Goal: Information Seeking & Learning: Find specific fact

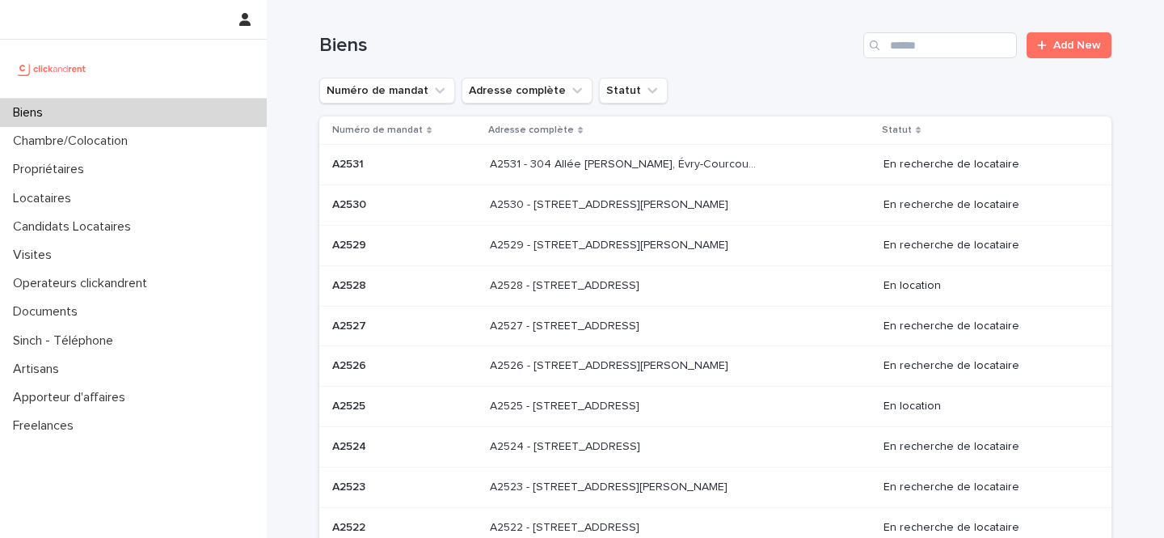
click at [882, 35] on div "Search" at bounding box center [877, 45] width 26 height 26
click at [910, 44] on input "Search" at bounding box center [941, 45] width 154 height 26
paste input "*****"
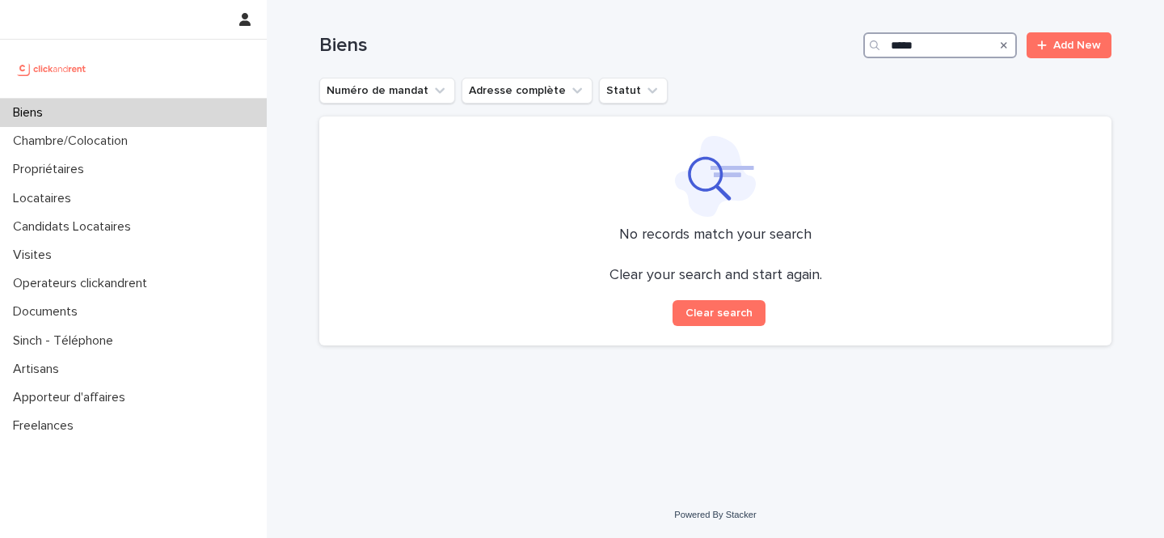
click at [917, 45] on input "*****" at bounding box center [941, 45] width 154 height 26
click at [943, 43] on input "*****" at bounding box center [941, 45] width 154 height 26
click at [895, 44] on input "*****" at bounding box center [941, 45] width 154 height 26
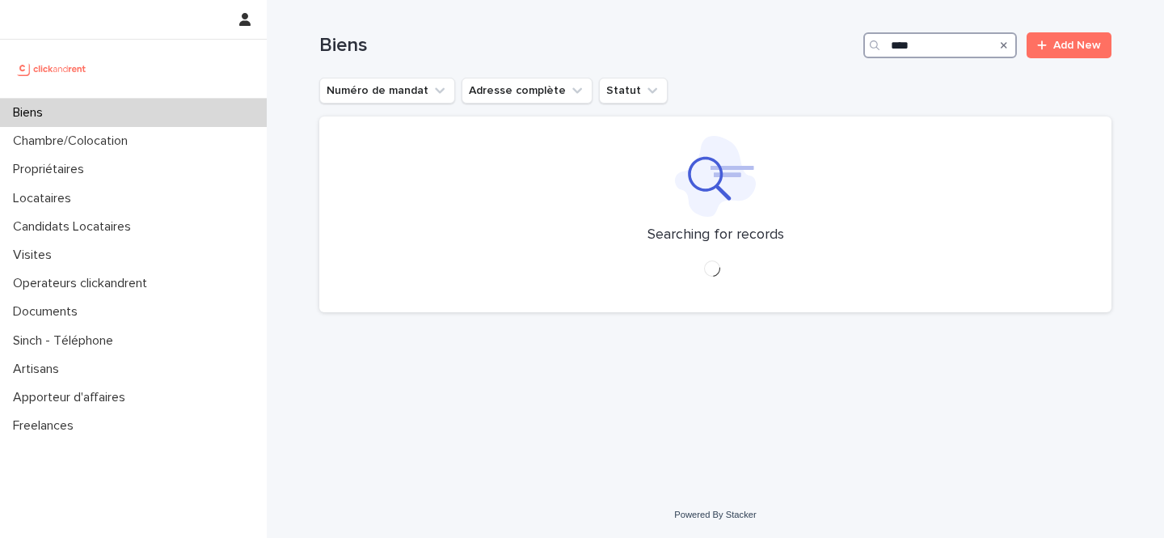
type input "*****"
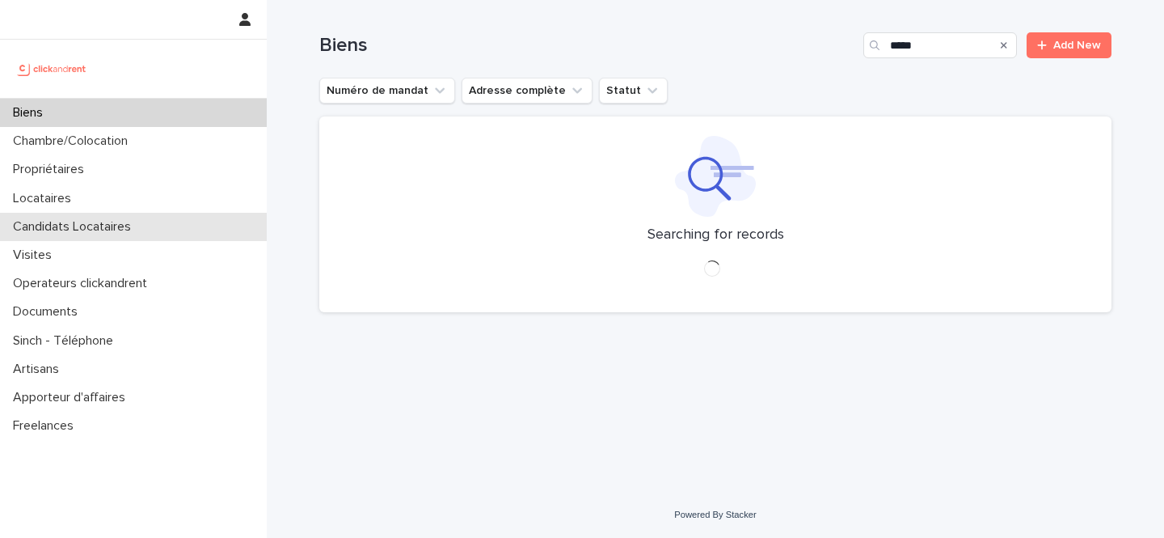
click at [50, 213] on div "Candidats Locataires" at bounding box center [133, 227] width 267 height 28
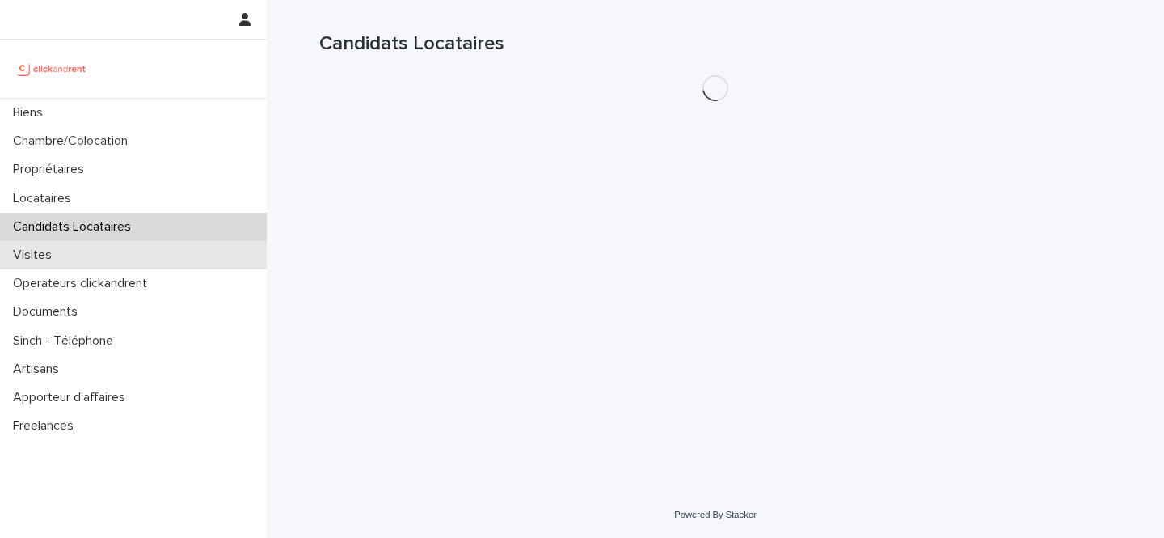
click at [50, 243] on div "Visites" at bounding box center [133, 255] width 267 height 28
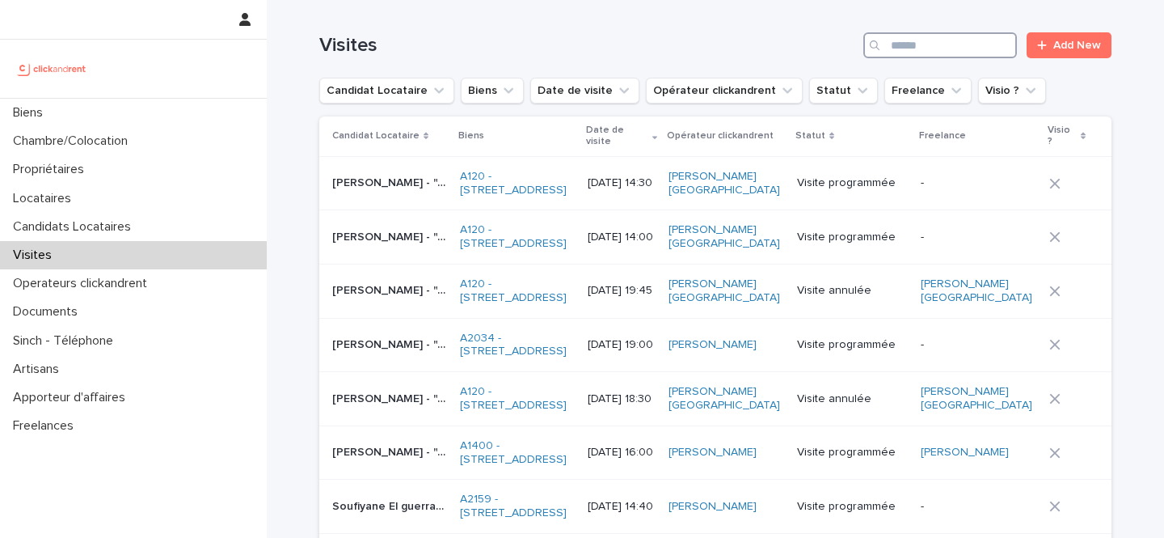
click at [959, 44] on input "Search" at bounding box center [941, 45] width 154 height 26
paste input "**********"
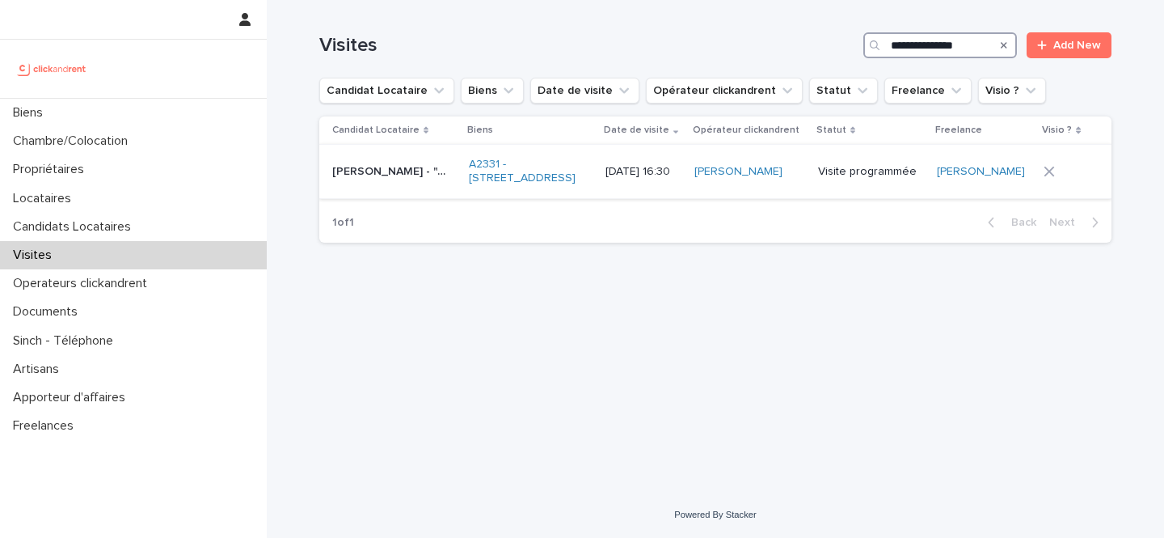
type input "**********"
click at [628, 178] on p "15/8/2025 16:30" at bounding box center [644, 172] width 77 height 14
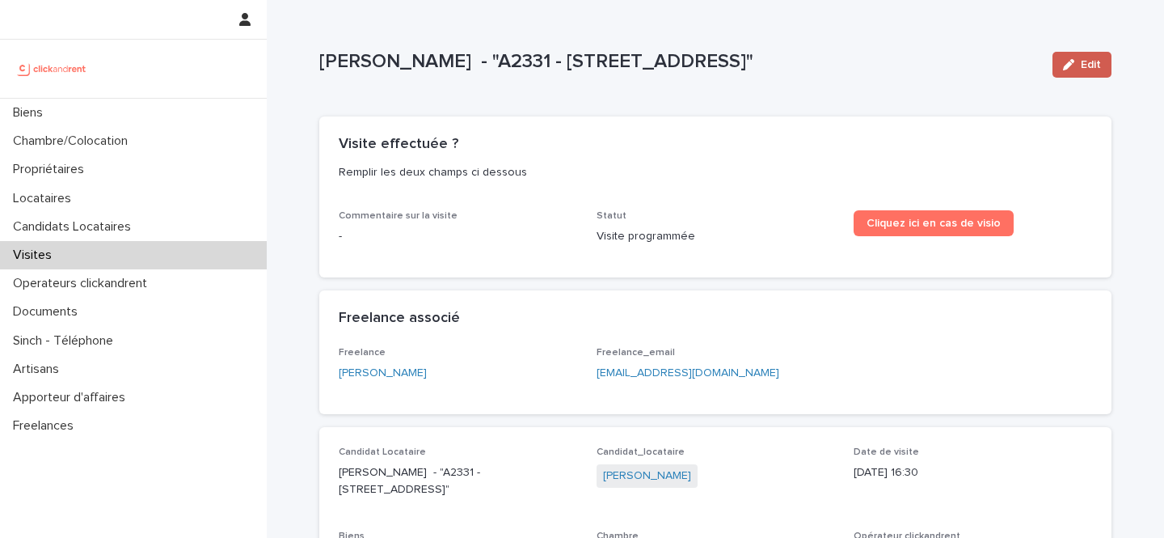
click at [1092, 59] on span "Edit" at bounding box center [1091, 64] width 20 height 11
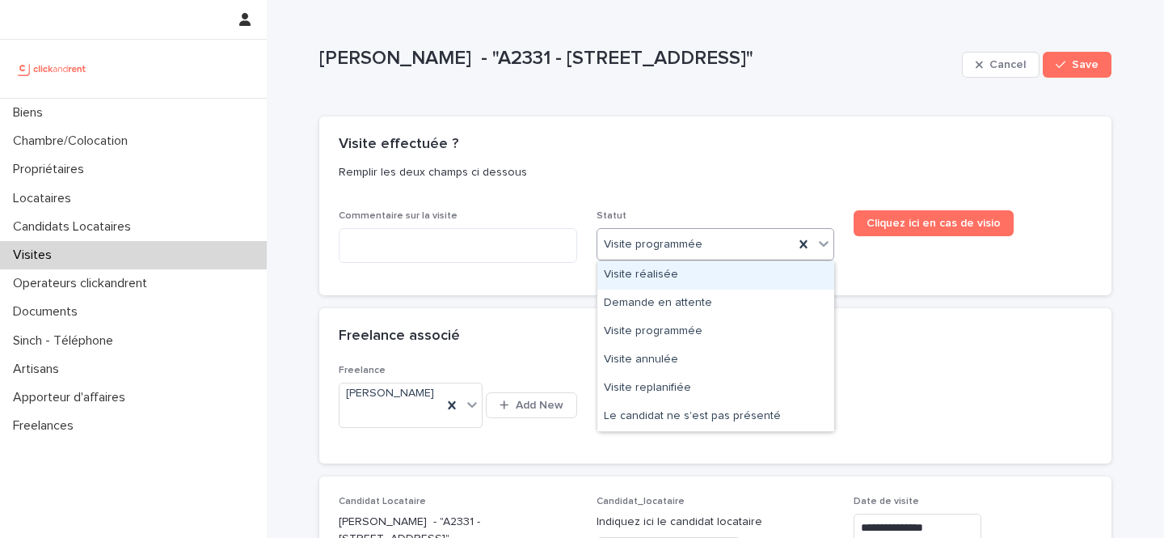
click at [637, 269] on div "Visite réalisée" at bounding box center [716, 275] width 237 height 28
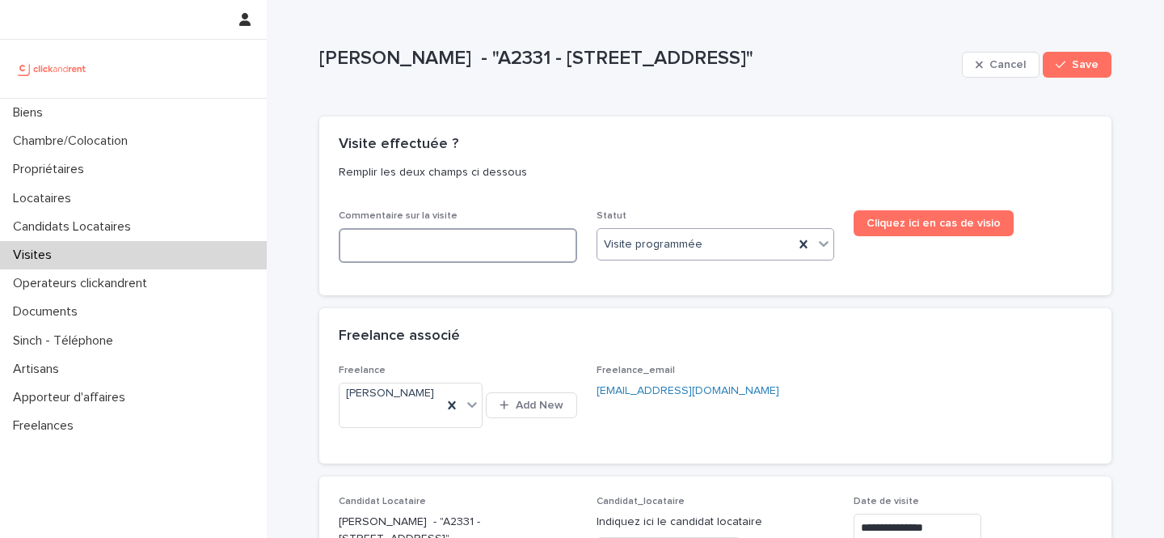
click at [490, 245] on textarea at bounding box center [458, 245] width 239 height 35
paste textarea "**********"
type textarea "**********"
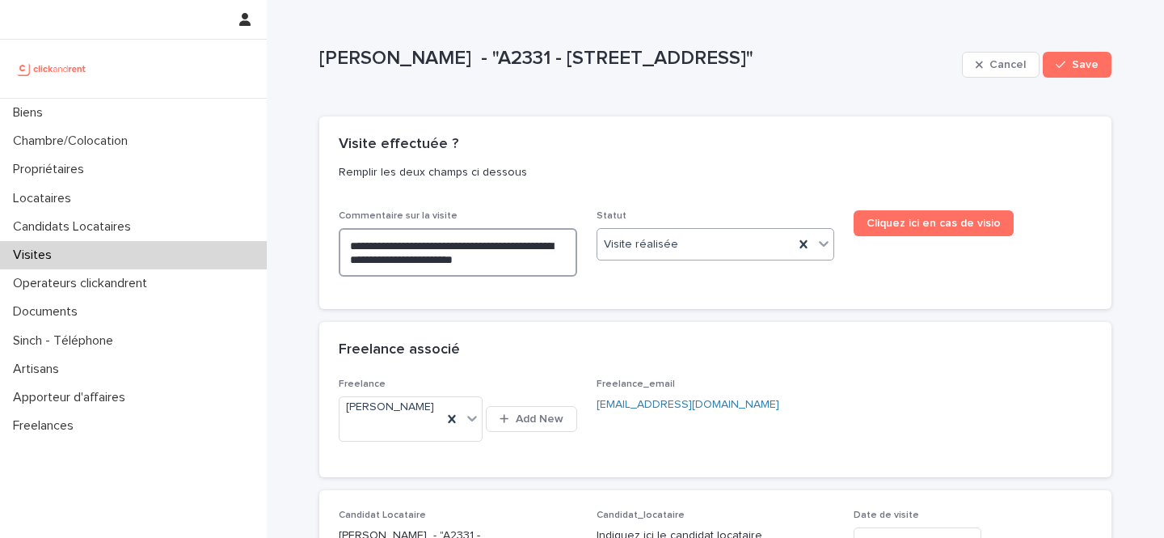
type textarea "**********"
click at [1088, 64] on span "Save" at bounding box center [1085, 64] width 27 height 11
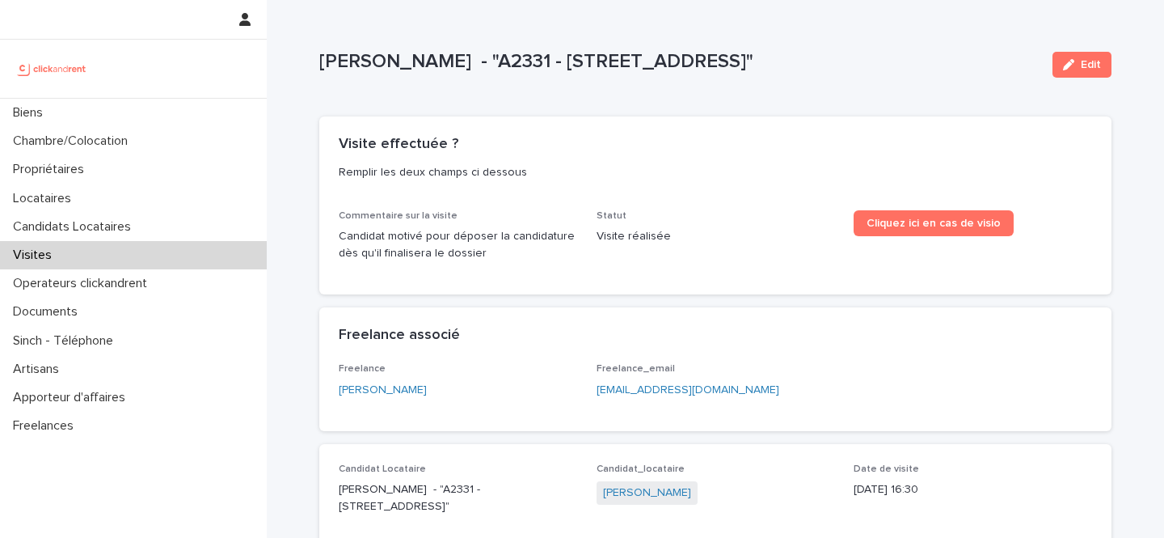
click at [125, 248] on div "Visites" at bounding box center [133, 255] width 267 height 28
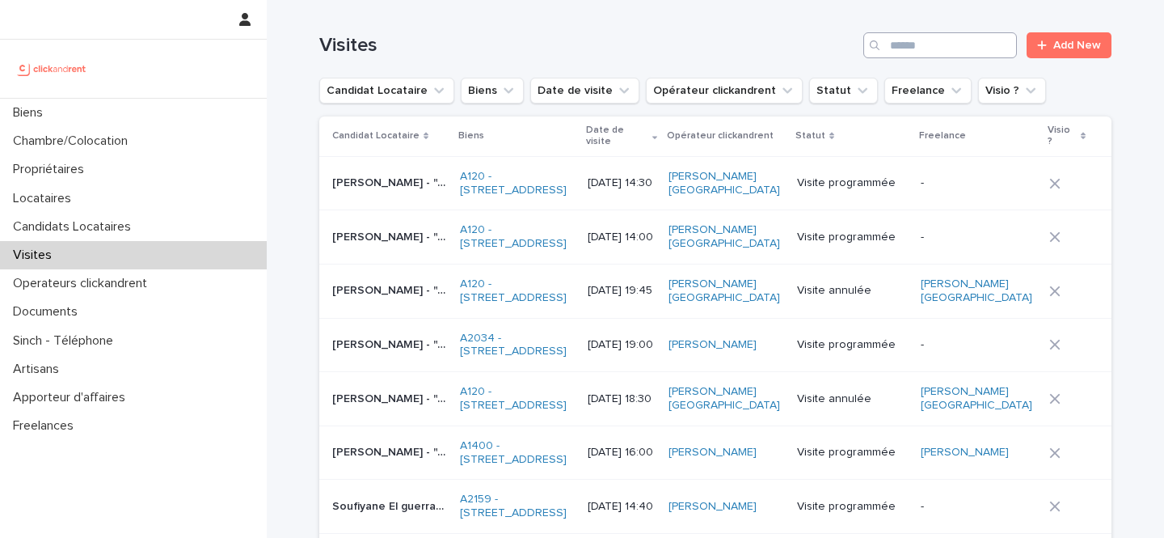
click at [973, 53] on input "Search" at bounding box center [941, 45] width 154 height 26
paste input "**********"
type input "**********"
click at [1093, 49] on span "Add New" at bounding box center [1078, 45] width 48 height 11
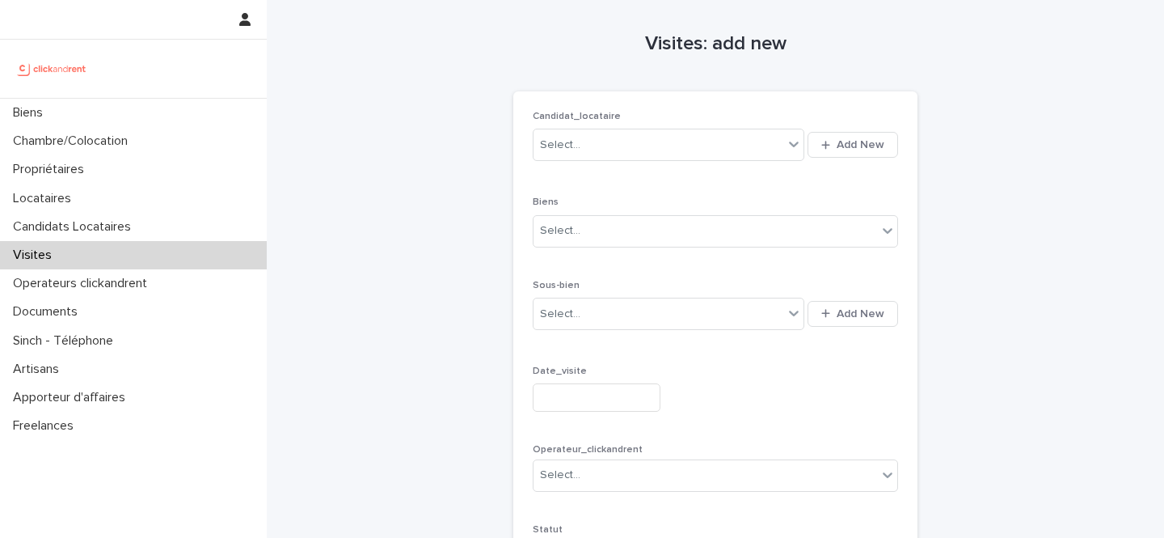
click at [203, 264] on div "Visites" at bounding box center [133, 255] width 267 height 28
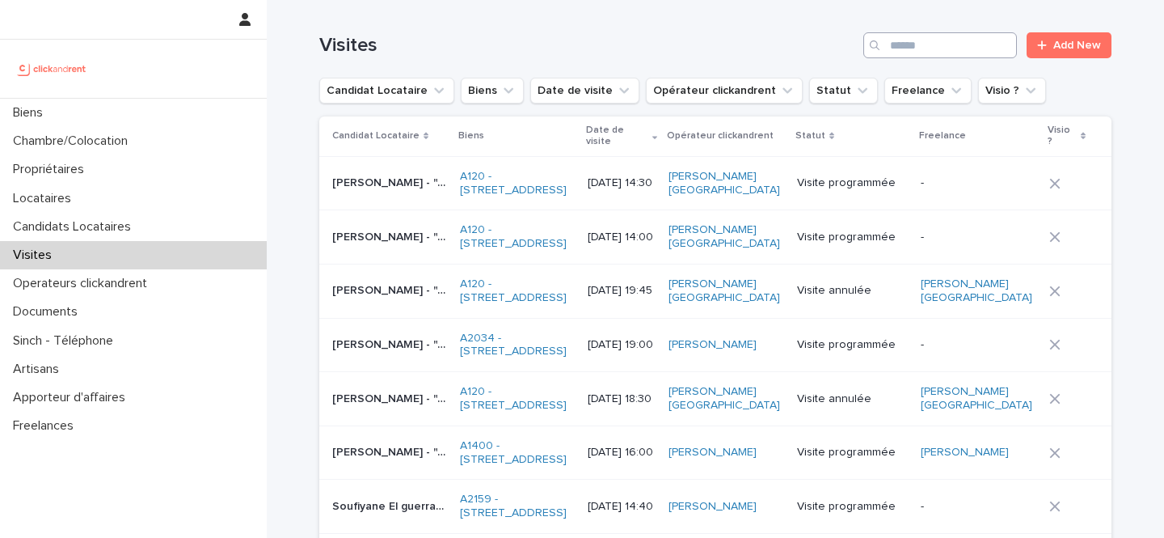
click at [950, 35] on input "Search" at bounding box center [941, 45] width 154 height 26
paste input "**********"
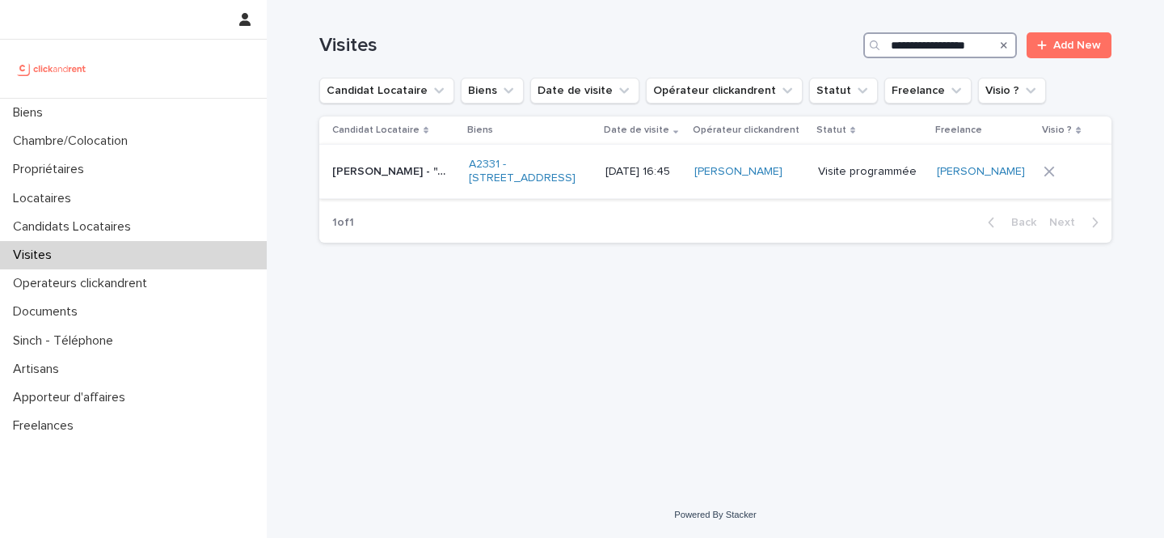
type input "**********"
click at [593, 192] on div "A2331 - 8 Rue de Bordeaux, Toulouse 31200" at bounding box center [531, 171] width 124 height 40
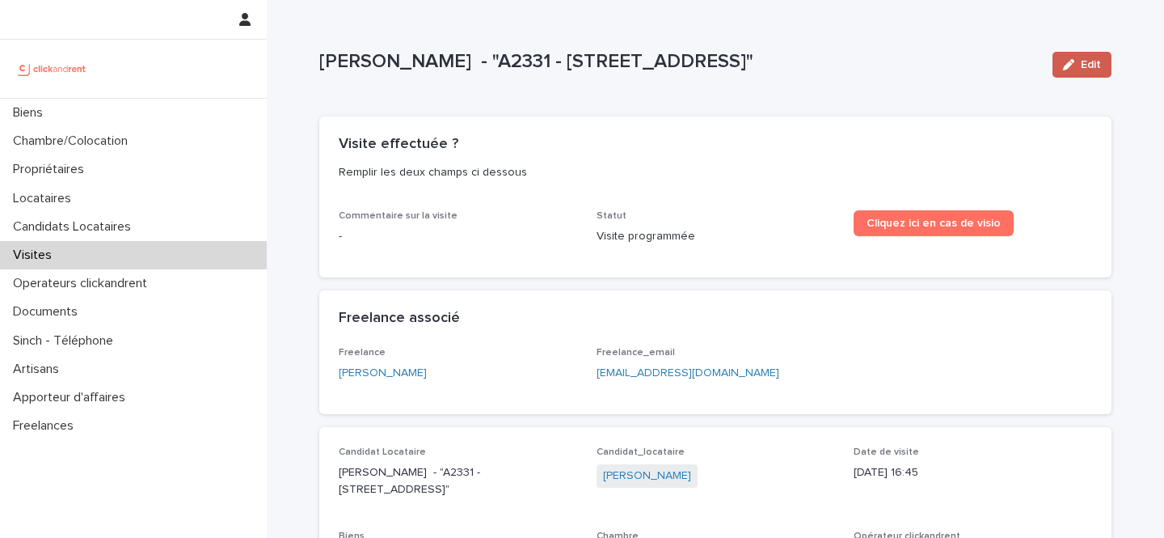
click at [1063, 74] on button "Edit" at bounding box center [1082, 65] width 59 height 26
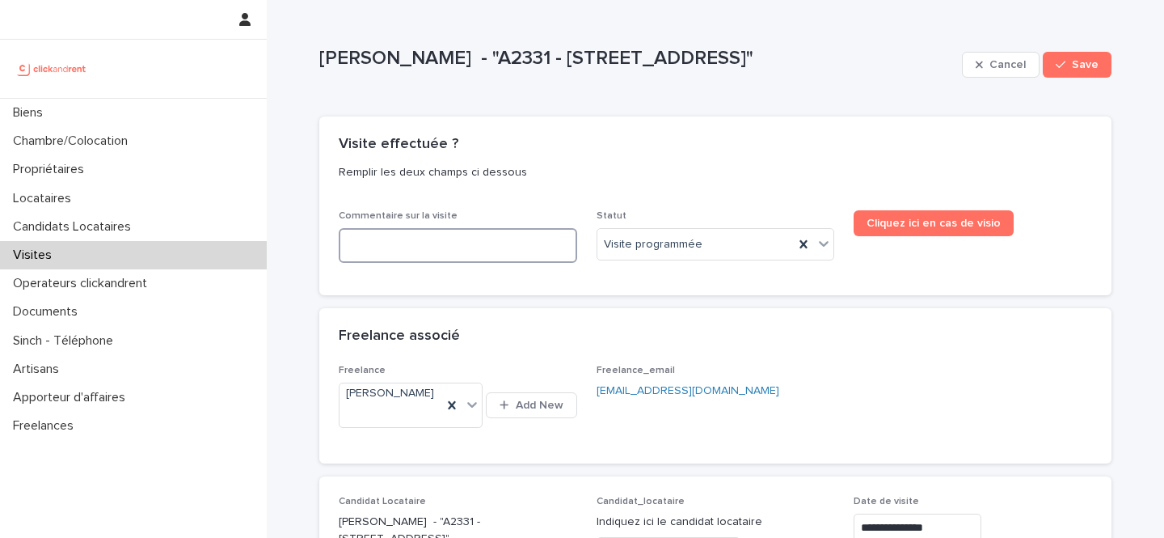
click at [512, 247] on textarea at bounding box center [458, 245] width 239 height 35
paste textarea "**********"
type textarea "**********"
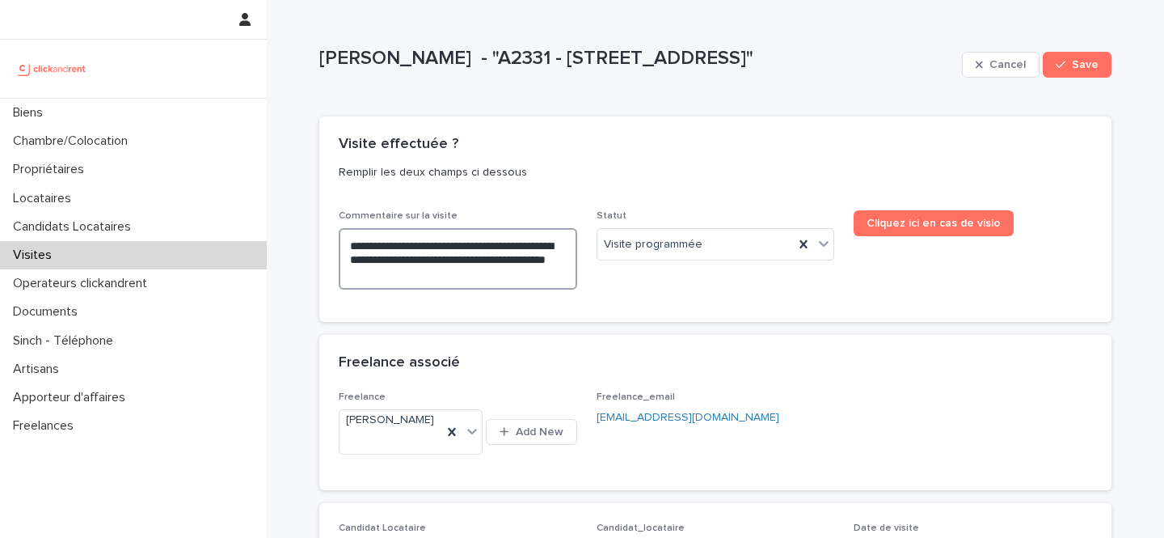
type textarea "**********"
click at [359, 243] on textarea "**********" at bounding box center [458, 258] width 239 height 61
type textarea "**********"
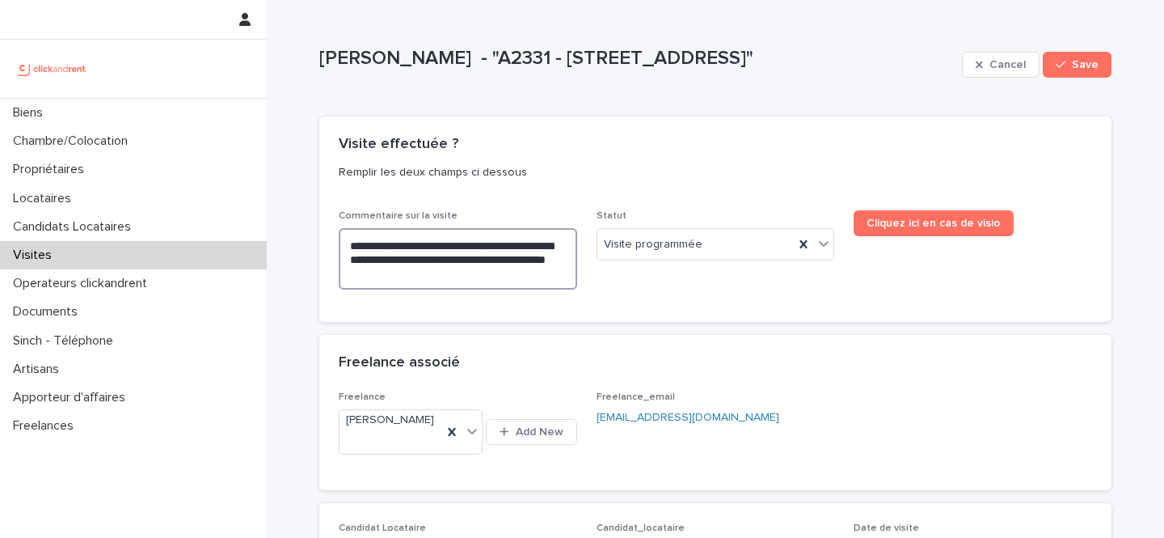
type textarea "**********"
click at [408, 244] on textarea "**********" at bounding box center [458, 258] width 239 height 61
type textarea "**********"
click at [522, 244] on textarea "**********" at bounding box center [458, 258] width 239 height 61
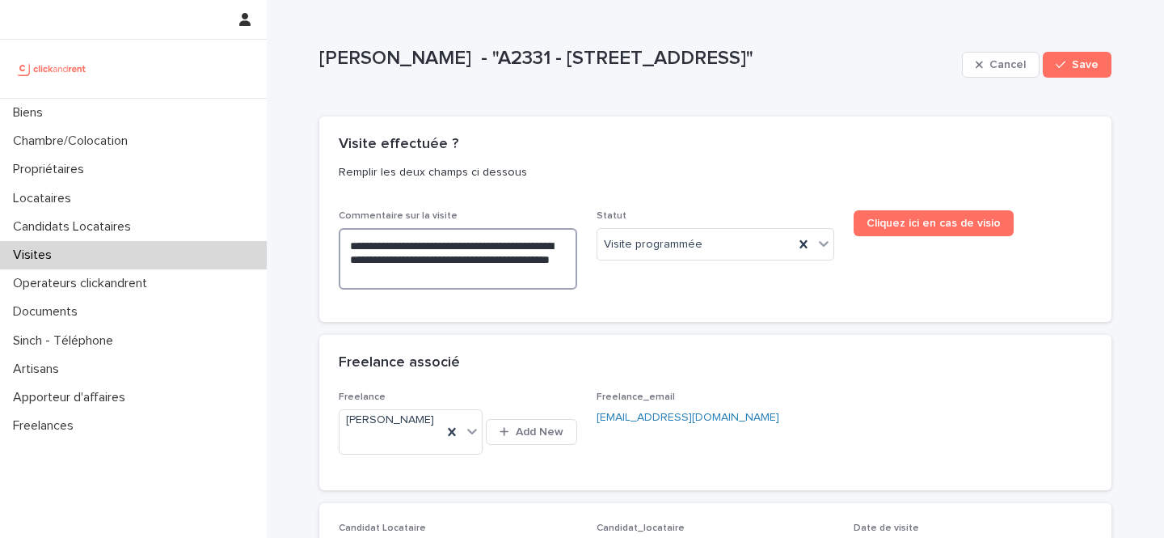
type textarea "**********"
click at [394, 264] on textarea "**********" at bounding box center [458, 258] width 239 height 61
type textarea "**********"
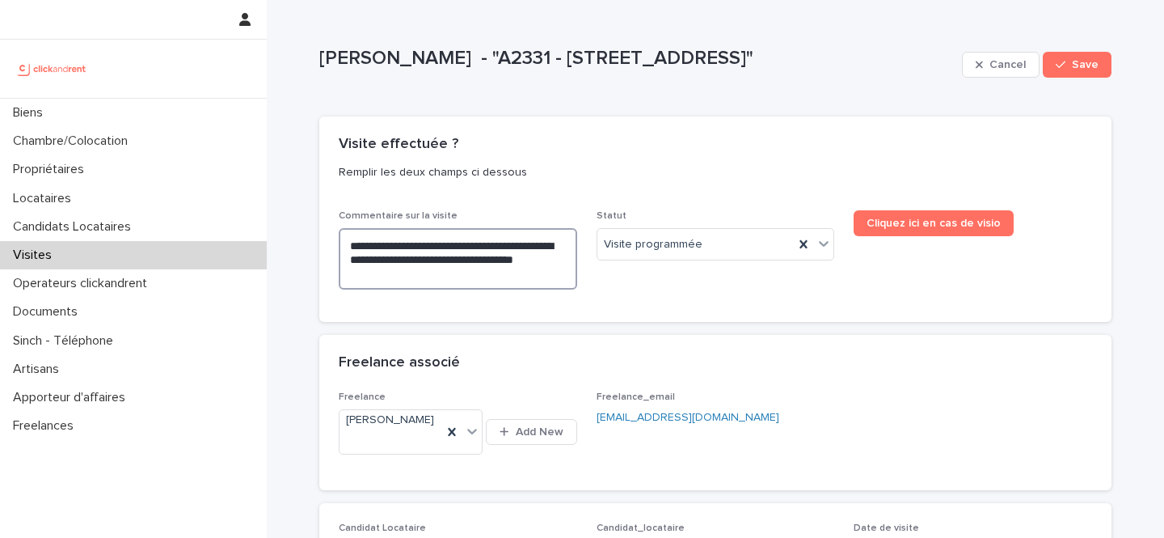
type textarea "**********"
click at [719, 253] on div "Visite programmée" at bounding box center [696, 244] width 197 height 27
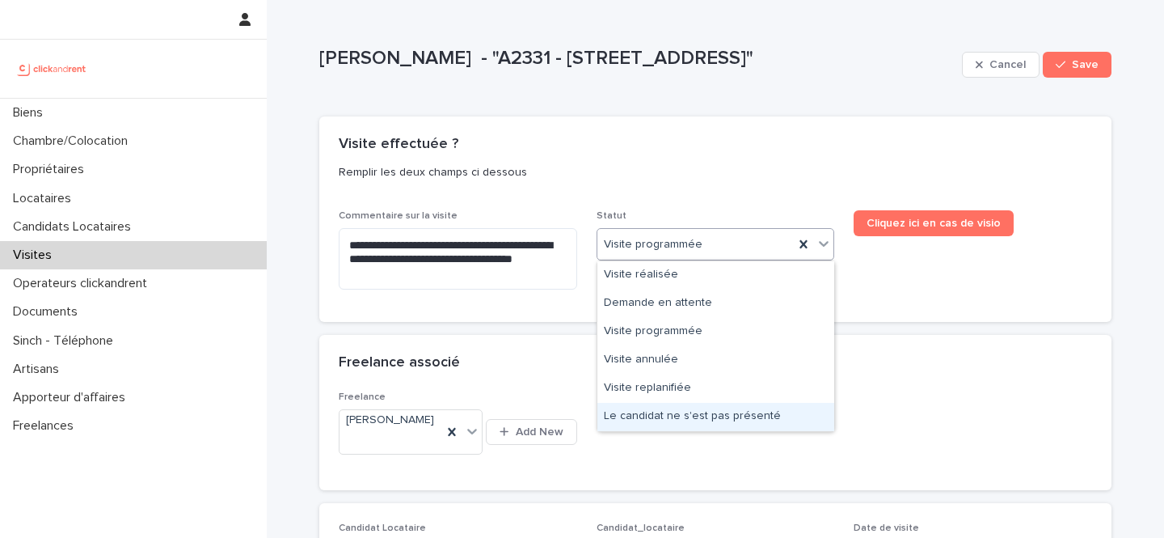
click at [724, 418] on div "Le candidat ne s'est pas présenté" at bounding box center [716, 417] width 237 height 28
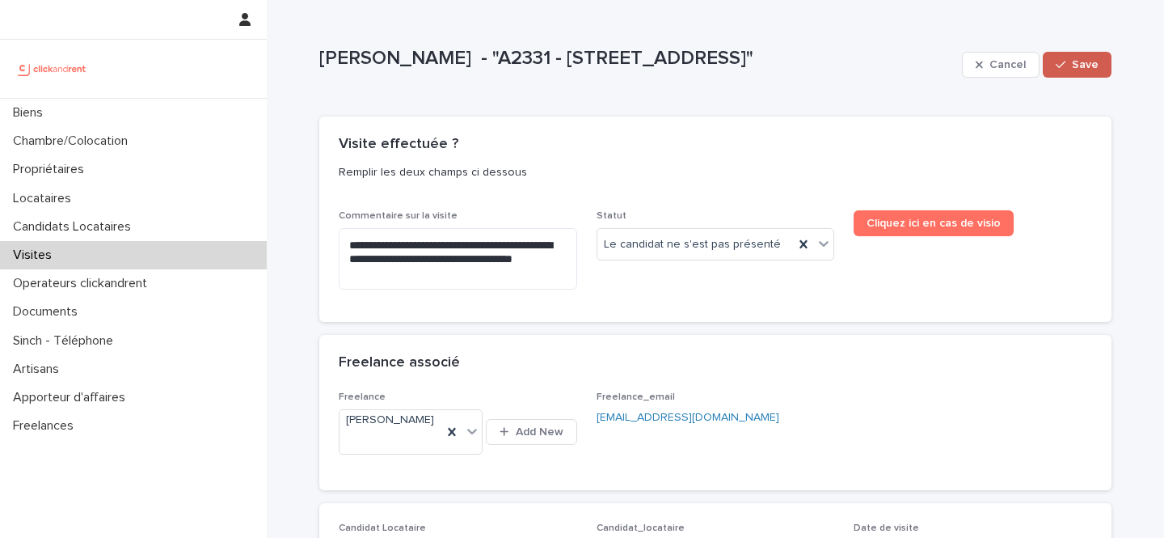
click at [1076, 67] on span "Save" at bounding box center [1085, 64] width 27 height 11
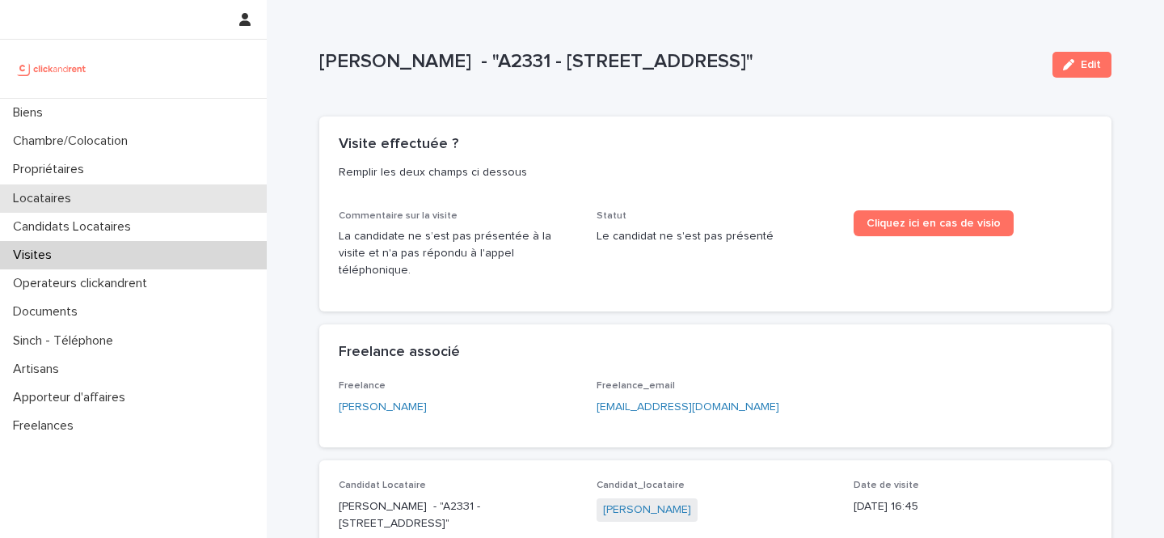
click at [87, 199] on div "Locataires" at bounding box center [133, 198] width 267 height 28
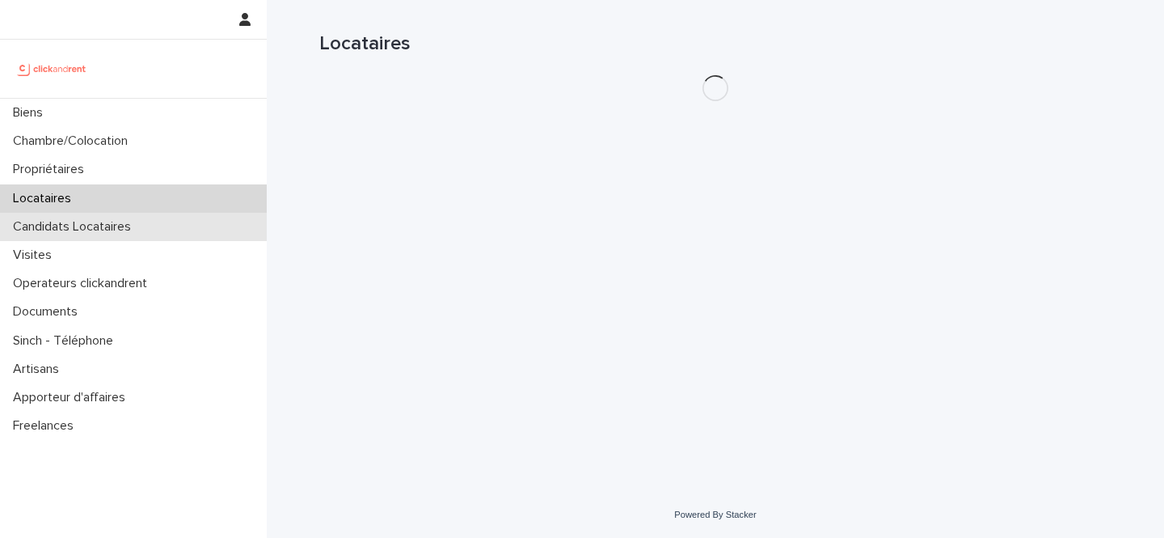
click at [88, 233] on p "Candidats Locataires" at bounding box center [74, 226] width 137 height 15
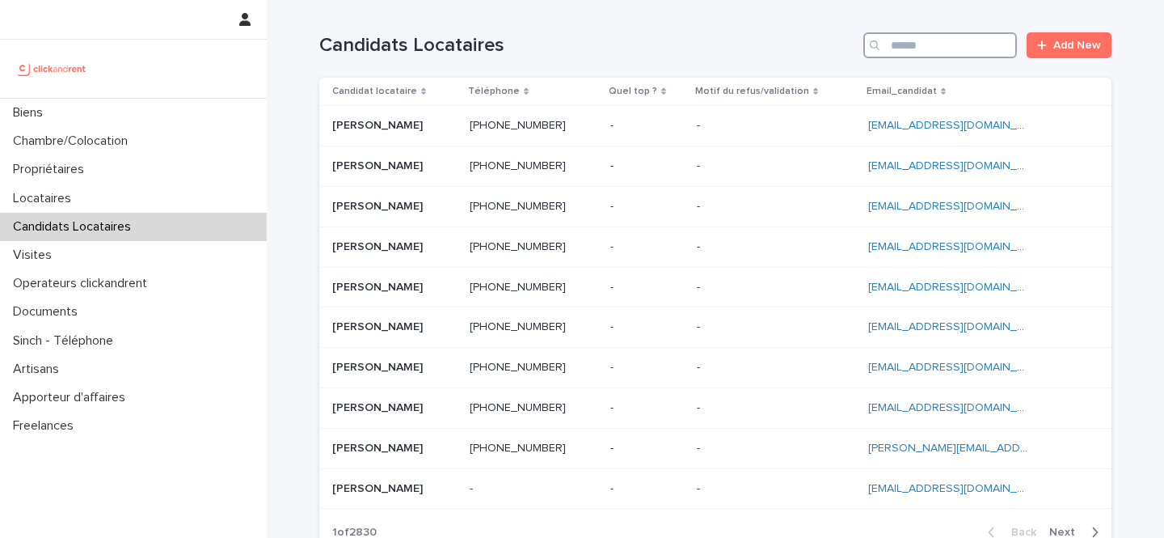
click at [928, 38] on input "Search" at bounding box center [941, 45] width 154 height 26
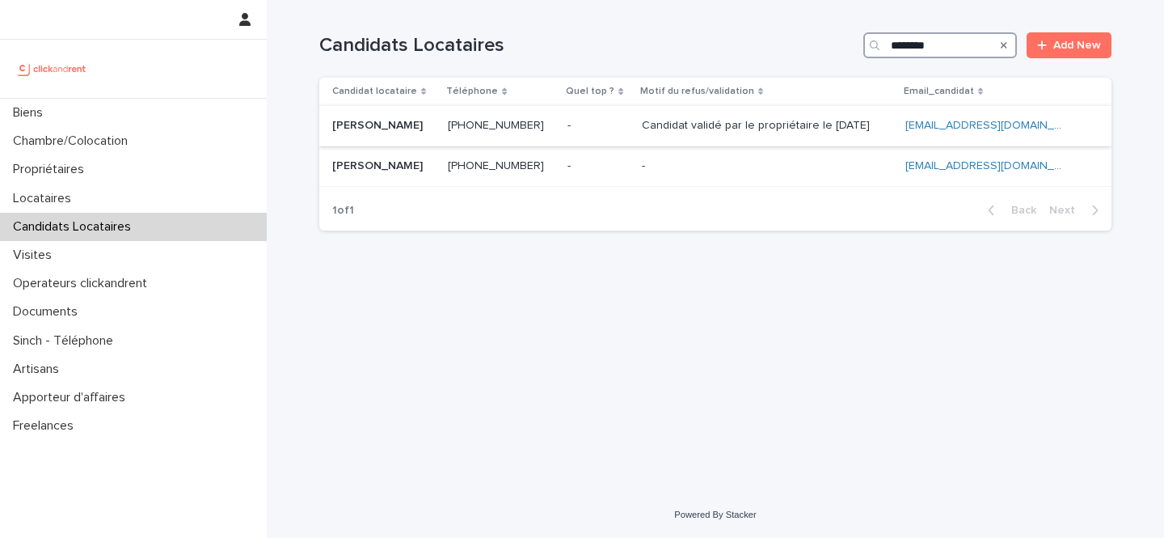
type input "********"
click at [426, 118] on p "Armand Judicael Abouem Abouem" at bounding box center [379, 124] width 94 height 17
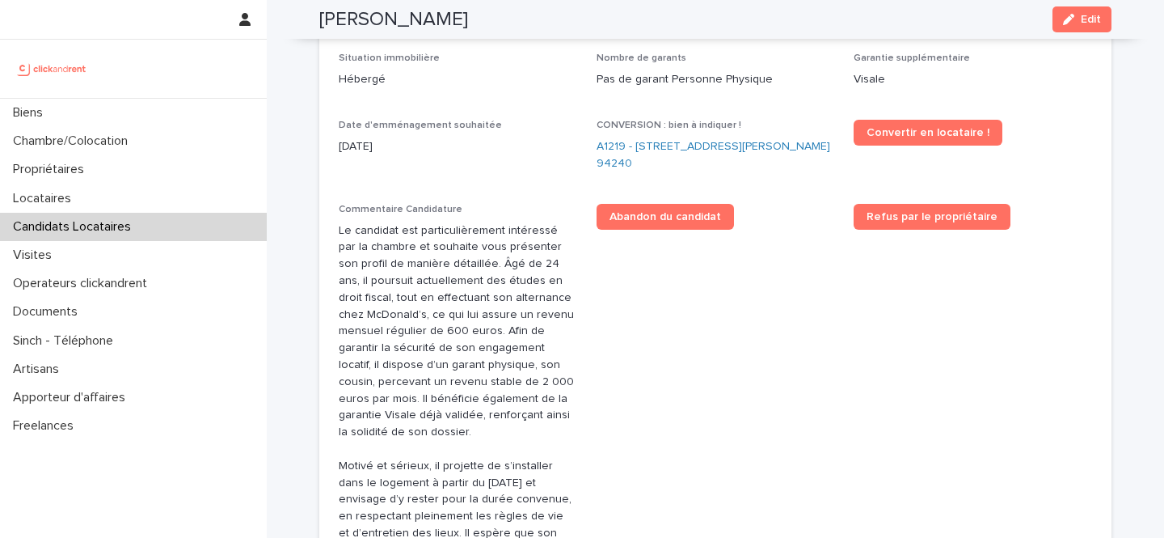
scroll to position [527, 0]
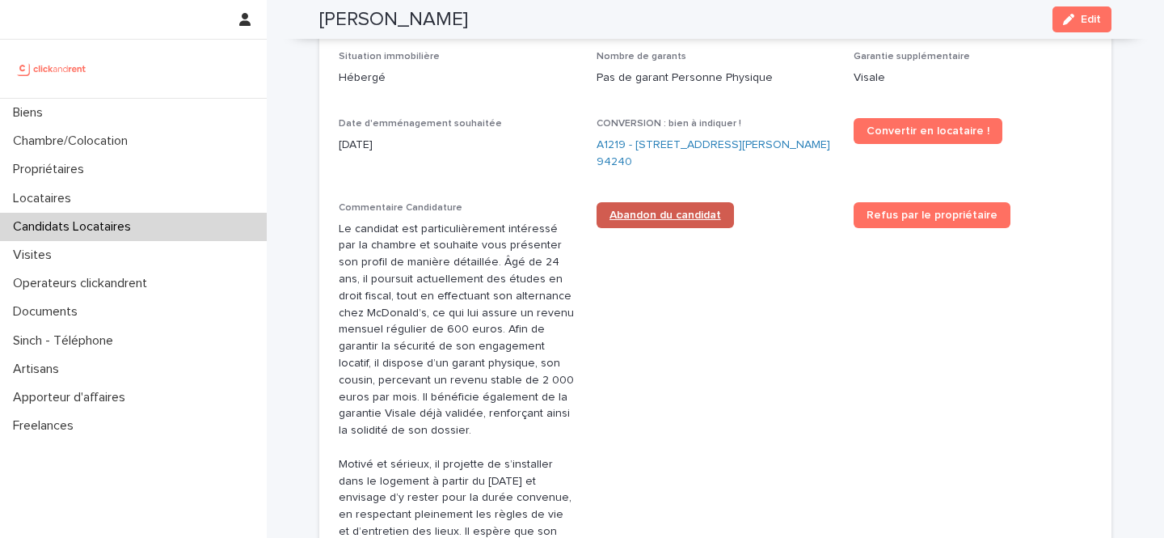
click at [687, 222] on link "Abandon du candidat" at bounding box center [665, 215] width 137 height 26
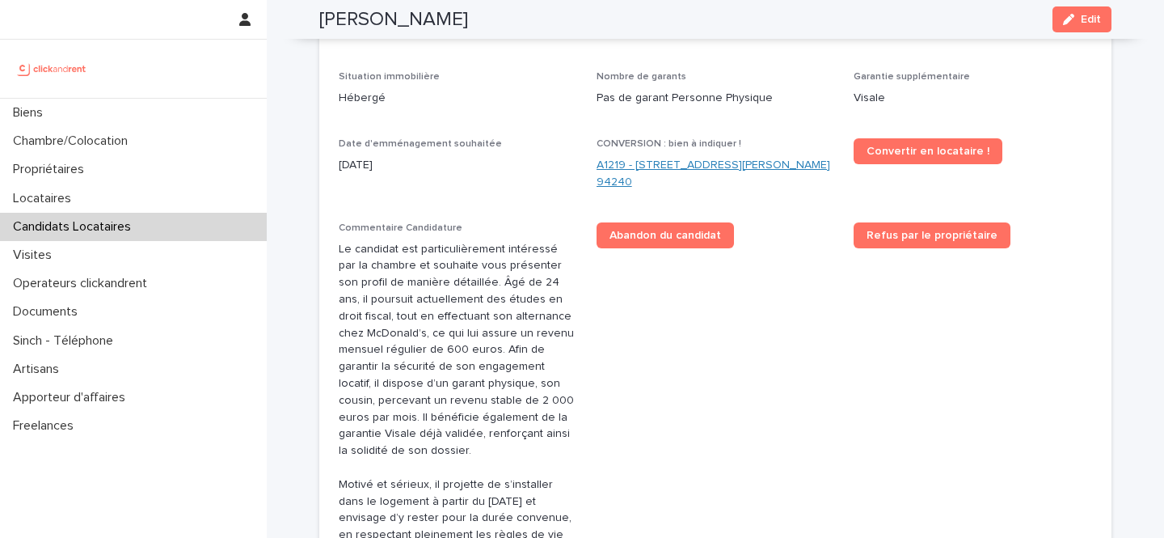
scroll to position [508, 0]
click at [648, 163] on link "A1219 - 32 avenue Jules Gravereaux, L'Haÿ-les-Roses 94240" at bounding box center [716, 173] width 239 height 34
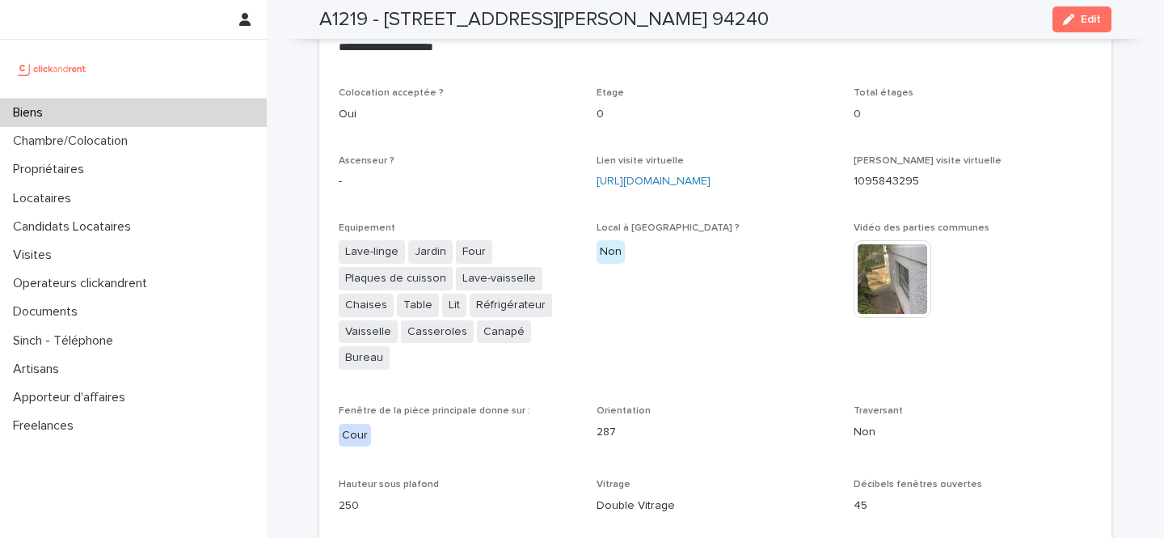
scroll to position [4266, 0]
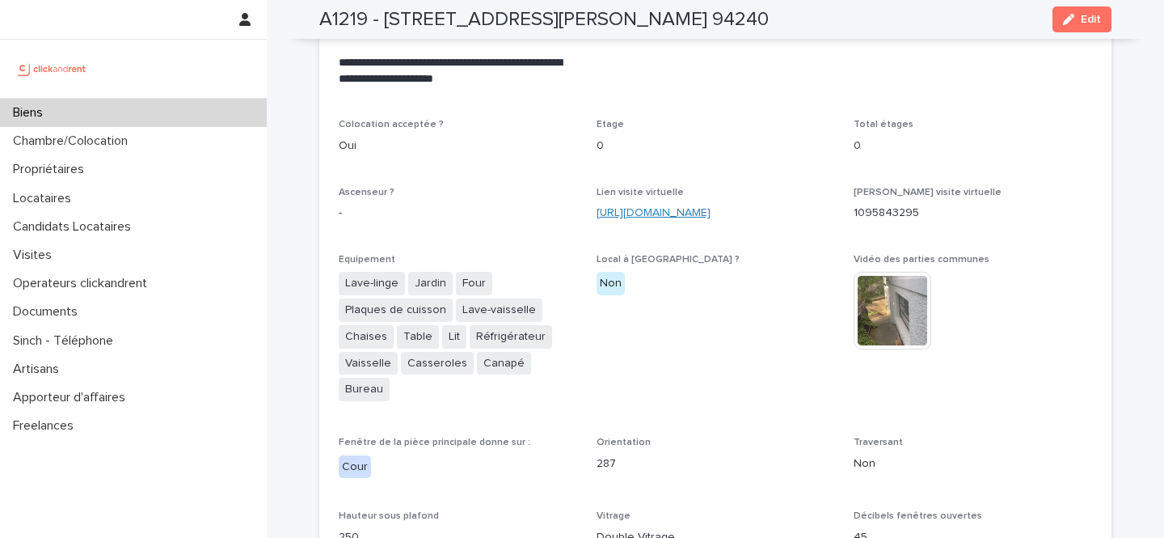
click at [669, 207] on link "https://my.matterport.com/show/?m=oXsdttwpQyr" at bounding box center [654, 212] width 114 height 11
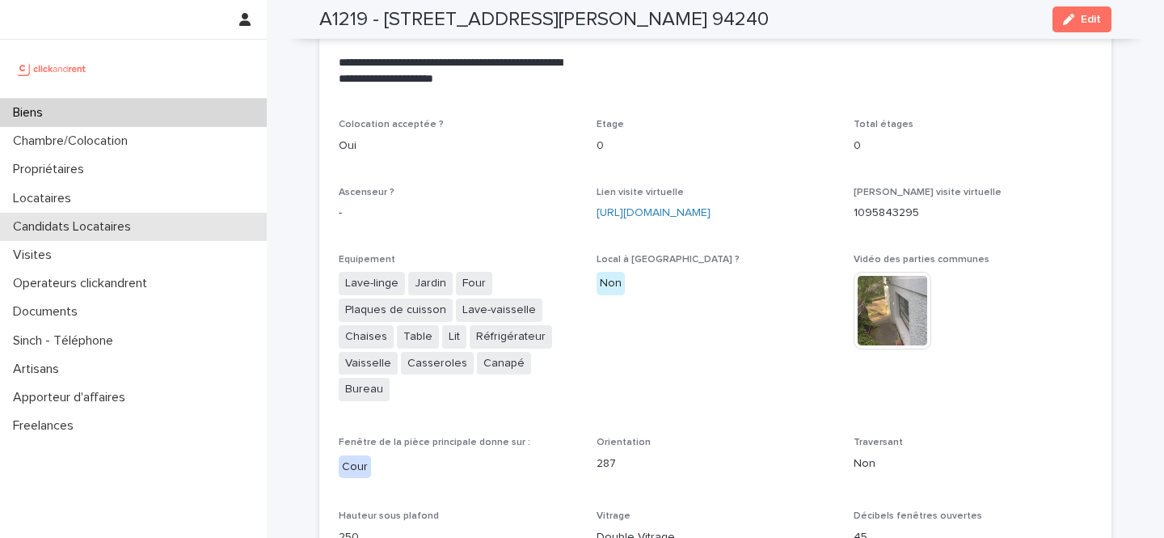
click at [49, 221] on p "Candidats Locataires" at bounding box center [74, 226] width 137 height 15
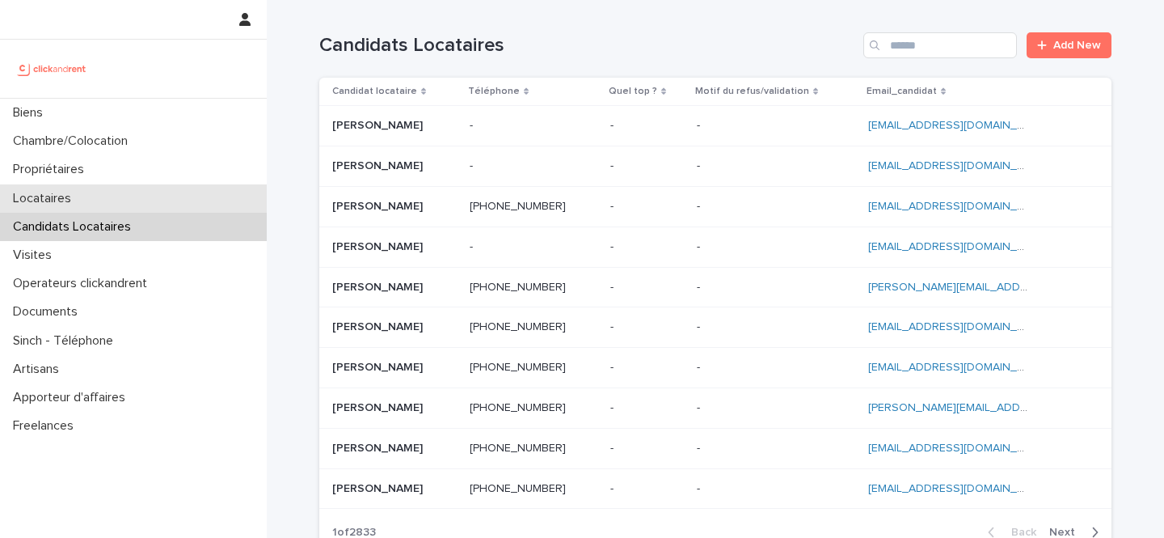
click at [162, 205] on div "Locataires" at bounding box center [133, 198] width 267 height 28
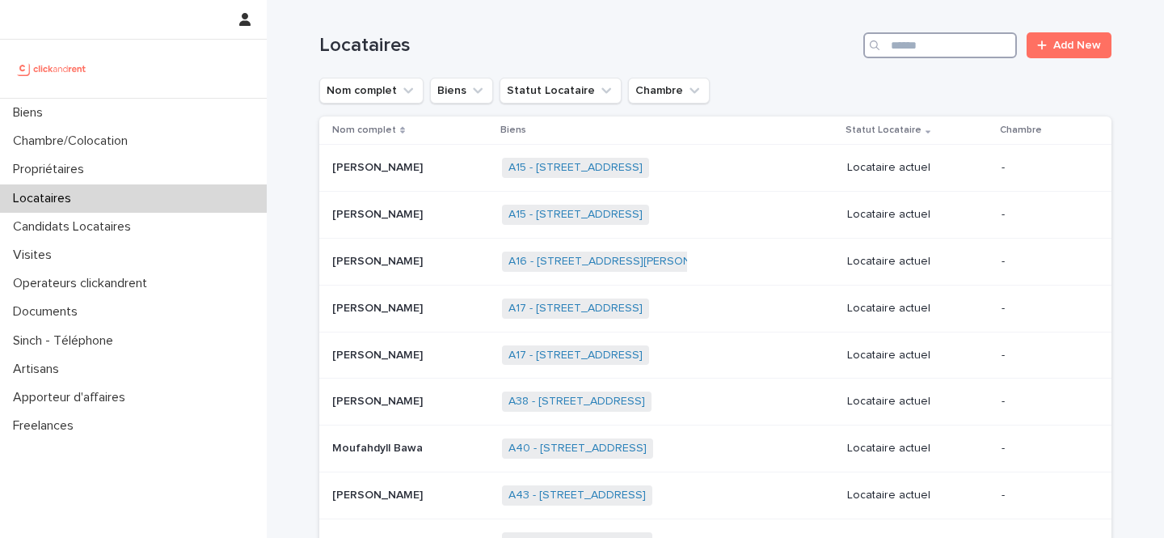
click at [917, 45] on input "Search" at bounding box center [941, 45] width 154 height 26
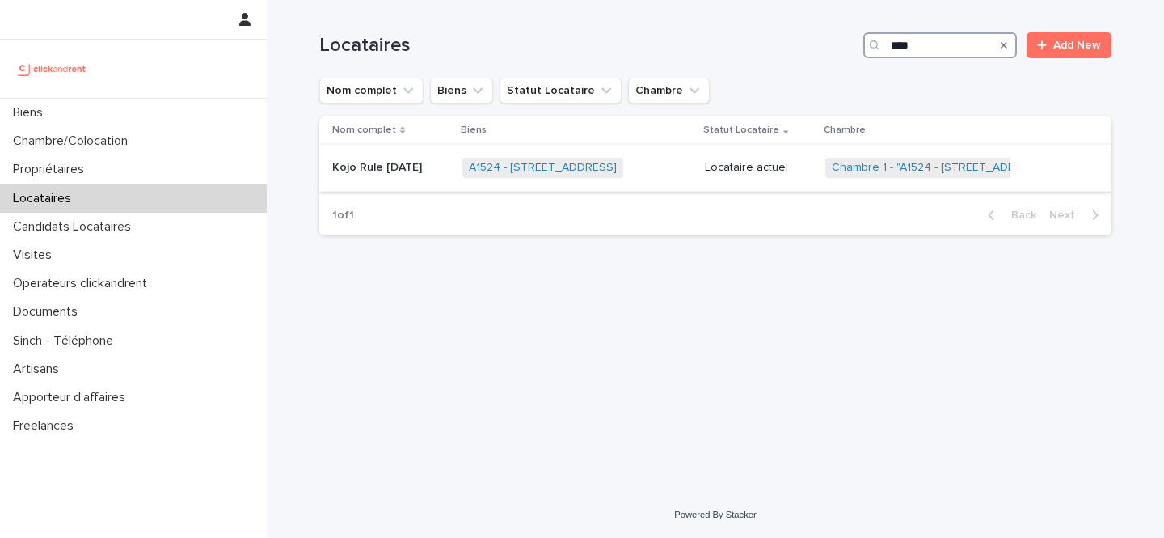
type input "****"
click at [684, 171] on div "A1524 - 12 rue de Grenoble, Résidence Amouroux 1, Toulouse 31500 + 0" at bounding box center [578, 167] width 230 height 33
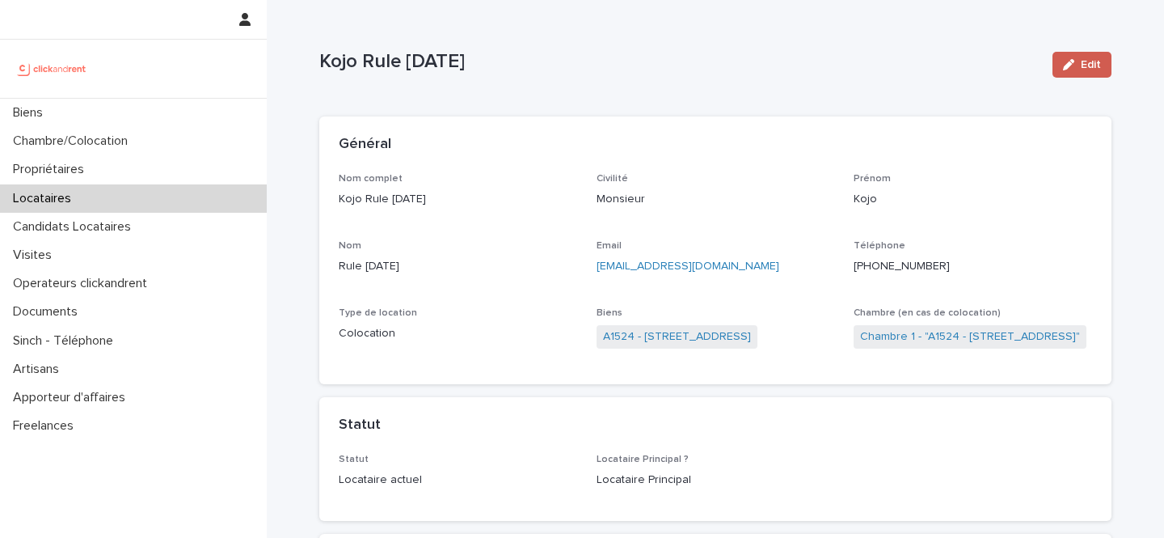
click at [1062, 66] on button "Edit" at bounding box center [1082, 65] width 59 height 26
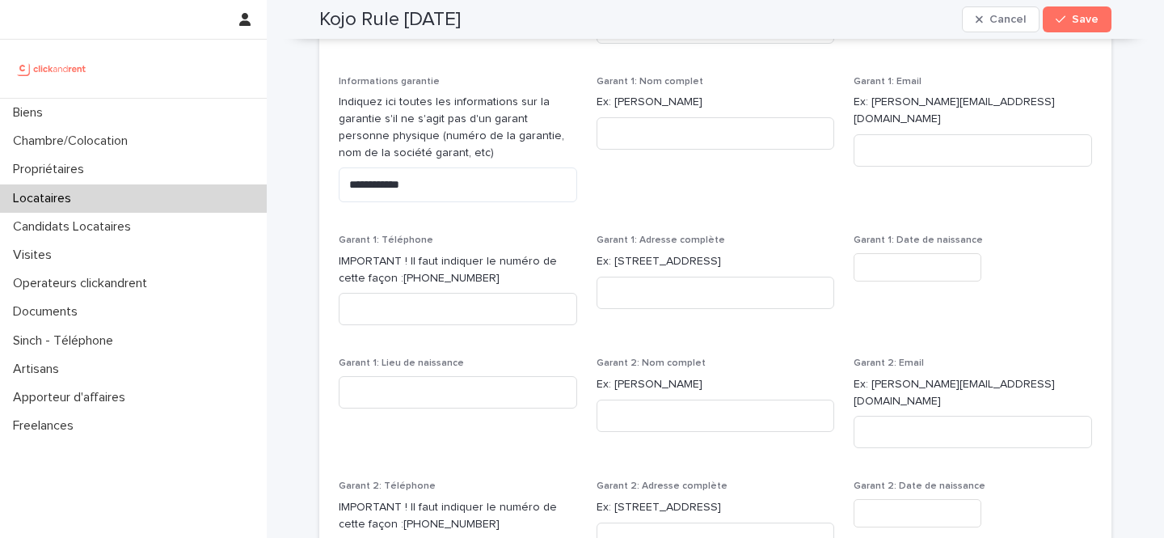
scroll to position [1567, 0]
click at [462, 180] on textarea "**********" at bounding box center [458, 183] width 239 height 35
paste textarea "**"
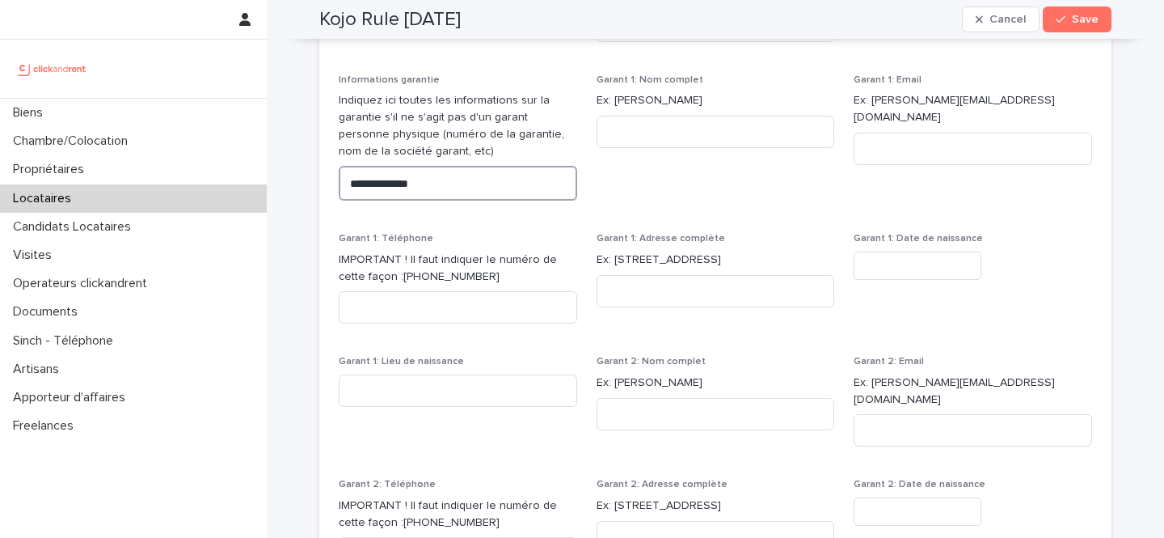
click at [359, 185] on textarea "**********" at bounding box center [458, 183] width 239 height 35
type textarea "**********"
click at [1086, 17] on span "Save" at bounding box center [1085, 19] width 27 height 11
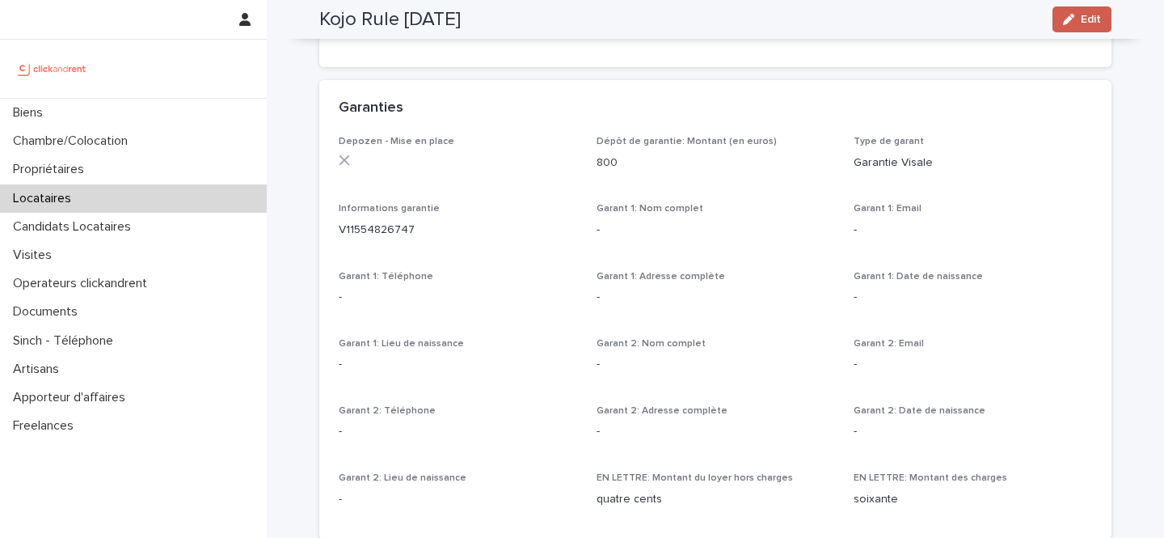
click at [1073, 23] on icon "button" at bounding box center [1068, 19] width 11 height 11
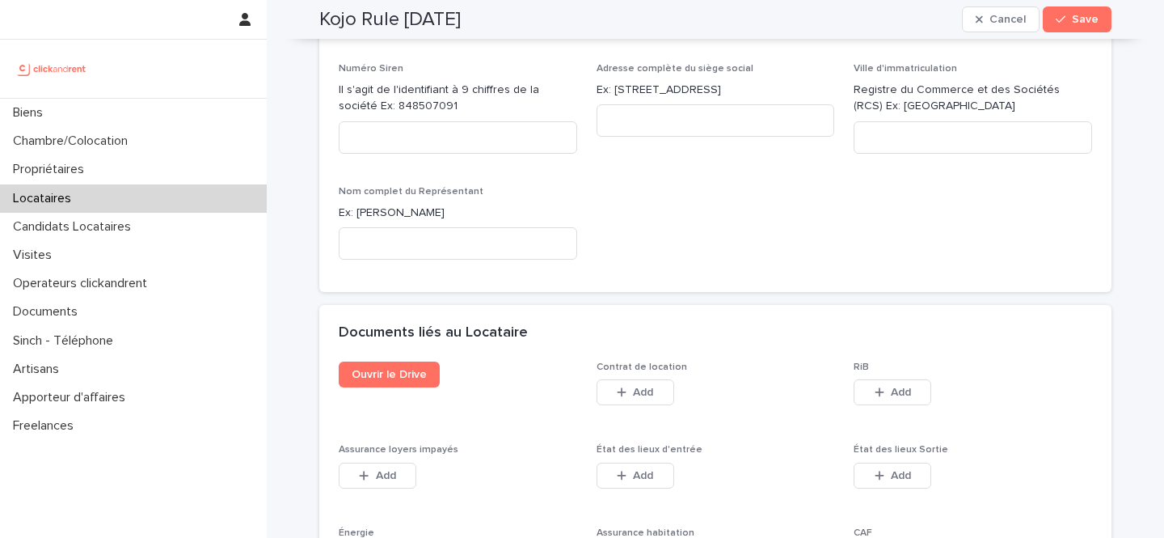
scroll to position [2447, 0]
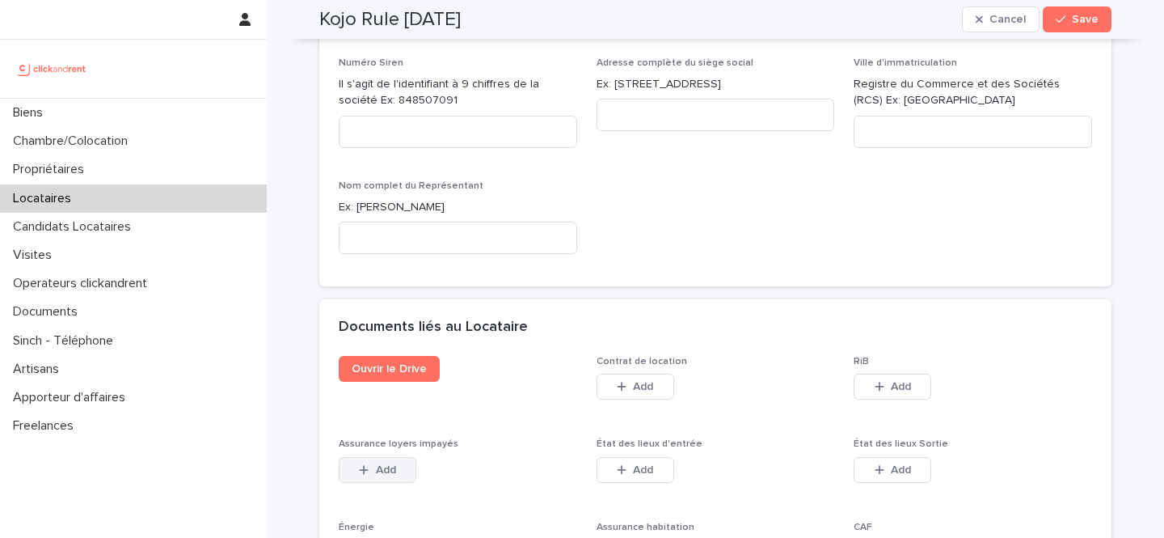
click at [395, 459] on button "Add" at bounding box center [378, 470] width 78 height 26
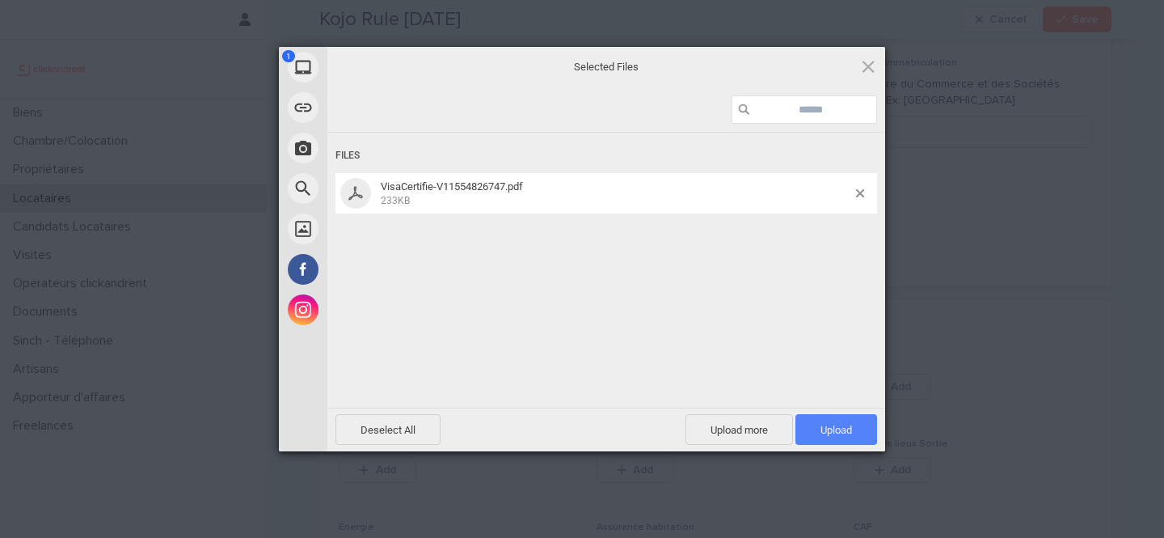
click at [811, 424] on span "Upload 1" at bounding box center [837, 429] width 82 height 31
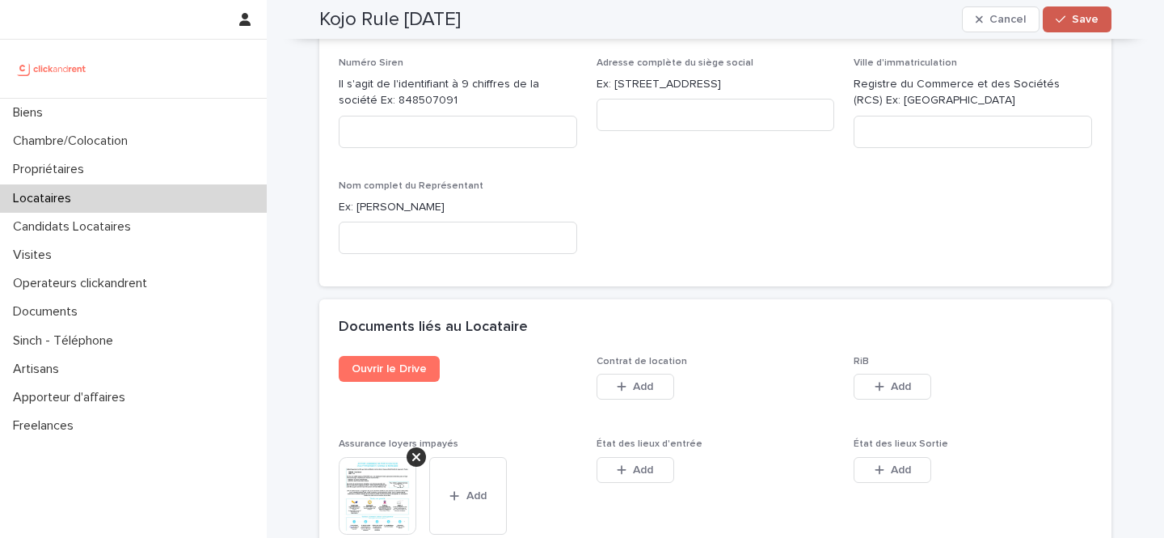
click at [1075, 21] on span "Save" at bounding box center [1085, 19] width 27 height 11
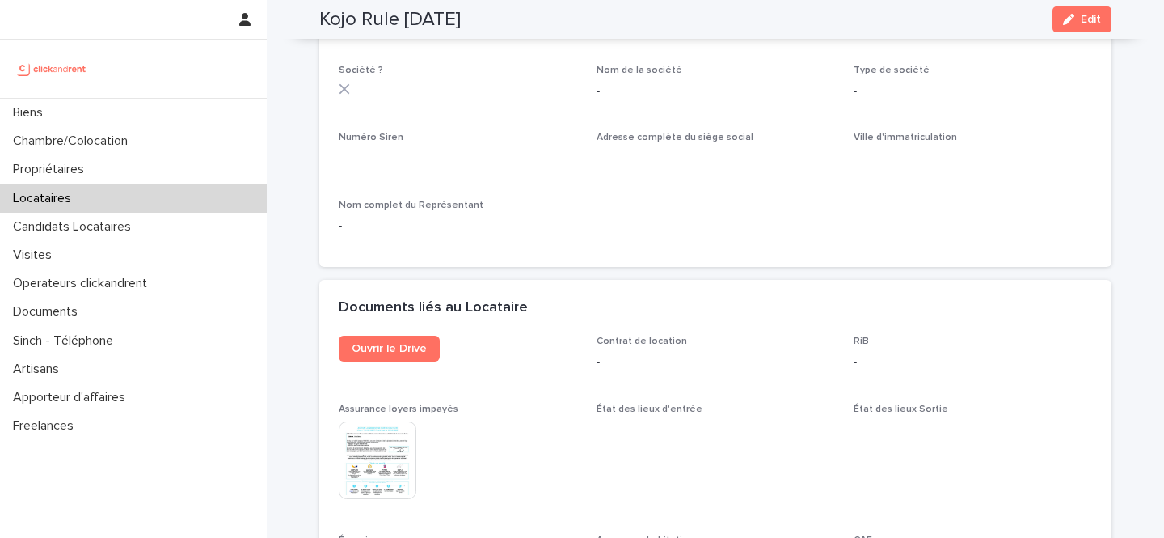
scroll to position [1444, 0]
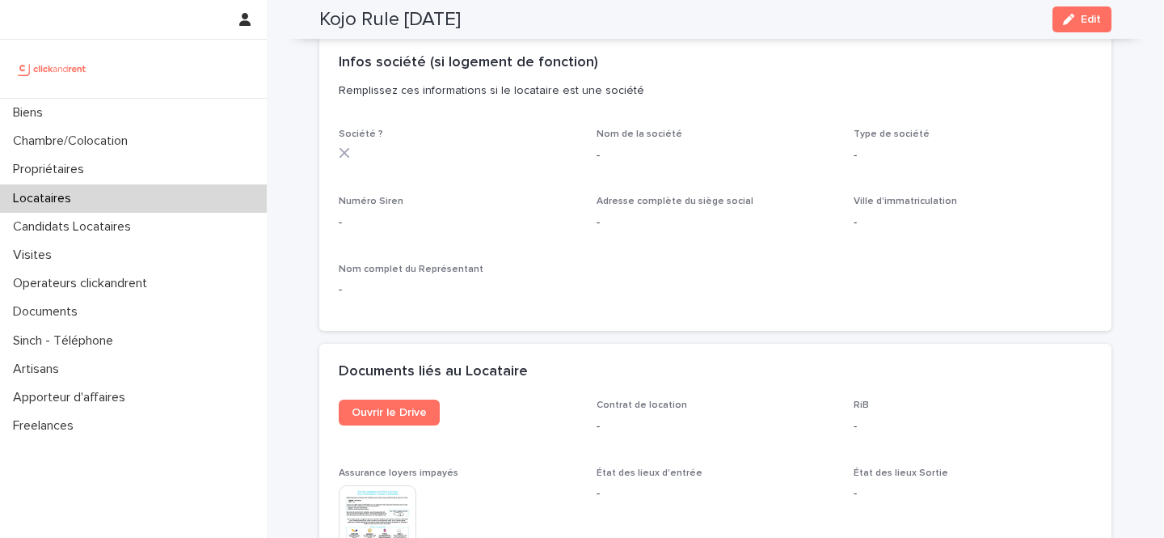
click at [447, 19] on h2 "Kojo Rule Sunday" at bounding box center [390, 19] width 142 height 23
copy div "Kojo Rule Sunday Edit"
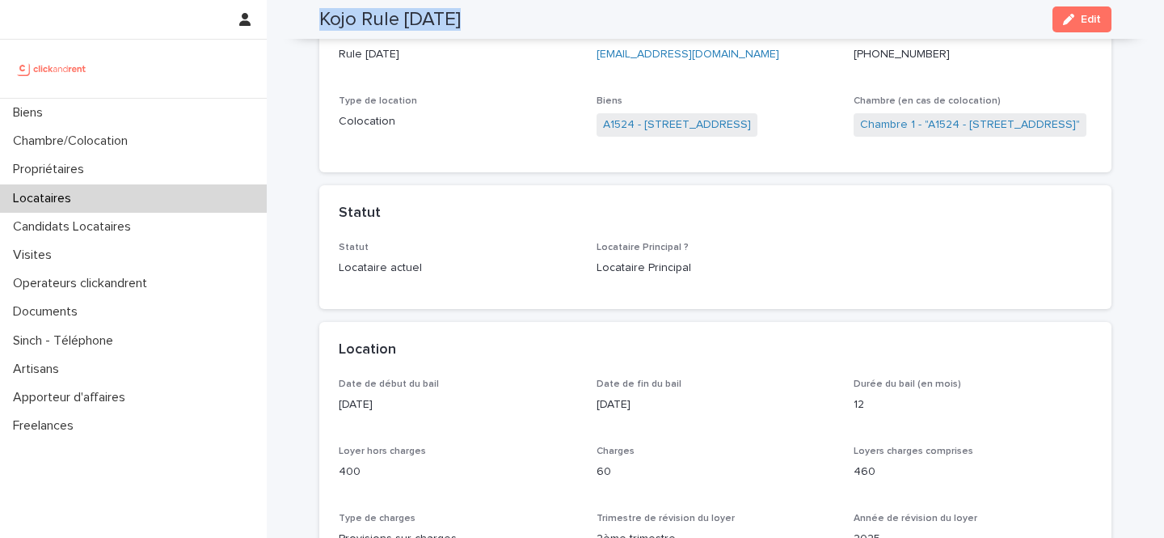
scroll to position [0, 0]
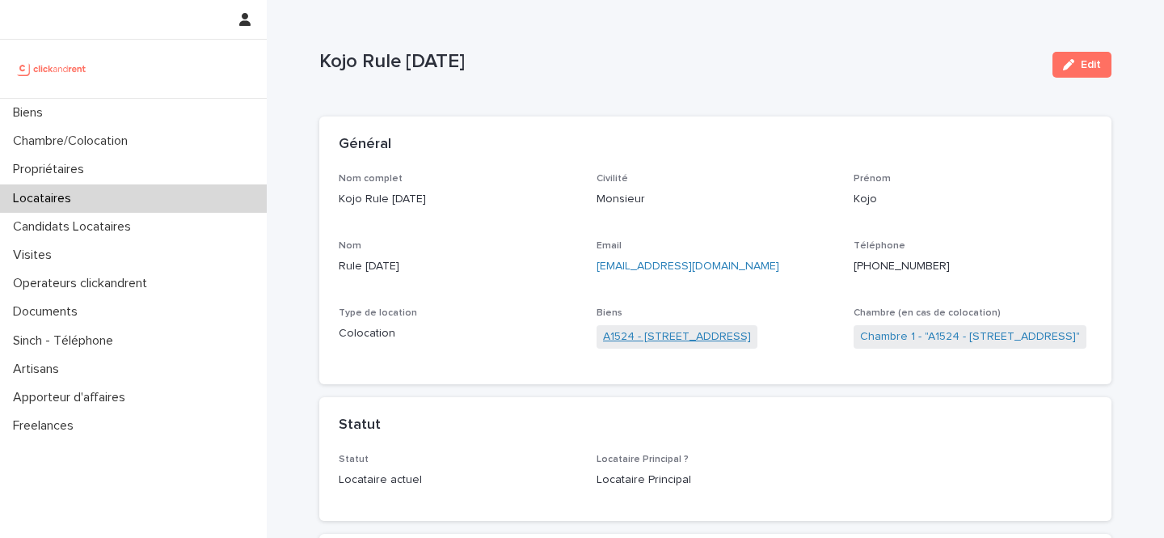
click at [751, 339] on link "A1524 - 12 rue de Grenoble, Résidence Amouroux 1, Toulouse 31500" at bounding box center [677, 336] width 148 height 17
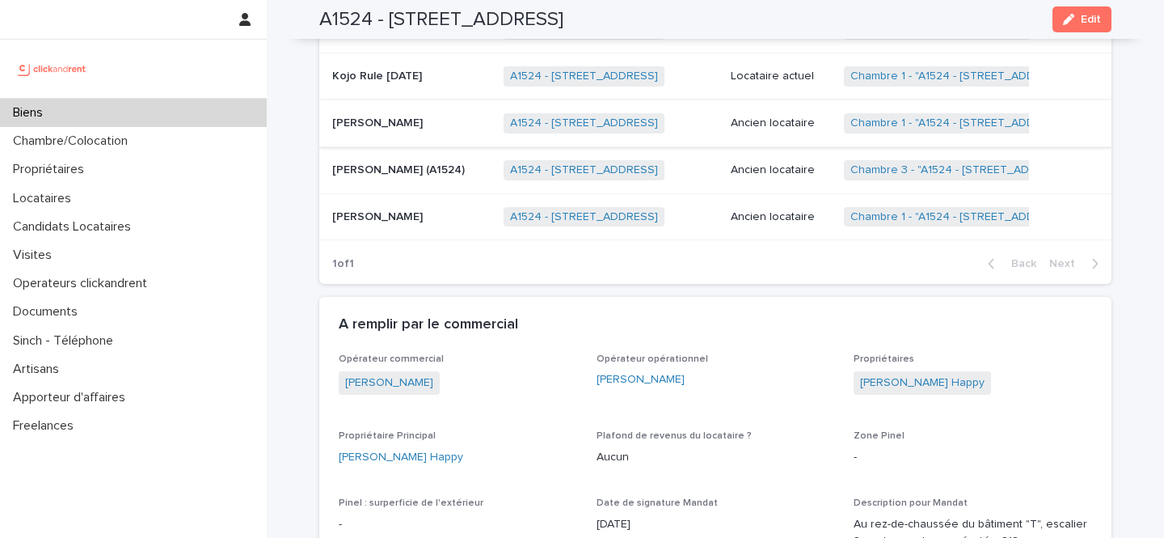
scroll to position [1008, 0]
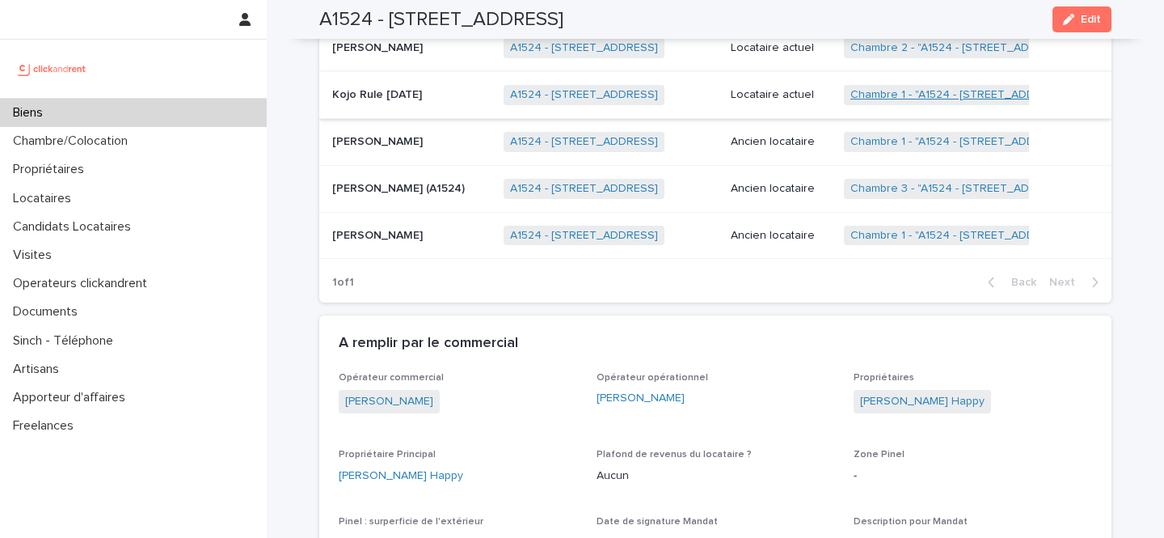
click at [892, 88] on link "Chambre 1 - "A1524 - 12 rue de Grenoble, Résidence Amouroux 1, Toulouse 31500"" at bounding box center [961, 95] width 220 height 14
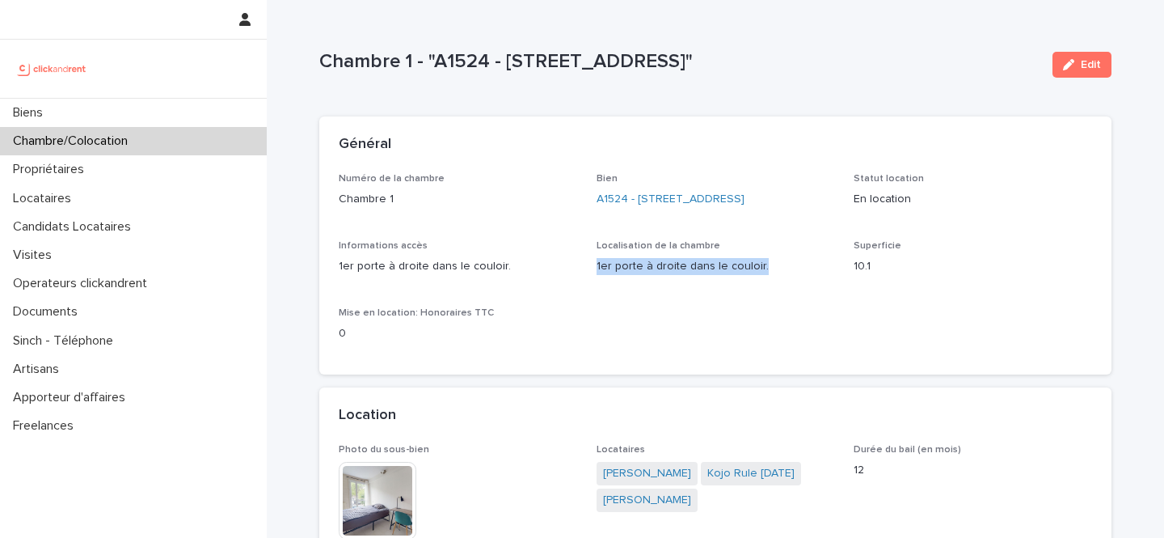
drag, startPoint x: 771, startPoint y: 289, endPoint x: 594, endPoint y: 286, distance: 177.1
click at [594, 286] on div "Numéro de la chambre Chambre 1 Bien A1524 - 12 rue de Grenoble, Résidence Amour…" at bounding box center [716, 264] width 754 height 183
copy p "1er porte à droite dans le couloir."
click at [764, 482] on link "Kojo Rule Sunday" at bounding box center [751, 473] width 87 height 17
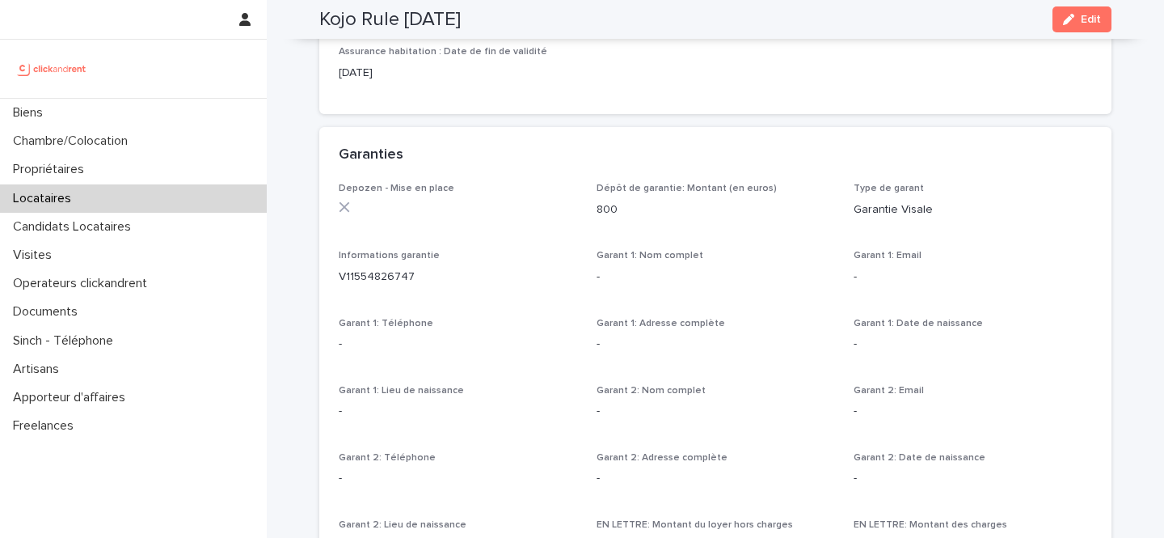
scroll to position [957, 0]
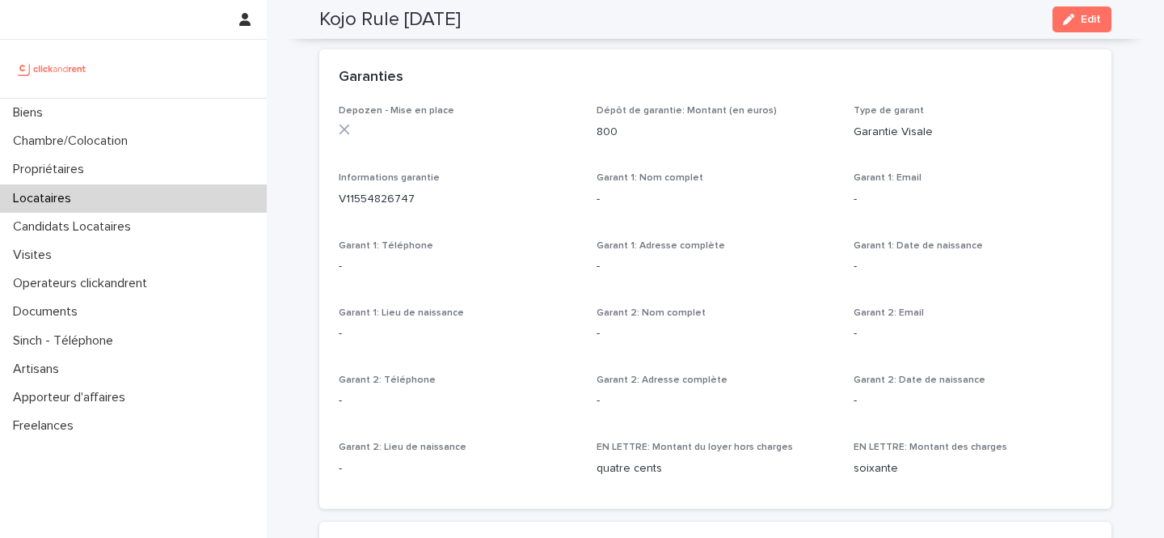
click at [104, 193] on div "Locataires" at bounding box center [133, 198] width 267 height 28
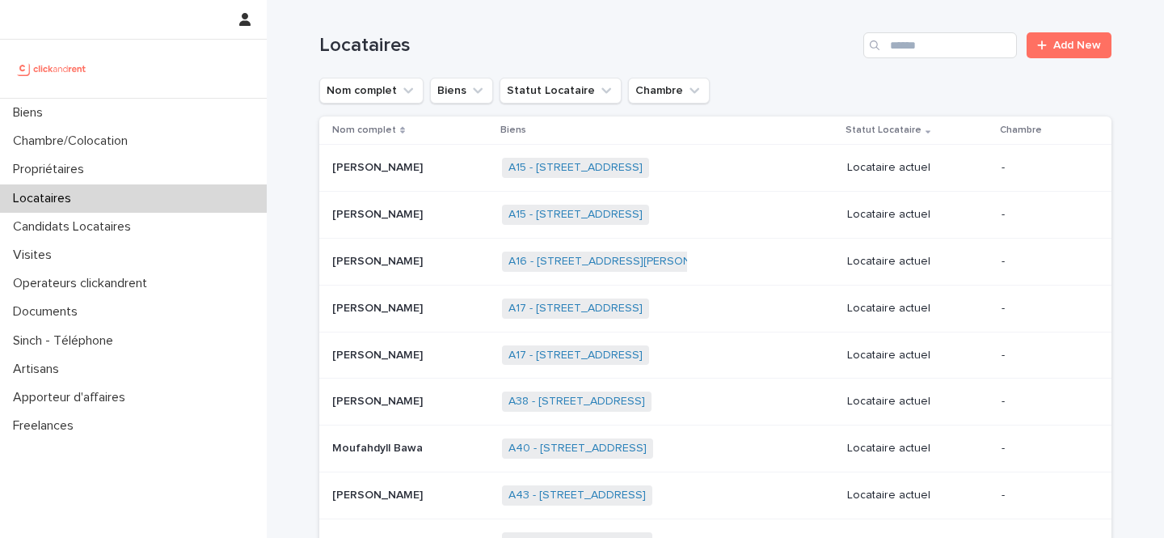
click at [979, 31] on div "Locataires Add New" at bounding box center [715, 39] width 792 height 78
click at [978, 44] on input "Search" at bounding box center [941, 45] width 154 height 26
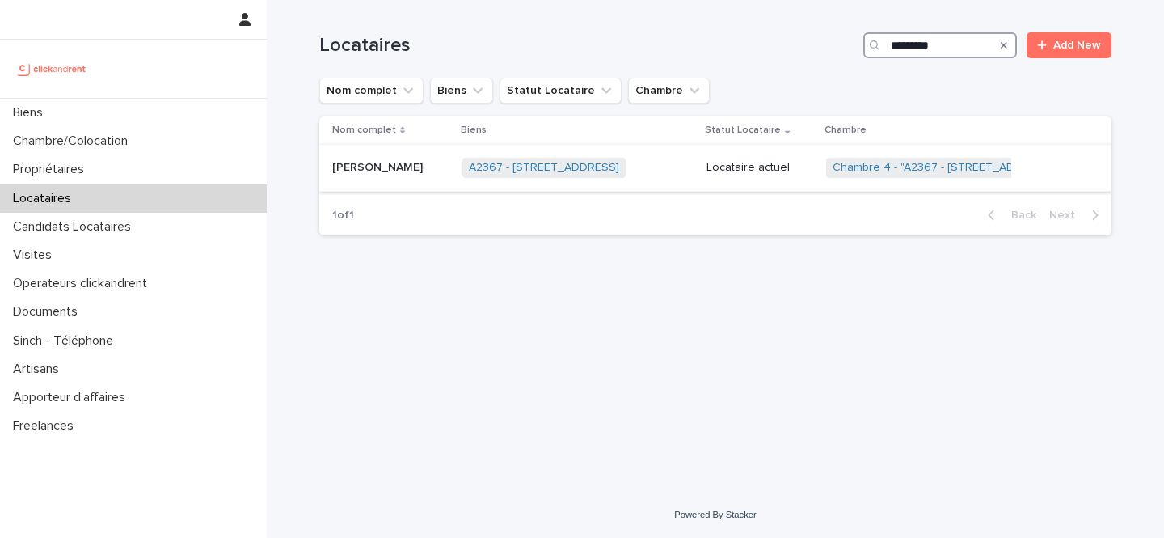
type input "*********"
click at [689, 161] on div "A2367 - 17 rue Forfait, Rouen 76100 + 0" at bounding box center [578, 167] width 231 height 33
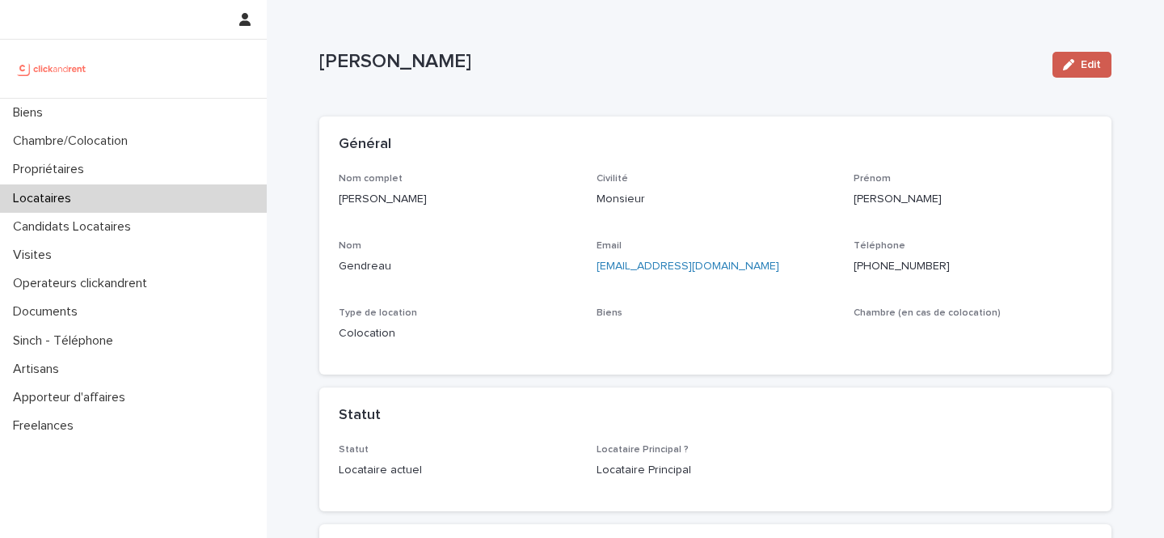
click at [1070, 65] on icon "button" at bounding box center [1068, 64] width 11 height 11
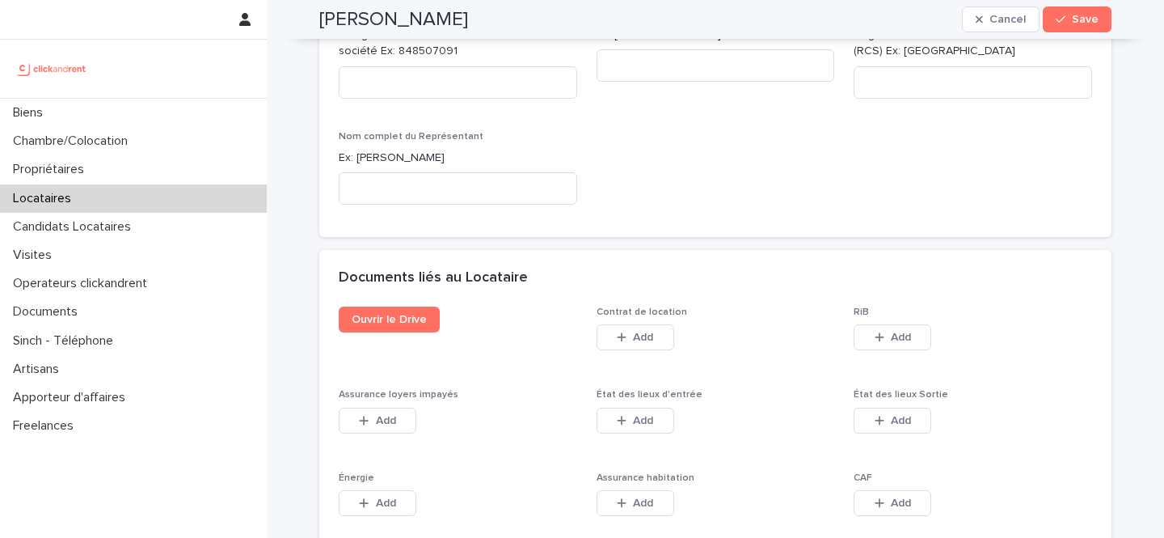
scroll to position [2613, 0]
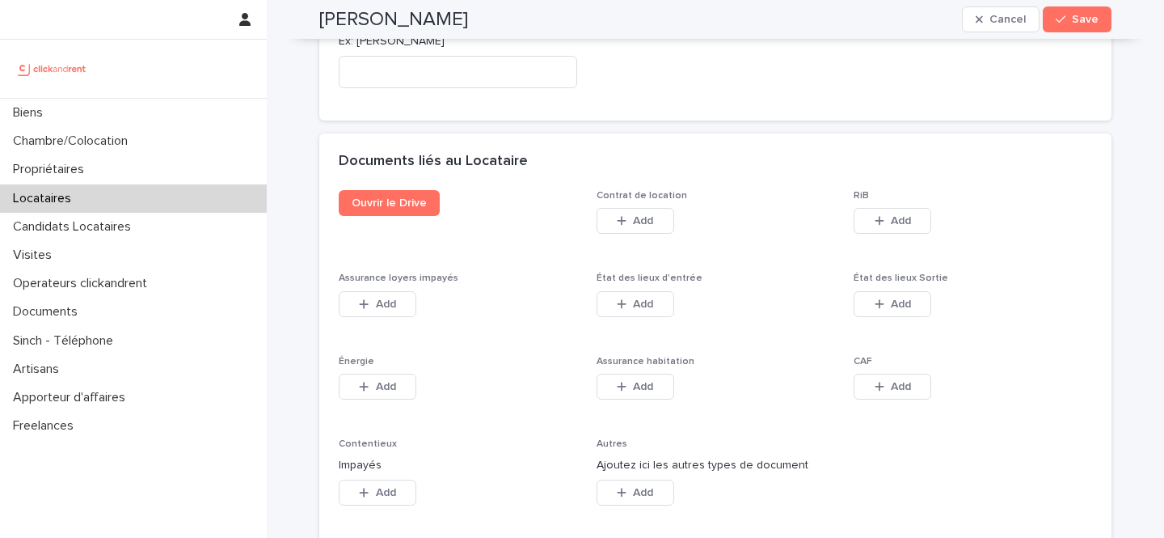
click at [613, 497] on div "Autres Ajoutez ici les autres types de document This file cannot be opened Down…" at bounding box center [716, 481] width 239 height 87
click at [624, 483] on button "Add" at bounding box center [636, 493] width 78 height 26
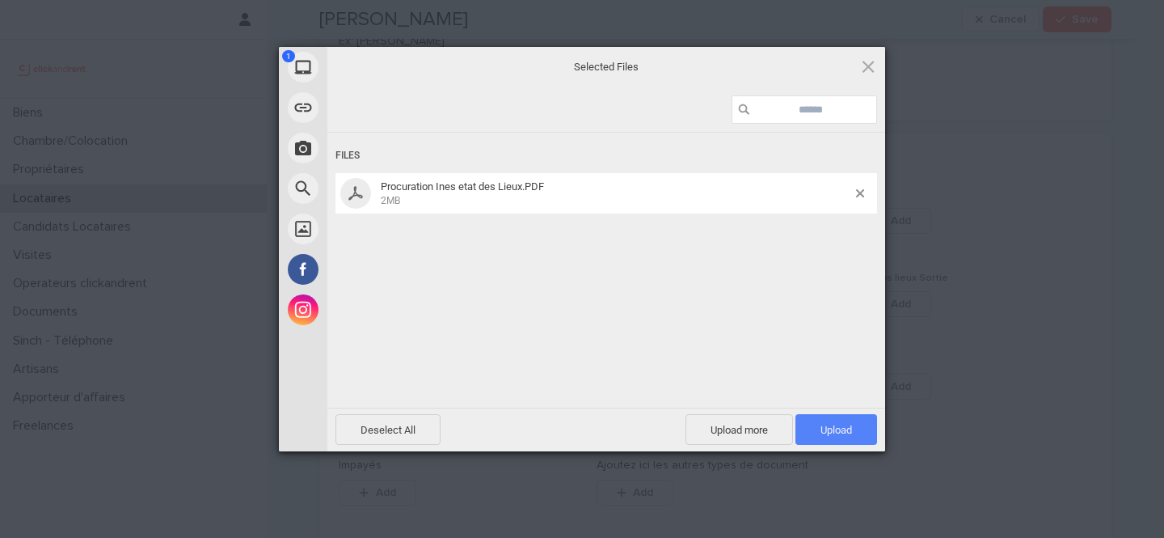
click at [814, 416] on span "Upload 1" at bounding box center [837, 429] width 82 height 31
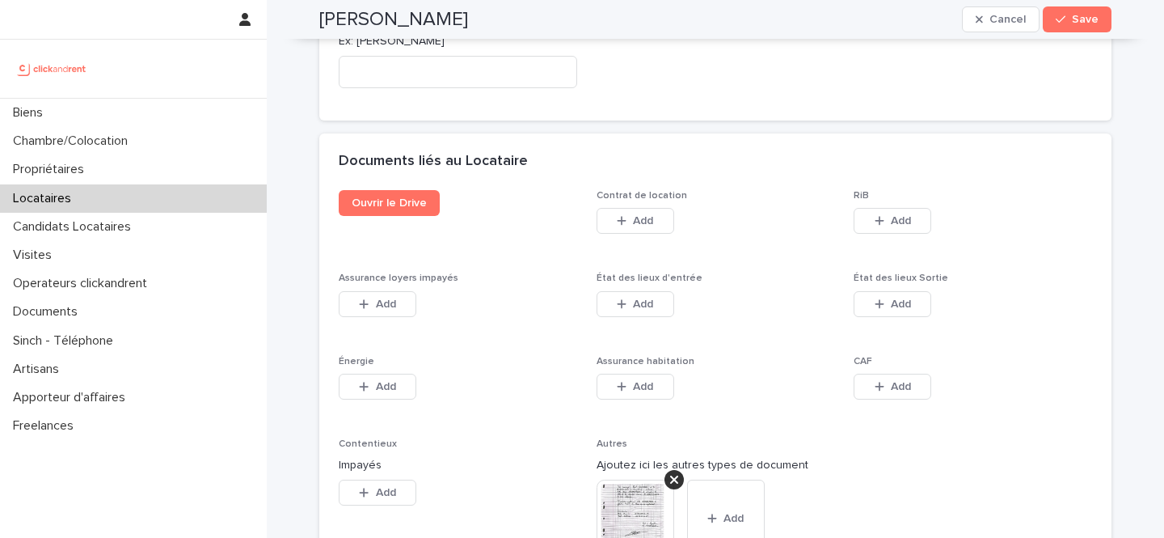
click at [1073, 32] on div "Paul Gendreau Cancel Save" at bounding box center [715, 19] width 792 height 39
click at [1082, 14] on span "Save" at bounding box center [1085, 19] width 27 height 11
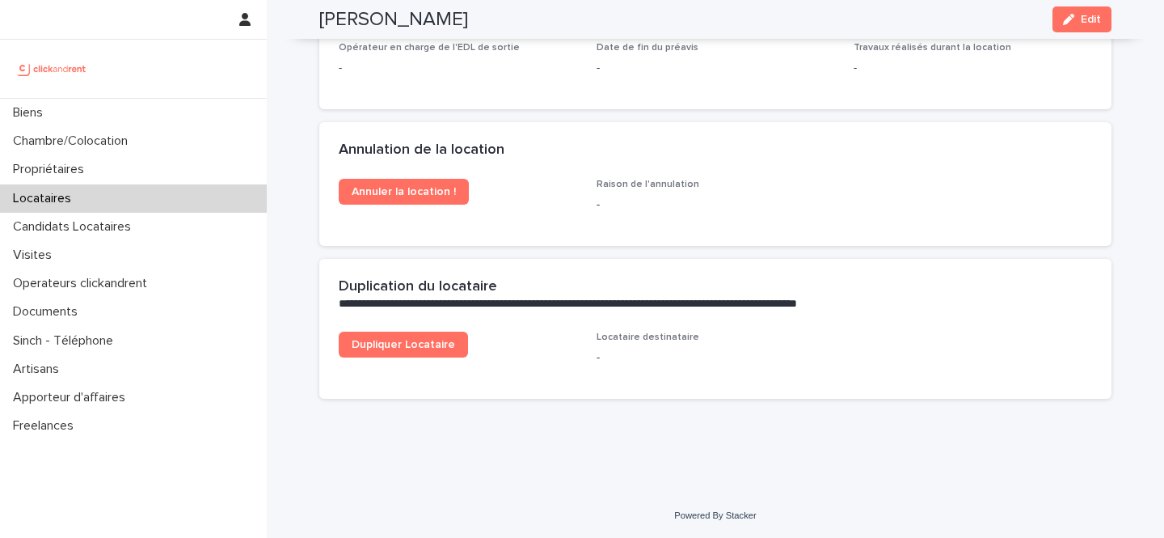
scroll to position [2272, 0]
click at [66, 197] on p "Locataires" at bounding box center [45, 198] width 78 height 15
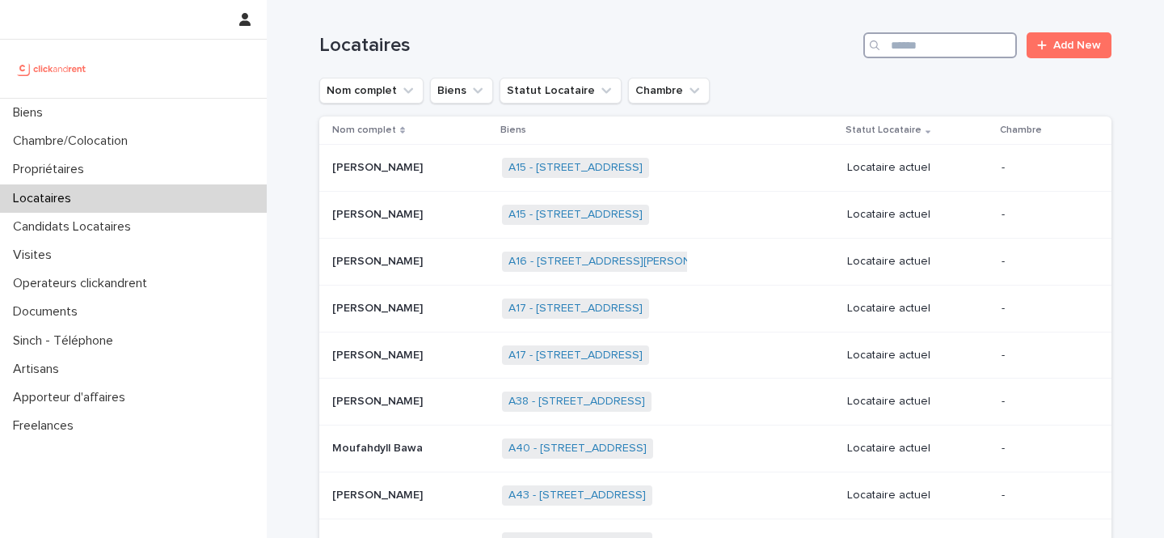
click at [902, 44] on input "Search" at bounding box center [941, 45] width 154 height 26
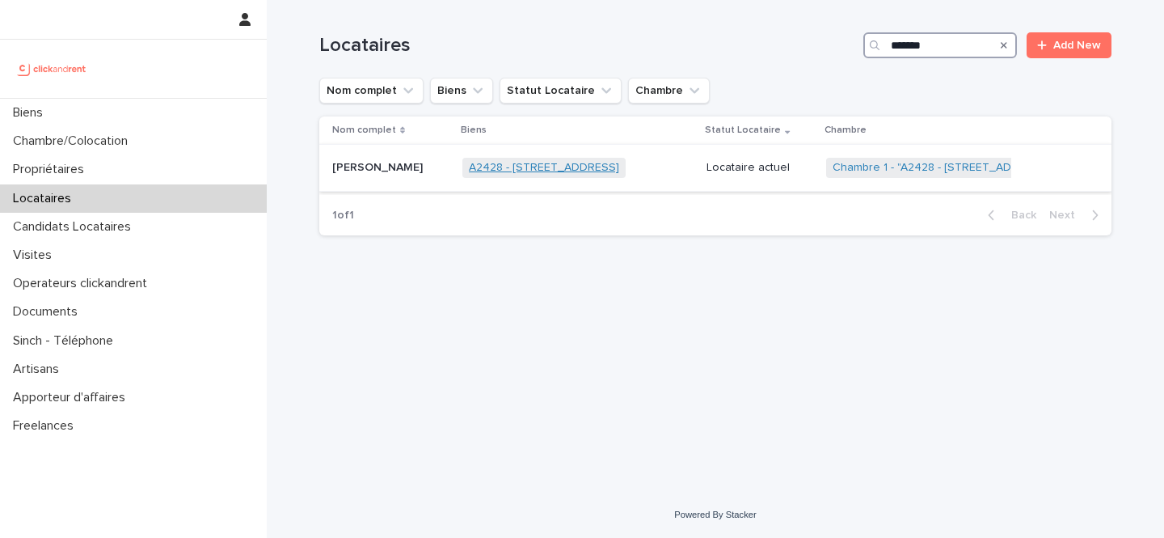
type input "*******"
click at [607, 168] on link "A2428 - 7 rue des châteaux Brûloirs, Cergy 95000" at bounding box center [544, 168] width 150 height 14
click at [700, 169] on td "A2428 - 7 rue des châteaux Brûloirs, Cergy 95000 + 0" at bounding box center [578, 168] width 244 height 47
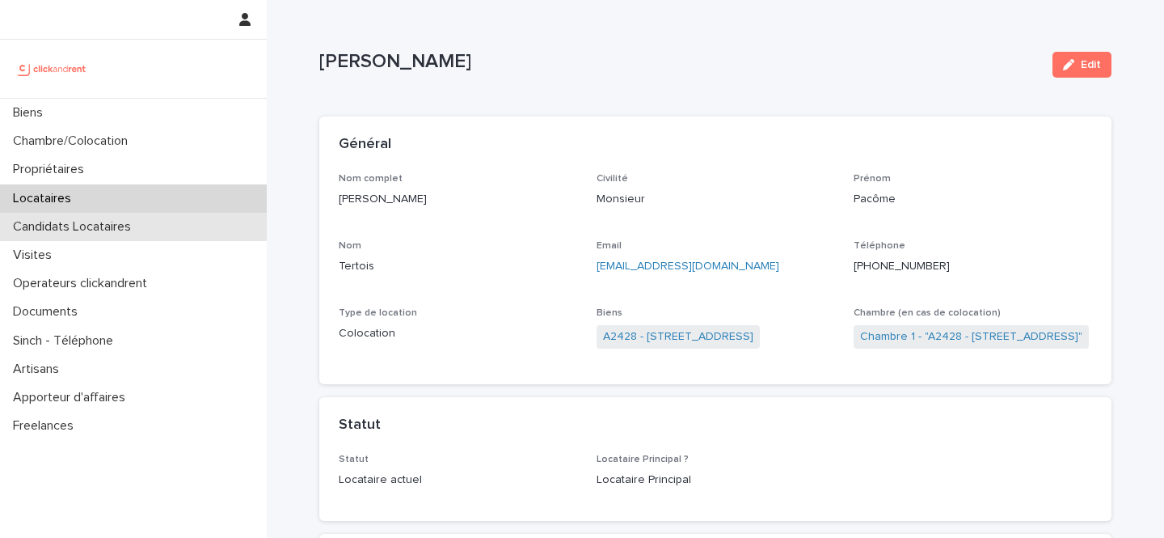
click at [79, 239] on div "Candidats Locataires" at bounding box center [133, 227] width 267 height 28
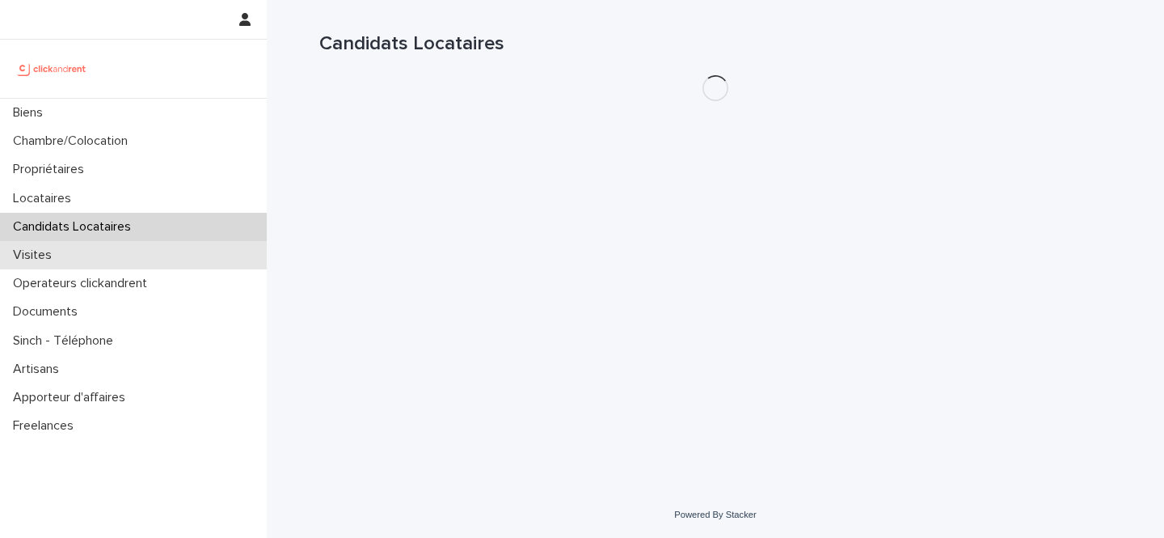
click at [77, 260] on div "Visites" at bounding box center [133, 255] width 267 height 28
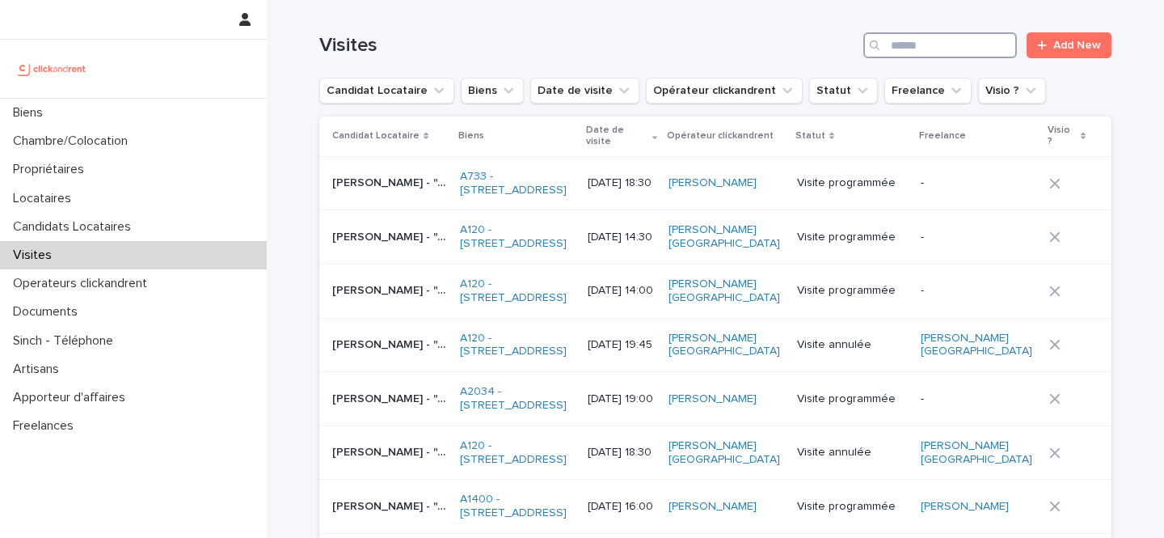
click at [926, 42] on input "Search" at bounding box center [941, 45] width 154 height 26
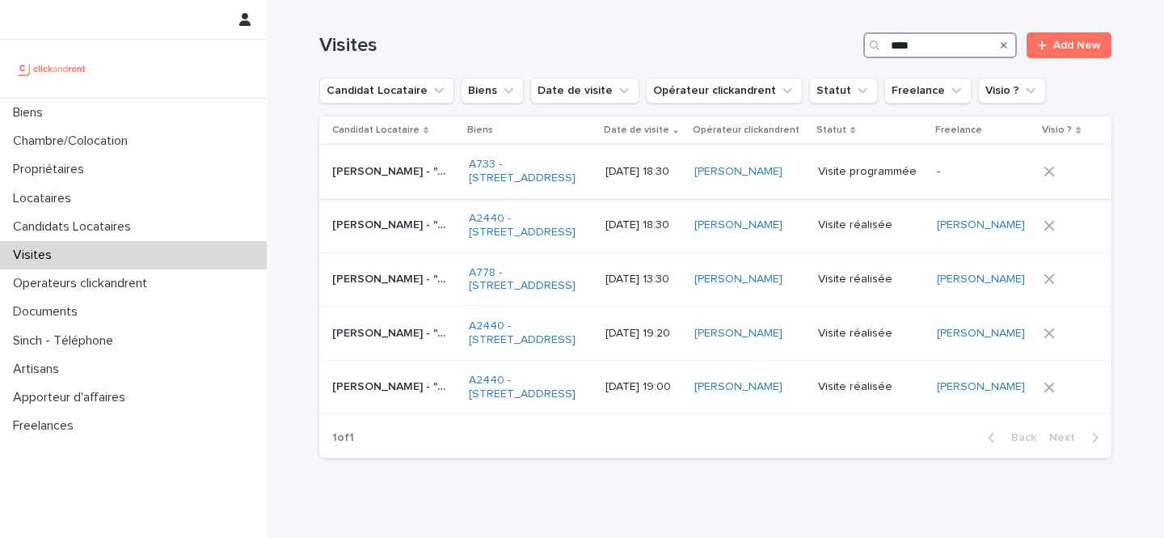
type input "****"
click at [433, 179] on p "Emma Guignard - "A733 - 1 rue des Linandes Oranges, Cergy 95000"" at bounding box center [391, 170] width 119 height 17
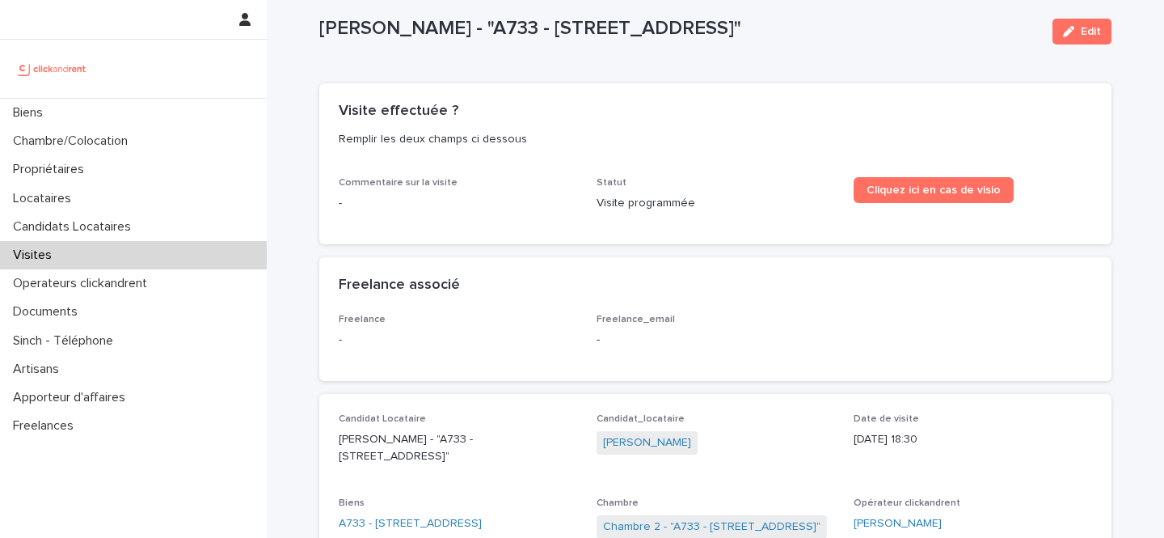
scroll to position [35, 0]
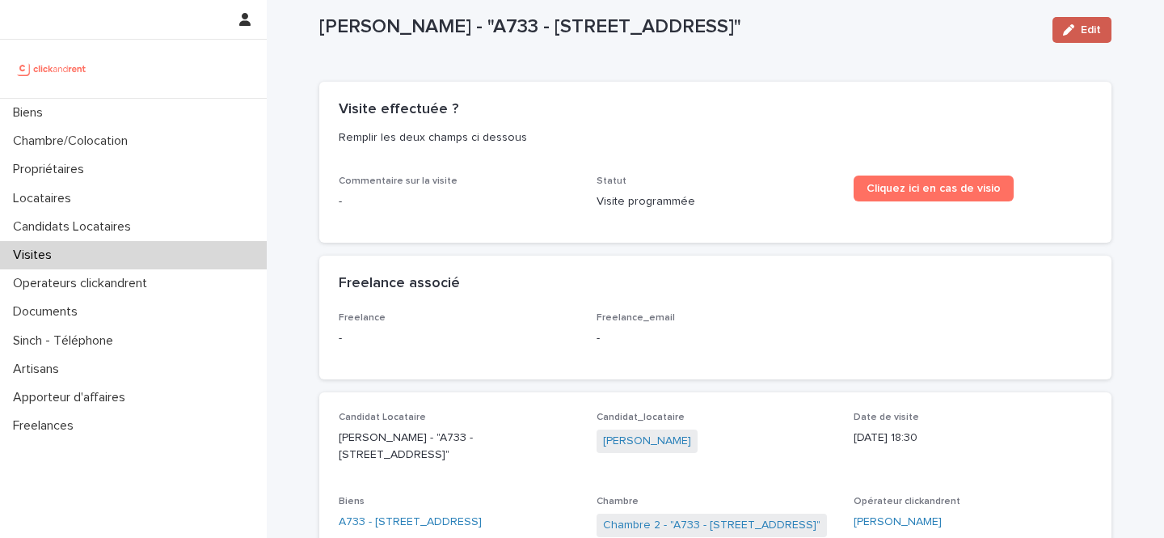
click at [1088, 24] on span "Edit" at bounding box center [1091, 29] width 20 height 11
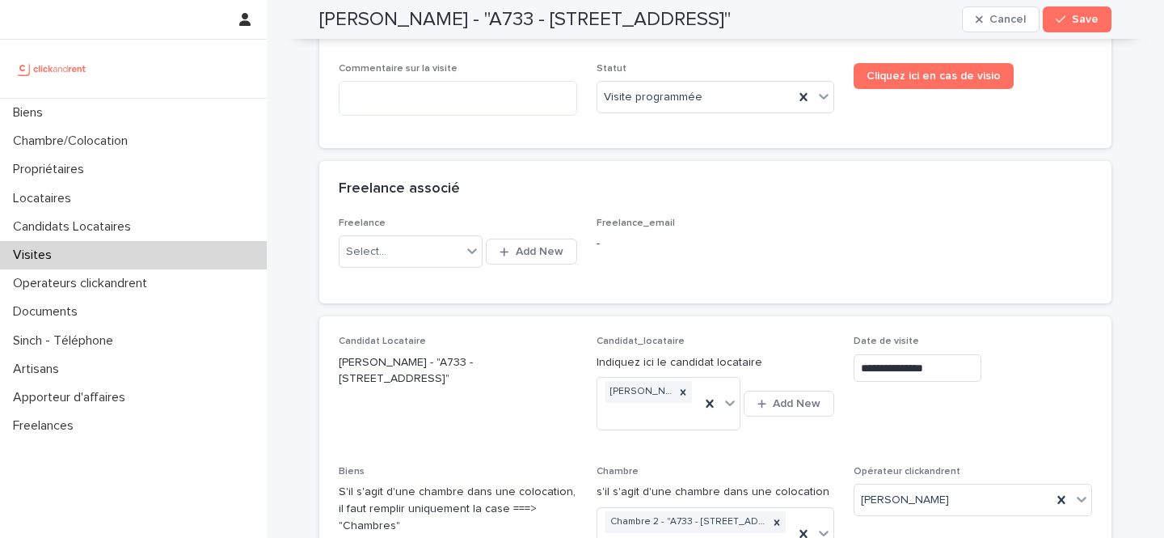
scroll to position [172, 0]
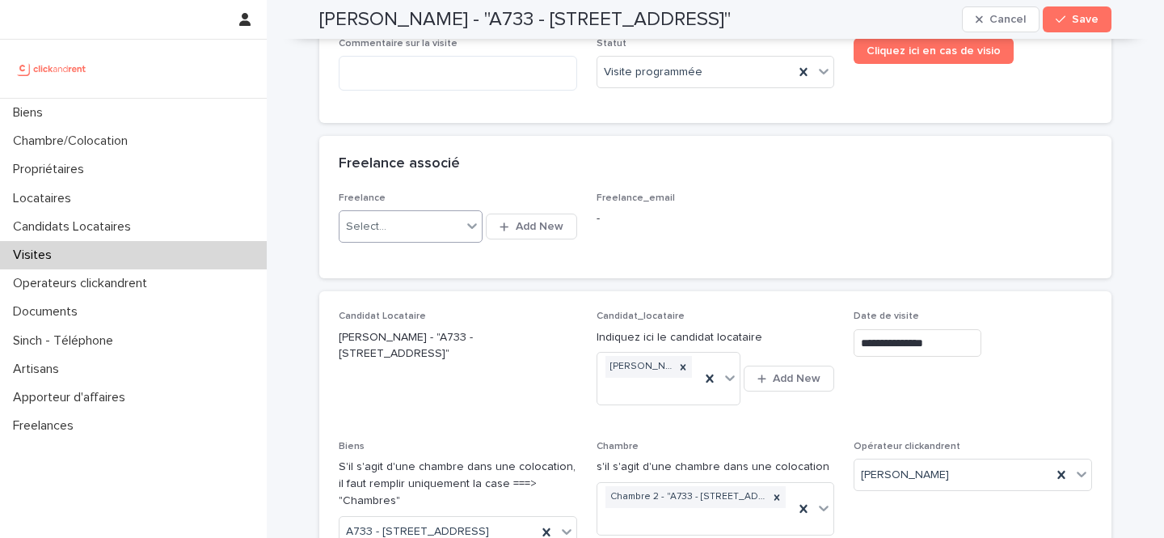
click at [451, 225] on div "Select..." at bounding box center [401, 226] width 122 height 27
type input "*"
type input "****"
click at [531, 222] on span "Add New" at bounding box center [540, 226] width 48 height 11
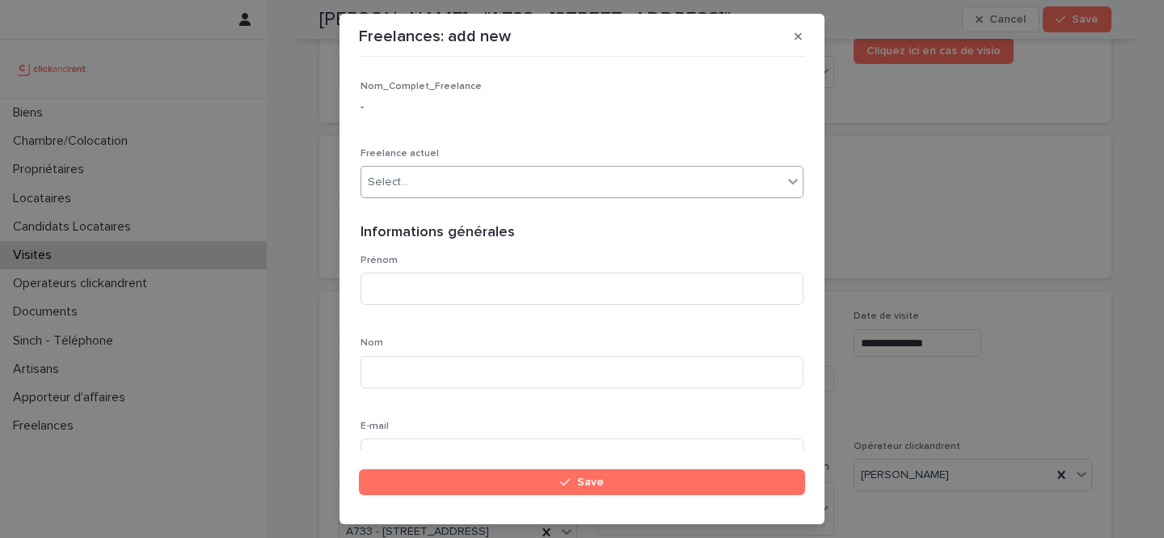
click at [467, 186] on div "Select..." at bounding box center [571, 182] width 421 height 27
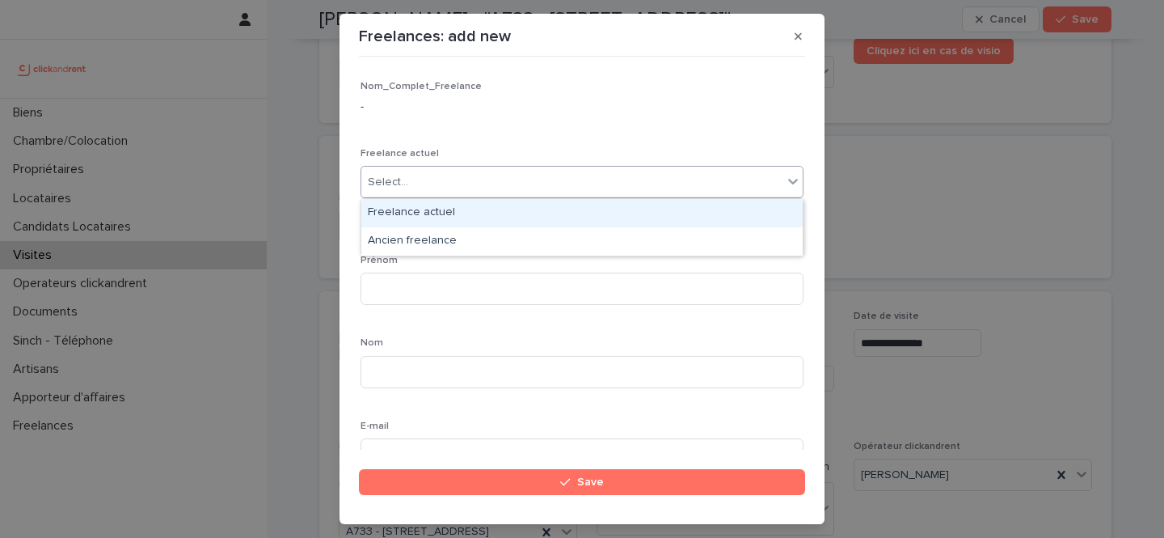
click at [467, 186] on div "Select..." at bounding box center [571, 182] width 421 height 27
click at [459, 206] on div "Freelance actuel" at bounding box center [582, 213] width 442 height 28
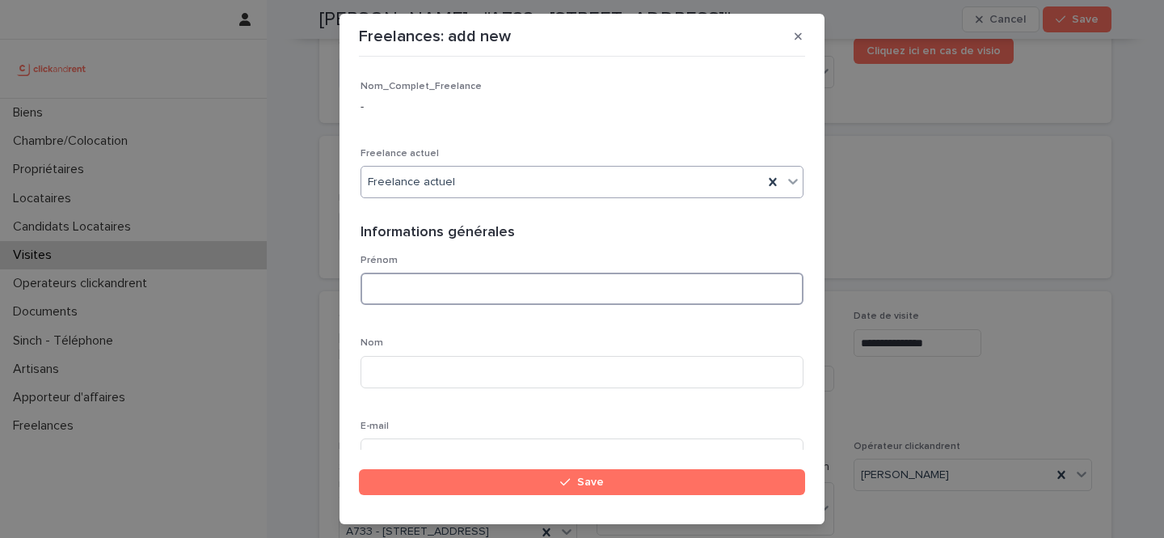
click at [453, 281] on input at bounding box center [582, 289] width 443 height 32
type input "*********"
click at [417, 368] on input at bounding box center [582, 372] width 443 height 32
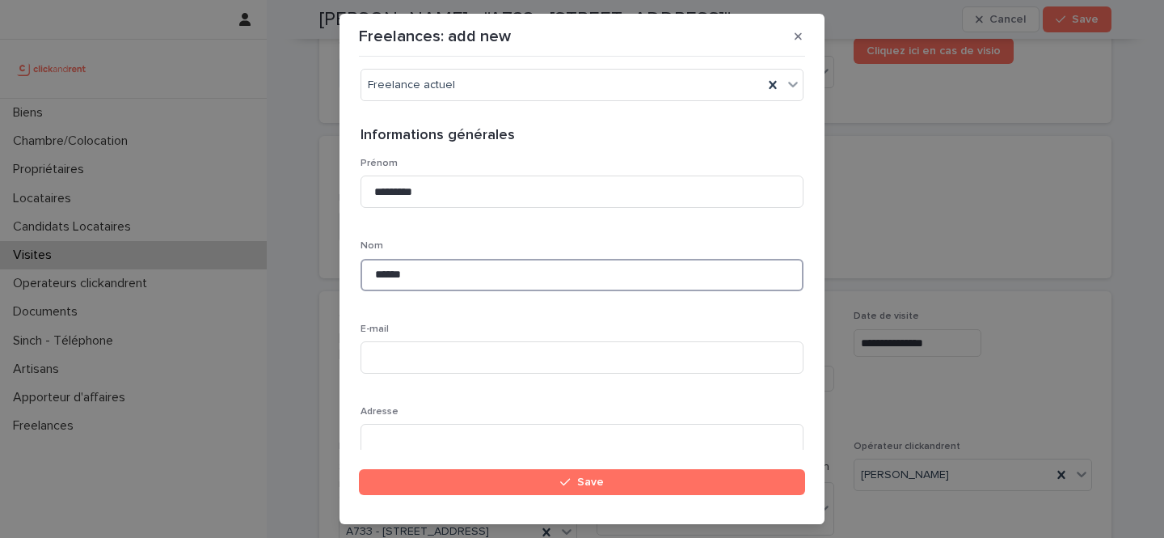
scroll to position [104, 0]
type input "******"
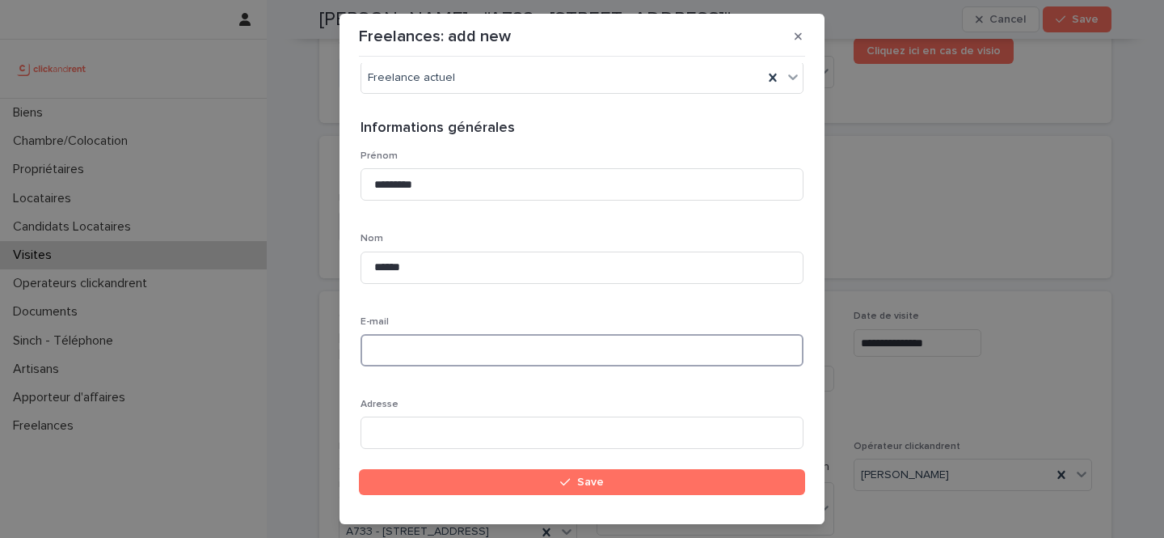
click at [423, 351] on input at bounding box center [582, 350] width 443 height 32
paste input "**********"
type input "**********"
click at [510, 442] on input at bounding box center [582, 432] width 443 height 32
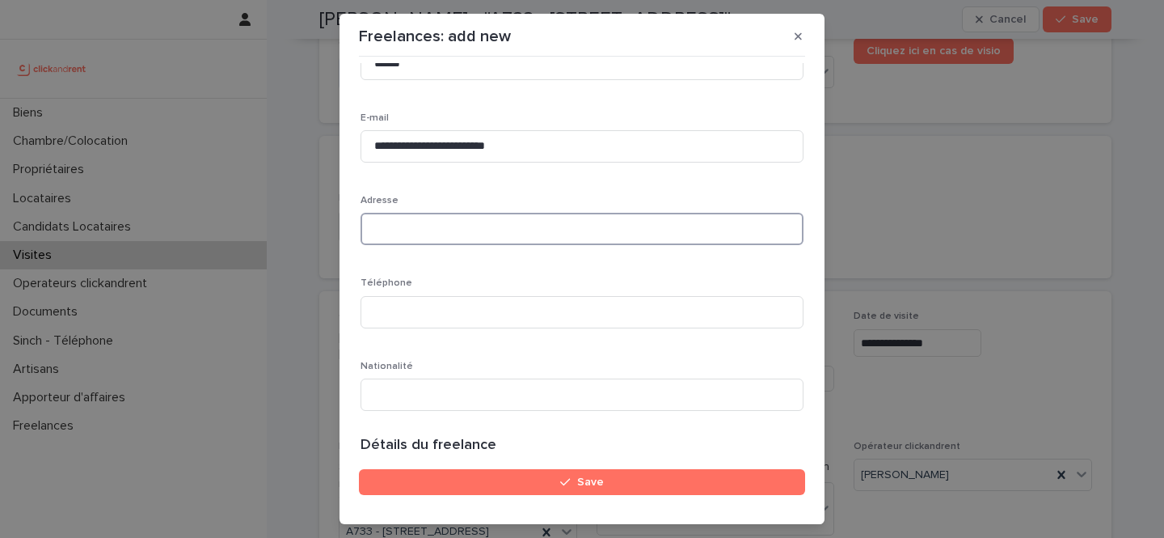
scroll to position [310, 0]
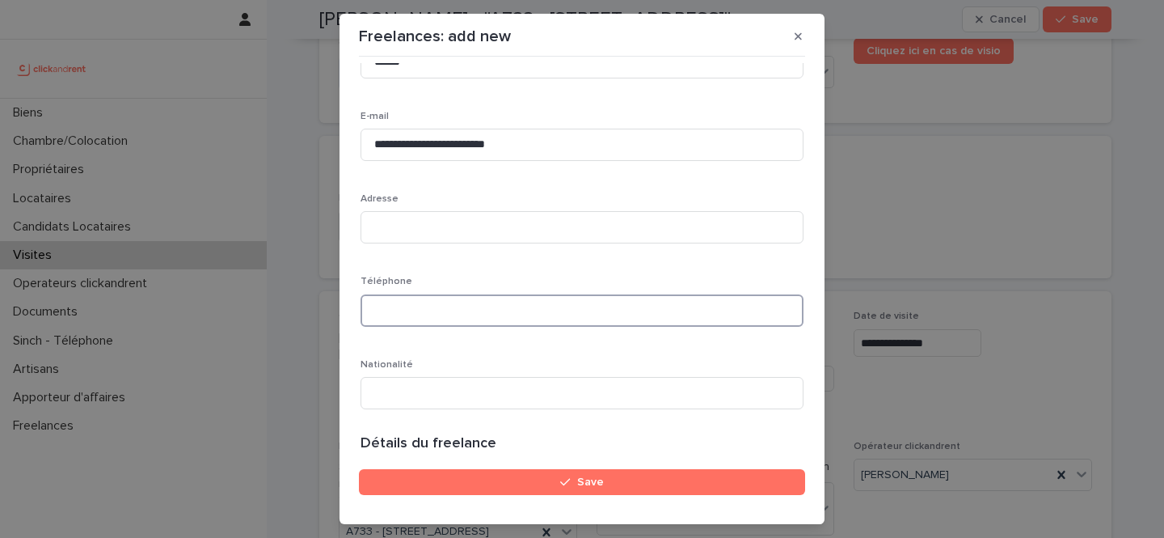
click at [502, 317] on input at bounding box center [582, 310] width 443 height 32
paste input "**********"
type input "**********"
click at [544, 284] on p "Téléphone" at bounding box center [582, 281] width 443 height 11
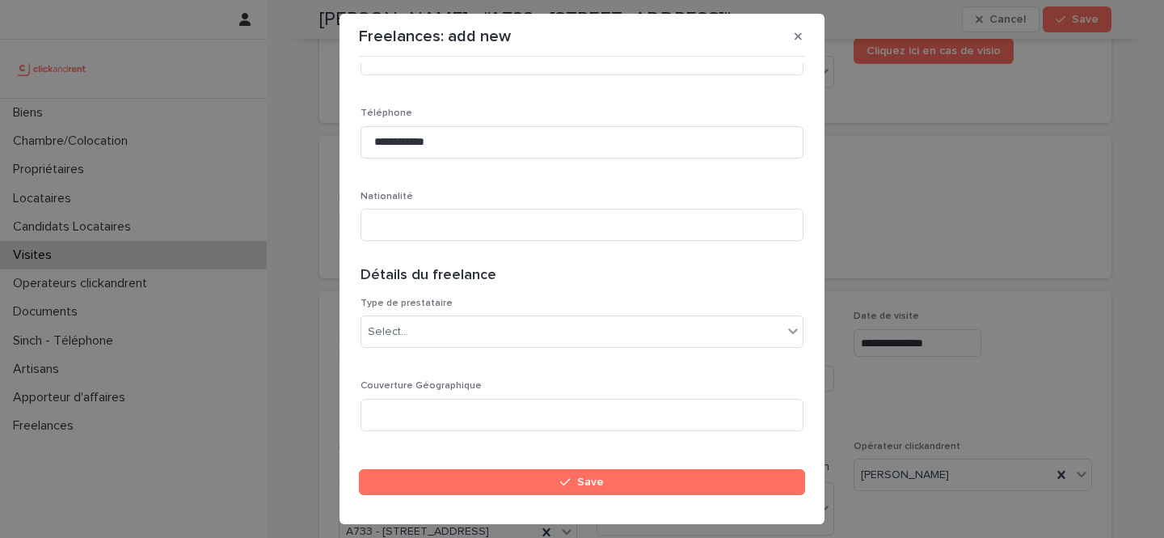
scroll to position [484, 0]
click at [547, 336] on div "Select..." at bounding box center [571, 326] width 421 height 27
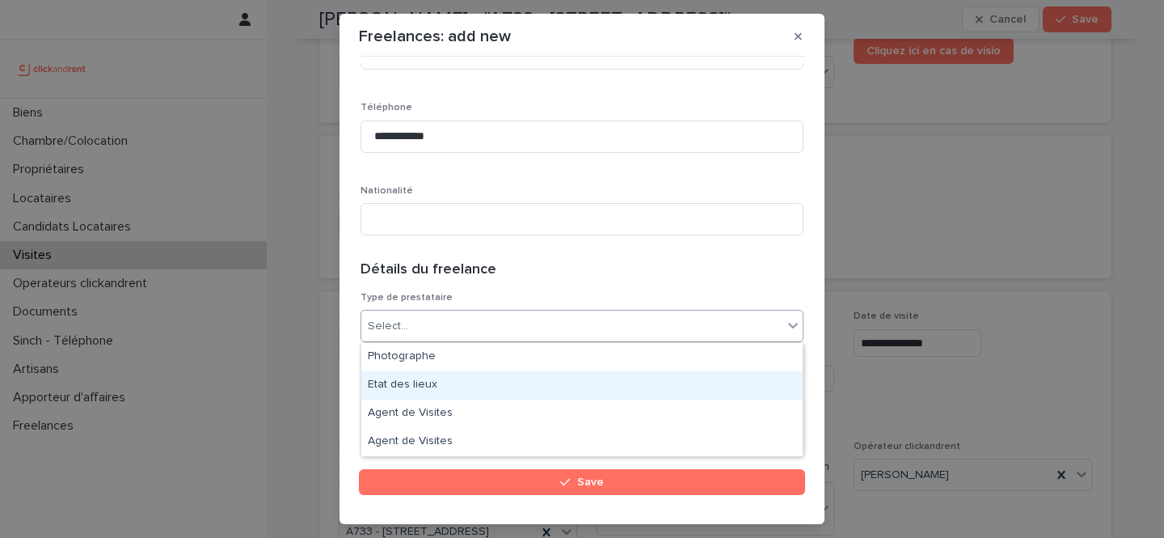
click at [518, 387] on div "Etat des lieux" at bounding box center [582, 385] width 442 height 28
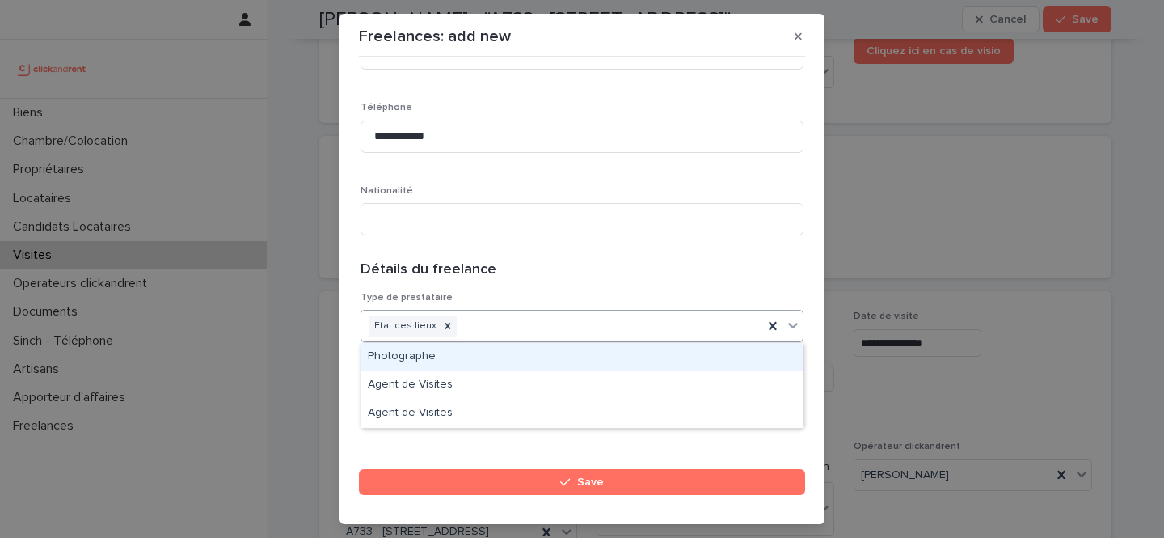
click at [569, 332] on div "Etat des lieux" at bounding box center [562, 326] width 402 height 28
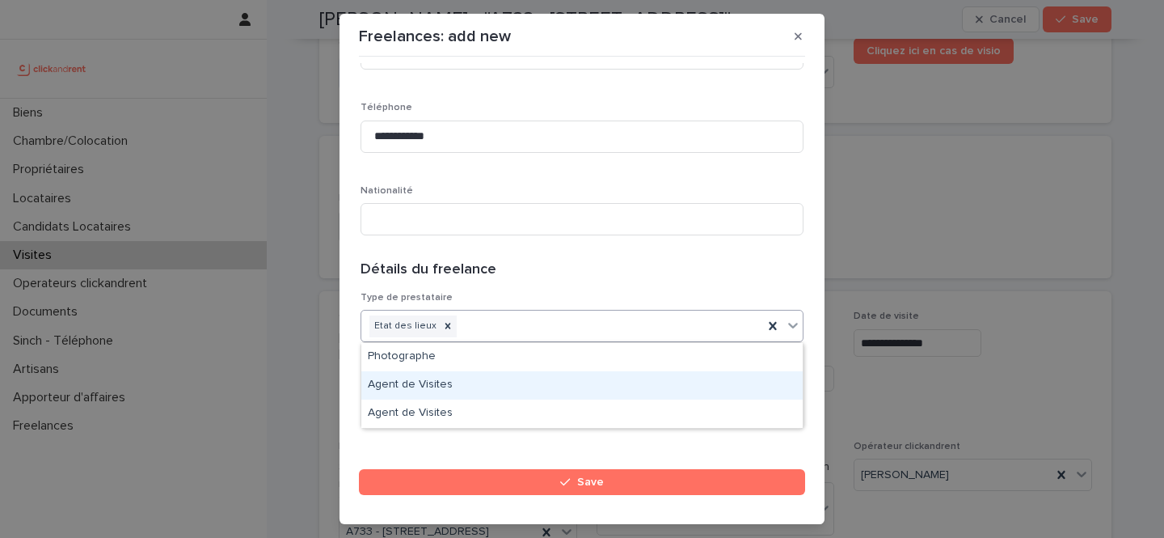
click at [553, 376] on div "Agent de Visites" at bounding box center [582, 385] width 442 height 28
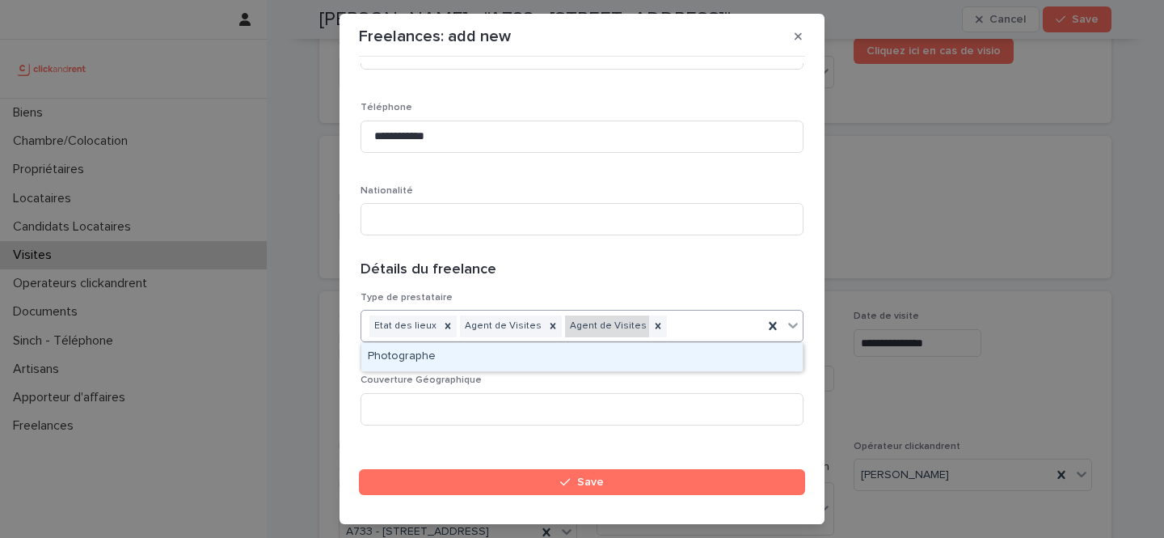
click at [600, 320] on div "Agent de Visites" at bounding box center [607, 326] width 84 height 22
click at [519, 358] on div "Photographe" at bounding box center [582, 357] width 442 height 28
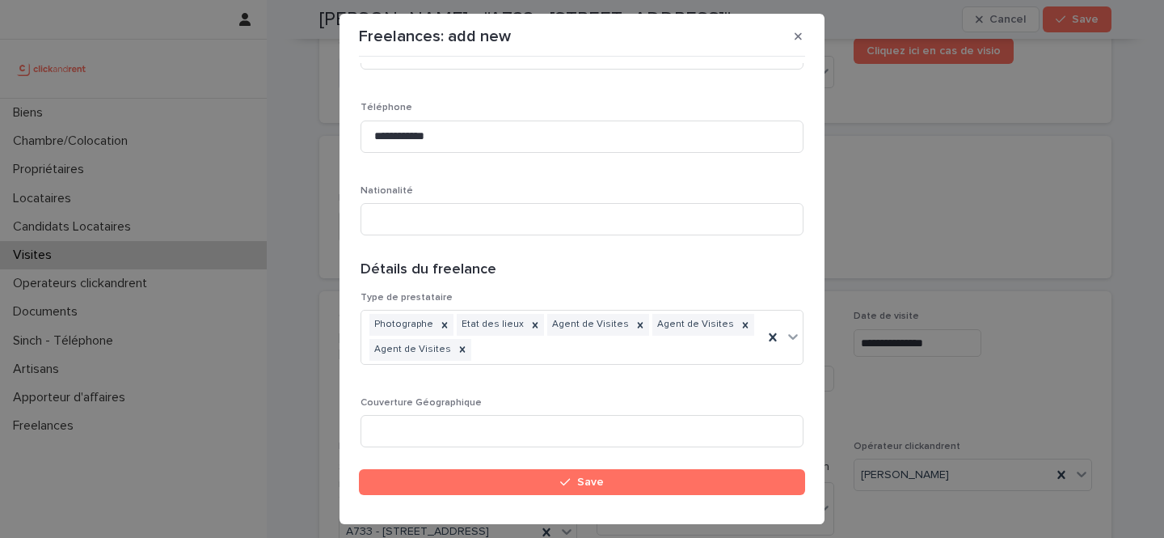
click at [602, 260] on div "**********" at bounding box center [582, 389] width 443 height 1585
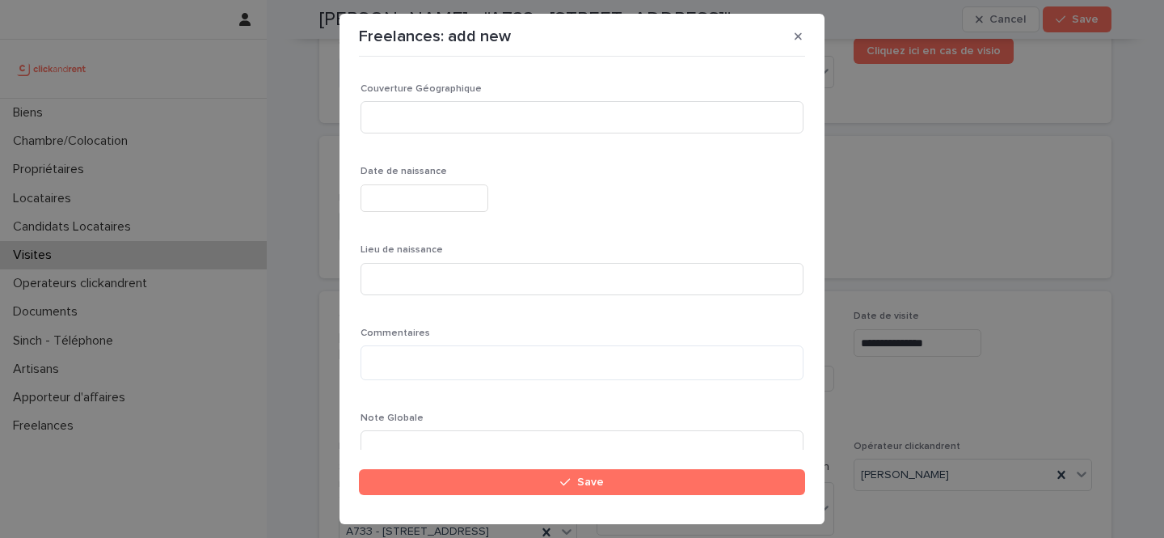
scroll to position [874, 0]
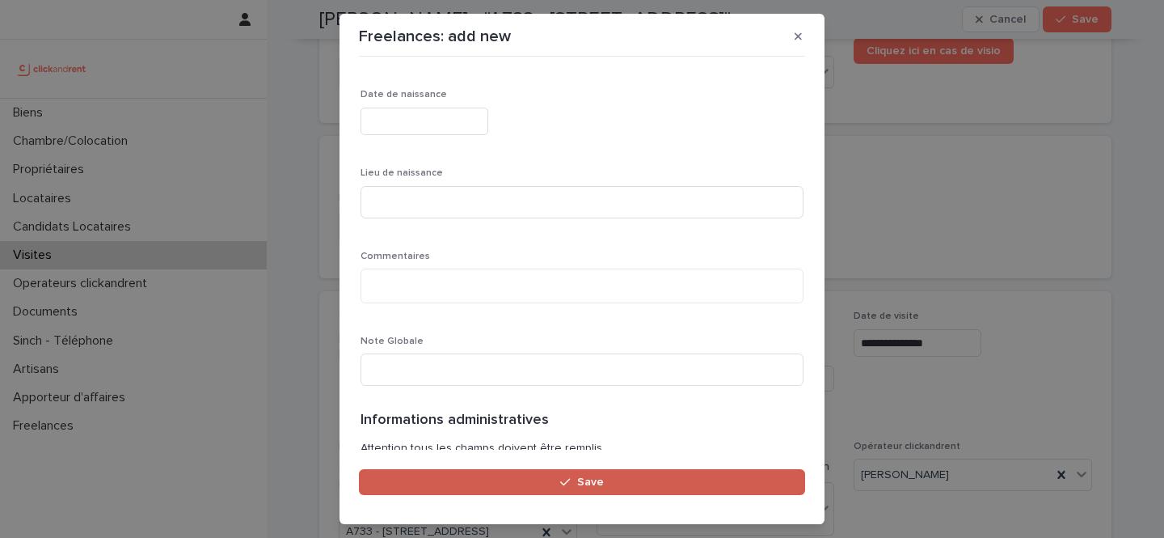
click at [585, 484] on span "Save" at bounding box center [590, 481] width 27 height 11
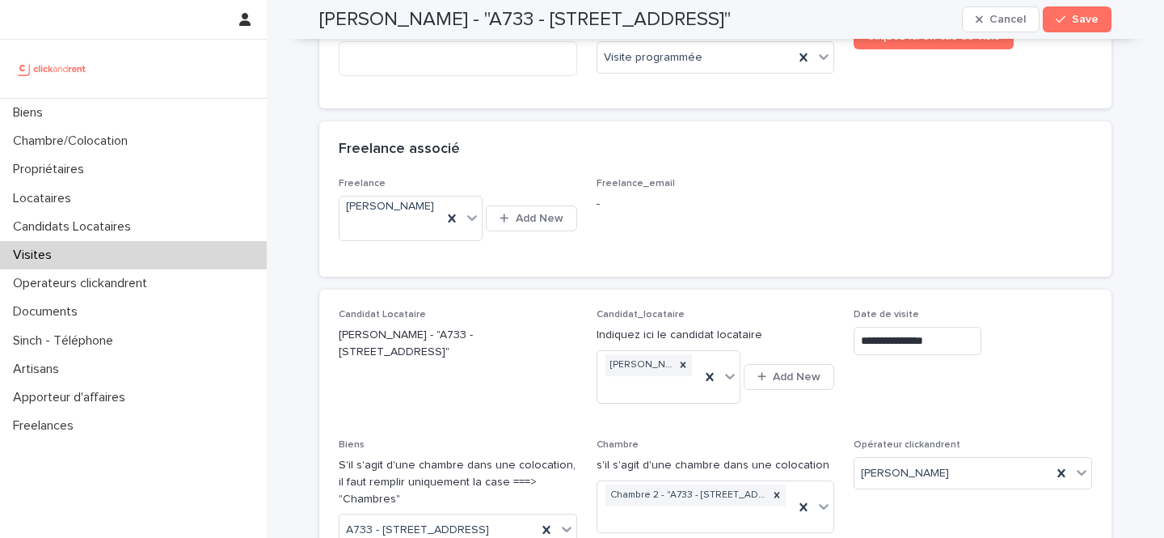
scroll to position [172, 0]
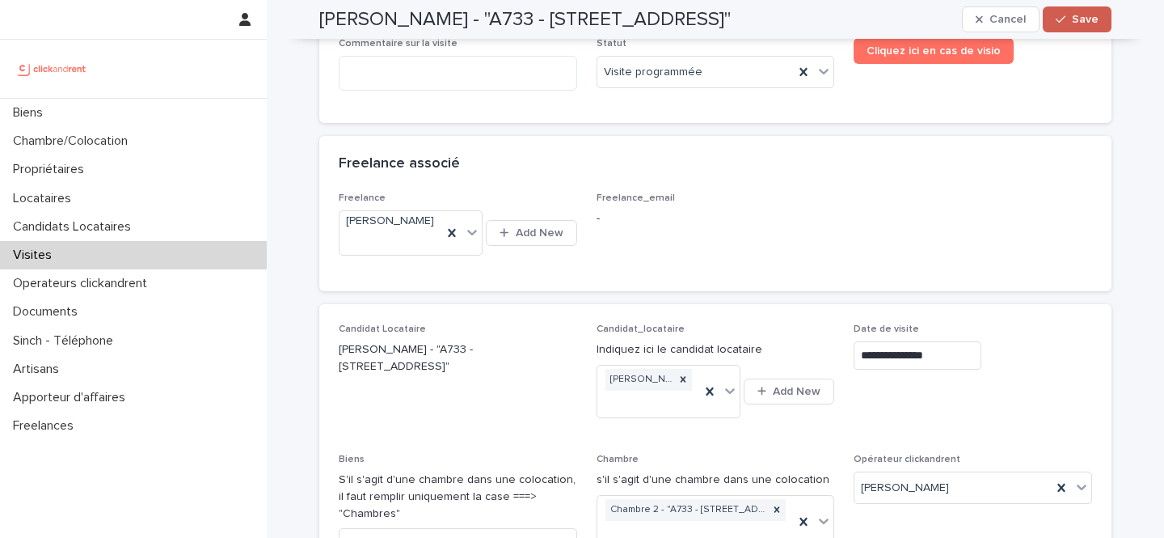
click at [1081, 15] on span "Save" at bounding box center [1085, 19] width 27 height 11
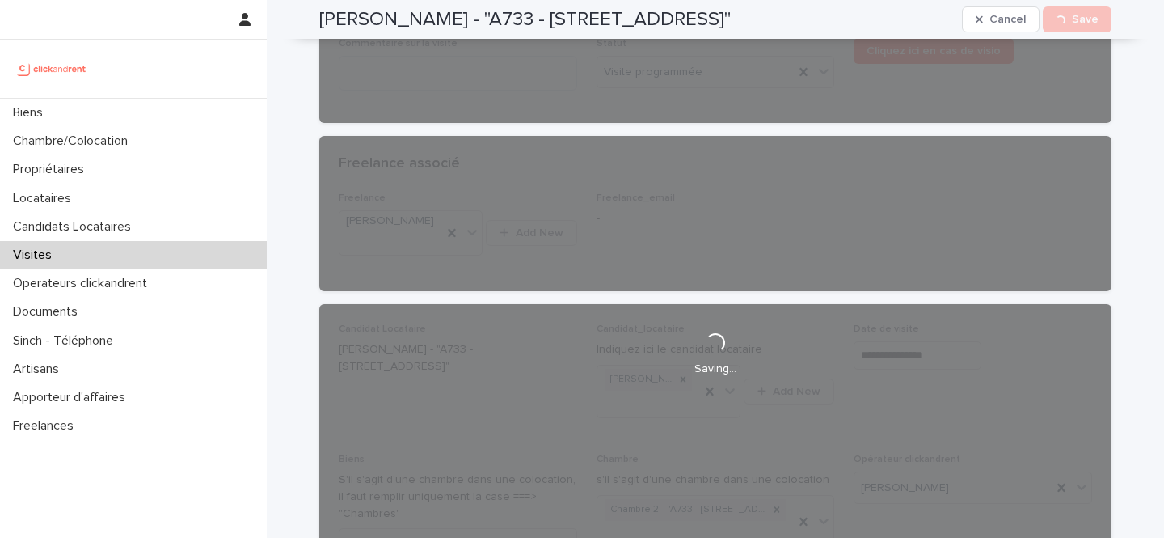
scroll to position [34, 0]
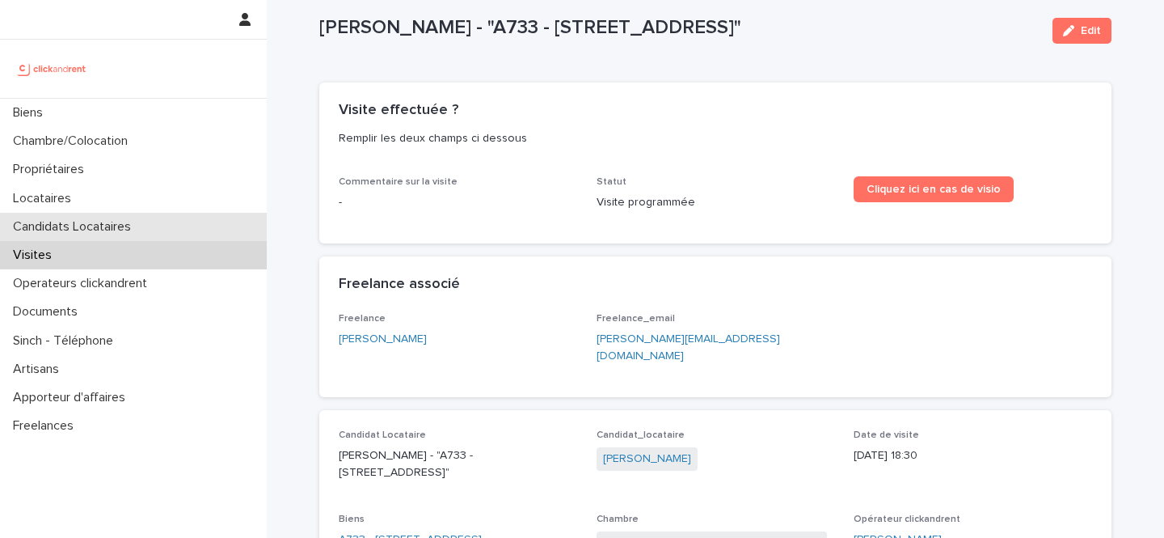
click at [99, 236] on div "Candidats Locataires" at bounding box center [133, 227] width 267 height 28
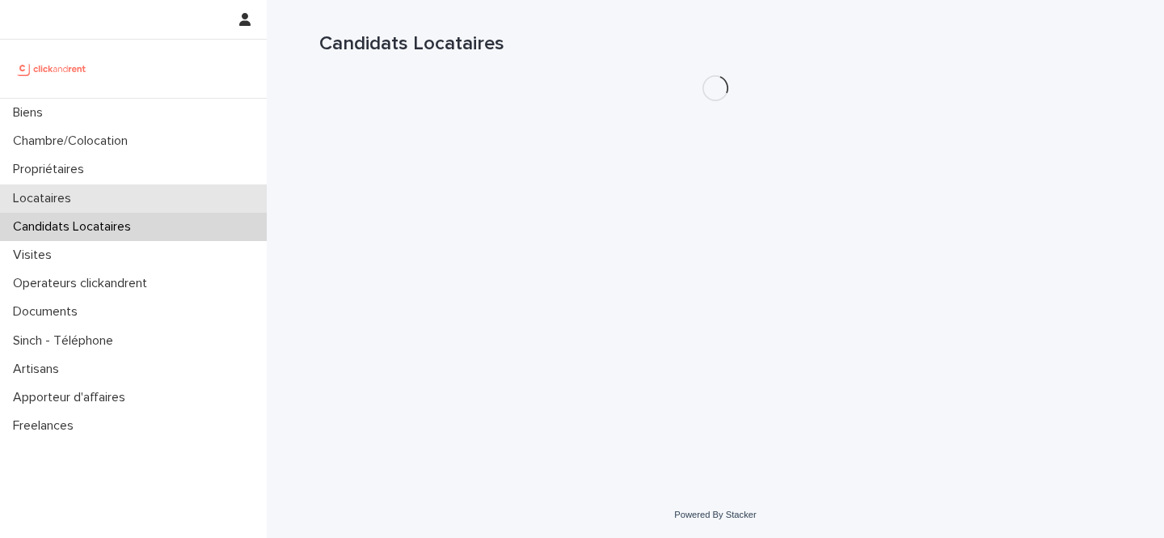
click at [104, 190] on div "Locataires" at bounding box center [133, 198] width 267 height 28
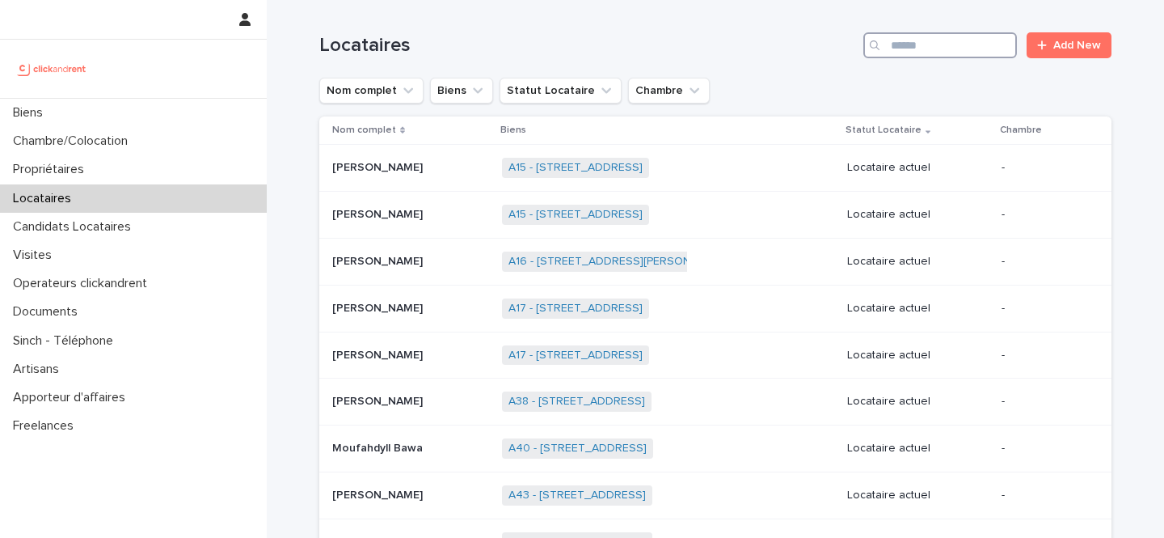
click at [953, 40] on input "Search" at bounding box center [941, 45] width 154 height 26
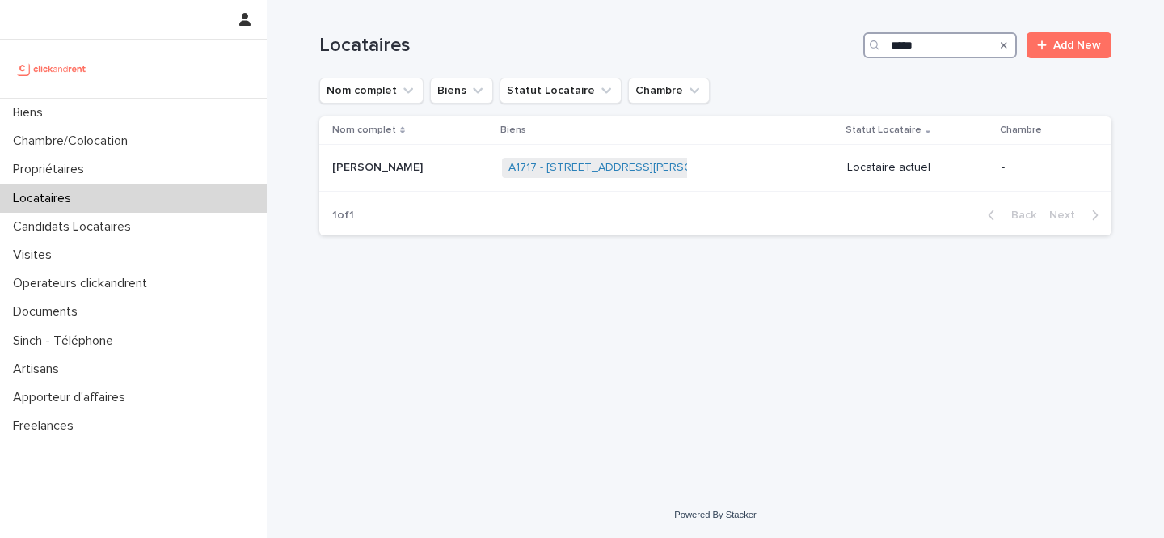
type input "*****"
click at [742, 175] on div "A1717 - 20 Rue Auguste Petit, Etampes 91150 + 0" at bounding box center [668, 167] width 332 height 33
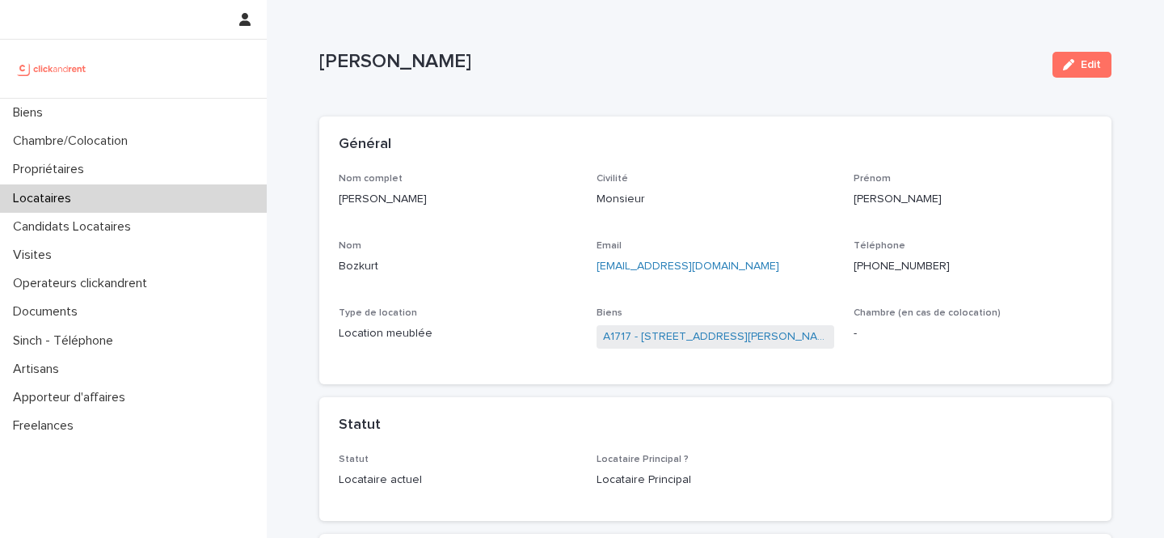
drag, startPoint x: 472, startPoint y: 53, endPoint x: 317, endPoint y: 63, distance: 155.6
copy p "Mustafa Bozkurt"
drag, startPoint x: 960, startPoint y: 264, endPoint x: 868, endPoint y: 264, distance: 92.2
click at [868, 264] on p "+33666109844" at bounding box center [973, 266] width 239 height 17
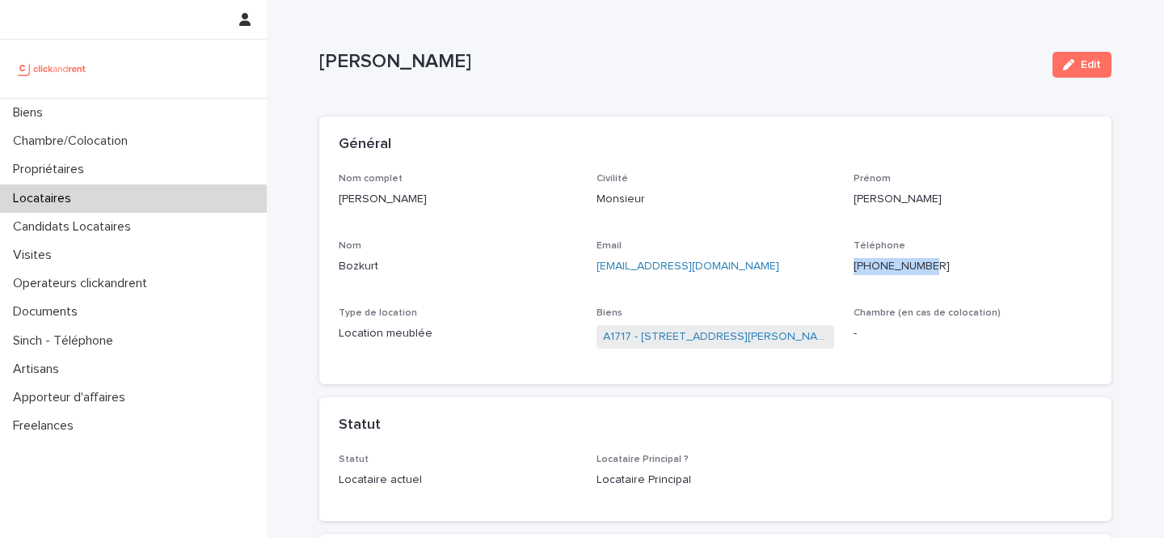
copy ringoverc2c-number-84e06f14122c "+33666109844"
click at [751, 343] on link "A1717 - 20 Rue Auguste Petit, Etampes 91150" at bounding box center [716, 336] width 226 height 17
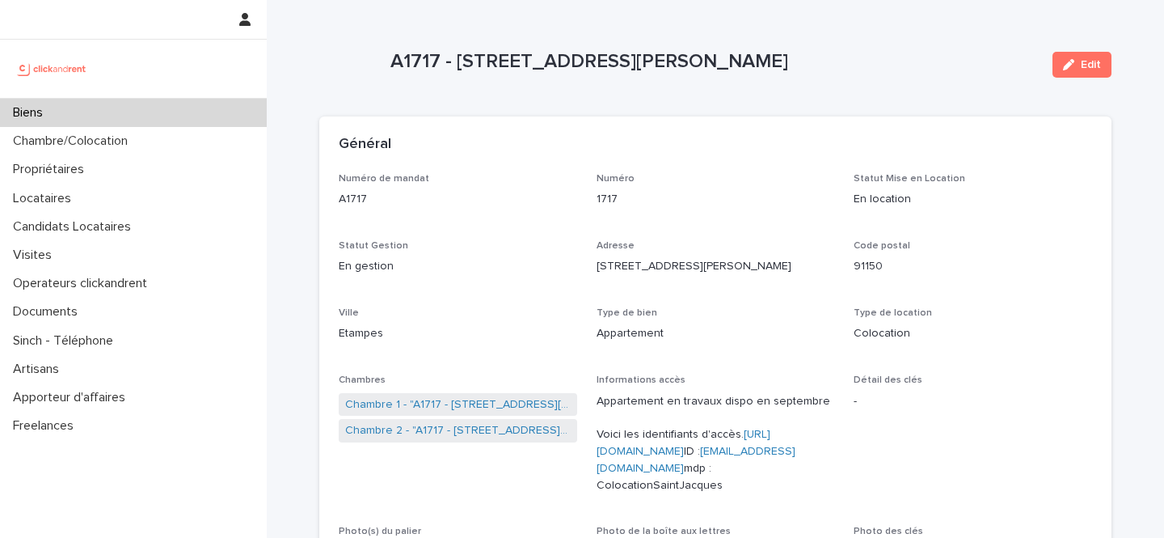
drag, startPoint x: 788, startPoint y: 53, endPoint x: 459, endPoint y: 54, distance: 329.1
click at [459, 54] on p "A1717 - 20 Rue Auguste Petit, Etampes 91150" at bounding box center [715, 61] width 649 height 23
copy p "20 Rue Auguste Petit, Etampes 91150"
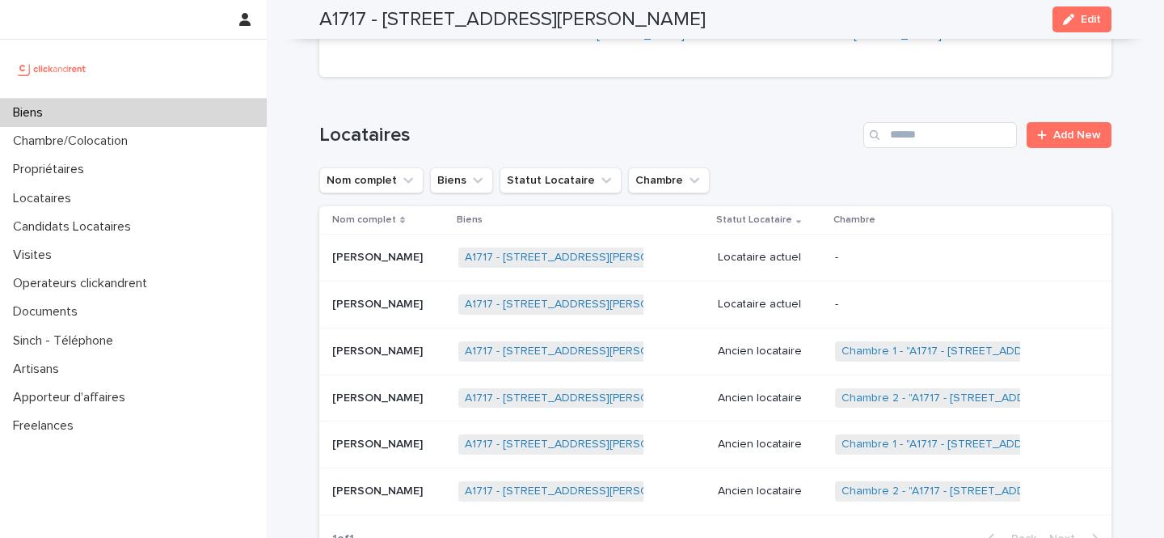
scroll to position [655, 0]
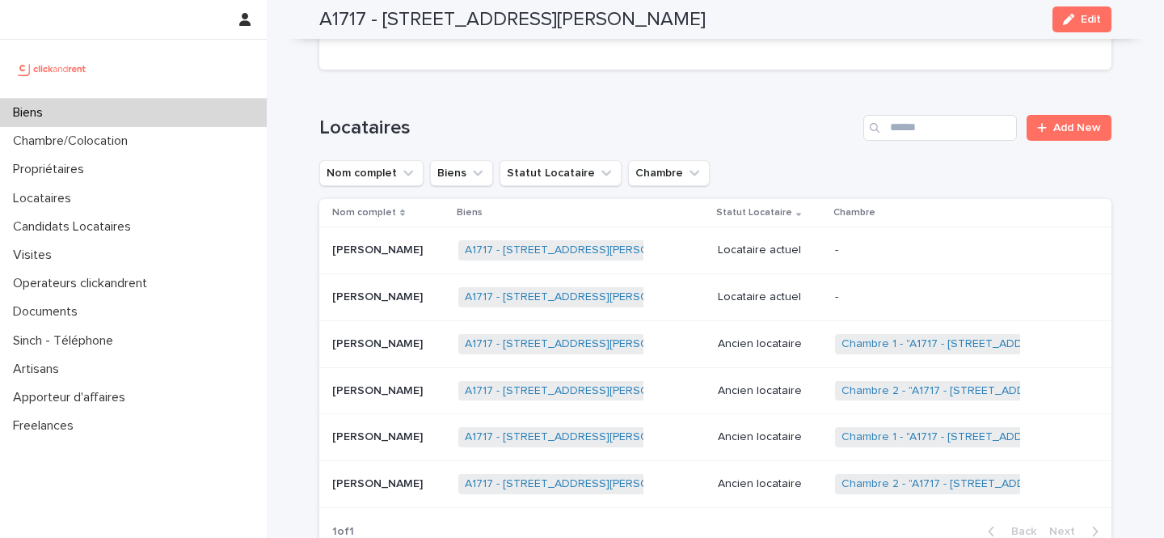
click at [380, 298] on p "Adama Diarra" at bounding box center [379, 295] width 94 height 17
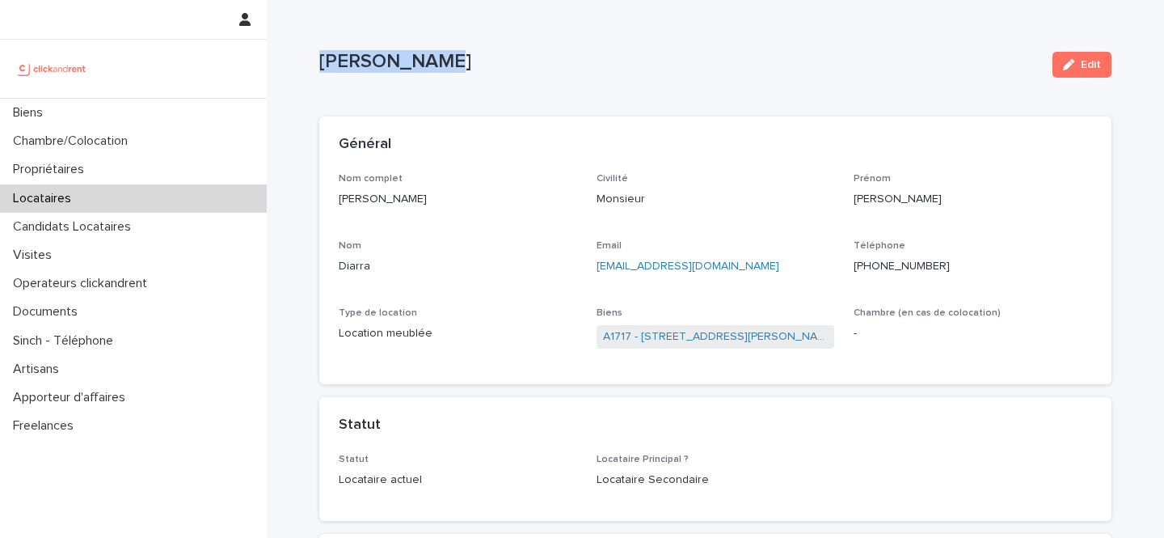
drag, startPoint x: 452, startPoint y: 57, endPoint x: 323, endPoint y: 57, distance: 128.6
click at [323, 57] on p "Adama Diarra" at bounding box center [679, 61] width 721 height 23
copy p "Adama Diarra"
drag, startPoint x: 954, startPoint y: 268, endPoint x: 858, endPoint y: 268, distance: 96.2
click at [858, 268] on p "+33662908327" at bounding box center [973, 266] width 239 height 17
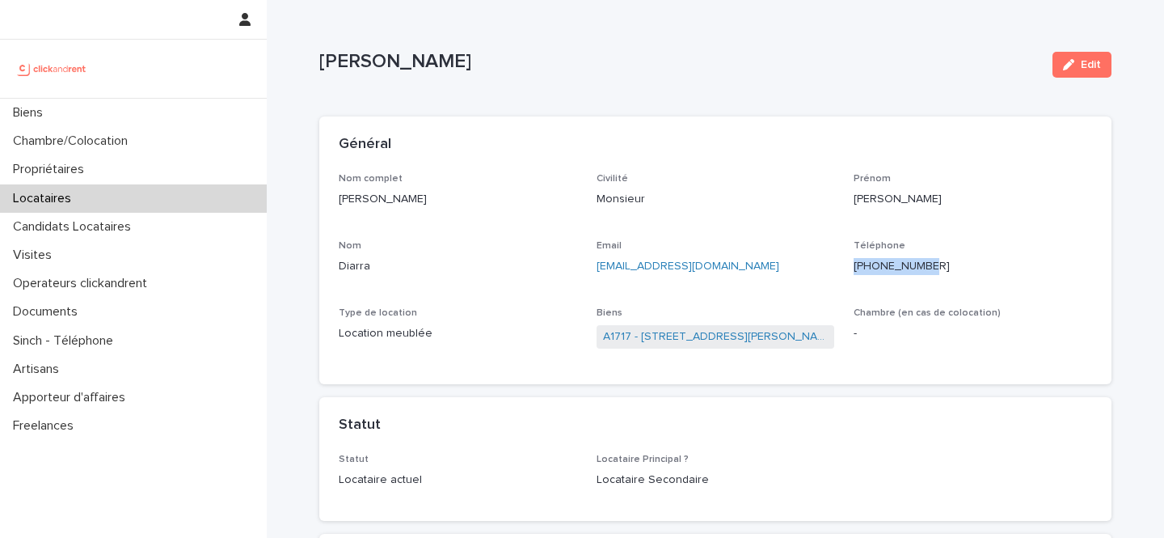
copy ringoverc2c-84e06f14122c "+33662908327"
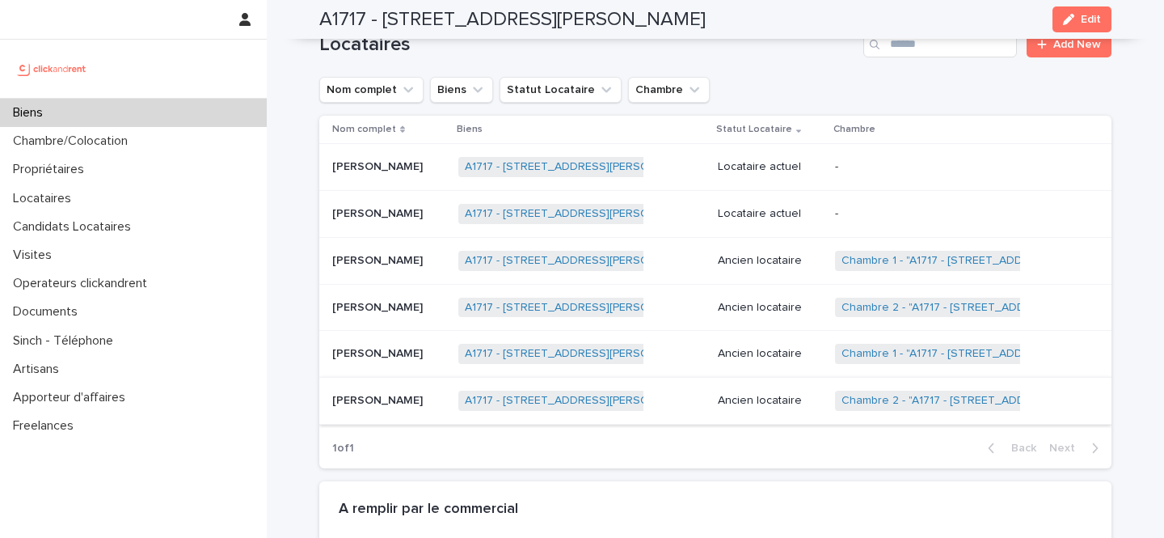
scroll to position [929, 0]
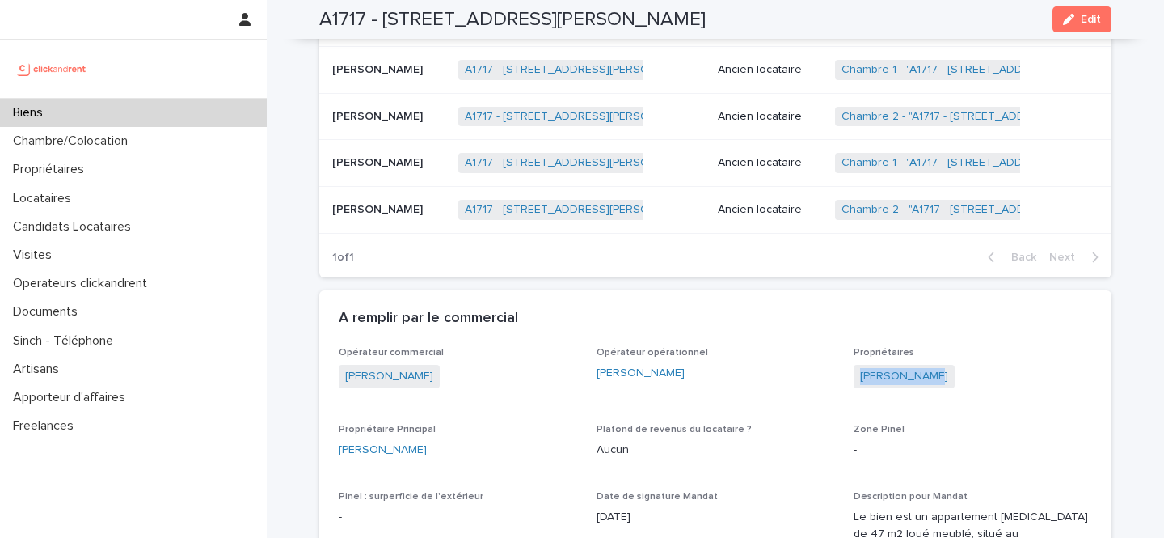
drag, startPoint x: 960, startPoint y: 377, endPoint x: 859, endPoint y: 378, distance: 101.1
click at [859, 378] on div "Kévin Mongès" at bounding box center [973, 378] width 239 height 27
copy link "Kévin Mongès"
click at [154, 105] on div "Biens" at bounding box center [133, 113] width 267 height 28
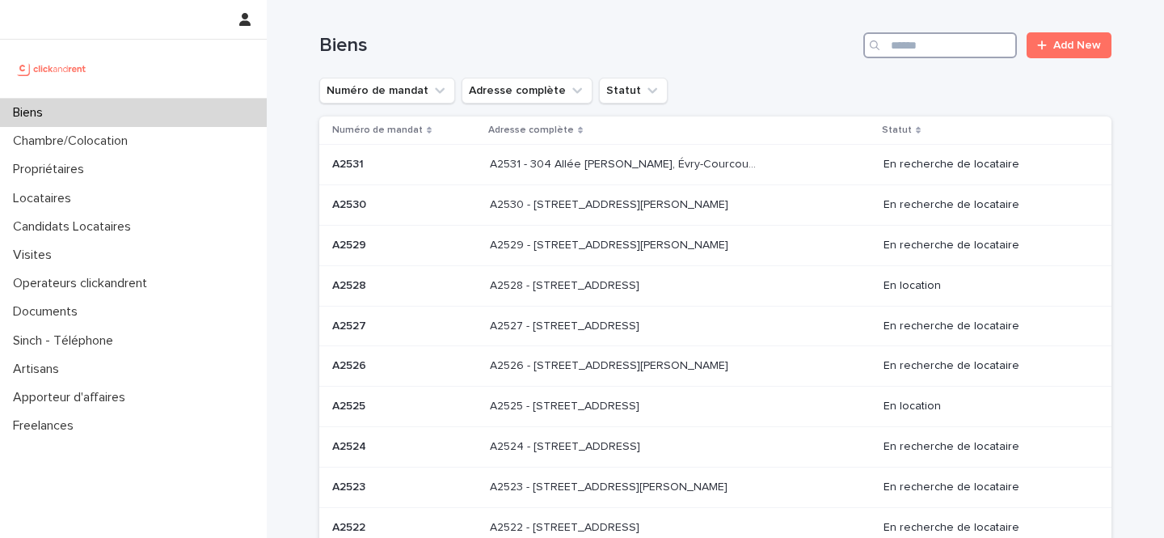
click at [949, 44] on input "Search" at bounding box center [941, 45] width 154 height 26
type input "*****"
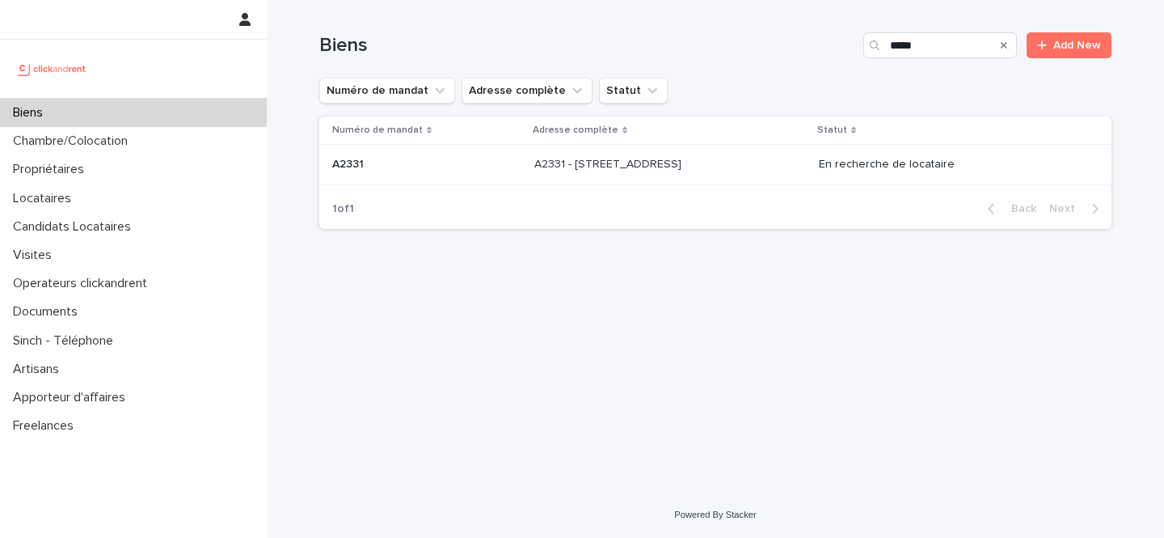
click at [543, 167] on p "A2331 - 8 Rue de Bordeaux, Toulouse 31200" at bounding box center [610, 162] width 150 height 17
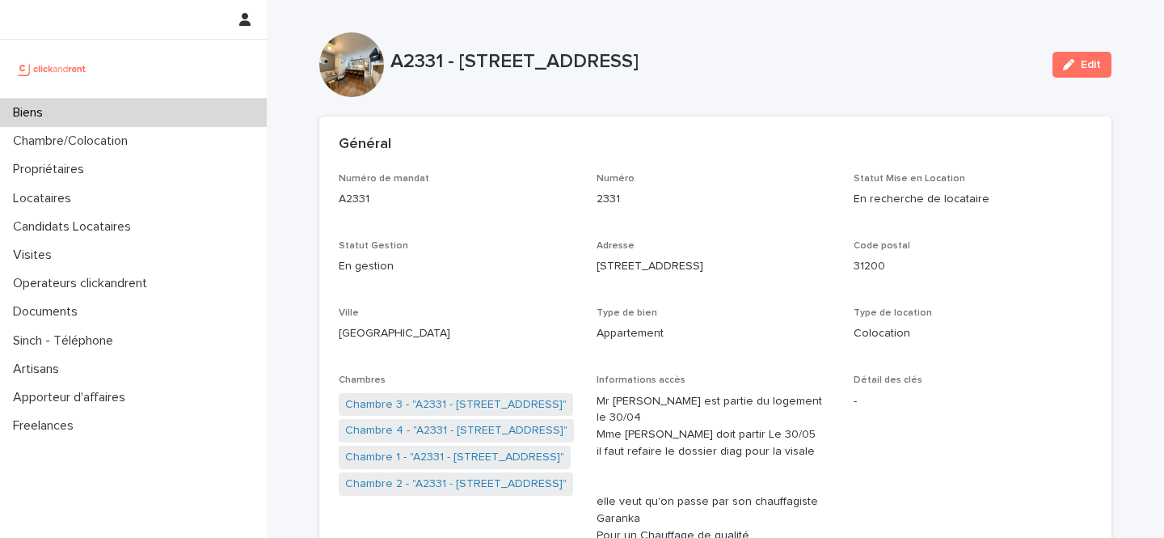
drag, startPoint x: 777, startPoint y: 59, endPoint x: 461, endPoint y: 61, distance: 316.2
click at [461, 61] on p "A2331 - 8 Rue de Bordeaux, Toulouse 31200" at bounding box center [715, 61] width 649 height 23
copy p "8 Rue de Bordeaux, Toulouse 31200"
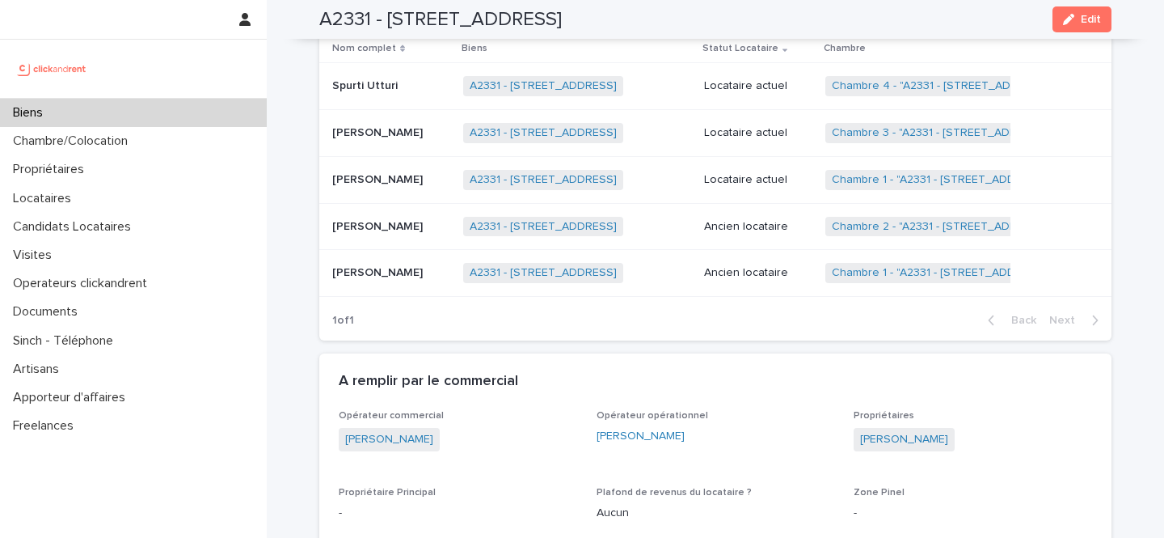
scroll to position [1284, 0]
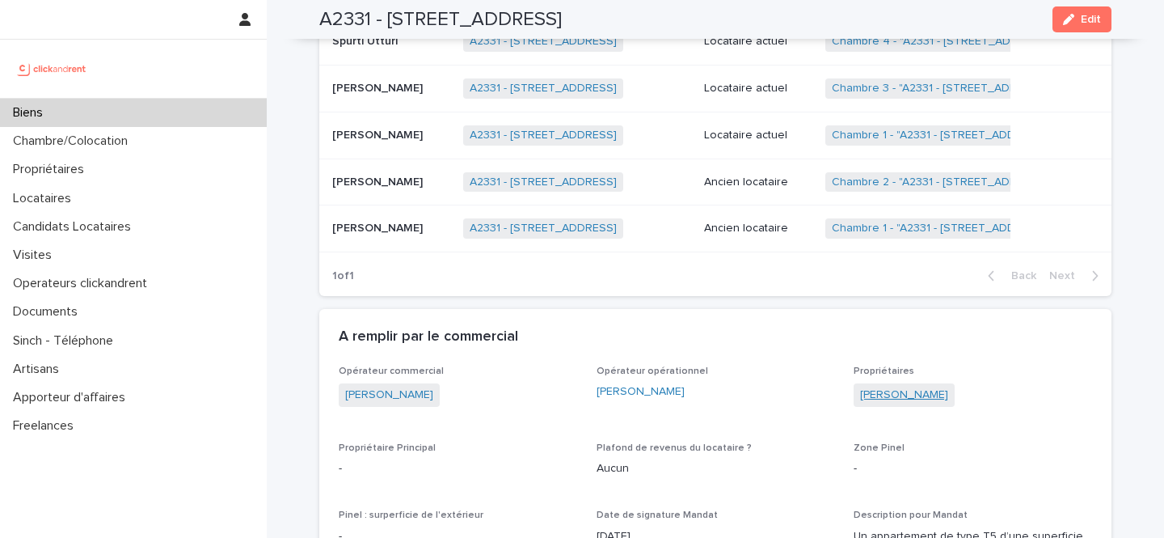
drag, startPoint x: 966, startPoint y: 383, endPoint x: 861, endPoint y: 382, distance: 104.3
click at [861, 383] on div "Mariana Pavlidi" at bounding box center [973, 396] width 239 height 27
copy link "Mariana Pavlidi"
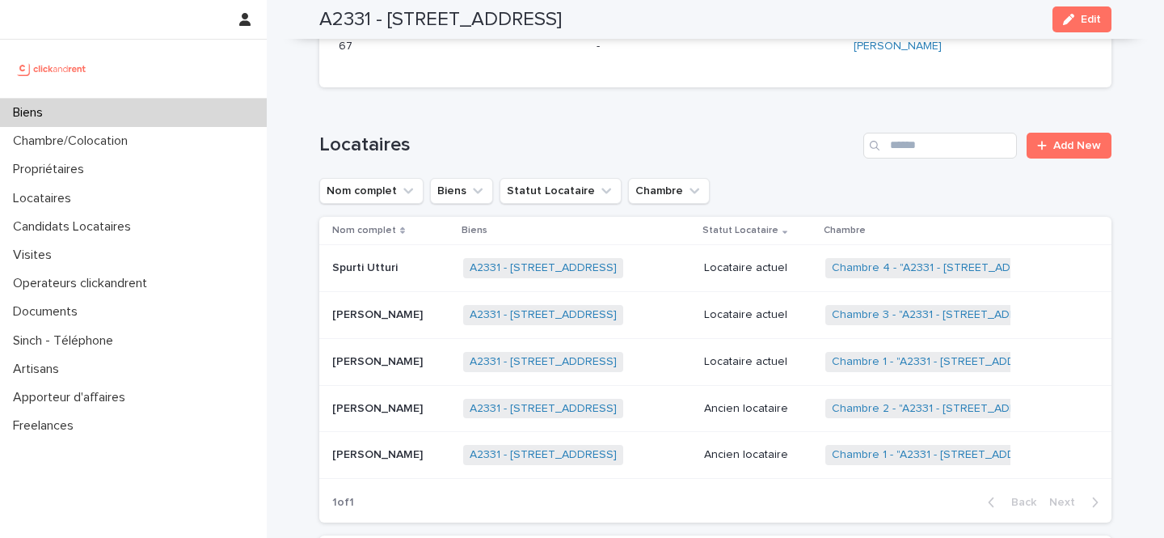
scroll to position [1007, 0]
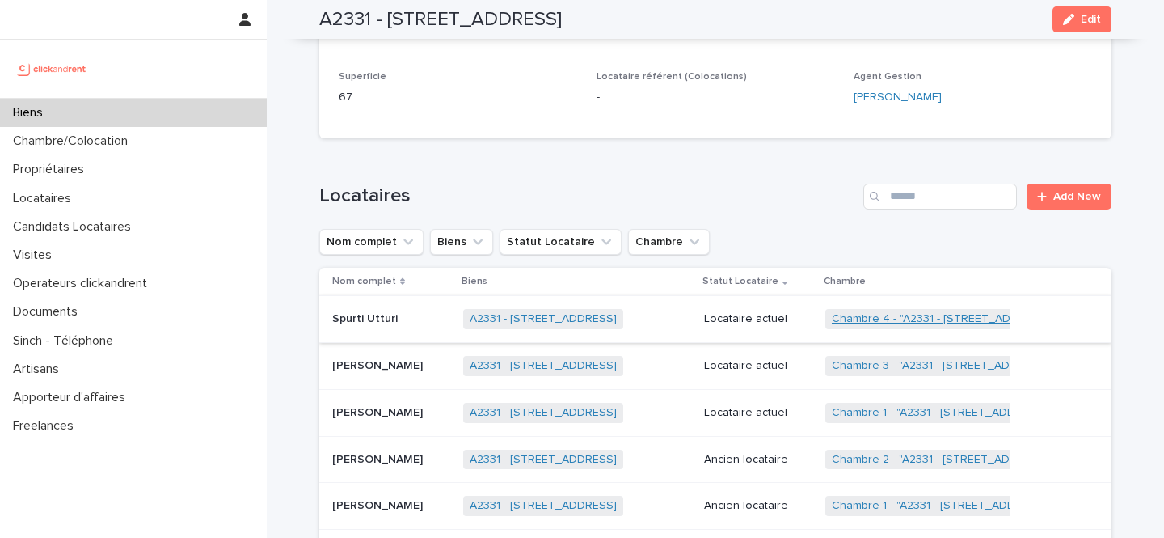
click at [953, 312] on link "Chambre 4 - "A2331 - 8 Rue de Bordeaux, Toulouse 31200"" at bounding box center [943, 319] width 222 height 14
click at [944, 359] on link "Chambre 3 - "A2331 - 8 Rue de Bordeaux, Toulouse 31200"" at bounding box center [943, 366] width 222 height 14
click at [99, 111] on div "Biens" at bounding box center [133, 113] width 267 height 28
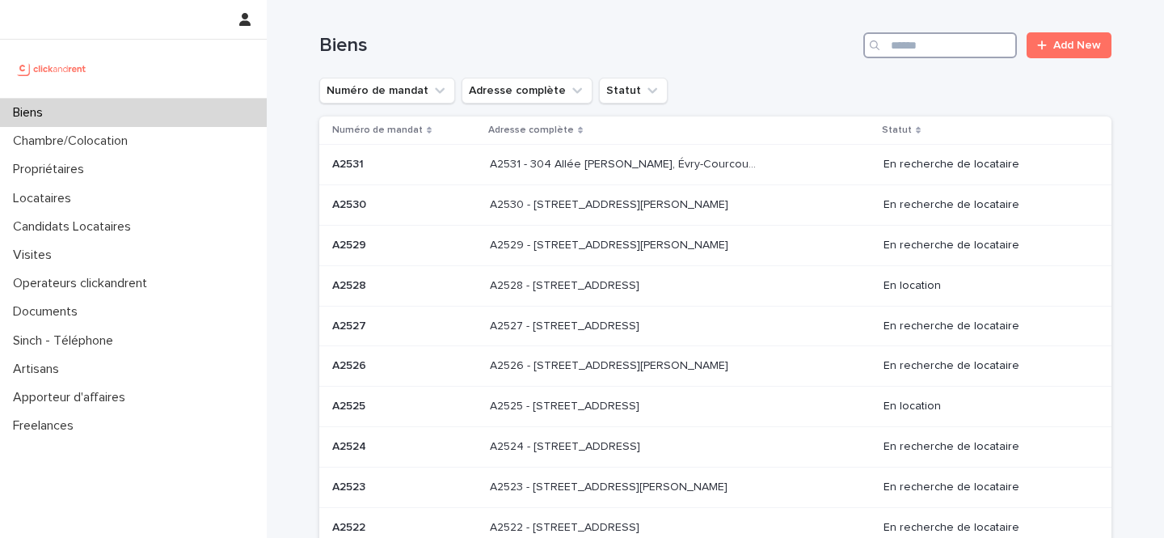
click at [964, 36] on input "Search" at bounding box center [941, 45] width 154 height 26
paste input "*****"
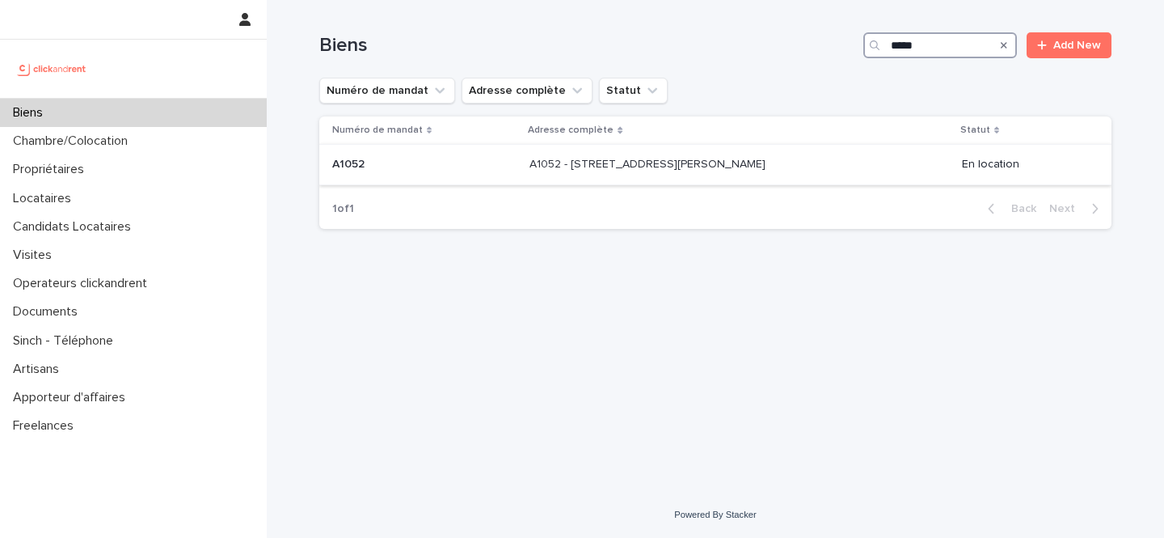
type input "*****"
click at [704, 158] on p "A1052 - 5 rue Lénine, Ivry sur Seine 94200" at bounding box center [649, 162] width 239 height 17
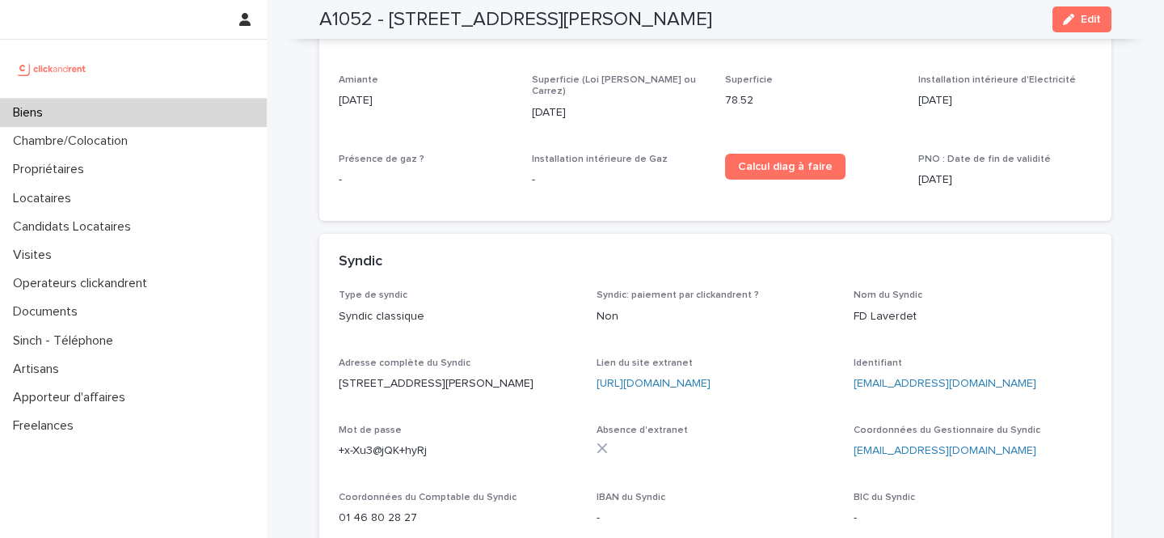
scroll to position [5650, 0]
drag, startPoint x: 991, startPoint y: 405, endPoint x: 856, endPoint y: 404, distance: 135.1
click at [856, 442] on p "contact@fdlaverdet.com" at bounding box center [973, 450] width 239 height 17
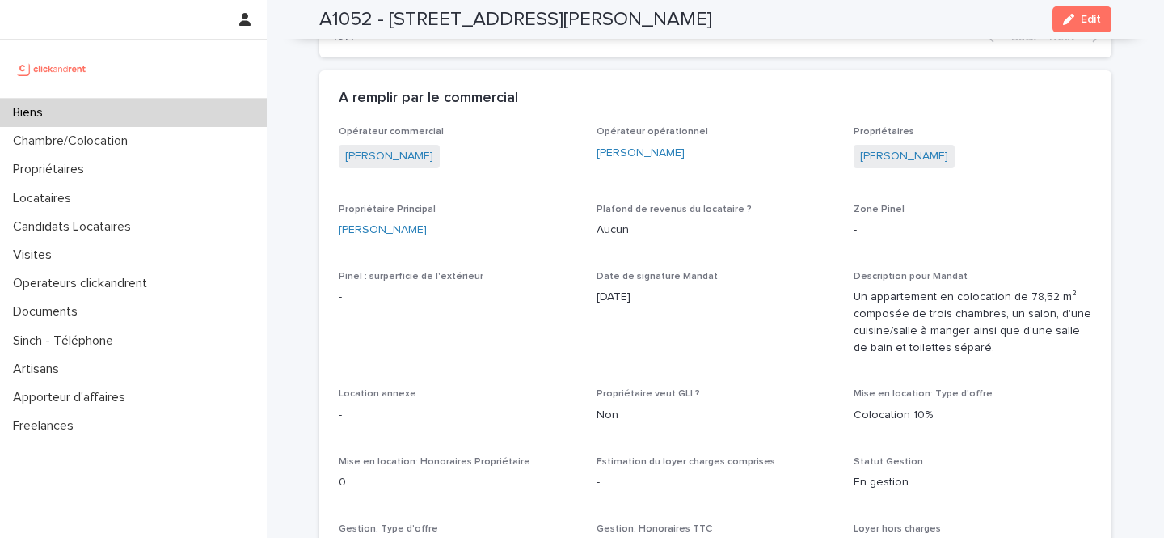
scroll to position [1176, 0]
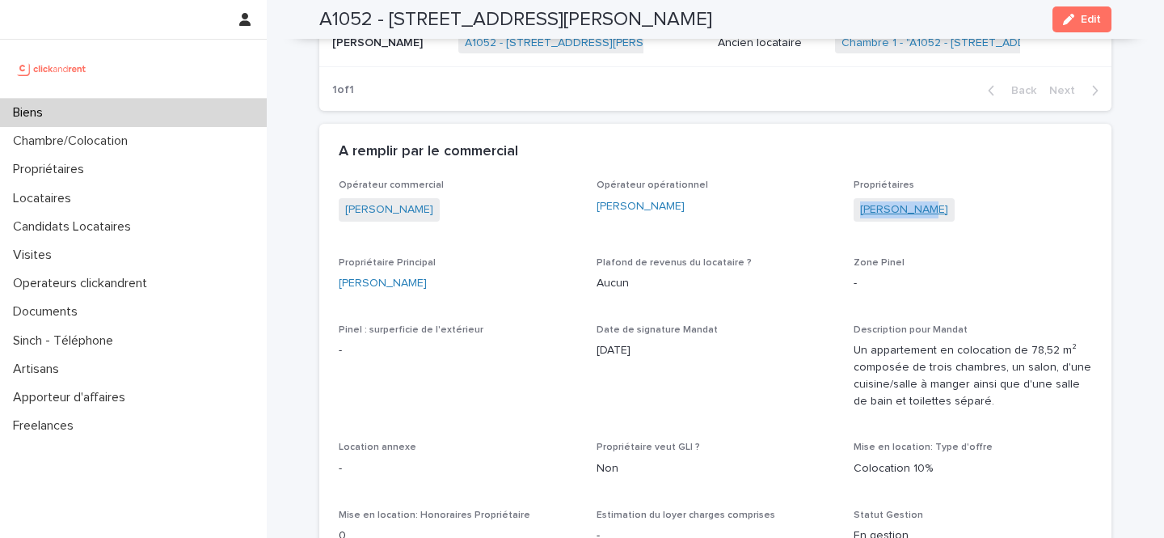
drag, startPoint x: 955, startPoint y: 216, endPoint x: 863, endPoint y: 217, distance: 92.2
click at [863, 217] on div "Haïssam Kaj" at bounding box center [973, 211] width 239 height 27
drag, startPoint x: 691, startPoint y: 17, endPoint x: 389, endPoint y: 18, distance: 301.6
click at [389, 18] on div "A1052 - 5 rue Lénine, Ivry sur Seine 94200 Edit" at bounding box center [715, 19] width 792 height 39
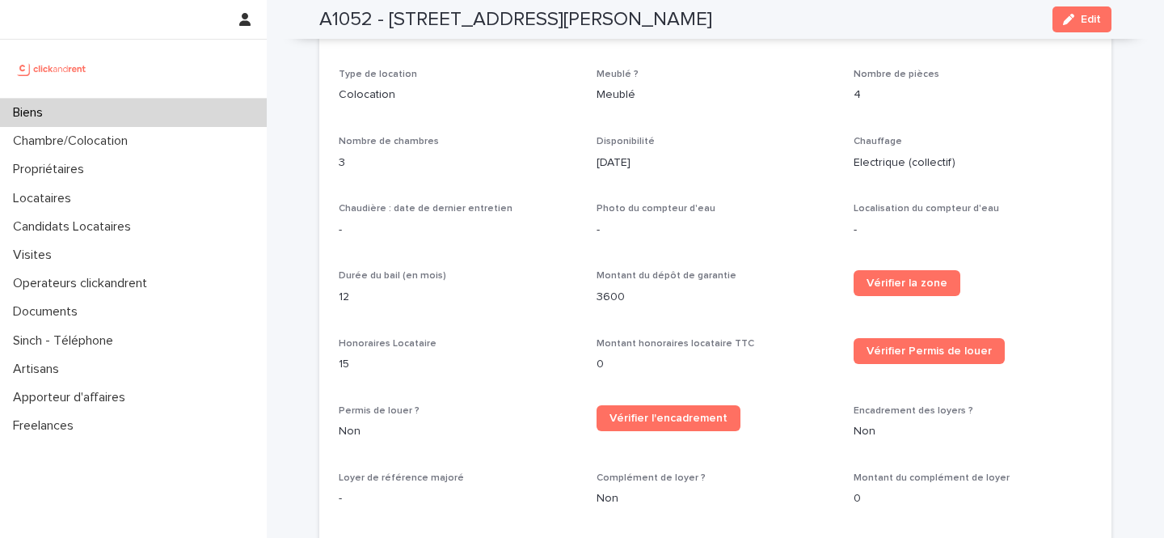
scroll to position [1955, 0]
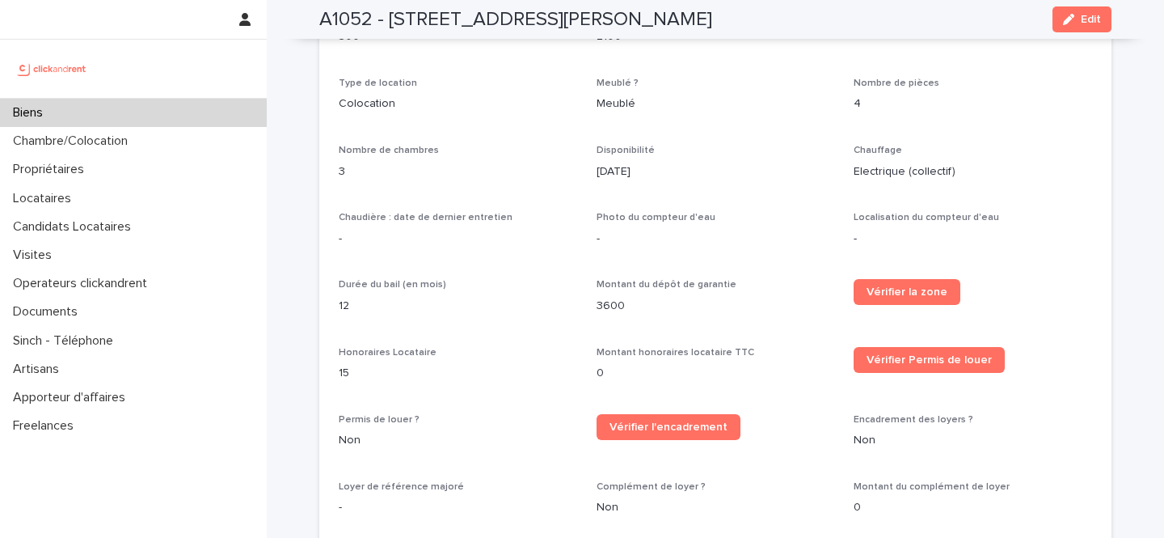
click at [876, 146] on span "Chauffage" at bounding box center [878, 151] width 49 height 10
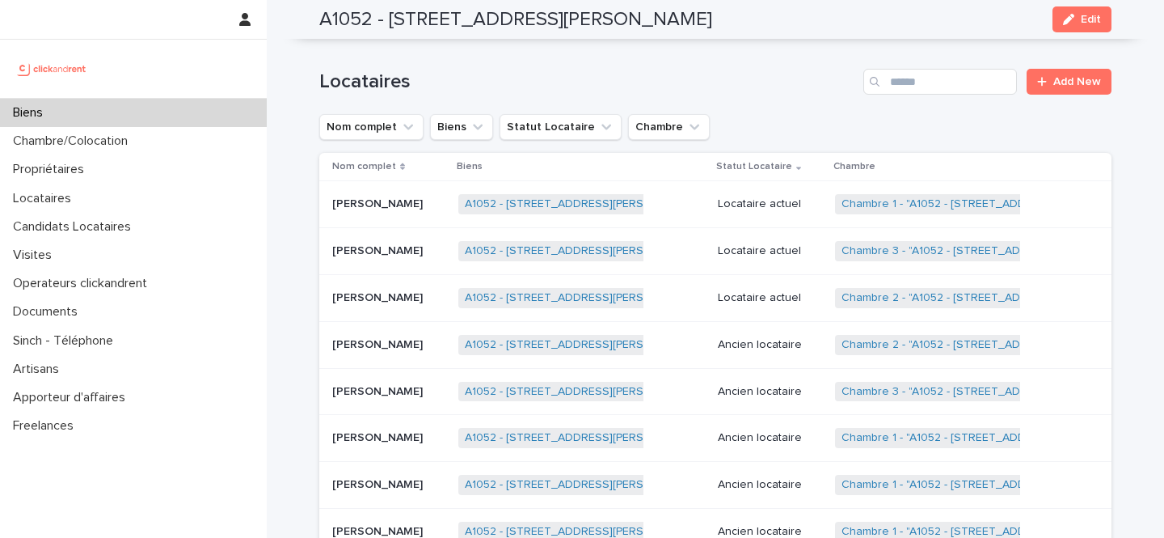
scroll to position [623, 0]
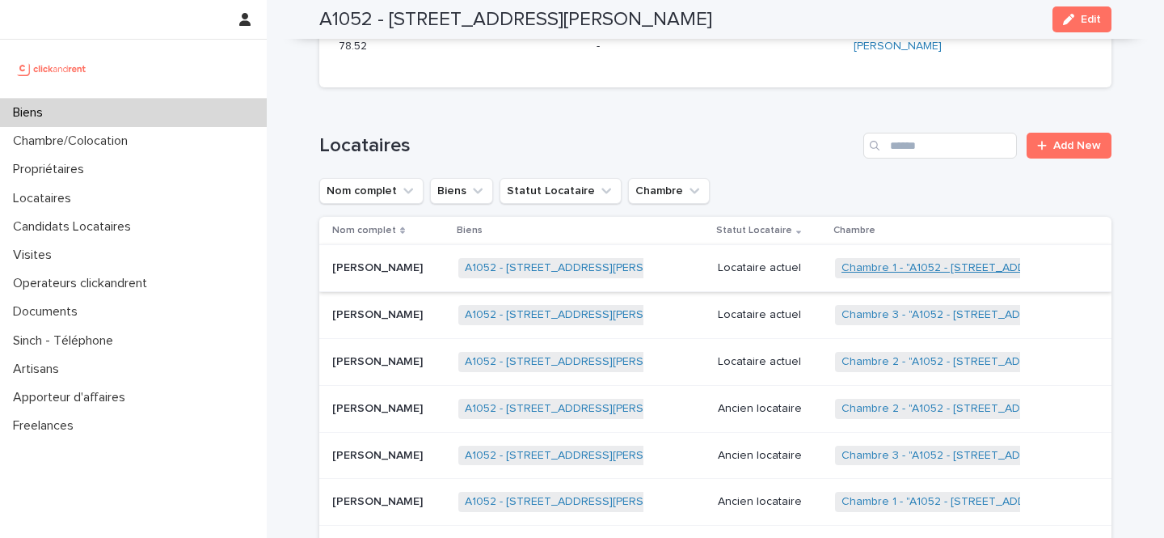
click at [902, 268] on link "Chambre 1 - "A1052 - 5 rue Lénine, Ivry sur Seine 94200"" at bounding box center [996, 268] width 308 height 14
click at [907, 318] on link "Chambre 3 - "A1052 - 5 rue Lénine, Ivry sur Seine 94200"" at bounding box center [997, 315] width 311 height 14
click at [906, 358] on link "Chambre 2 - "A1052 - 5 rue Lénine, Ivry sur Seine 94200"" at bounding box center [997, 362] width 311 height 14
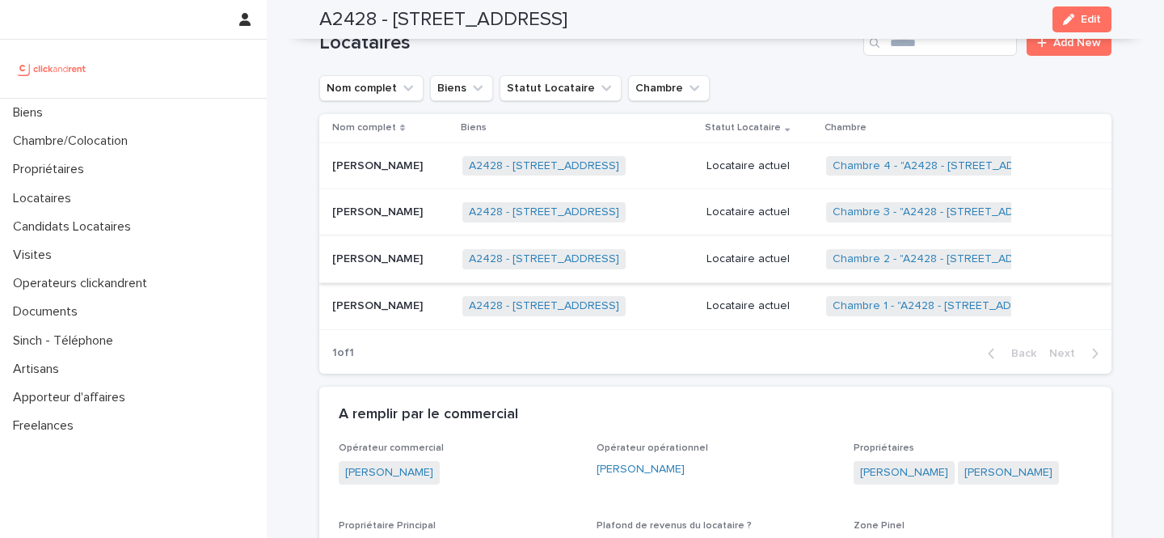
scroll to position [787, 0]
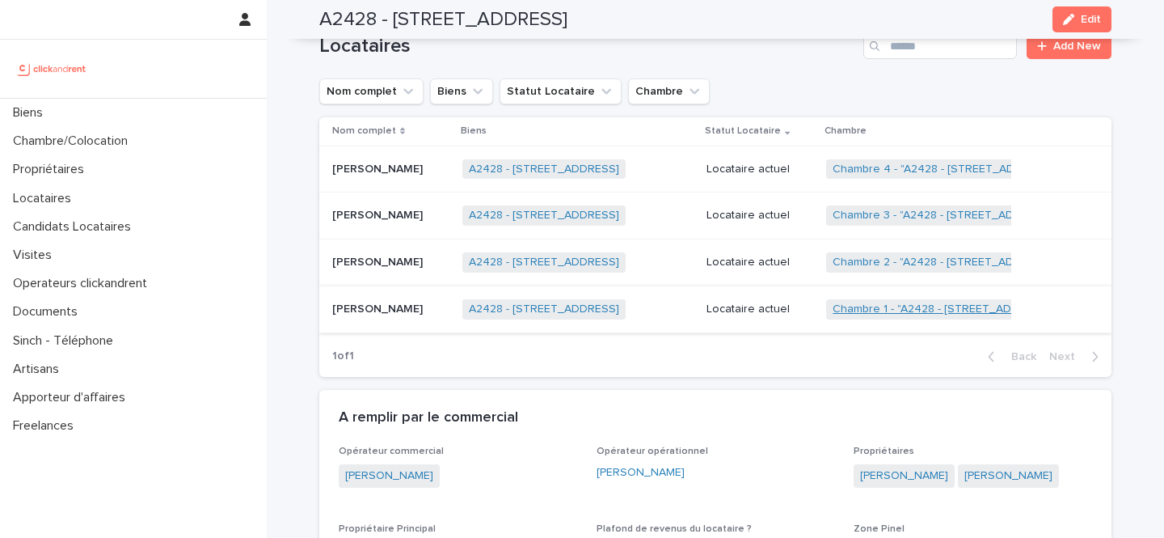
click at [891, 304] on link "Chambre 1 - "A2428 - 7 rue des châteaux Brûloirs, Cergy 95000"" at bounding box center [944, 309] width 222 height 14
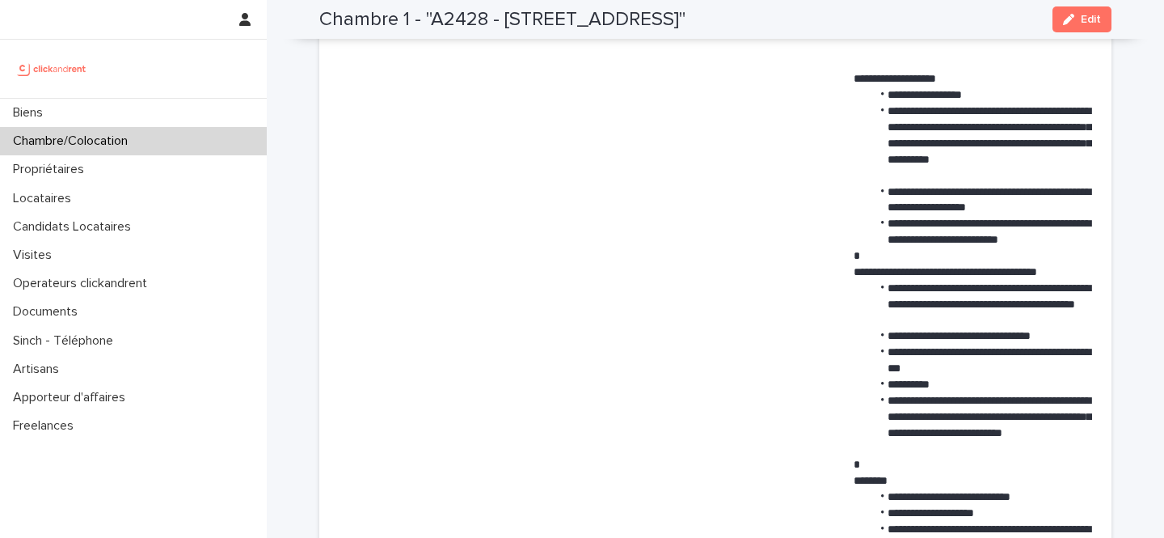
scroll to position [826, 0]
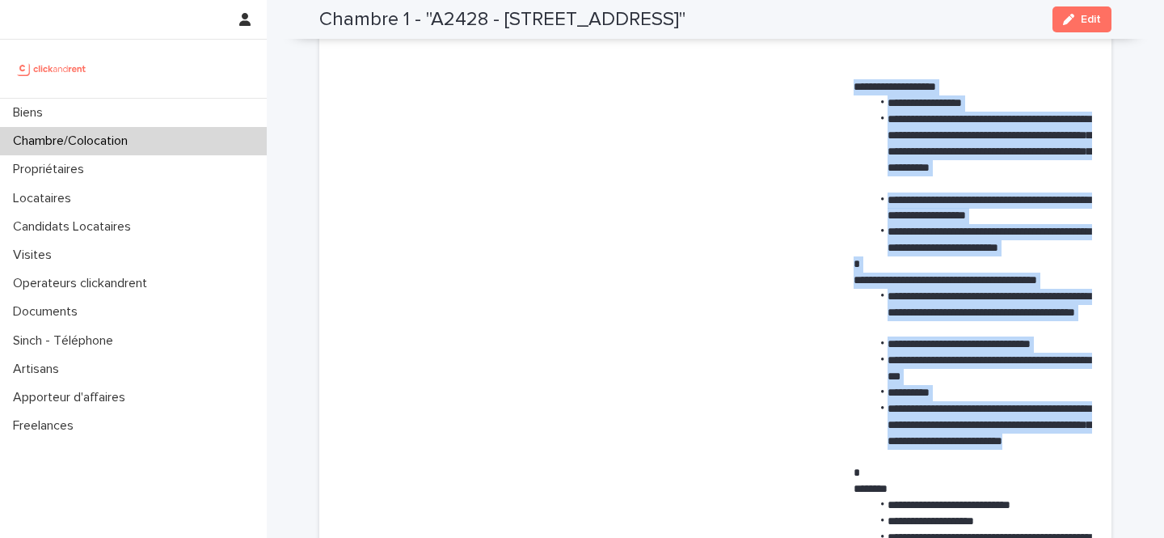
drag, startPoint x: 986, startPoint y: 458, endPoint x: 846, endPoint y: 90, distance: 393.6
click at [846, 90] on div "**********" at bounding box center [716, 343] width 754 height 1416
copy div "**********"
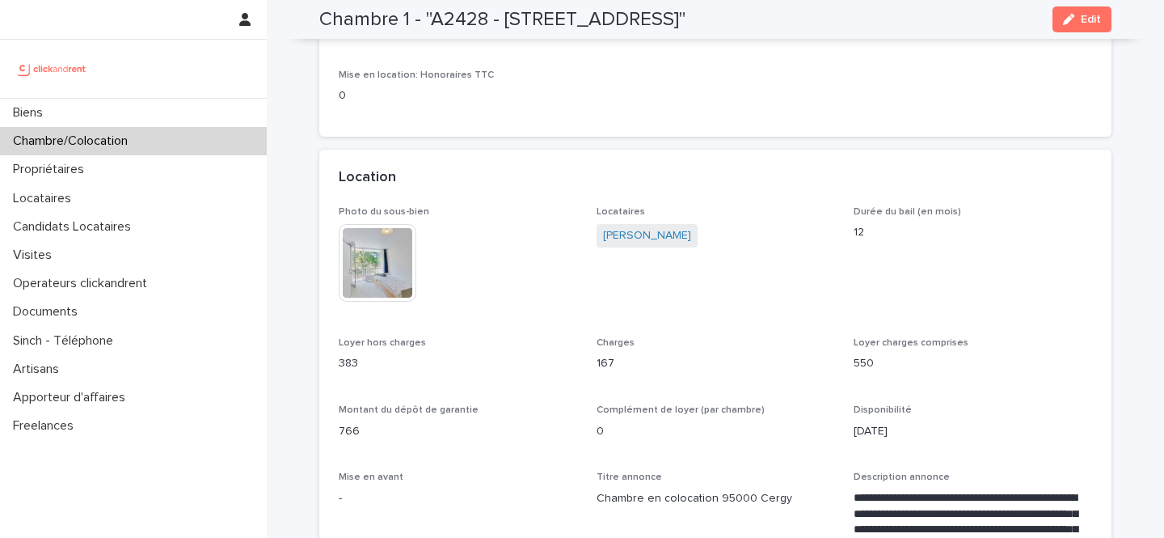
scroll to position [0, 0]
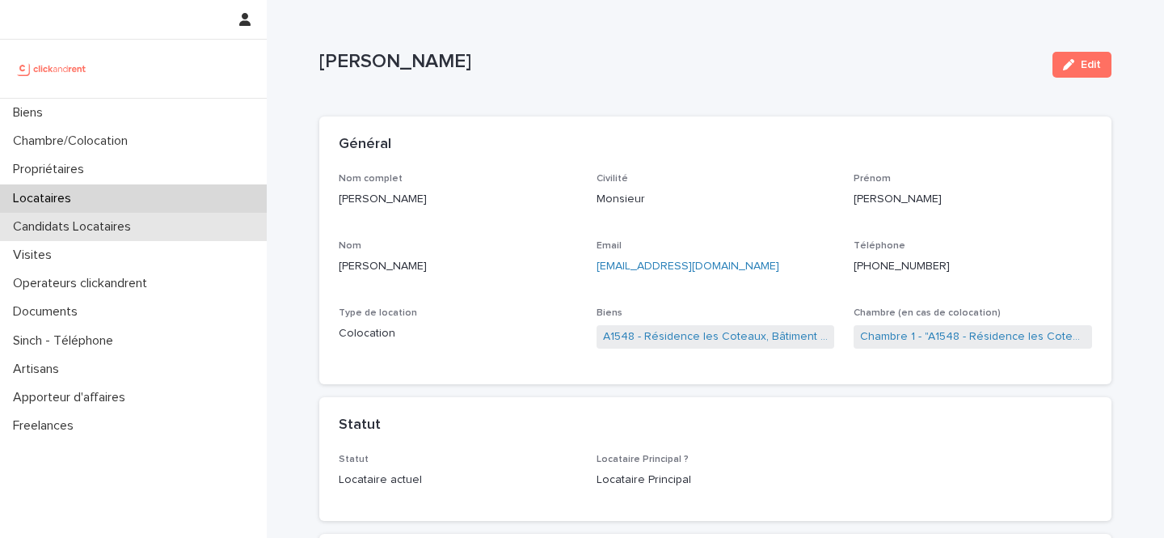
click at [104, 214] on div "Candidats Locataires" at bounding box center [133, 227] width 267 height 28
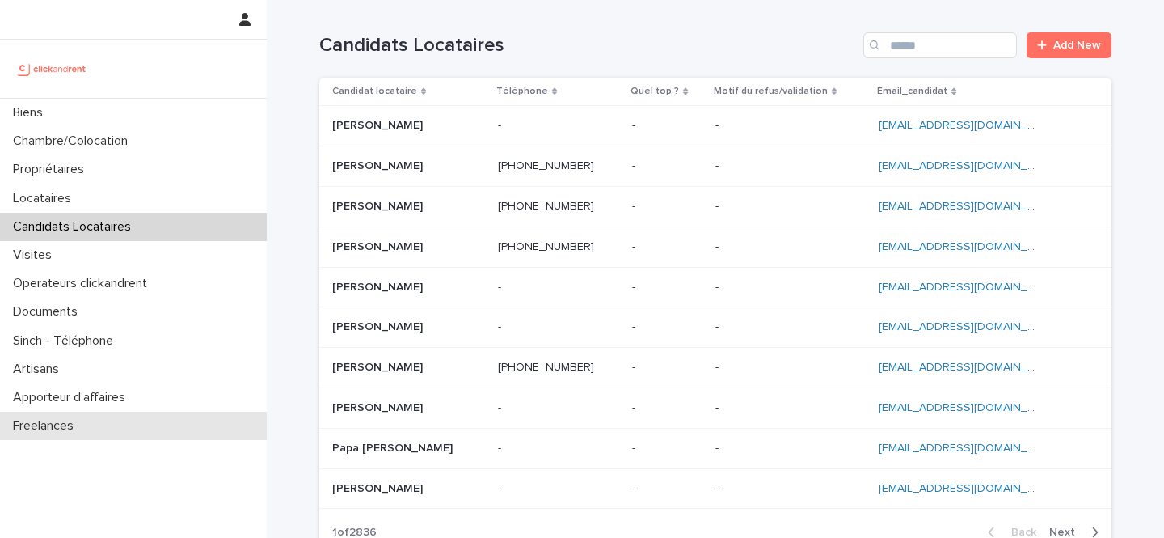
click at [99, 420] on div "Freelances" at bounding box center [133, 426] width 267 height 28
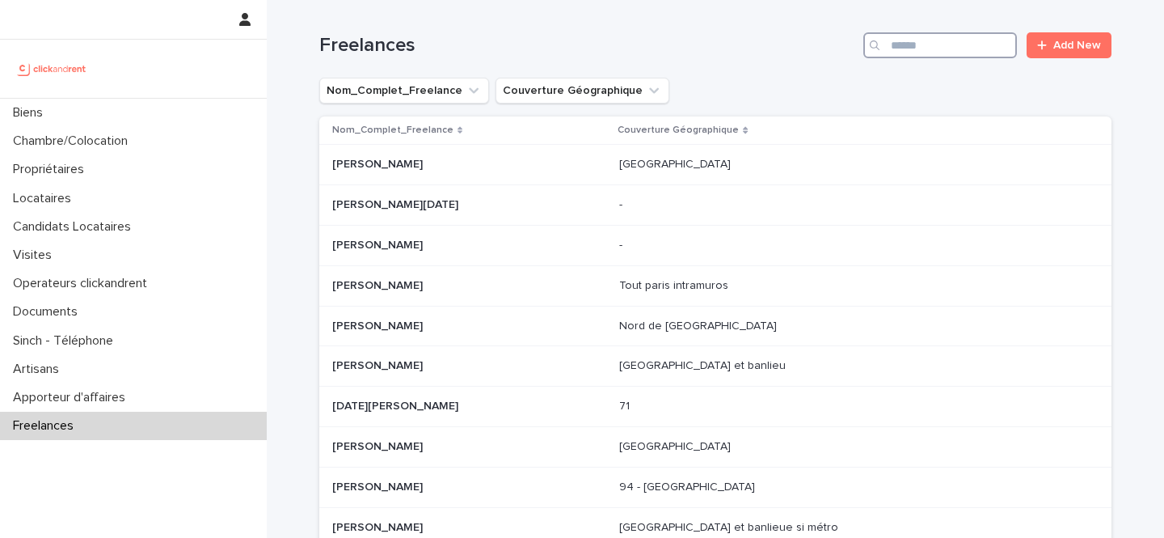
click at [923, 34] on input "Search" at bounding box center [941, 45] width 154 height 26
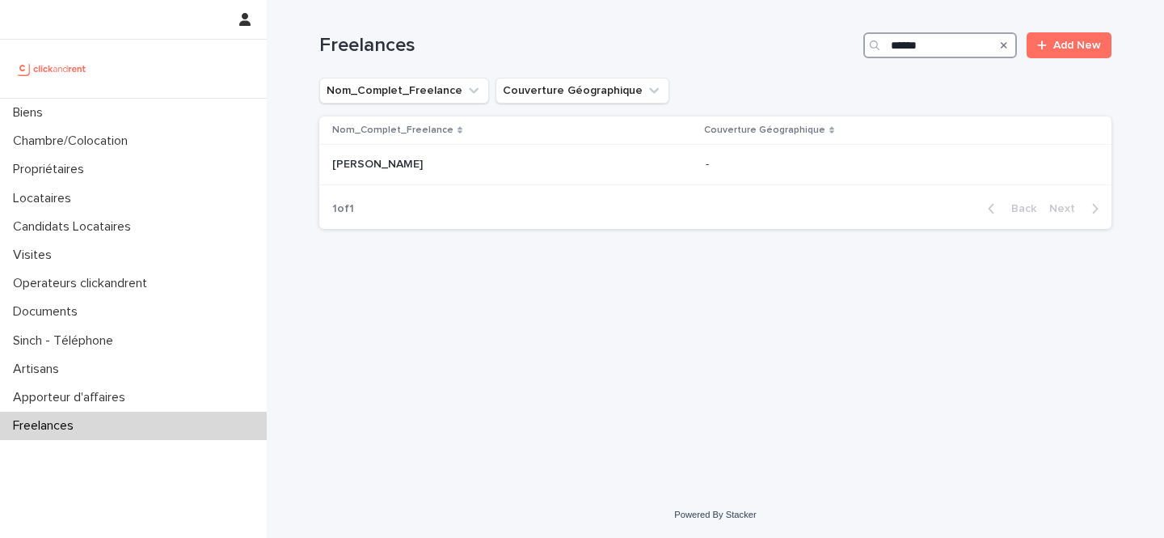
type input "******"
click at [416, 189] on div "1 of 1 Back Next" at bounding box center [715, 208] width 792 height 40
click at [424, 170] on p at bounding box center [512, 165] width 361 height 14
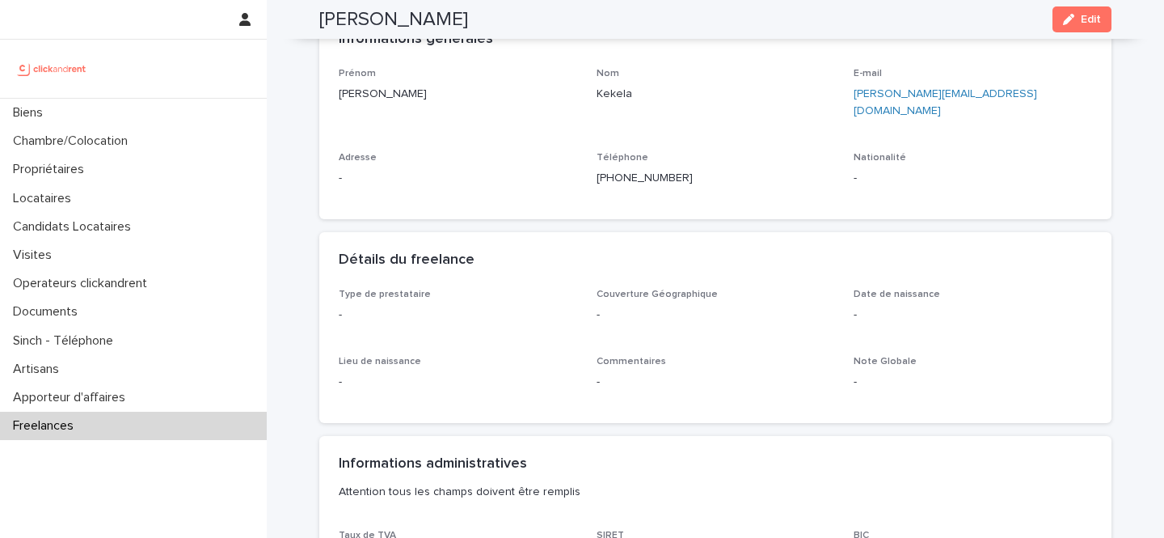
scroll to position [209, 0]
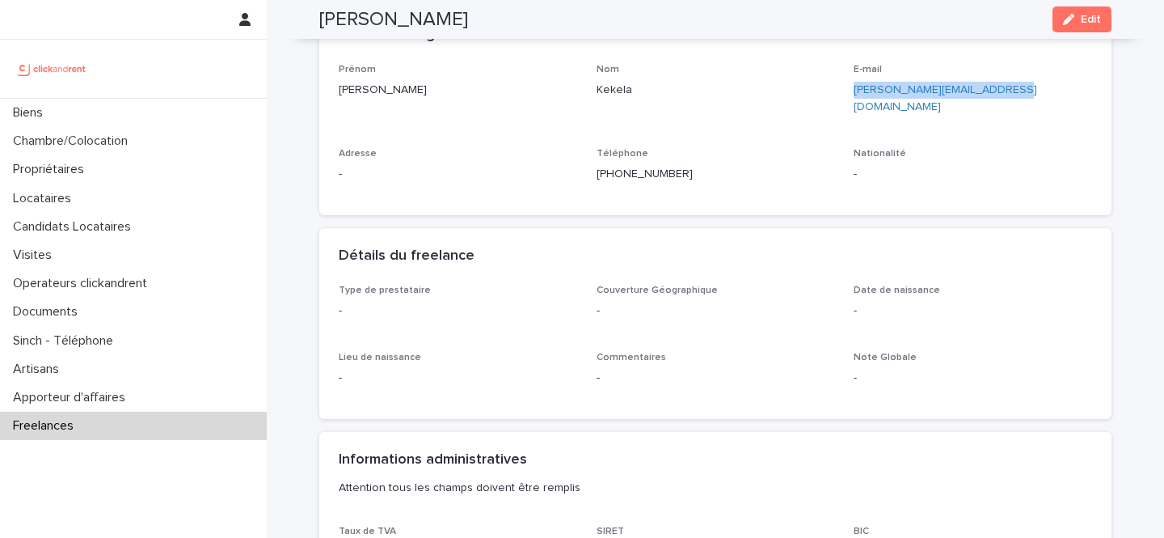
drag, startPoint x: 1009, startPoint y: 91, endPoint x: 852, endPoint y: 92, distance: 156.9
click at [852, 92] on div "Prénom Jean-Paul Nom Kekela E-mail jean.kekela@clickandrent.fr Adresse - Téléph…" at bounding box center [716, 130] width 754 height 132
copy link "[PERSON_NAME][EMAIL_ADDRESS][DOMAIN_NAME]"
drag, startPoint x: 712, startPoint y: 161, endPoint x: 611, endPoint y: 158, distance: 100.3
click at [611, 166] on p "+33745881839" at bounding box center [716, 174] width 239 height 17
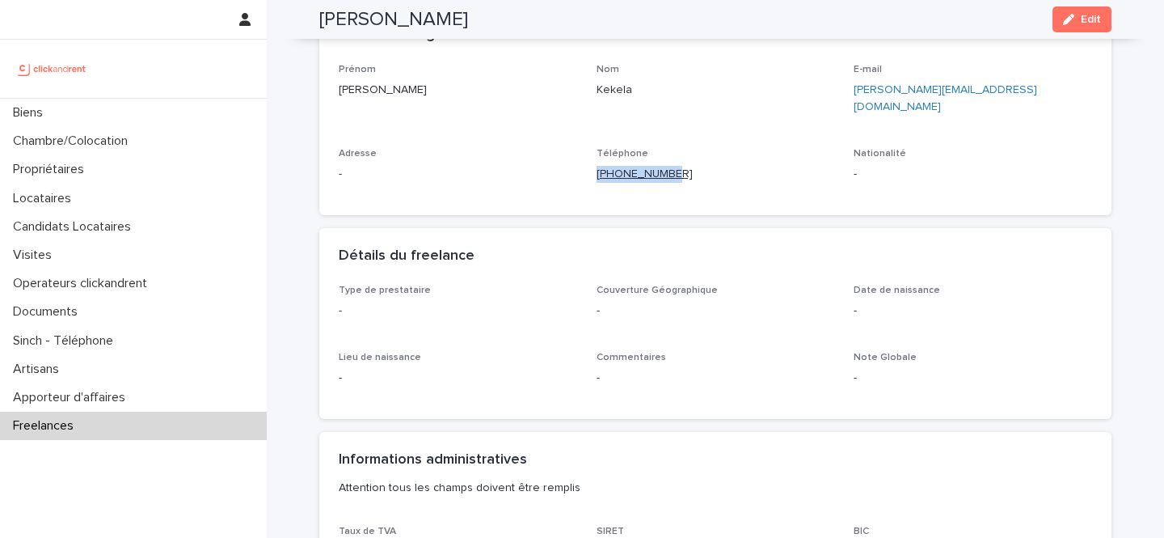
copy ringoverc2c-number-84e06f14122c "+33745881839"
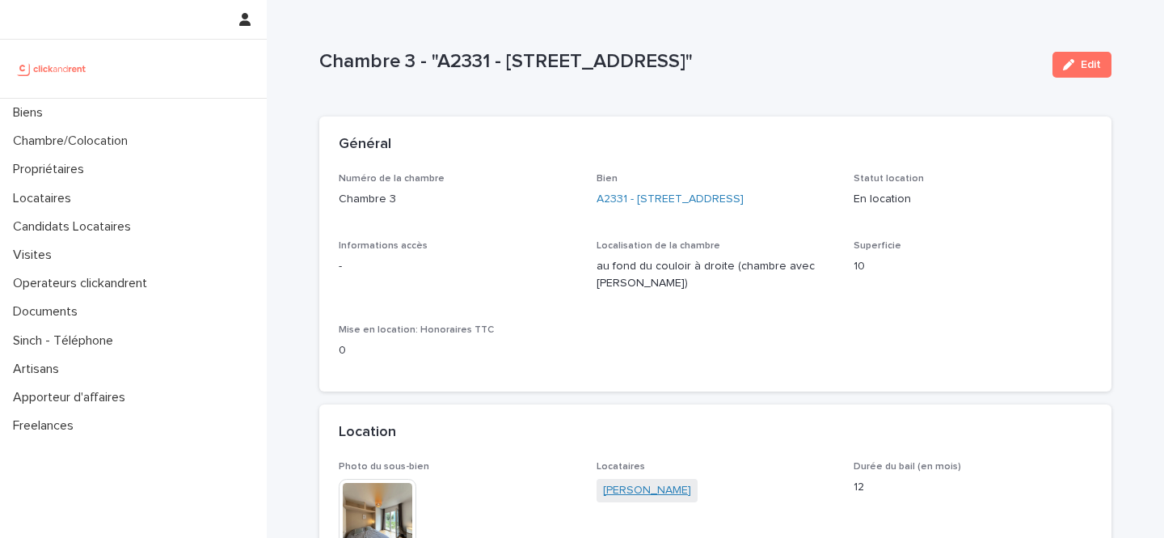
click at [632, 494] on link "[PERSON_NAME]" at bounding box center [647, 490] width 88 height 17
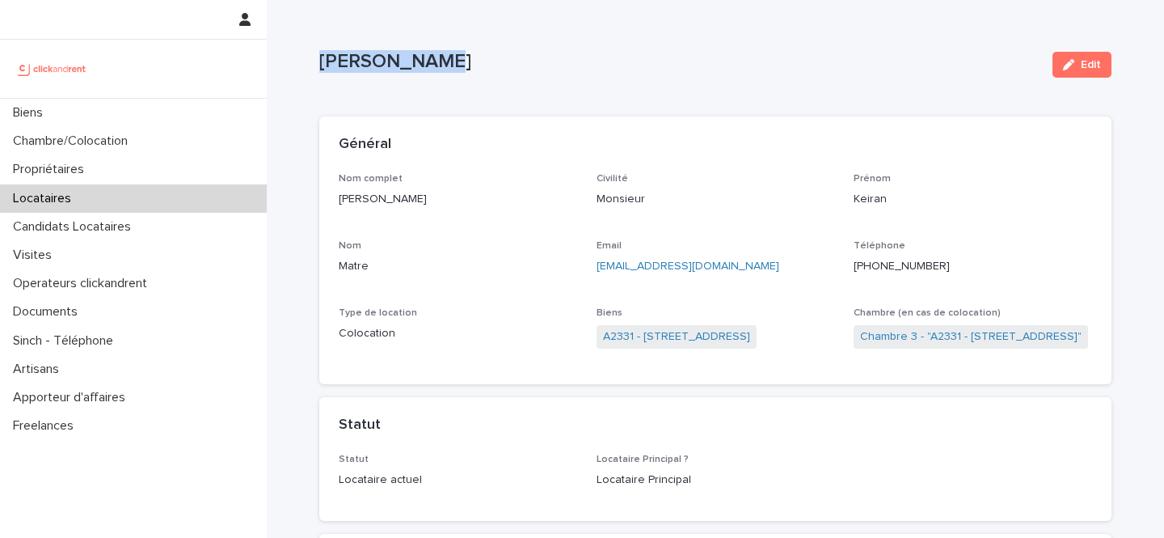
drag, startPoint x: 433, startPoint y: 64, endPoint x: 318, endPoint y: 58, distance: 115.0
copy p "Keiran Matre"
drag, startPoint x: 952, startPoint y: 263, endPoint x: 869, endPoint y: 266, distance: 82.5
click at [869, 266] on p "+33611921039" at bounding box center [973, 266] width 239 height 17
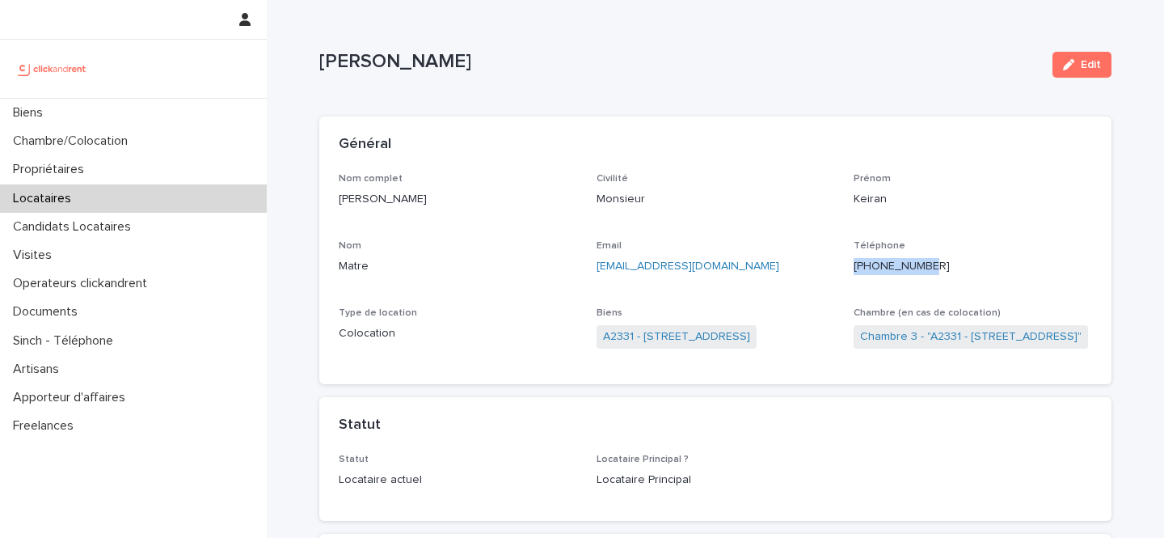
copy ringoverc2c-number-84e06f14122c "+33611921039"
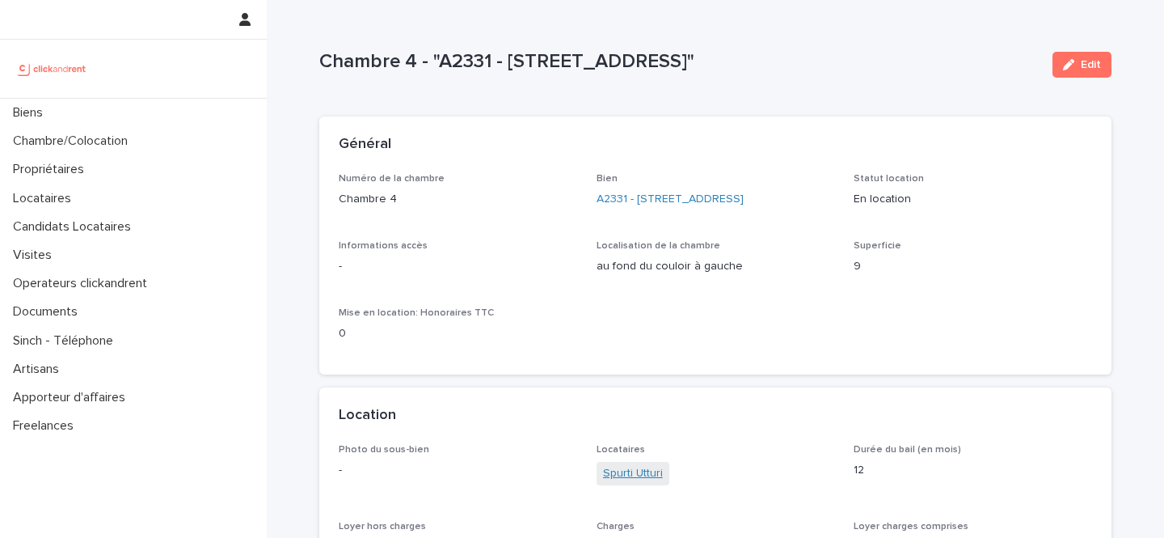
click at [650, 477] on link "Spurti Utturi" at bounding box center [633, 473] width 60 height 17
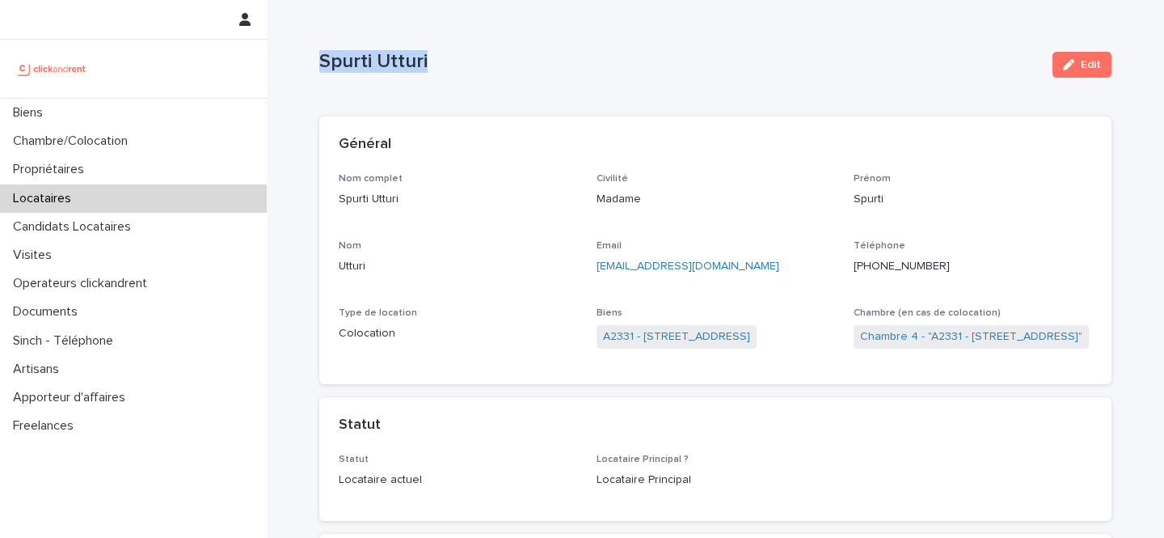
drag, startPoint x: 437, startPoint y: 66, endPoint x: 318, endPoint y: 63, distance: 119.7
copy p "Spurti Utturi"
drag, startPoint x: 950, startPoint y: 260, endPoint x: 869, endPoint y: 264, distance: 80.9
click at [869, 264] on p "[PHONE_NUMBER]" at bounding box center [973, 266] width 239 height 17
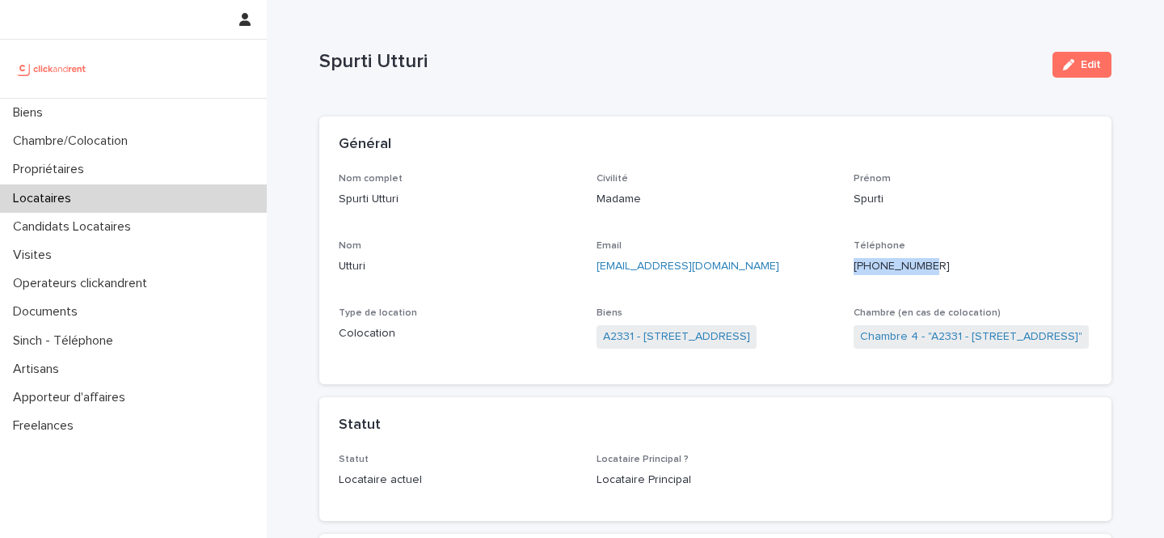
copy ringoverc2c-number-84e06f14122c "[PHONE_NUMBER]"
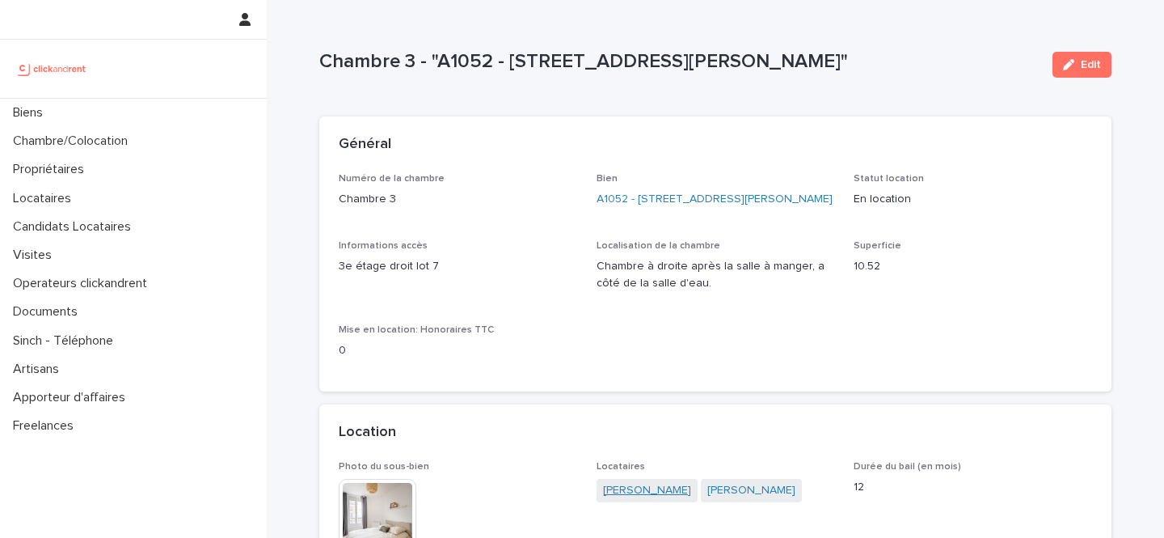
click at [636, 491] on link "[PERSON_NAME]" at bounding box center [647, 490] width 88 height 17
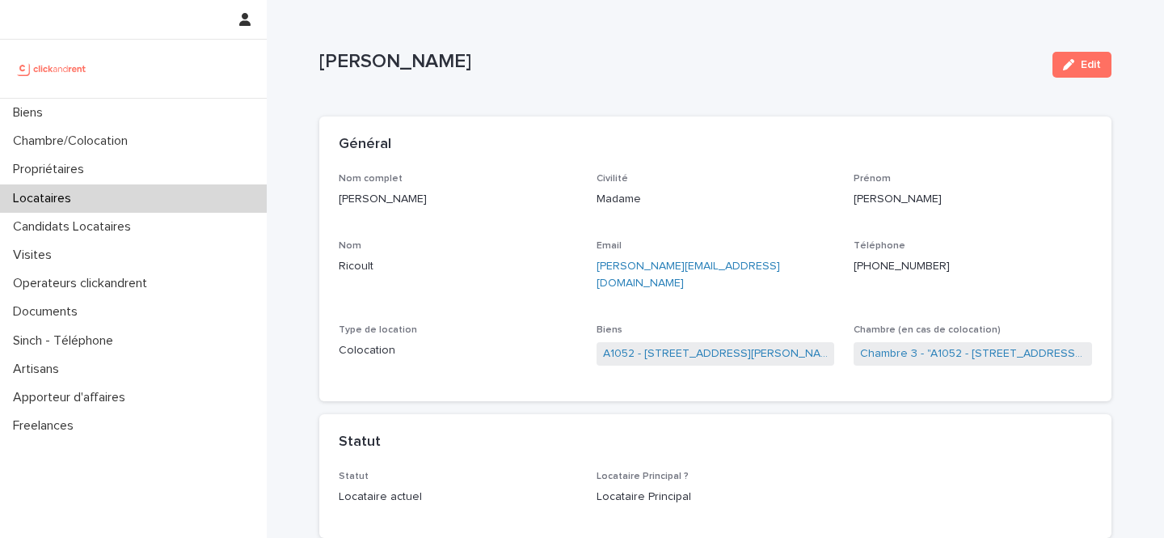
click at [428, 60] on p "Aurélie Ricoult" at bounding box center [679, 61] width 721 height 23
drag, startPoint x: 428, startPoint y: 60, endPoint x: 348, endPoint y: 60, distance: 80.1
click at [348, 60] on p "Aurélie Ricoult" at bounding box center [679, 61] width 721 height 23
copy p "Aurélie Ricoult"
drag, startPoint x: 950, startPoint y: 265, endPoint x: 870, endPoint y: 268, distance: 80.1
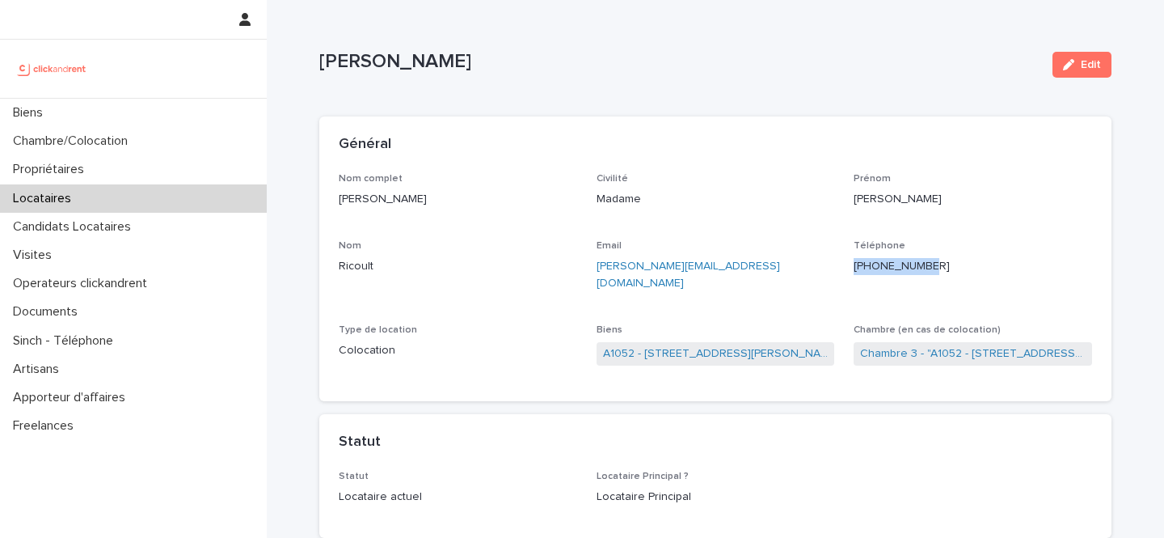
click at [870, 268] on p "+33660463459" at bounding box center [973, 266] width 239 height 17
copy ringoverc2c-number-84e06f14122c "+33660463459"
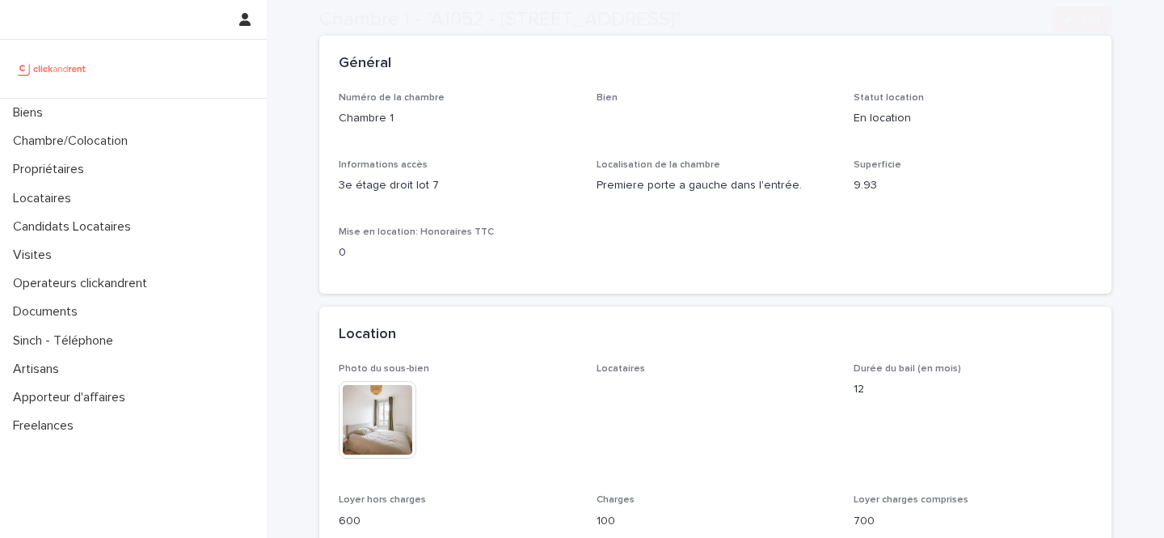
scroll to position [143, 0]
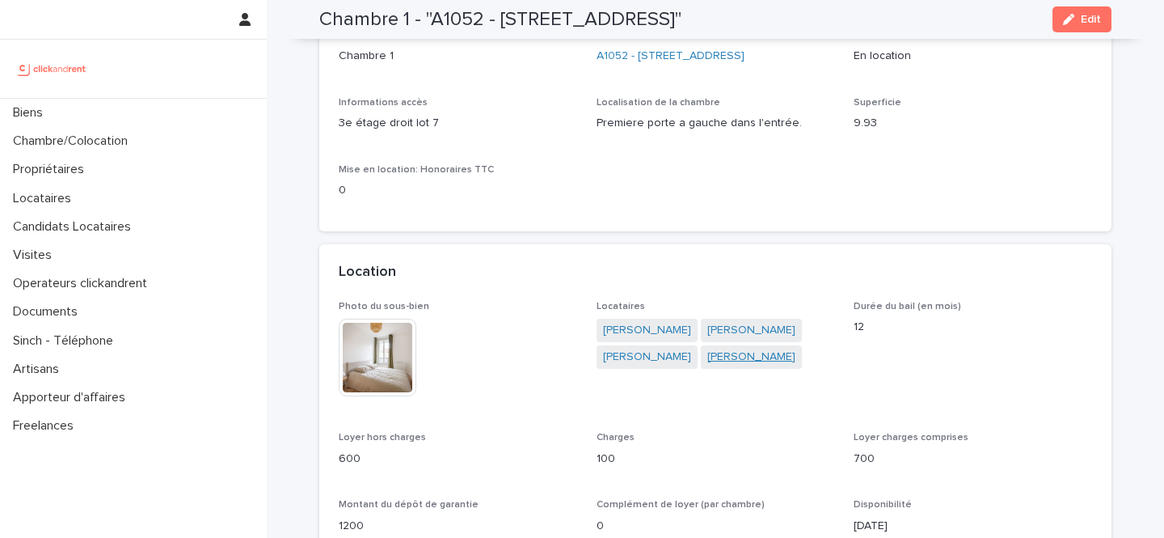
click at [758, 359] on link "[PERSON_NAME]" at bounding box center [752, 357] width 88 height 17
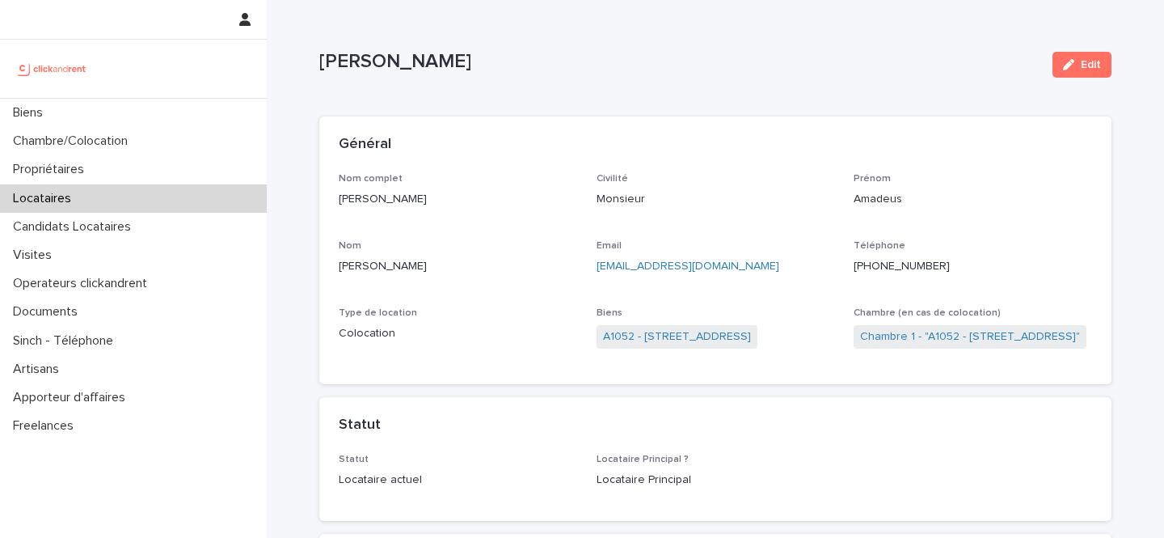
click at [428, 66] on p "[PERSON_NAME]" at bounding box center [679, 61] width 721 height 23
click at [428, 66] on p "Amadeus Ben-tati" at bounding box center [679, 61] width 721 height 23
copy div "Amadeus Ben-tati Edit Sorry, there was an error saving your record. Please try …"
drag, startPoint x: 946, startPoint y: 265, endPoint x: 869, endPoint y: 265, distance: 77.6
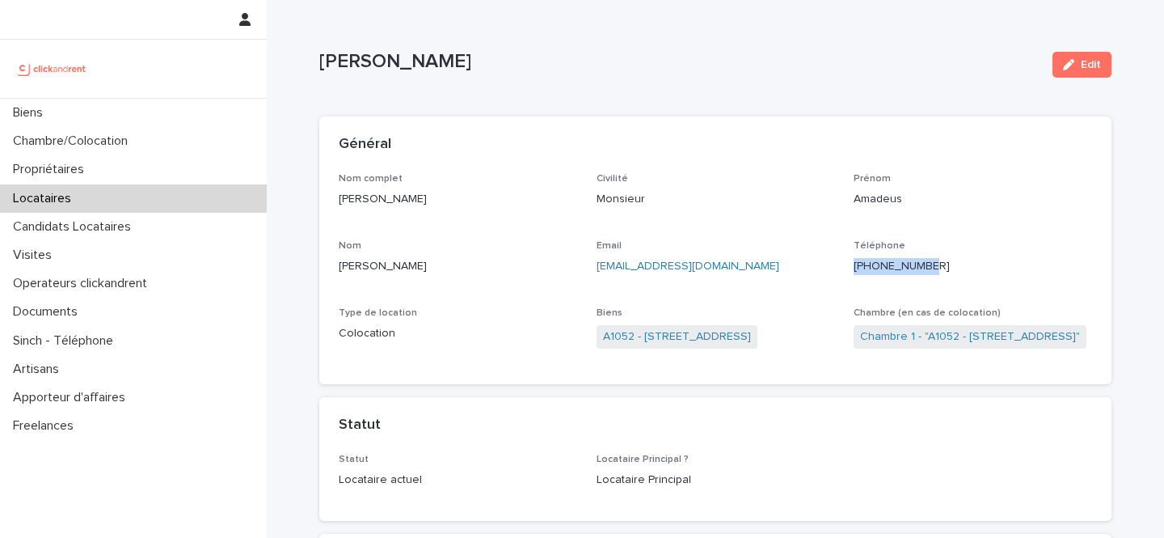
click at [869, 265] on p "+33674227613" at bounding box center [973, 266] width 239 height 17
copy ringoverc2c-number-84e06f14122c "+33674227613"
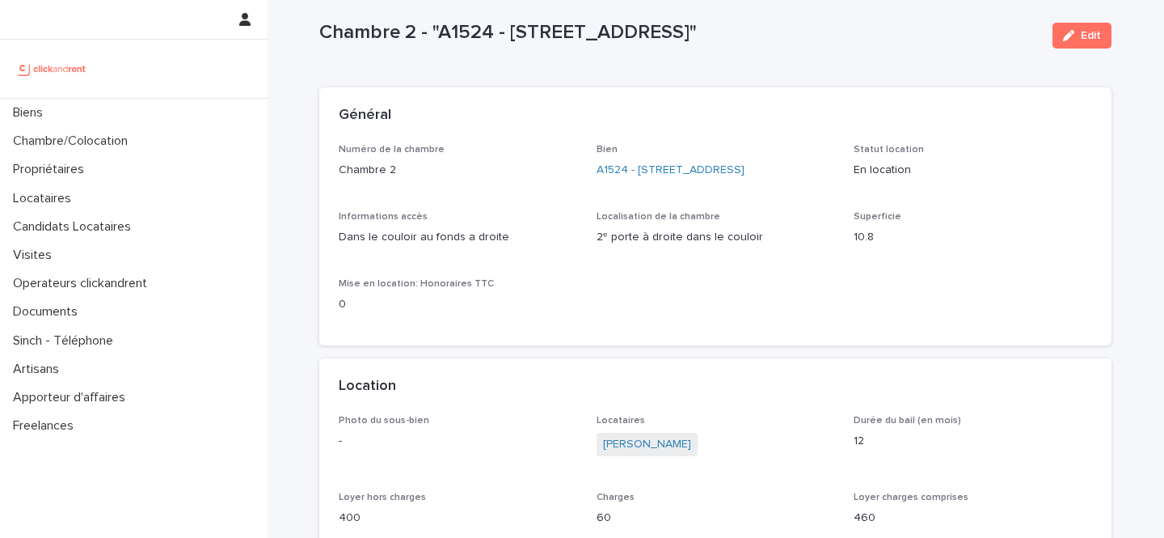
scroll to position [22, 0]
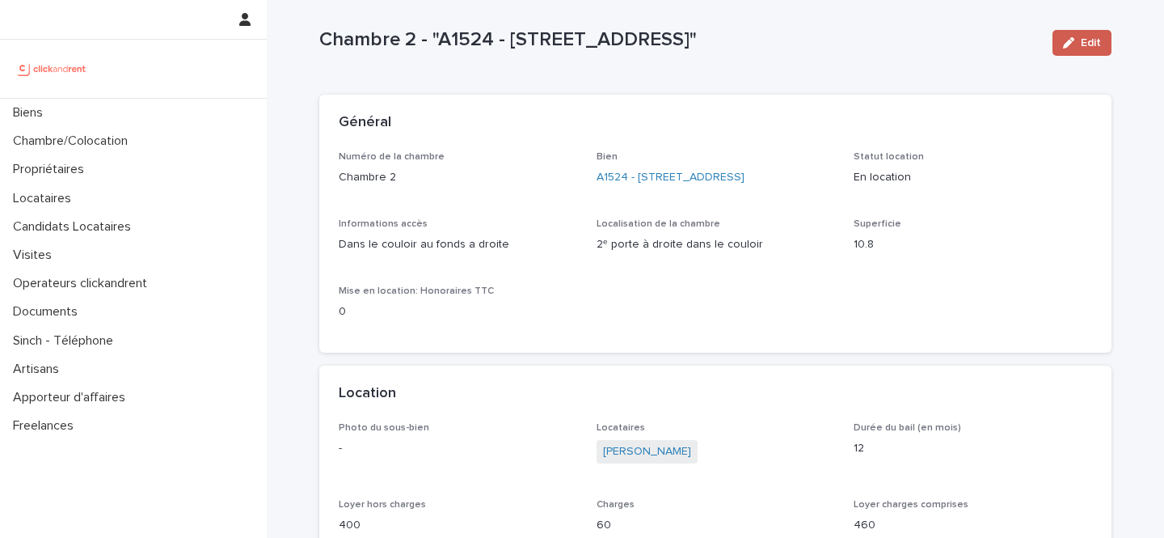
click at [1072, 49] on button "Edit" at bounding box center [1082, 43] width 59 height 26
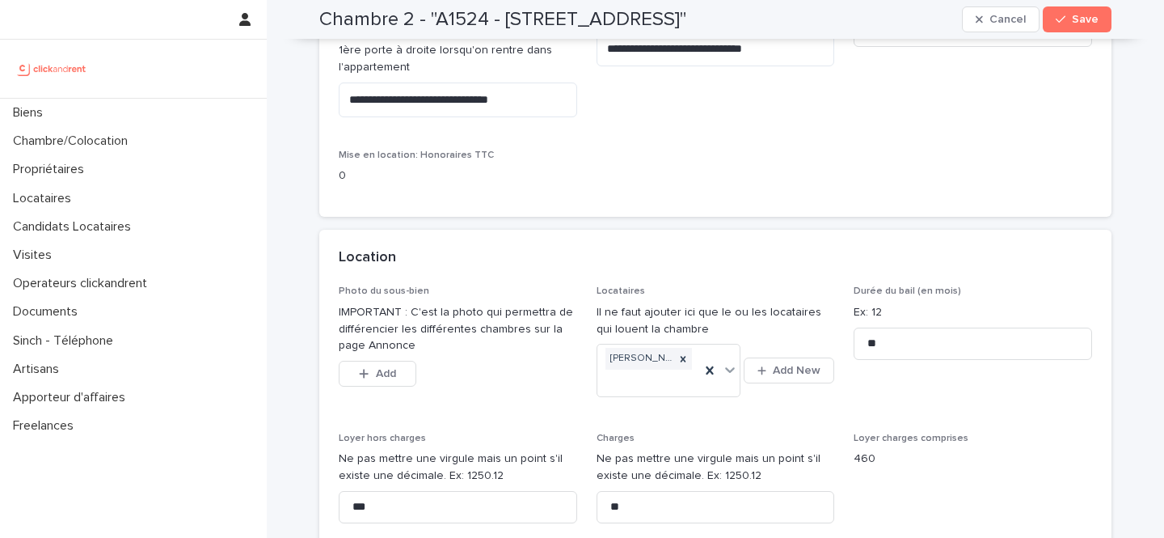
scroll to position [335, 0]
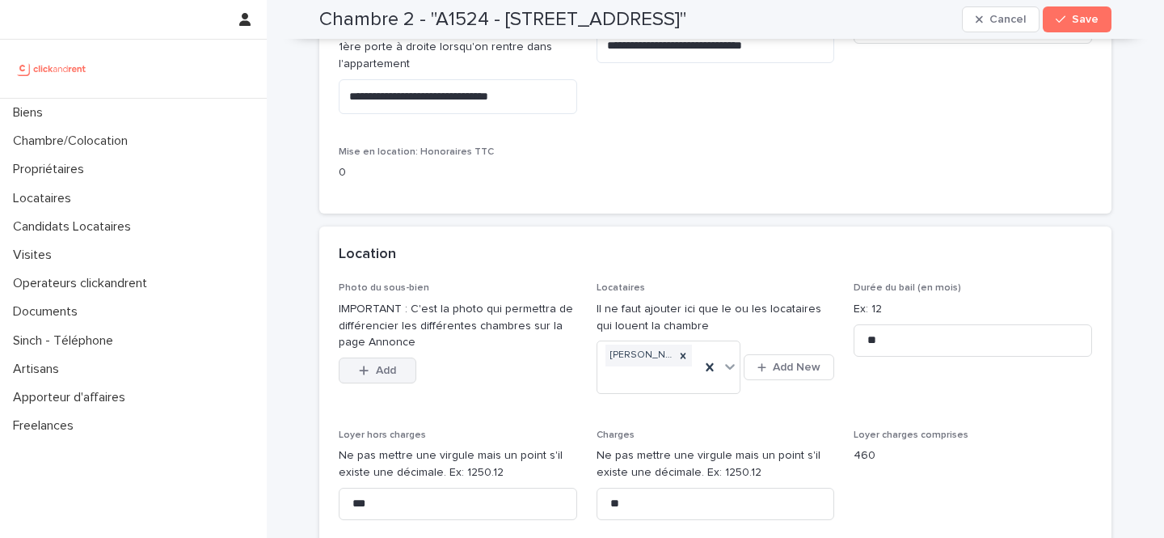
click at [394, 376] on span "Add" at bounding box center [386, 370] width 20 height 11
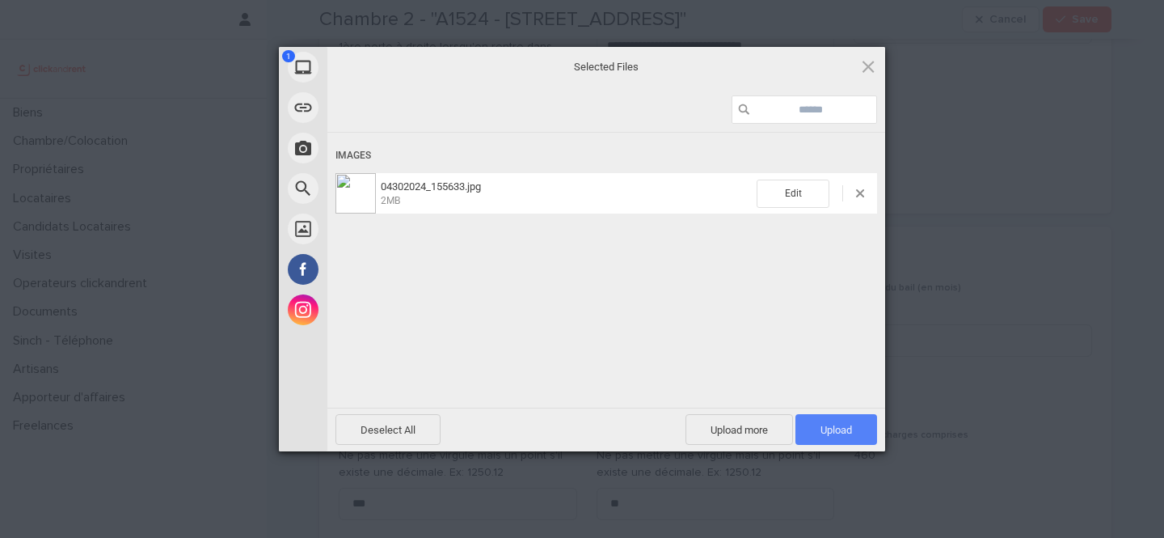
click at [844, 440] on span "Upload 1" at bounding box center [837, 429] width 82 height 31
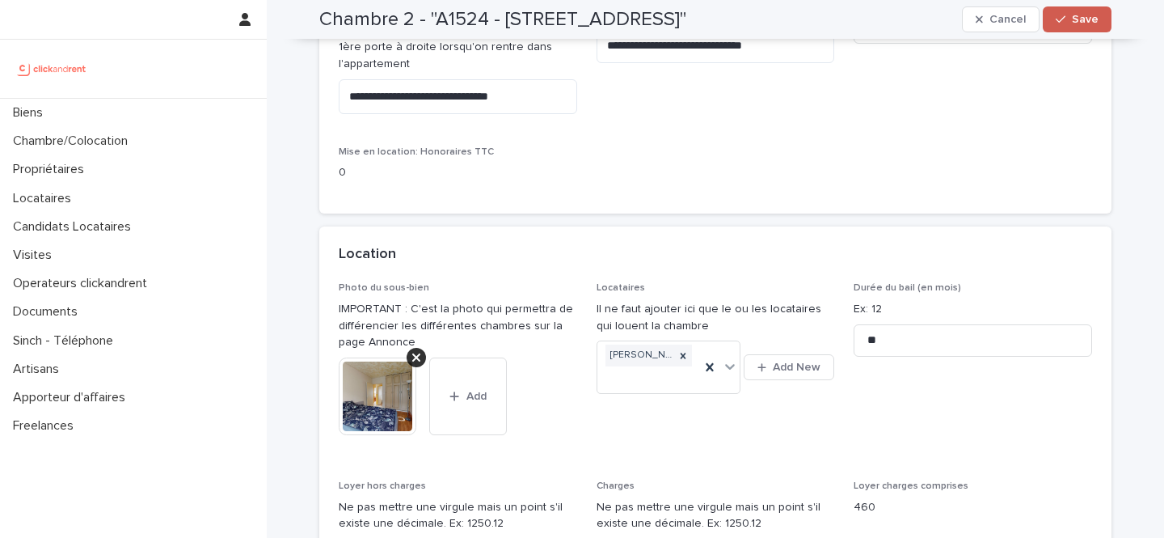
click at [1067, 13] on button "Save" at bounding box center [1077, 19] width 69 height 26
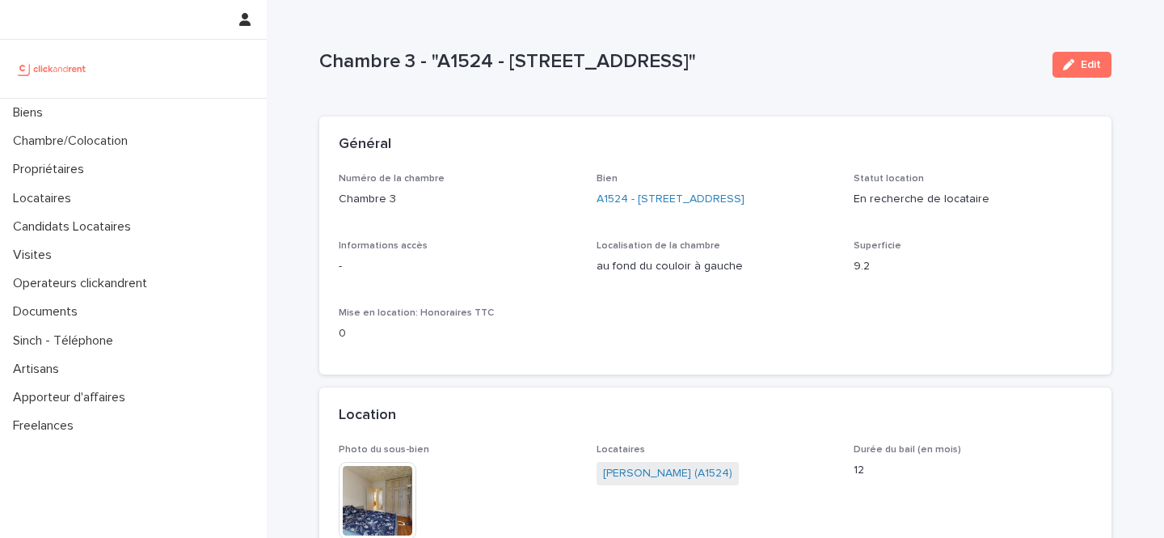
scroll to position [153, 0]
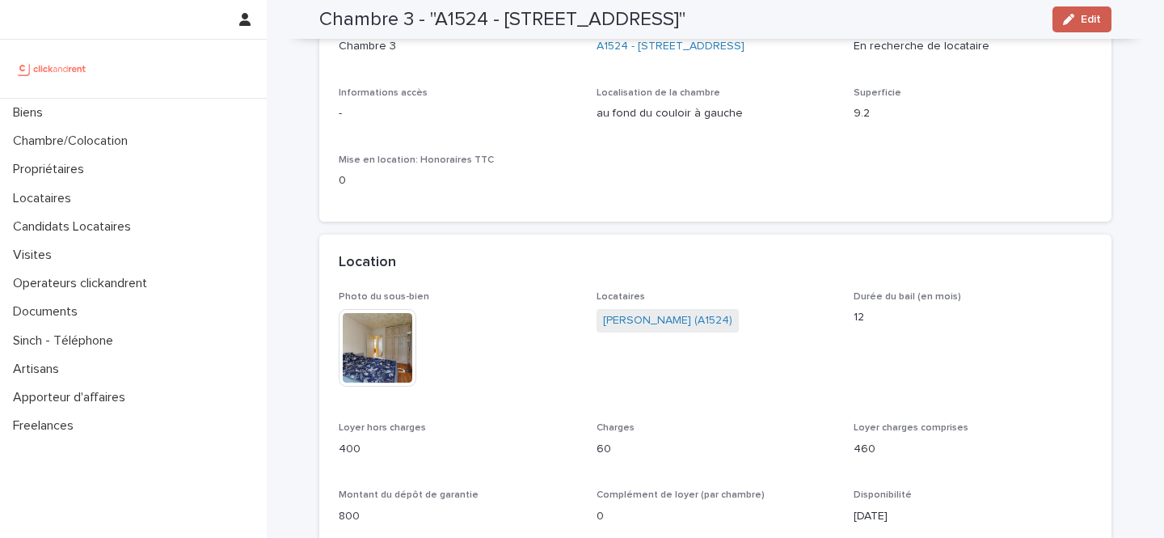
click at [1069, 14] on icon "button" at bounding box center [1068, 19] width 11 height 11
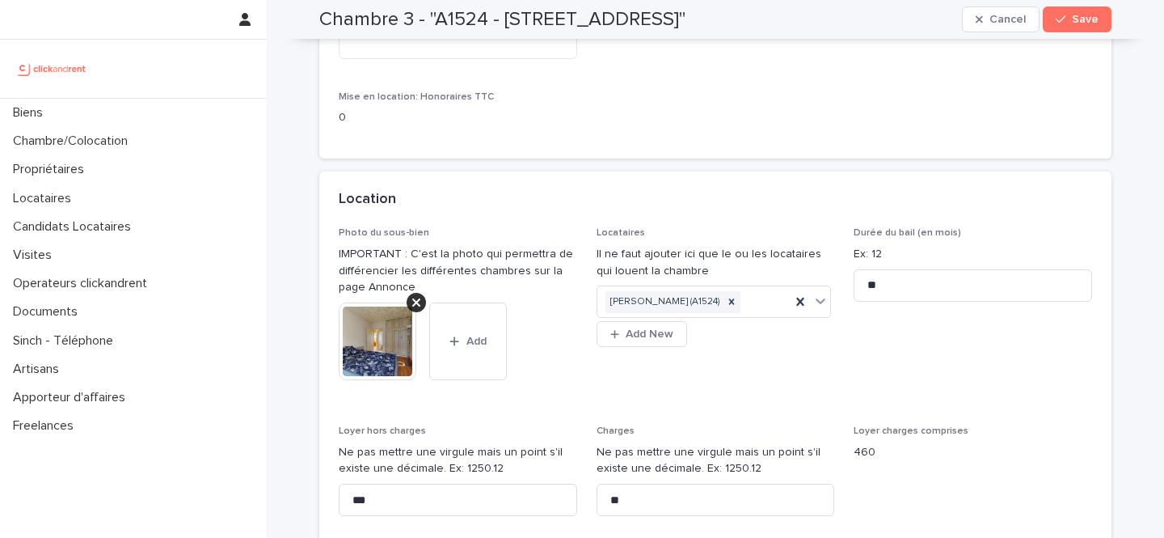
scroll to position [391, 0]
click at [457, 379] on button "Add" at bounding box center [468, 341] width 78 height 78
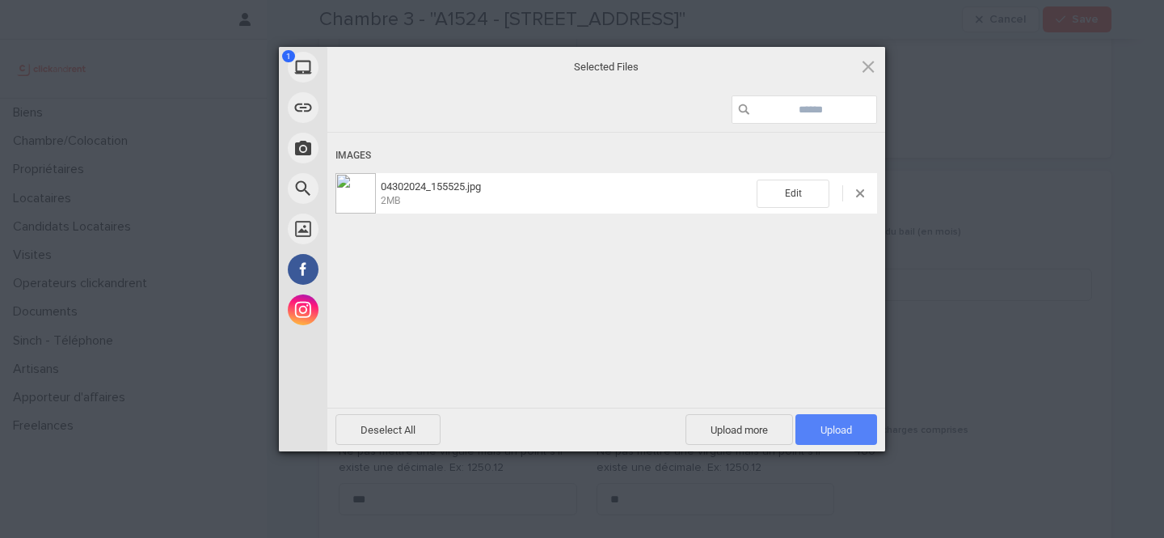
click at [850, 425] on span "Upload 1" at bounding box center [837, 430] width 32 height 12
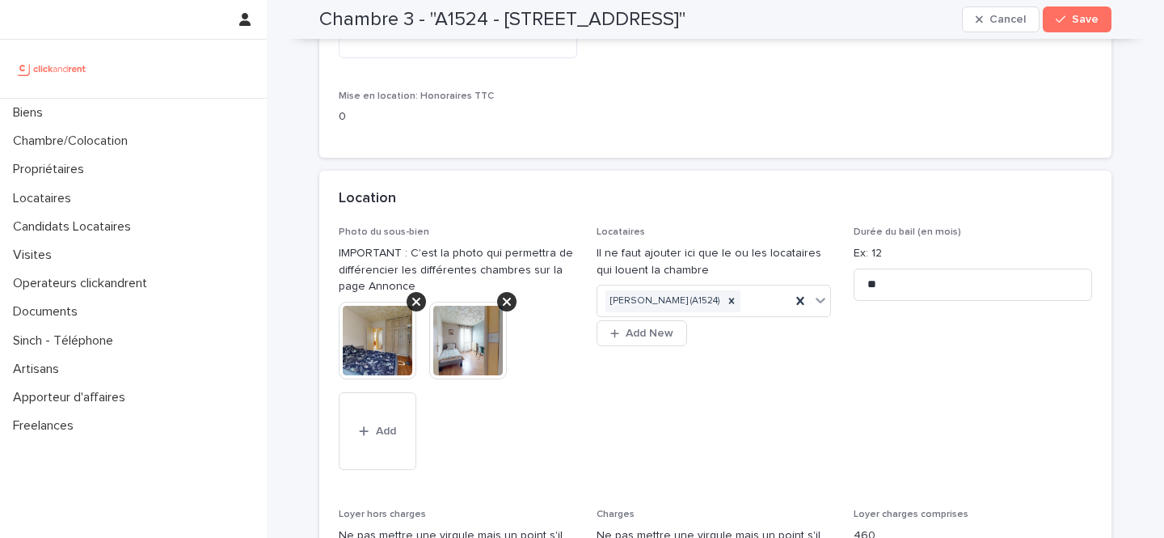
click at [386, 358] on img at bounding box center [378, 341] width 78 height 78
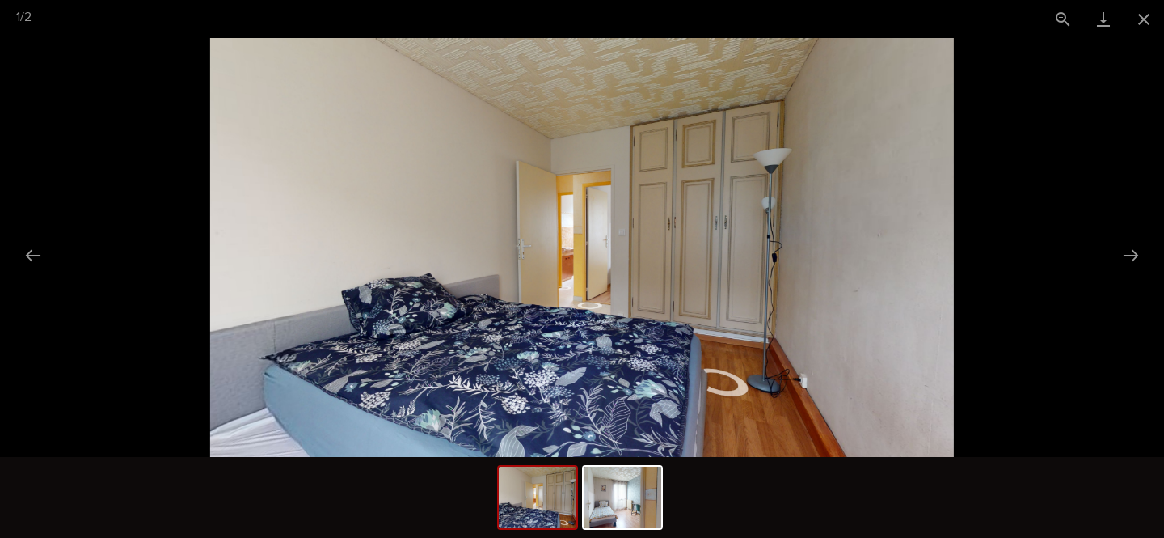
scroll to position [0, 0]
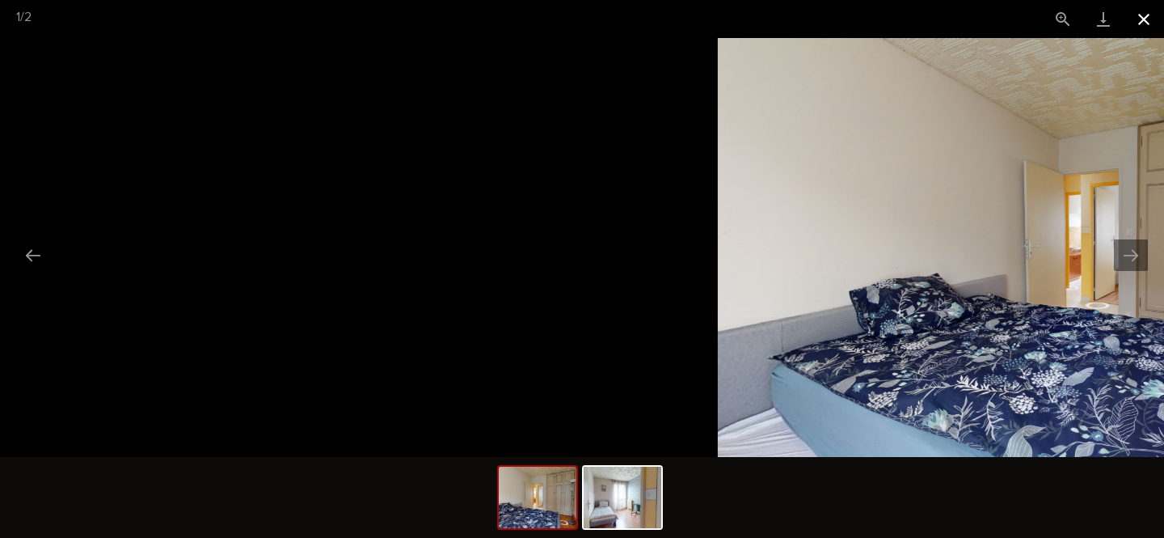
click at [1150, 24] on button "Close gallery" at bounding box center [1144, 19] width 40 height 38
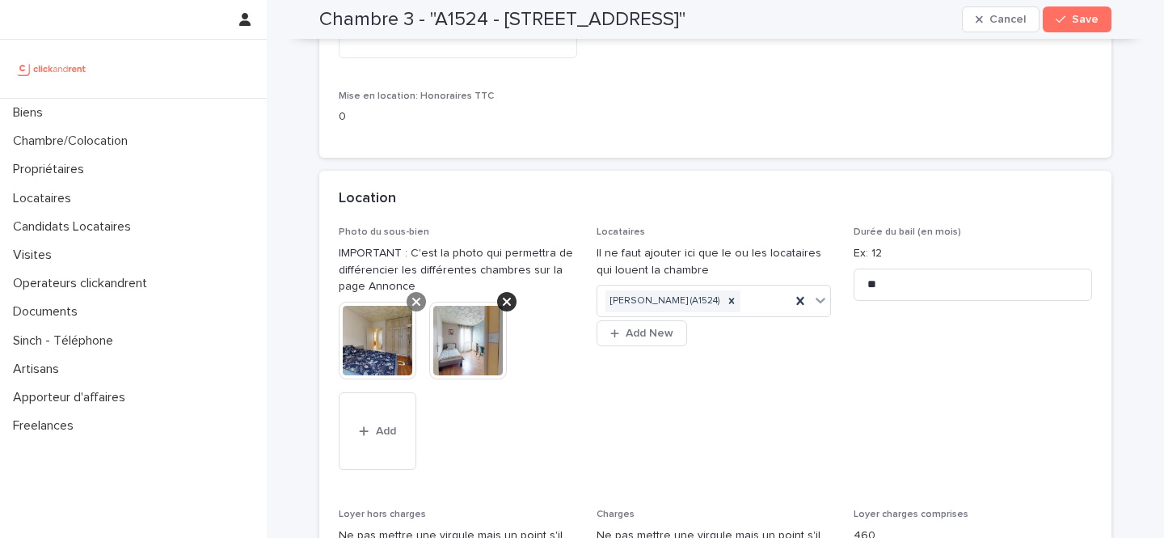
click at [416, 308] on icon at bounding box center [416, 301] width 8 height 13
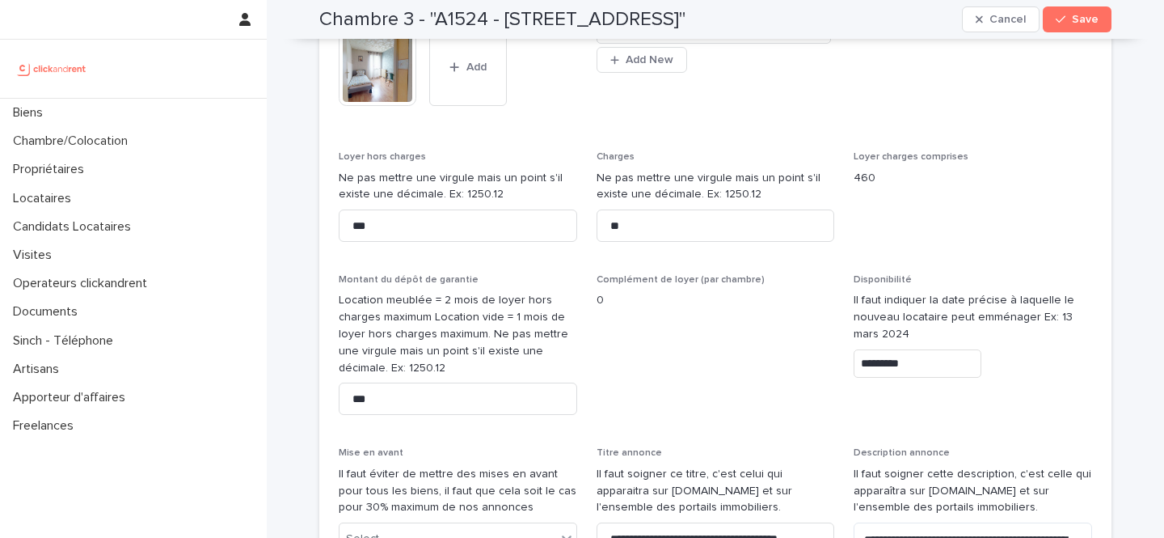
scroll to position [679, 0]
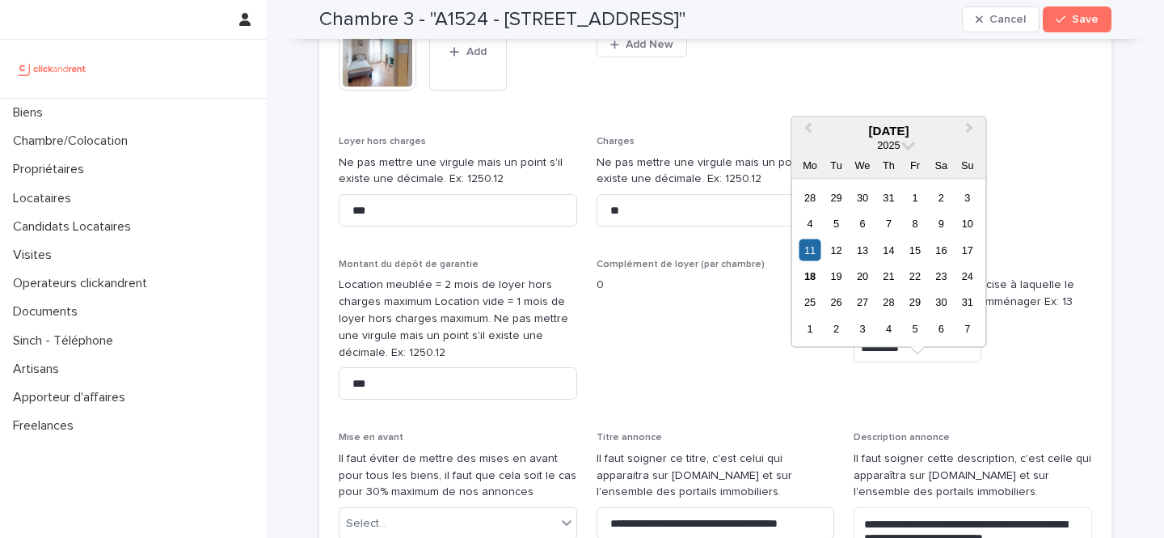
click at [950, 362] on input "*********" at bounding box center [918, 348] width 128 height 28
click at [869, 275] on div "20" at bounding box center [863, 276] width 22 height 22
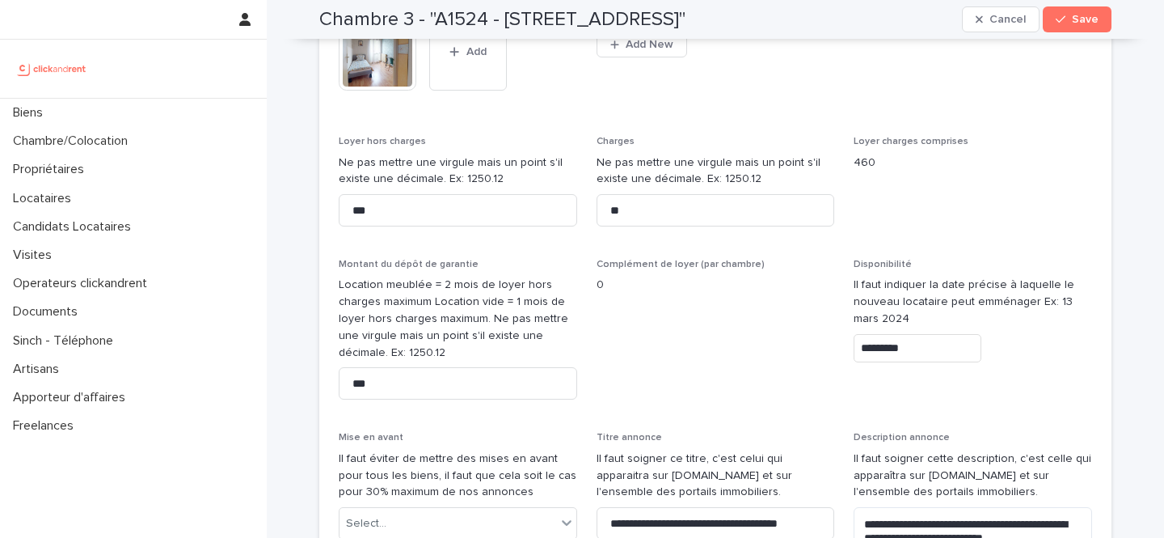
type input "*********"
click at [1078, 21] on span "Save" at bounding box center [1085, 19] width 27 height 11
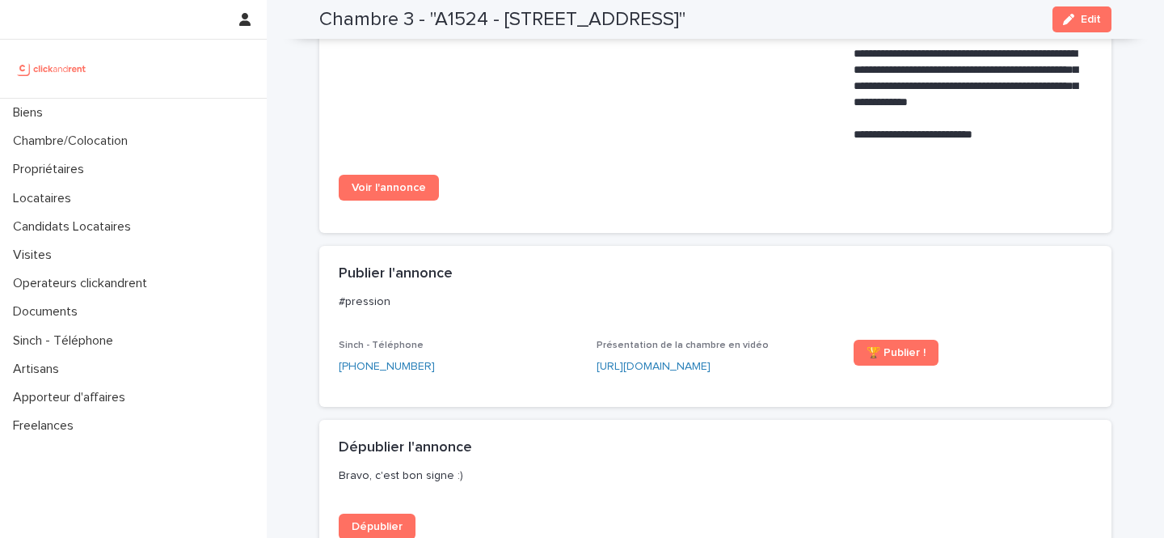
scroll to position [910, 0]
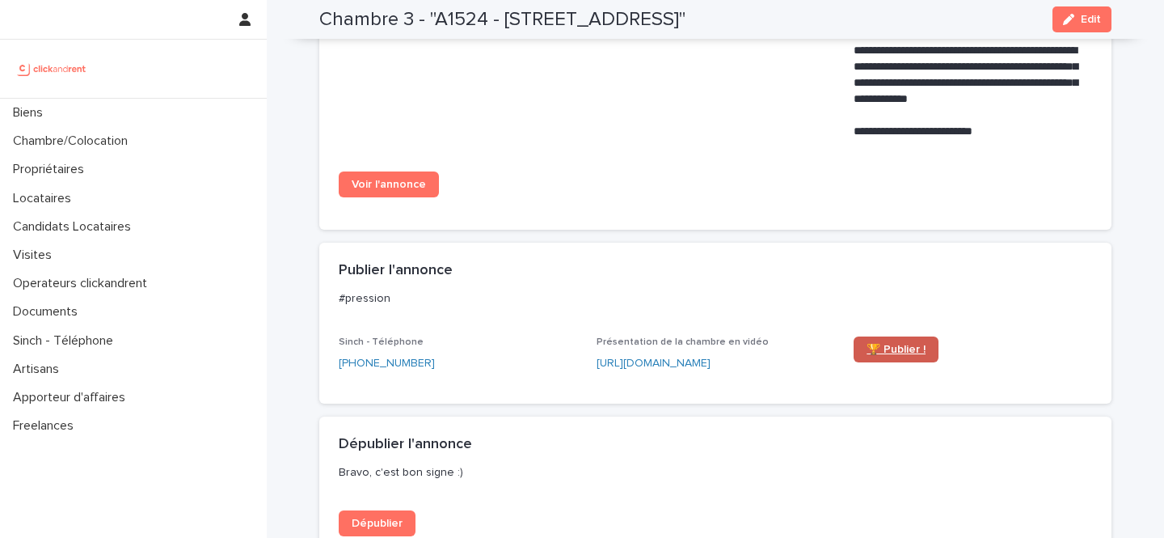
click at [893, 355] on span "🏆 Publier !" at bounding box center [896, 349] width 59 height 11
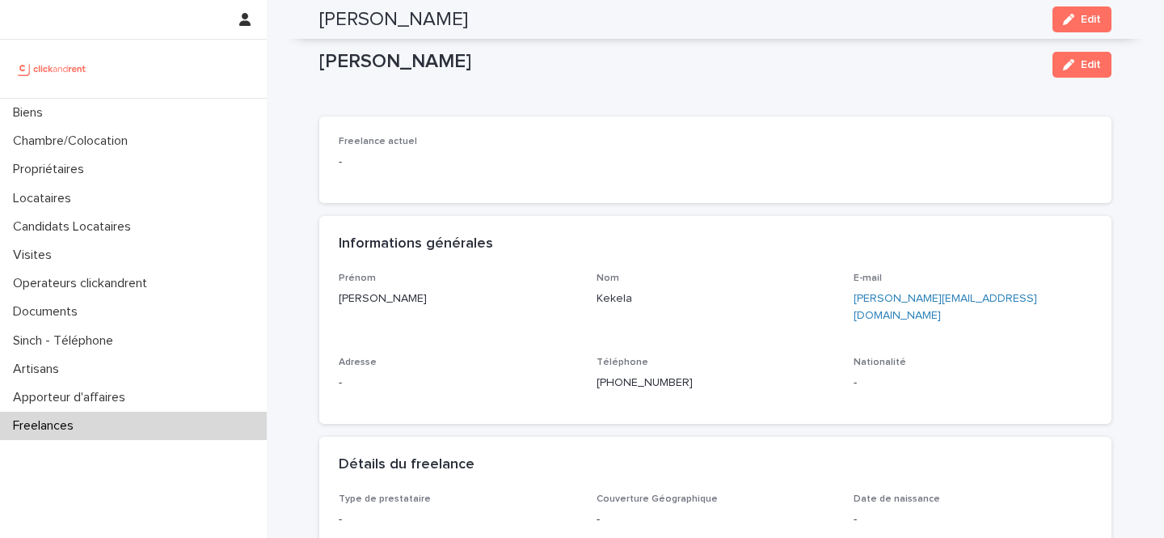
click at [129, 116] on div "Biens" at bounding box center [133, 113] width 267 height 28
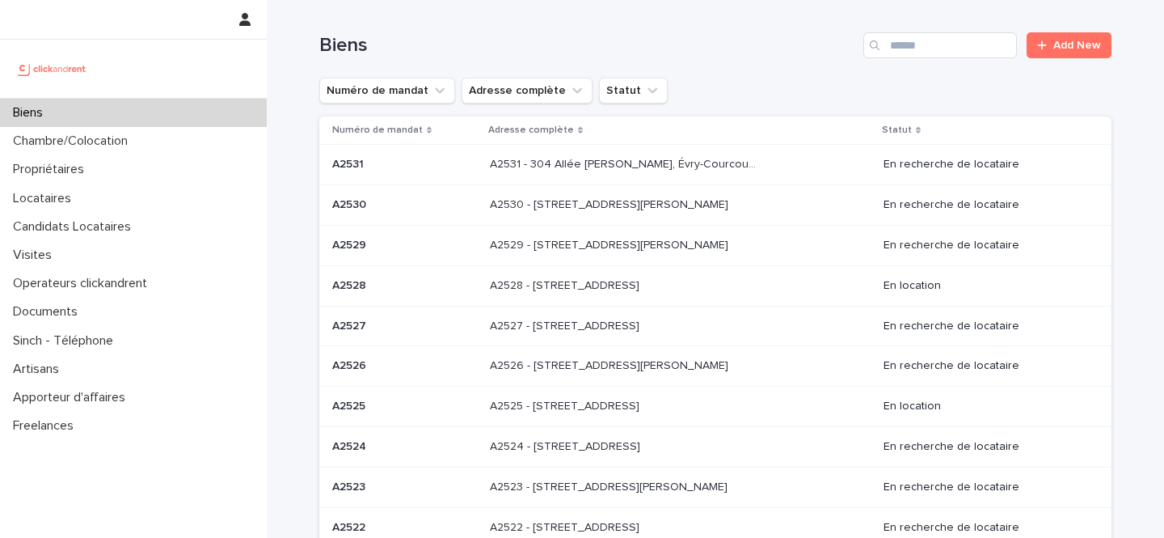
click at [918, 45] on input "Search" at bounding box center [941, 45] width 154 height 26
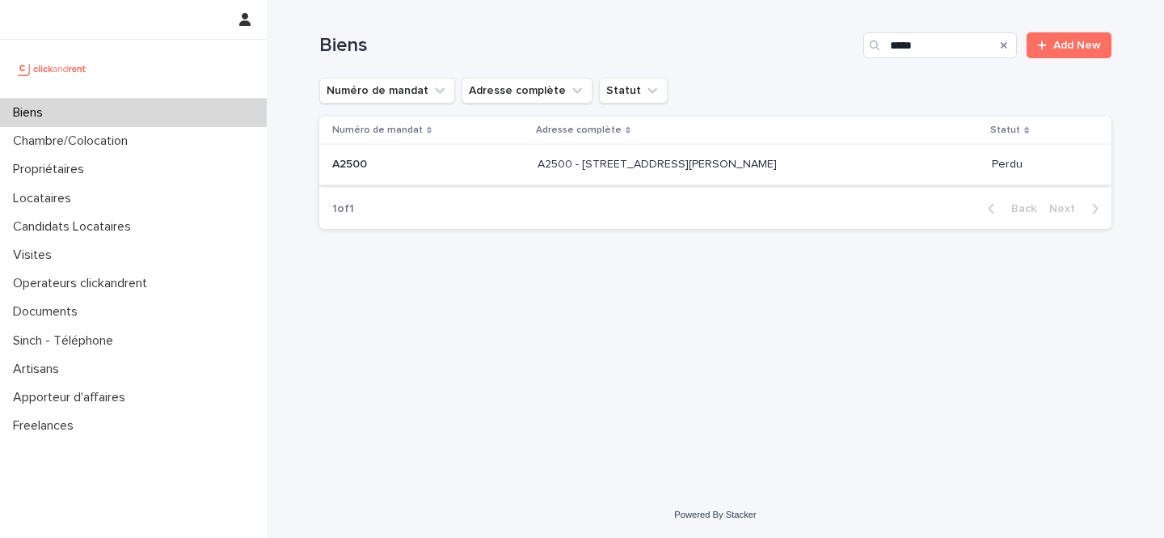
type input "*****"
click at [742, 159] on p "A2500 - [STREET_ADDRESS][PERSON_NAME]" at bounding box center [659, 162] width 243 height 17
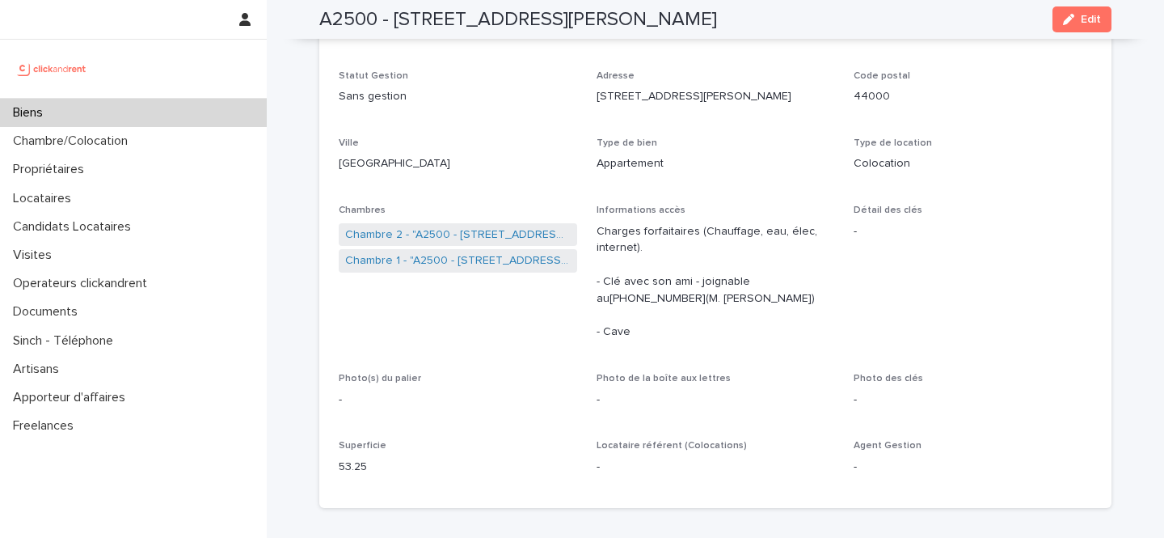
scroll to position [167, 0]
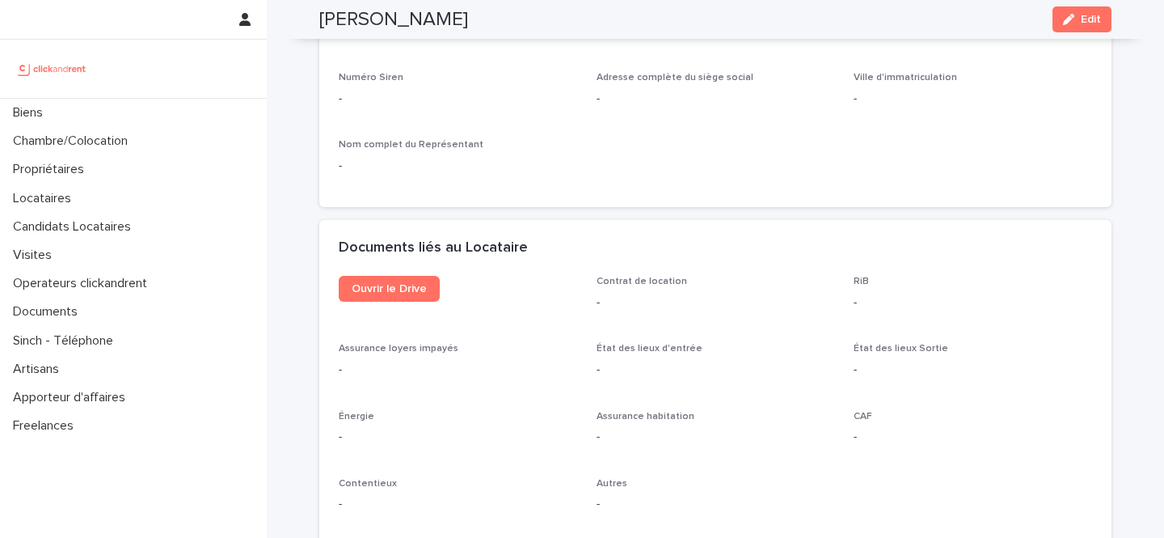
scroll to position [1738, 0]
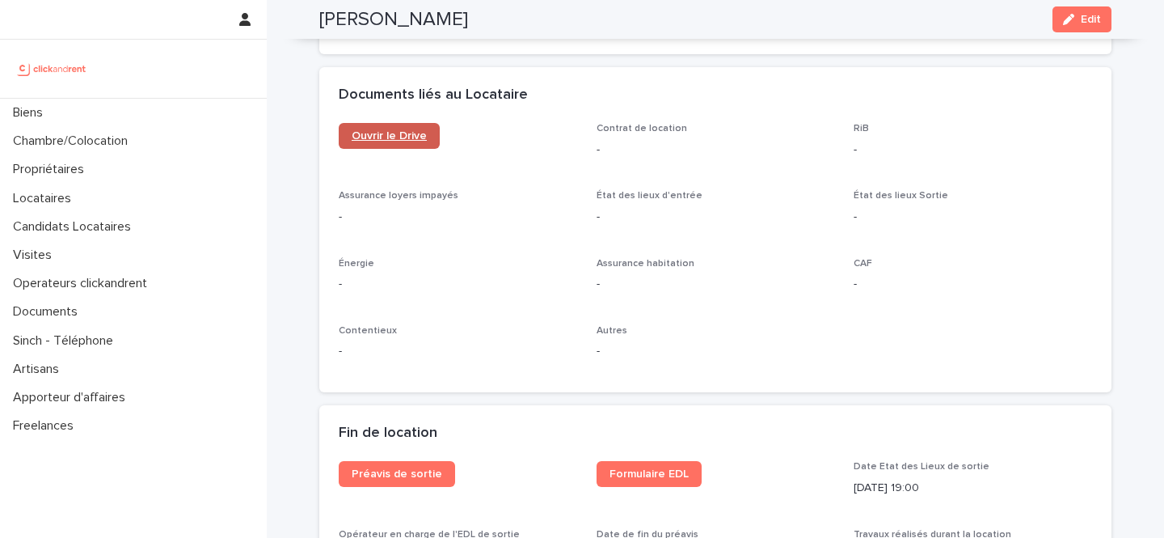
click at [424, 130] on span "Ouvrir le Drive" at bounding box center [389, 135] width 75 height 11
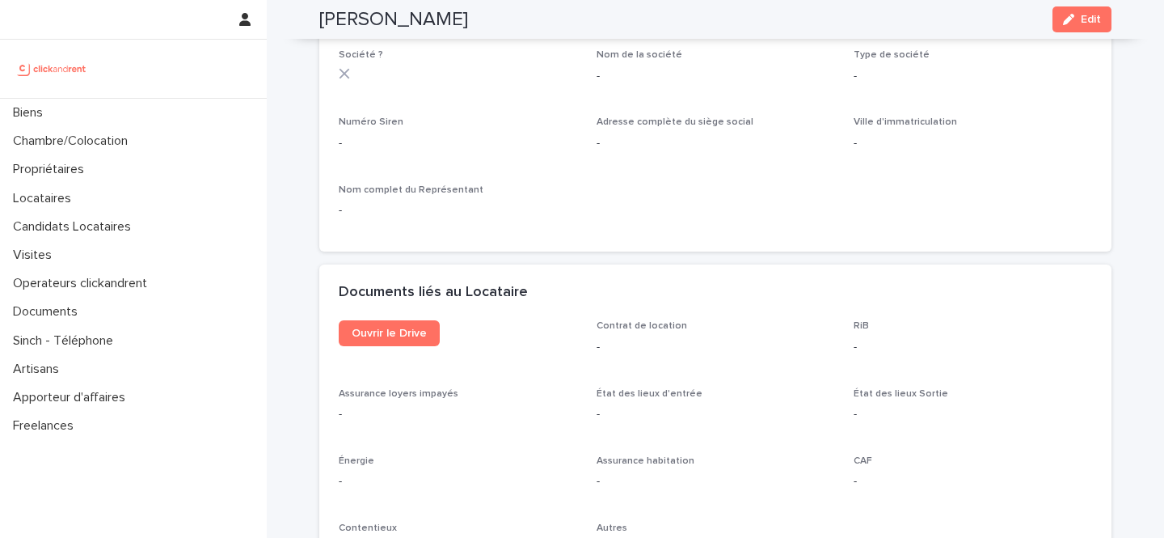
scroll to position [1527, 0]
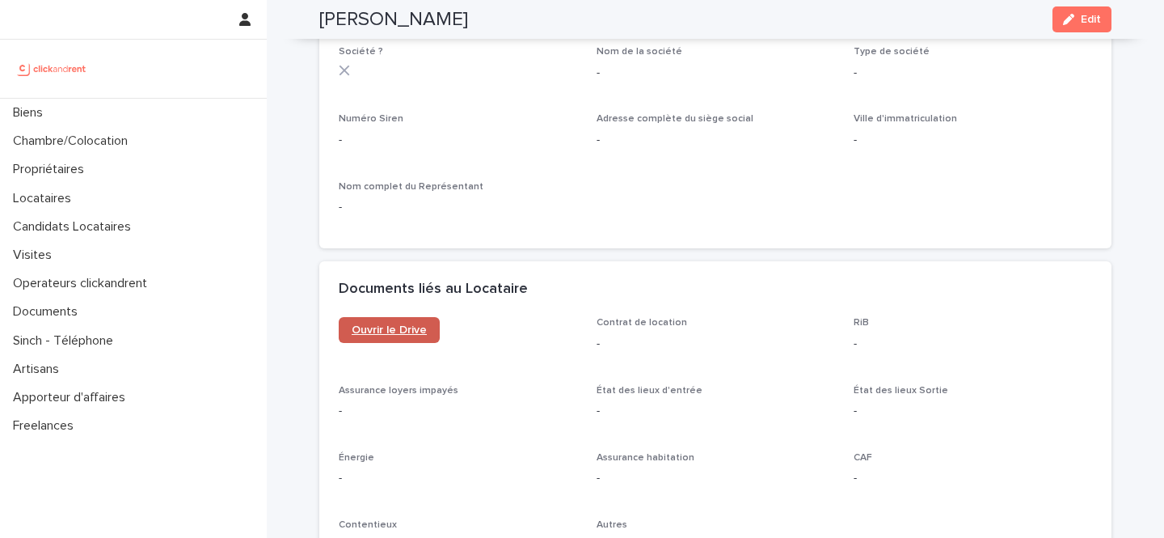
click at [417, 327] on span "Ouvrir le Drive" at bounding box center [389, 329] width 75 height 11
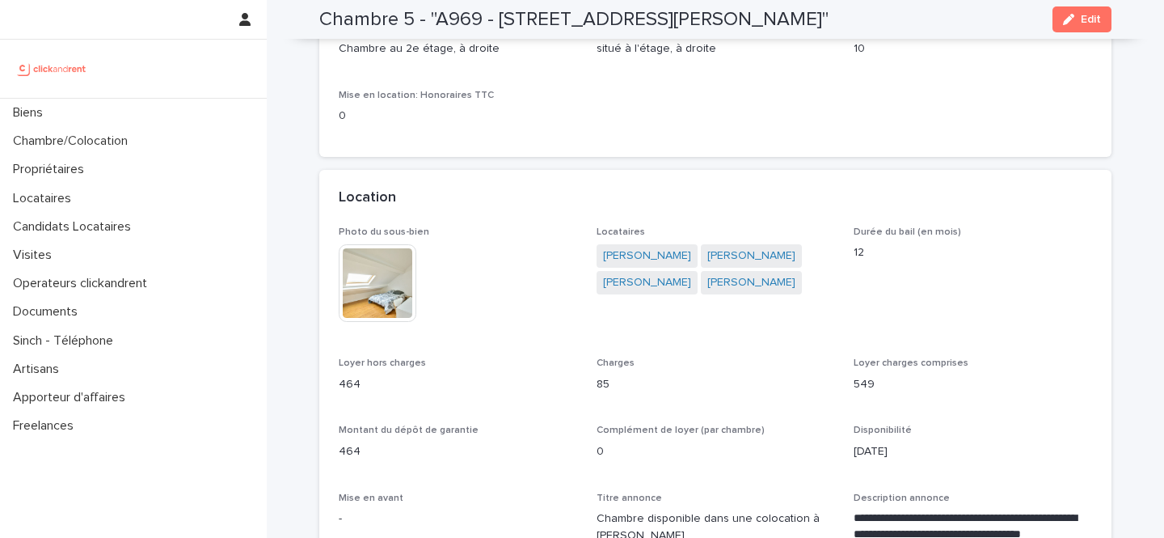
scroll to position [218, 0]
click at [640, 281] on link "[PERSON_NAME]" at bounding box center [647, 282] width 88 height 17
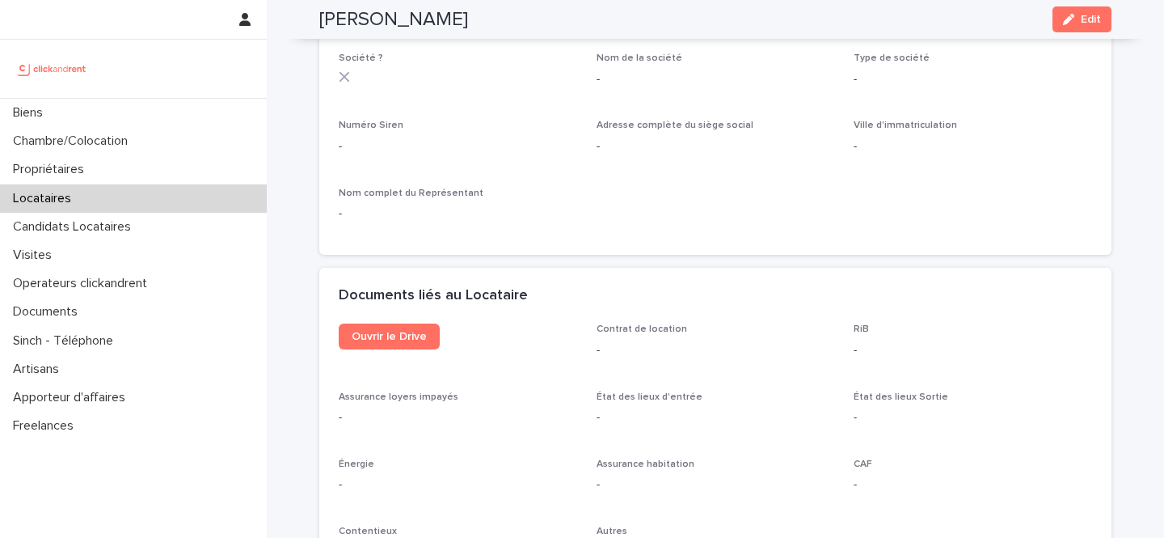
scroll to position [1538, 0]
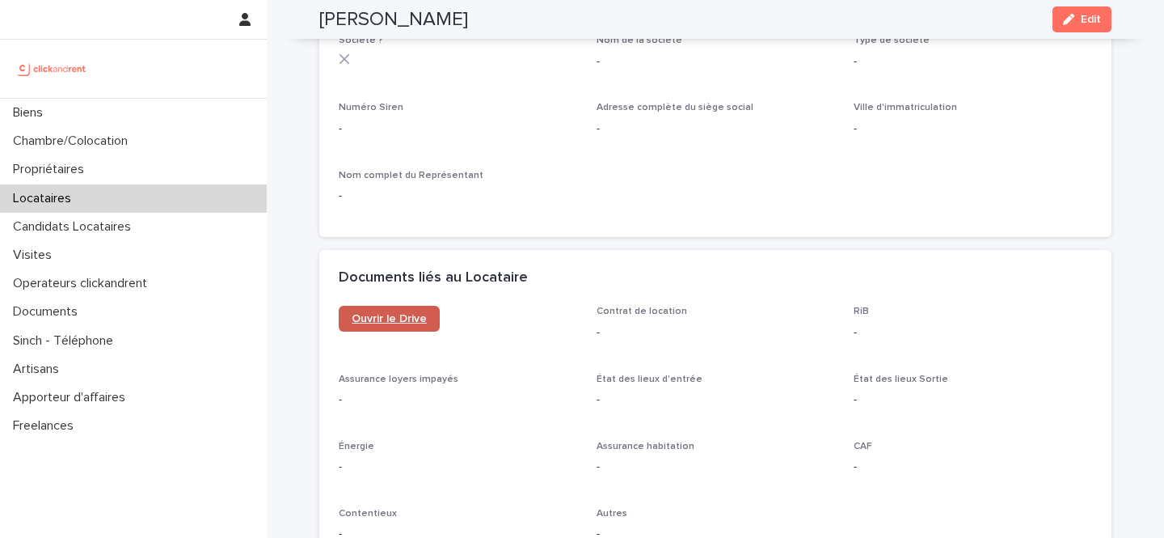
click at [403, 324] on span "Ouvrir le Drive" at bounding box center [389, 318] width 75 height 11
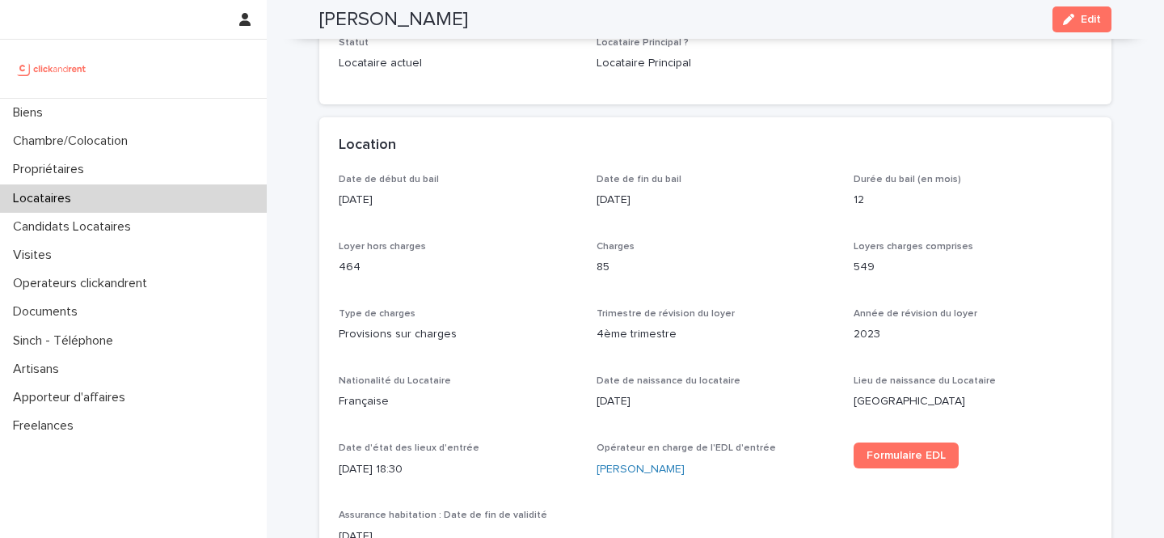
scroll to position [391, 0]
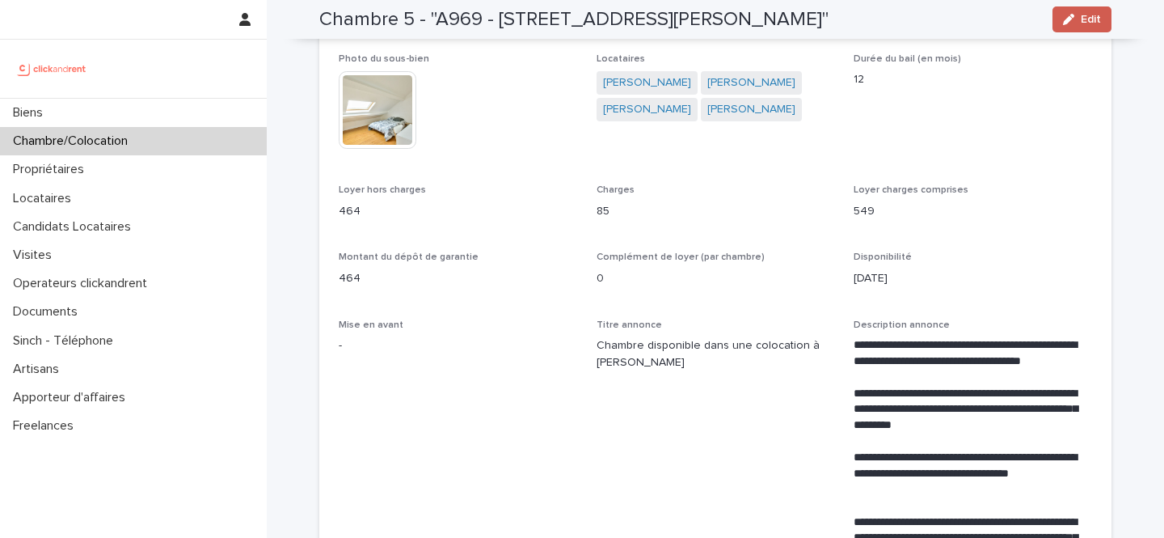
click at [1071, 20] on icon "button" at bounding box center [1068, 19] width 11 height 11
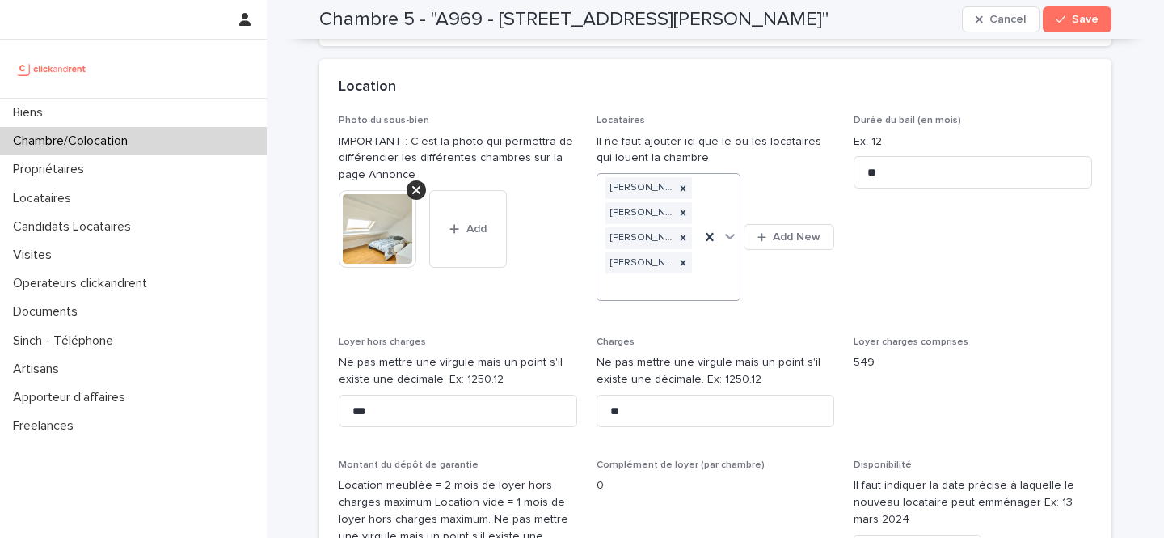
scroll to position [517, 0]
click at [448, 400] on input "***" at bounding box center [458, 413] width 239 height 32
paste input
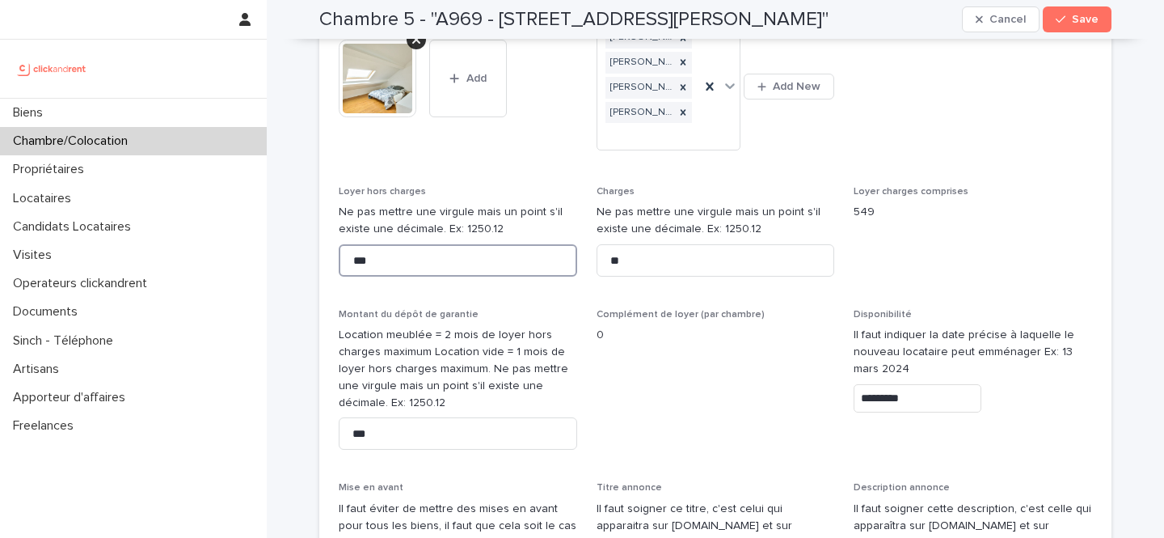
scroll to position [693, 0]
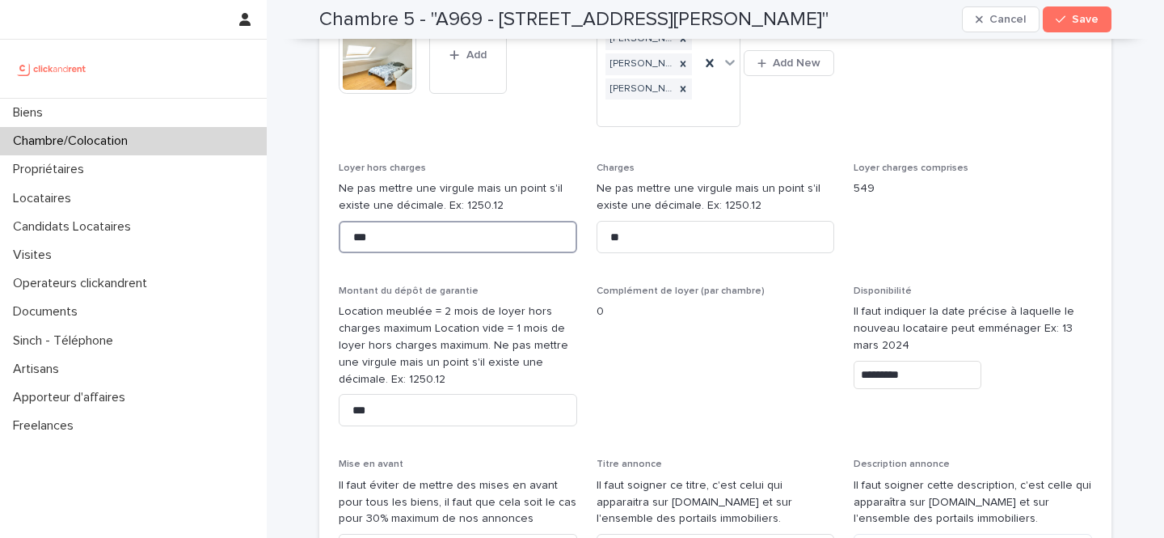
type input "***"
click at [408, 408] on input "***" at bounding box center [458, 410] width 239 height 32
paste input "*"
type input "****"
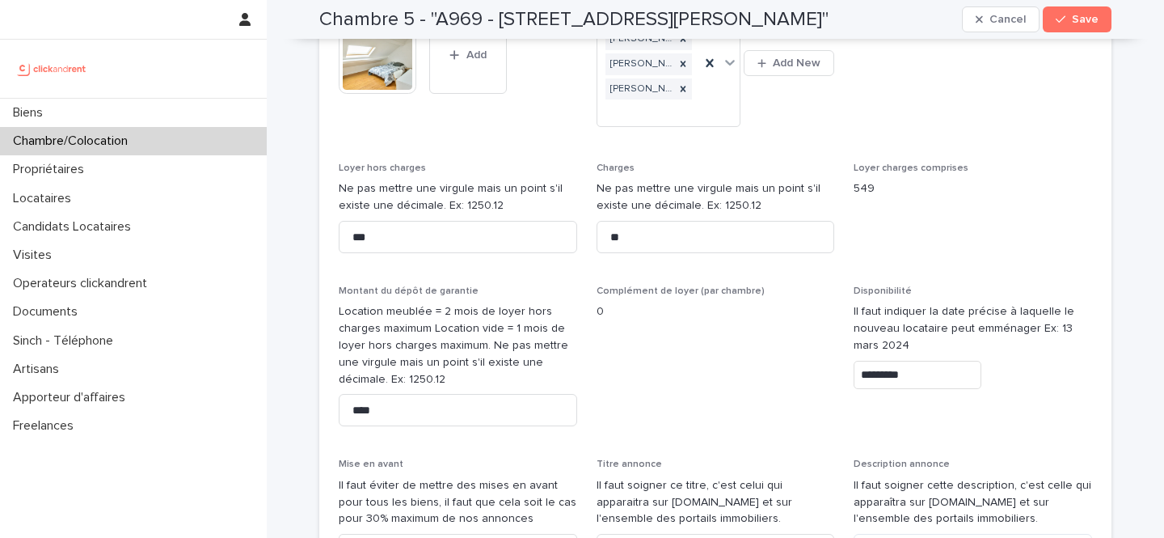
click at [653, 315] on div "Complément de loyer (par chambre) 0" at bounding box center [716, 309] width 239 height 48
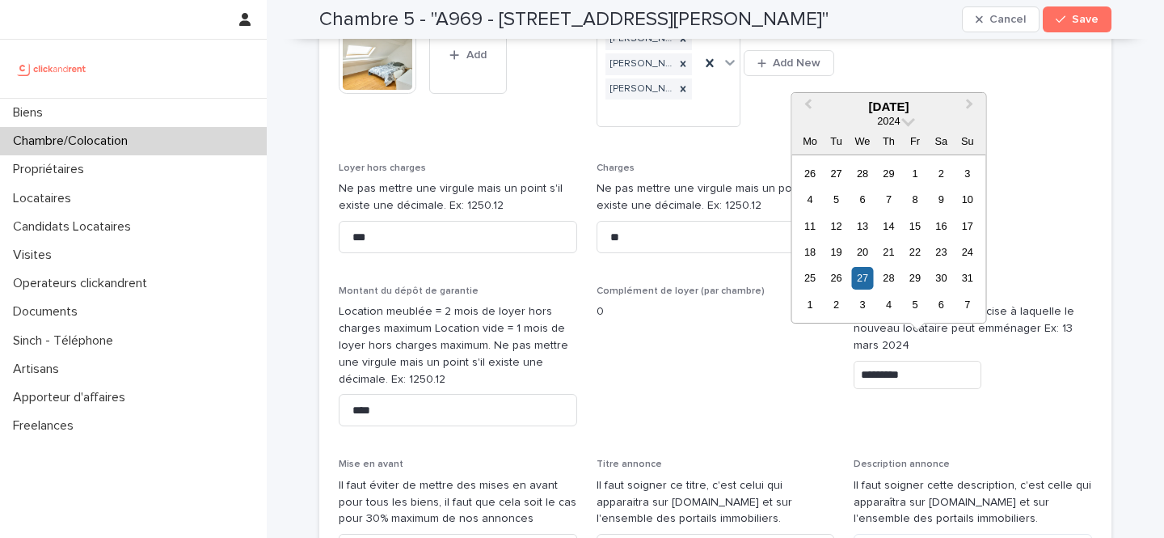
click at [908, 361] on input "*********" at bounding box center [918, 375] width 128 height 28
click at [964, 108] on button "Next Month" at bounding box center [972, 108] width 26 height 26
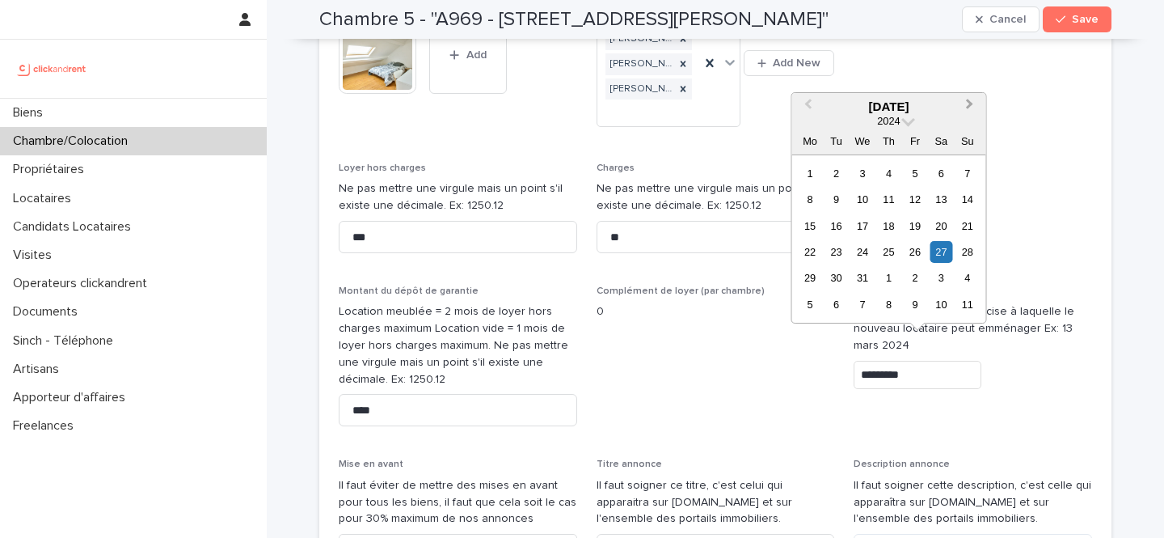
click at [964, 108] on button "Next Month" at bounding box center [972, 108] width 26 height 26
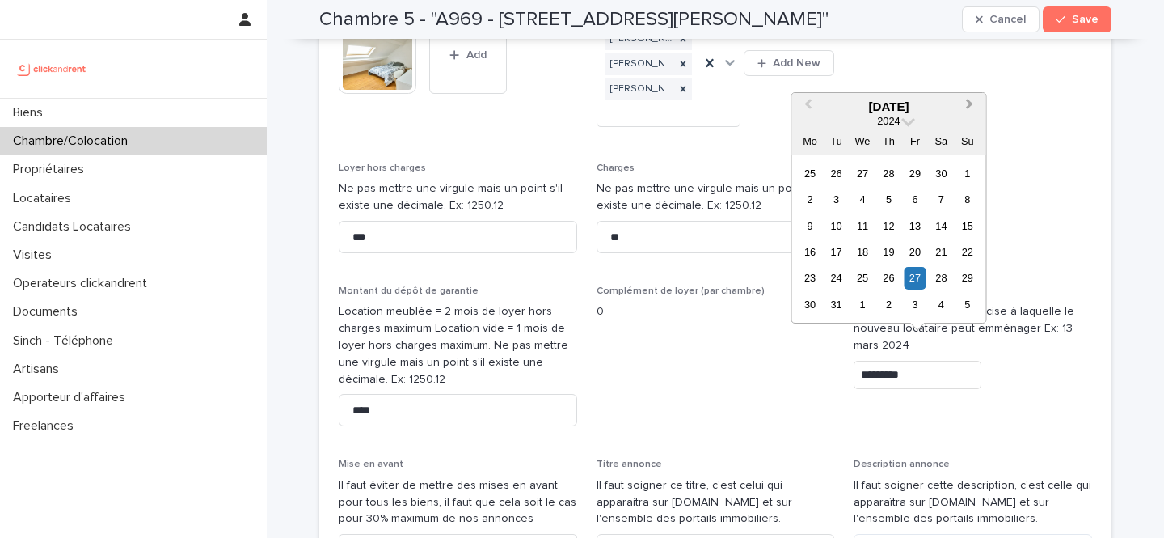
click at [964, 108] on button "Next Month" at bounding box center [972, 108] width 26 height 26
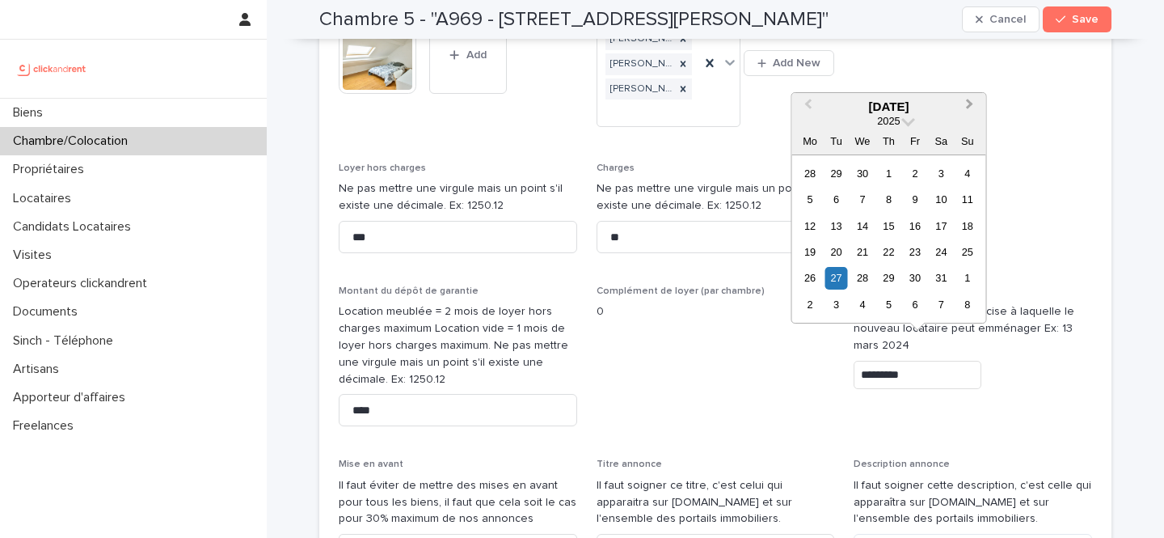
click at [964, 108] on button "Next Month" at bounding box center [972, 108] width 26 height 26
click at [943, 175] on div "6" at bounding box center [942, 174] width 22 height 22
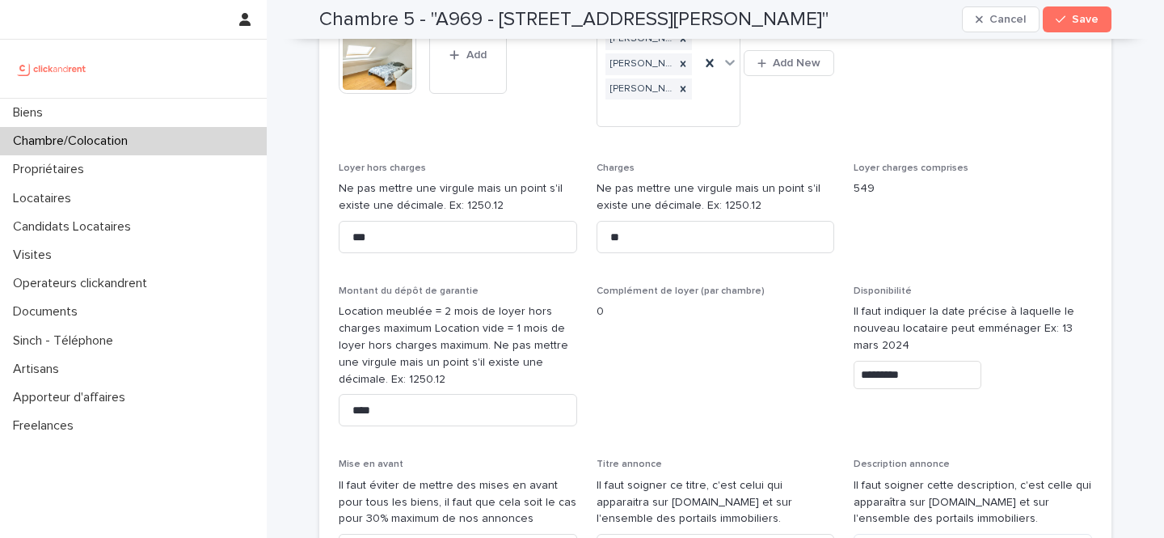
type input "********"
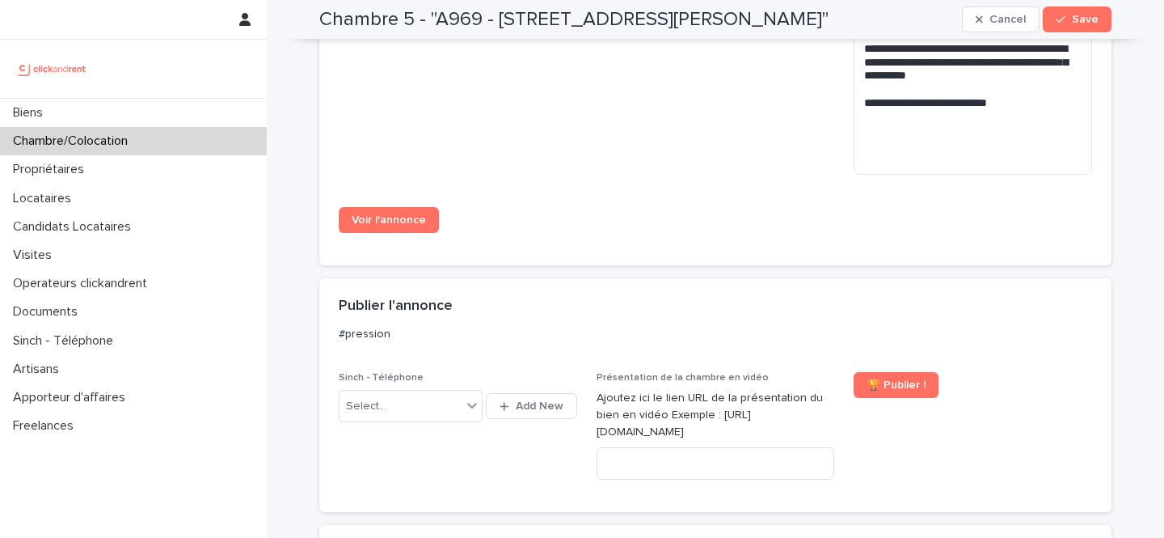
scroll to position [1522, 0]
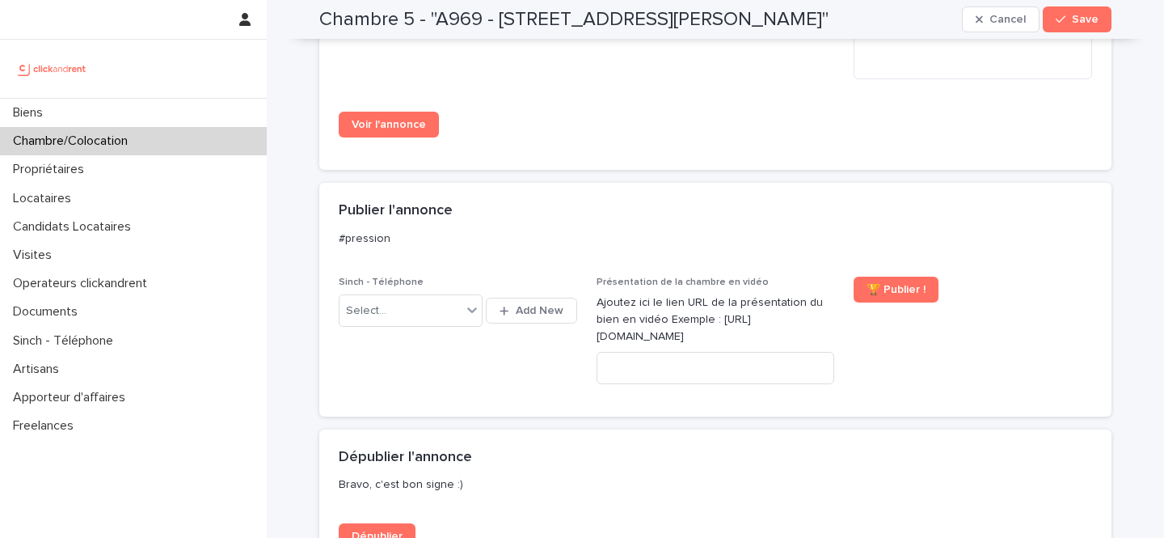
click at [435, 314] on div "Sinch - Téléphone Select... Add New" at bounding box center [458, 310] width 239 height 66
click at [441, 298] on div "Select..." at bounding box center [401, 311] width 122 height 27
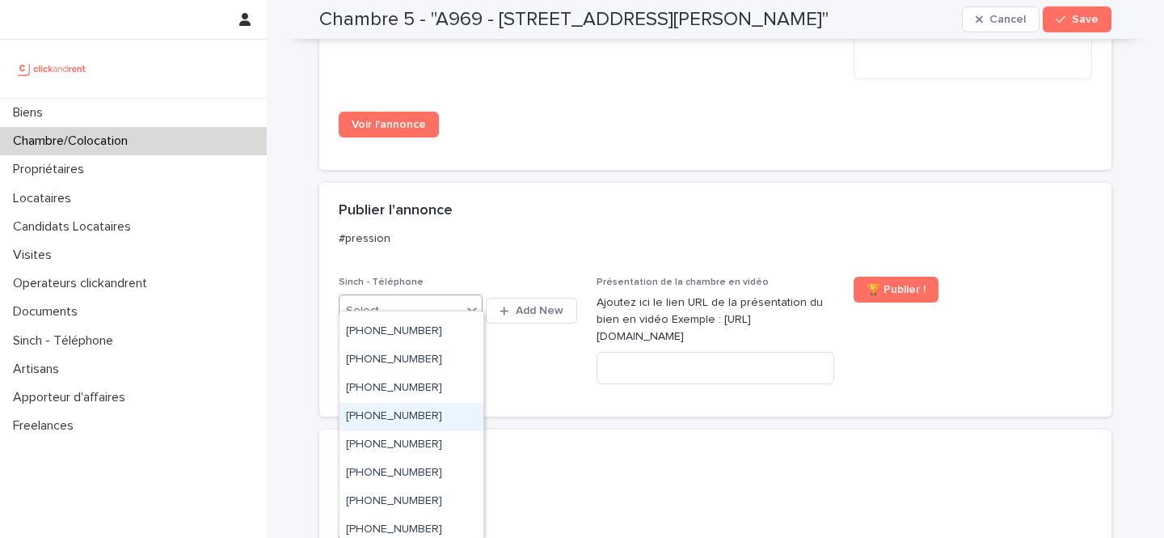
scroll to position [957, 0]
click at [446, 353] on div "+33755549402" at bounding box center [412, 359] width 144 height 28
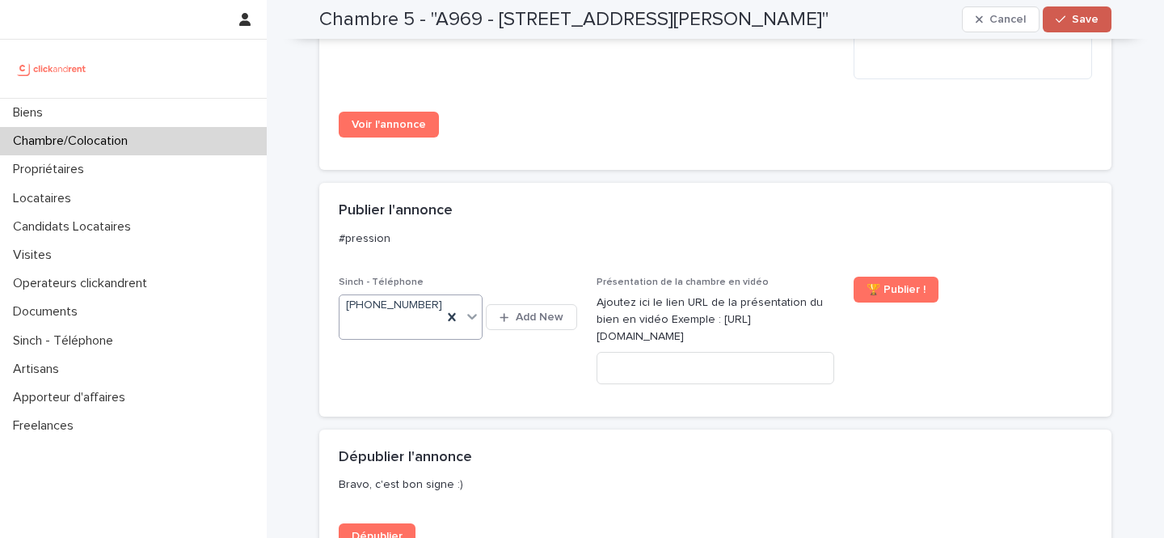
click at [1084, 9] on button "Save" at bounding box center [1077, 19] width 69 height 26
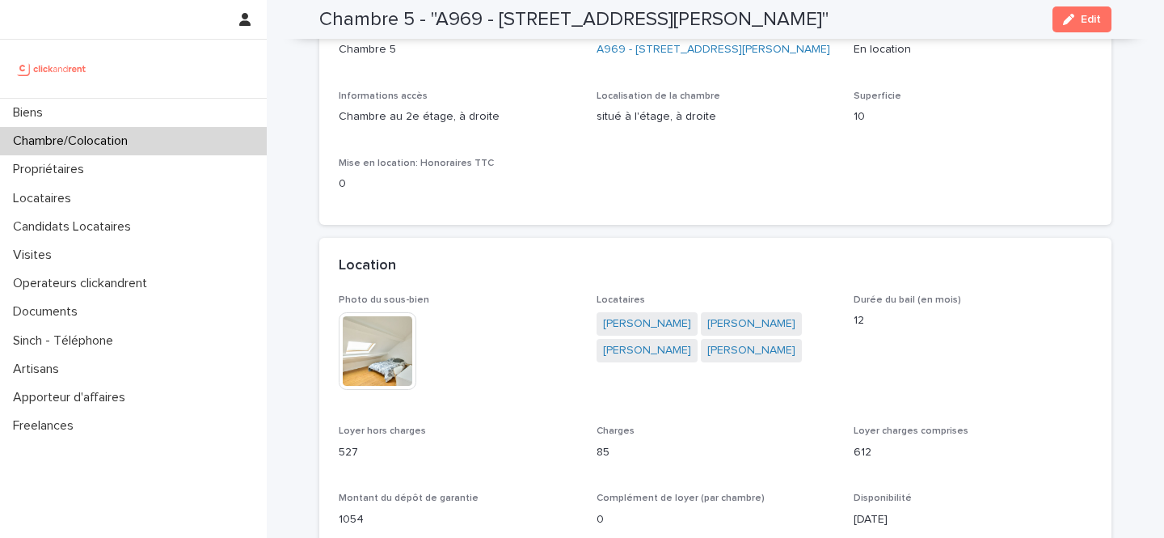
scroll to position [157, 0]
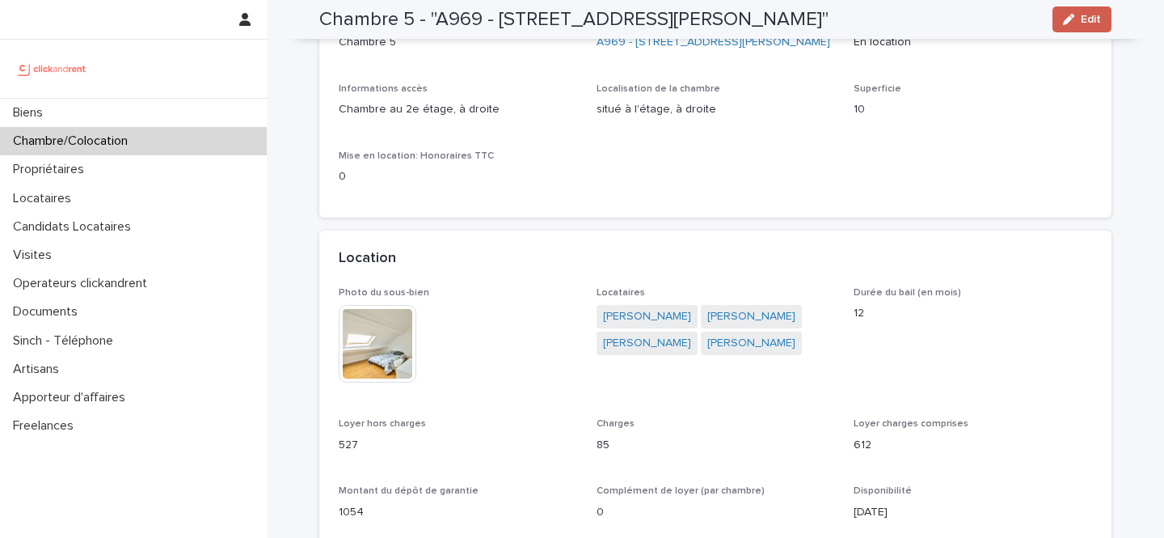
click at [1086, 22] on span "Edit" at bounding box center [1091, 19] width 20 height 11
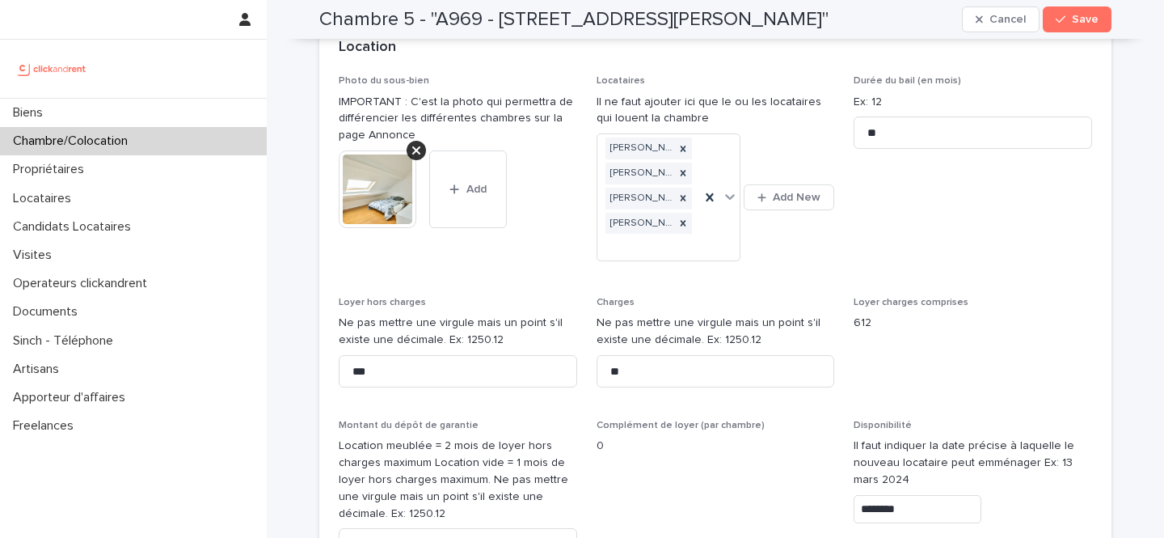
scroll to position [560, 0]
click at [403, 360] on input "***" at bounding box center [458, 369] width 239 height 32
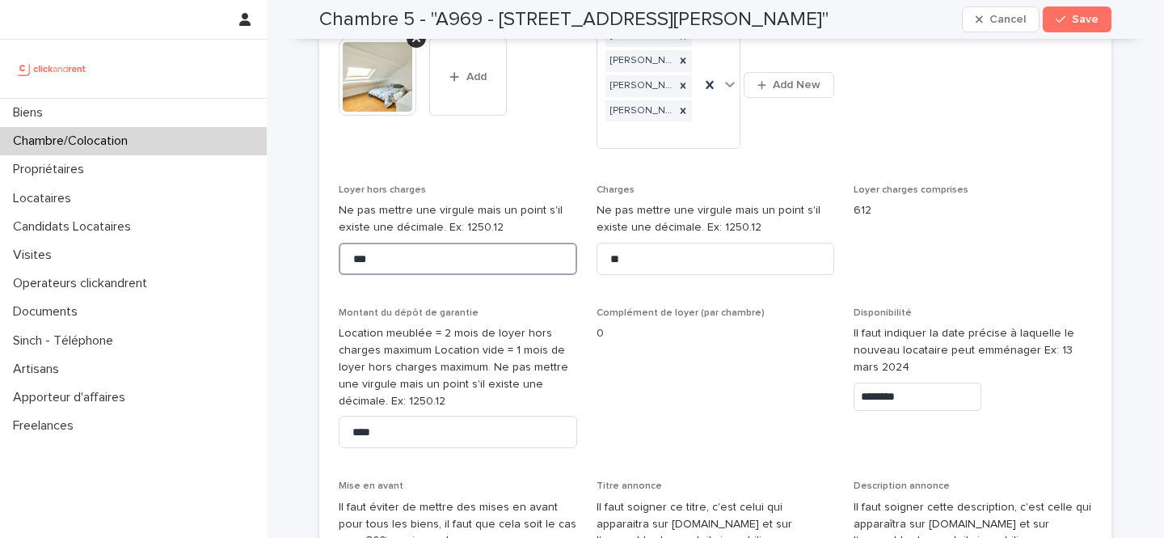
scroll to position [674, 0]
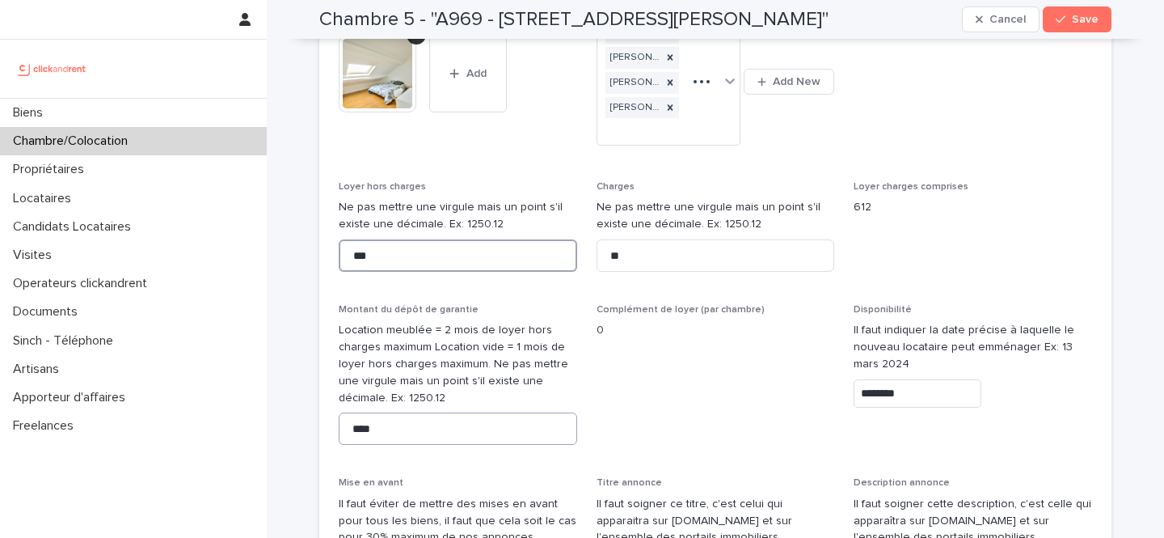
type input "***"
click at [379, 412] on input "****" at bounding box center [458, 428] width 239 height 32
type input "****"
click at [1071, 22] on div "button" at bounding box center [1064, 19] width 16 height 11
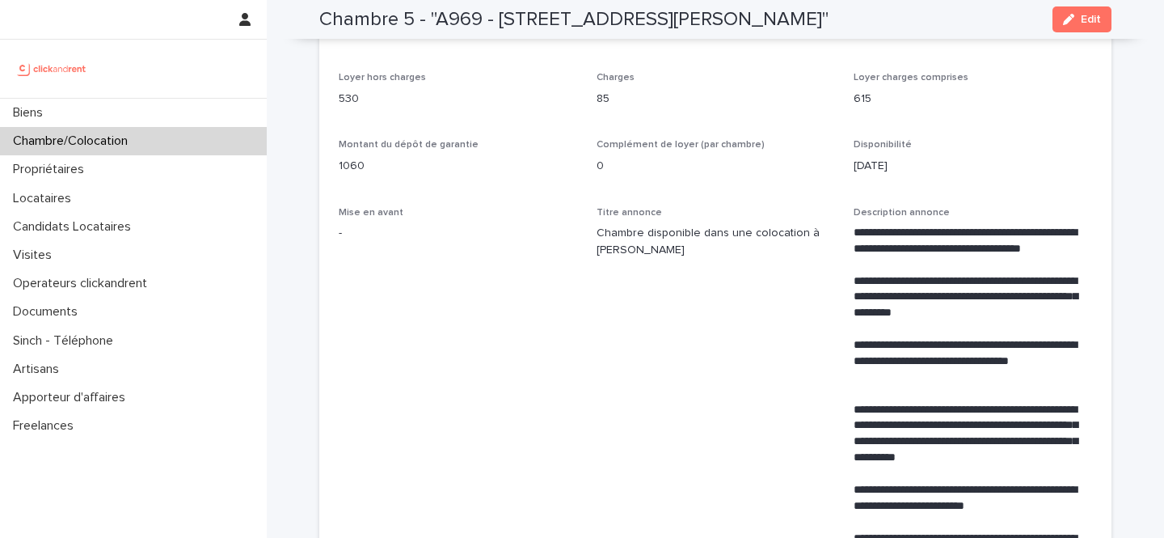
scroll to position [509, 0]
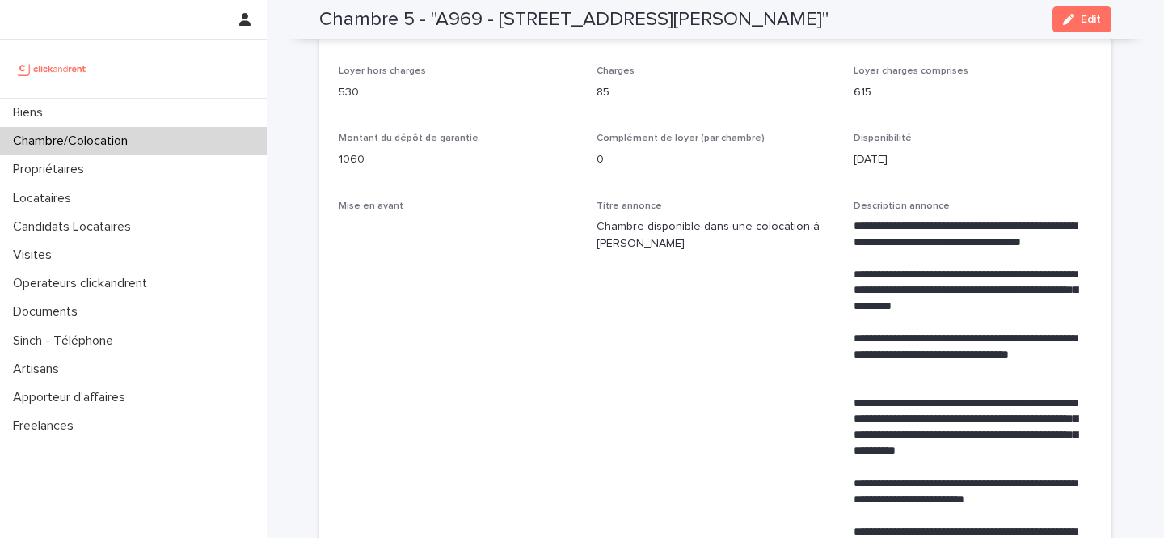
click at [696, 139] on span "Complément de loyer (par chambre)" at bounding box center [681, 138] width 168 height 10
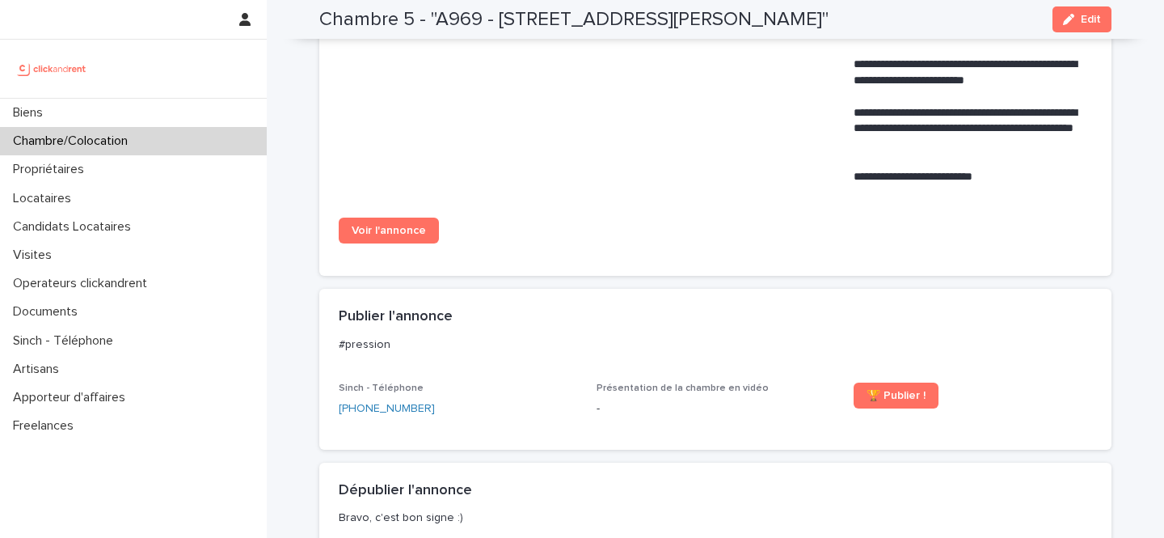
scroll to position [1021, 0]
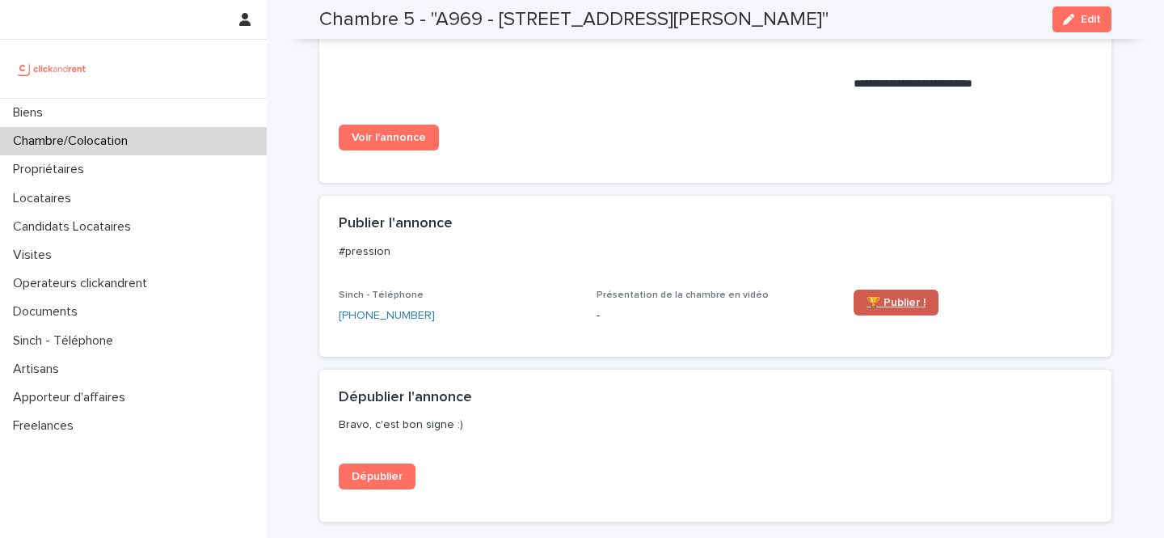
click at [889, 305] on span "🏆 Publier !" at bounding box center [896, 302] width 59 height 11
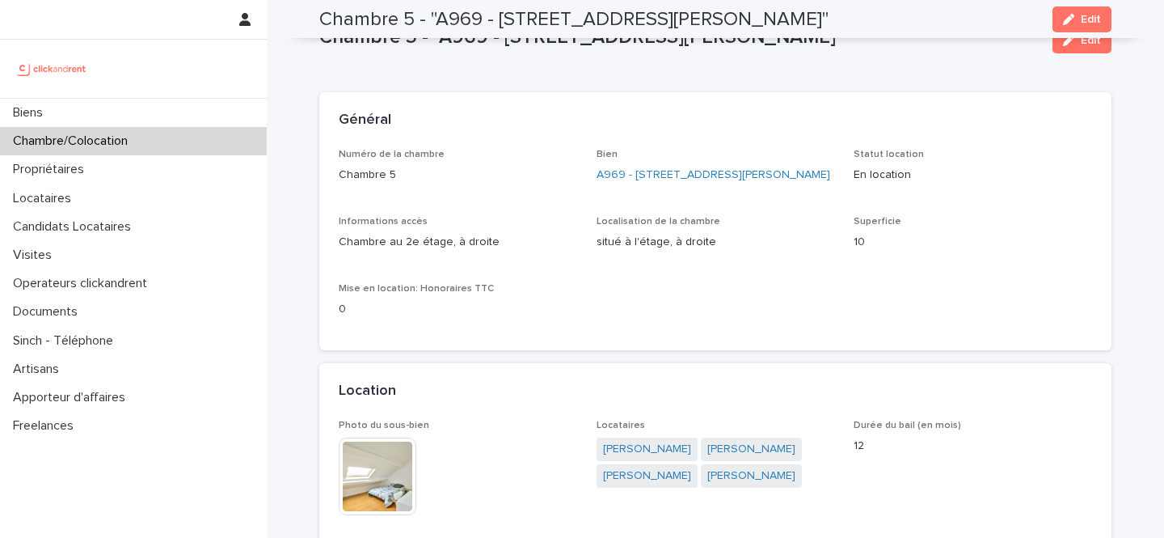
scroll to position [0, 0]
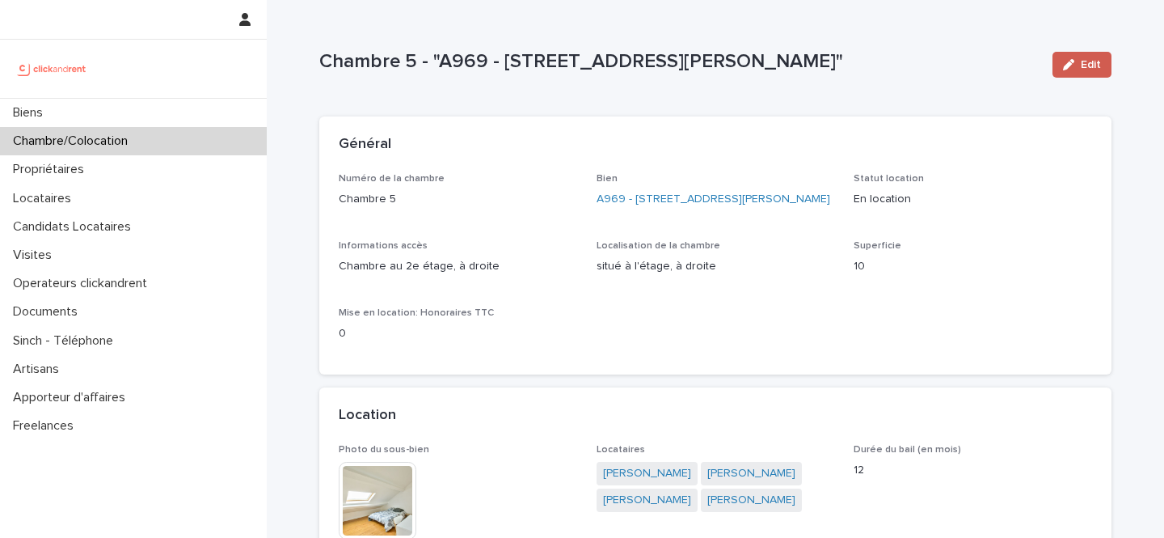
click at [1089, 64] on span "Edit" at bounding box center [1091, 64] width 20 height 11
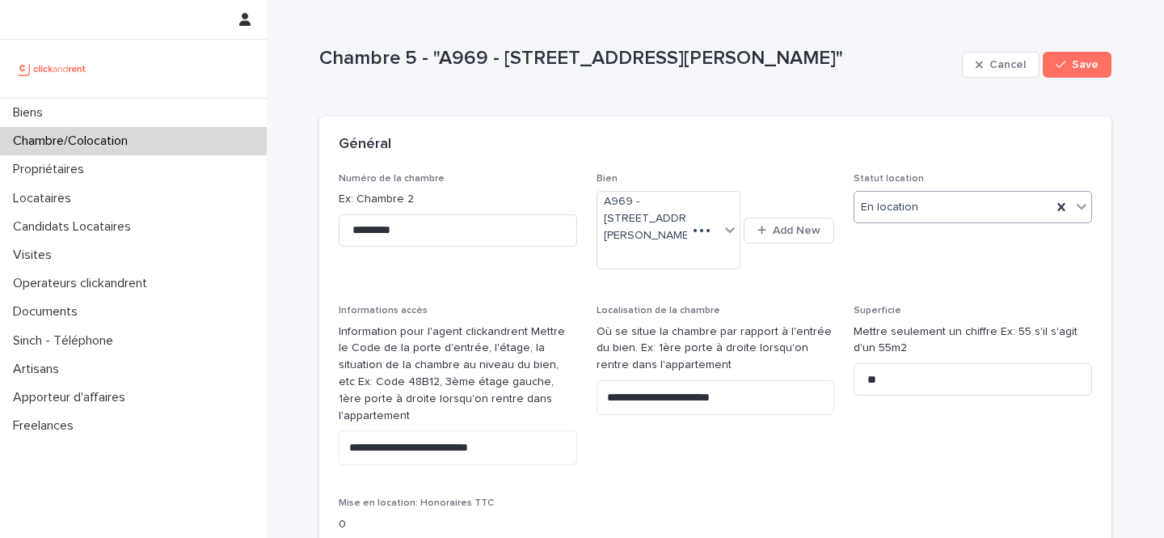
click at [950, 210] on div "En location" at bounding box center [953, 207] width 197 height 27
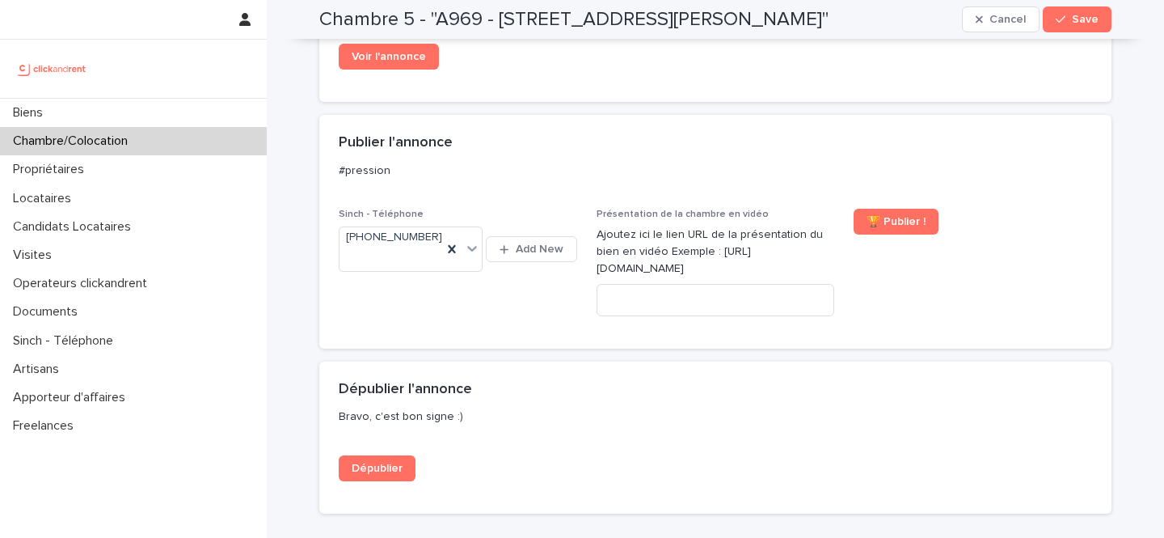
scroll to position [1592, 0]
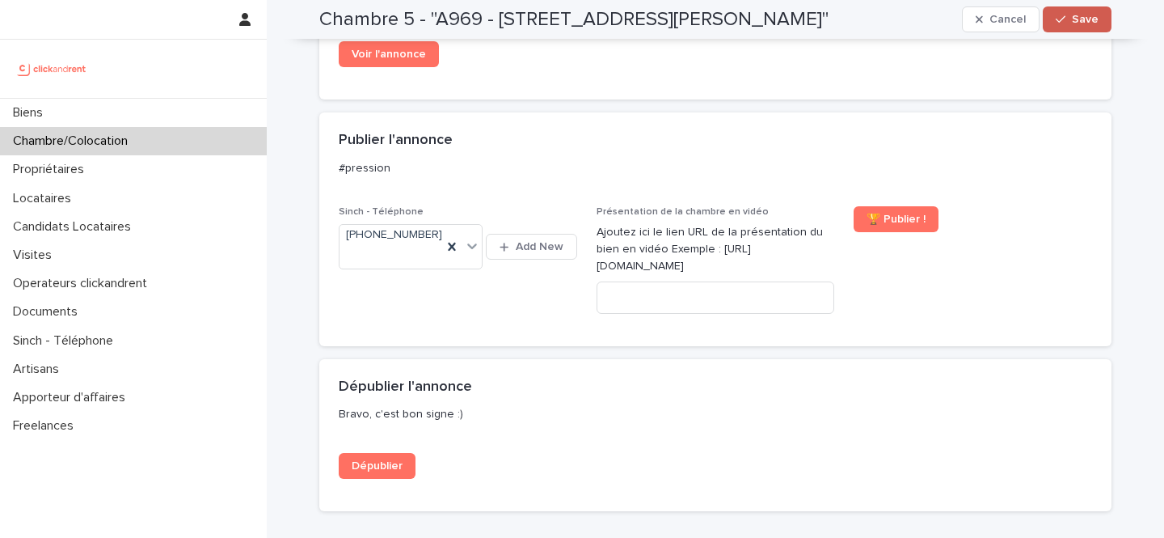
click at [1070, 13] on button "Save" at bounding box center [1077, 19] width 69 height 26
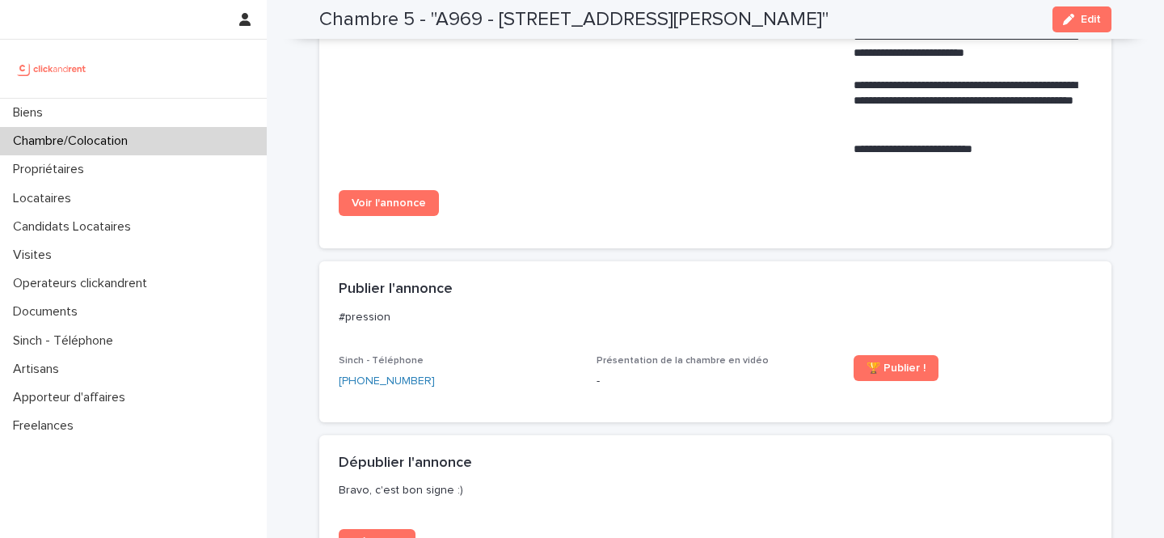
scroll to position [962, 0]
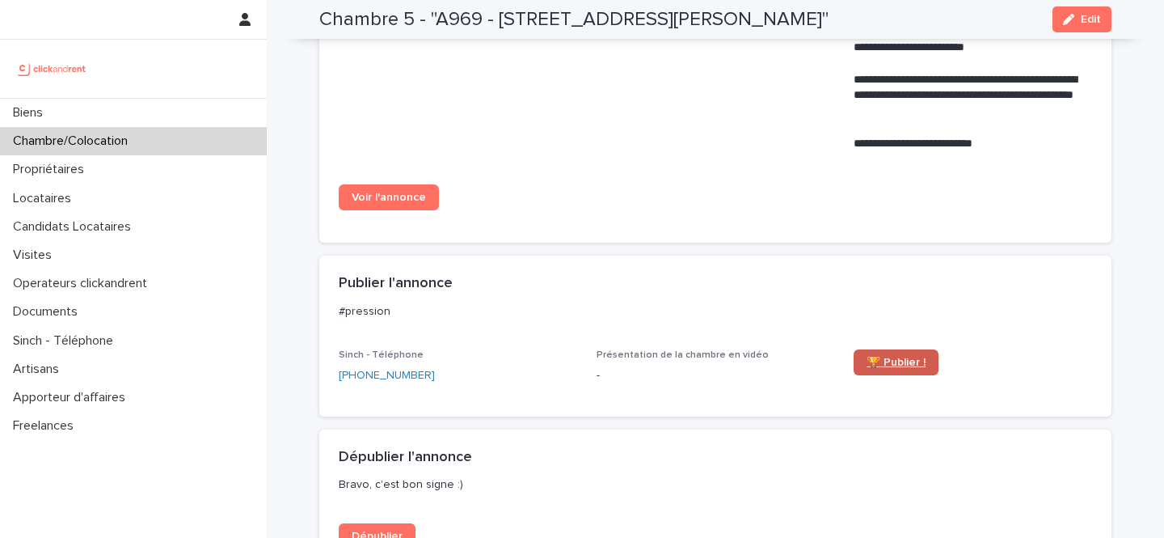
click at [890, 370] on link "🏆 Publier !" at bounding box center [896, 362] width 85 height 26
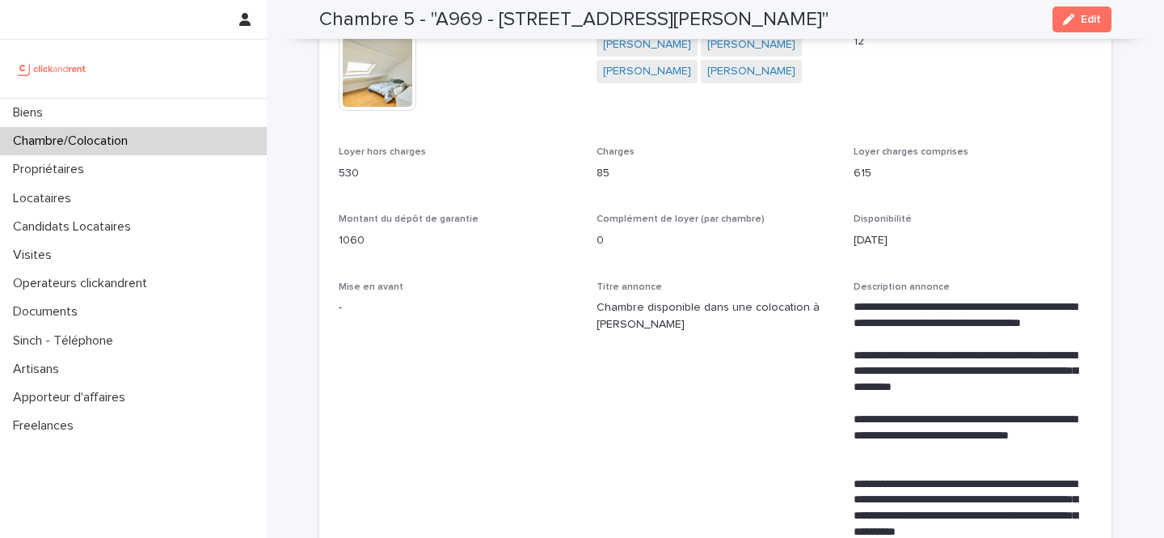
scroll to position [426, 0]
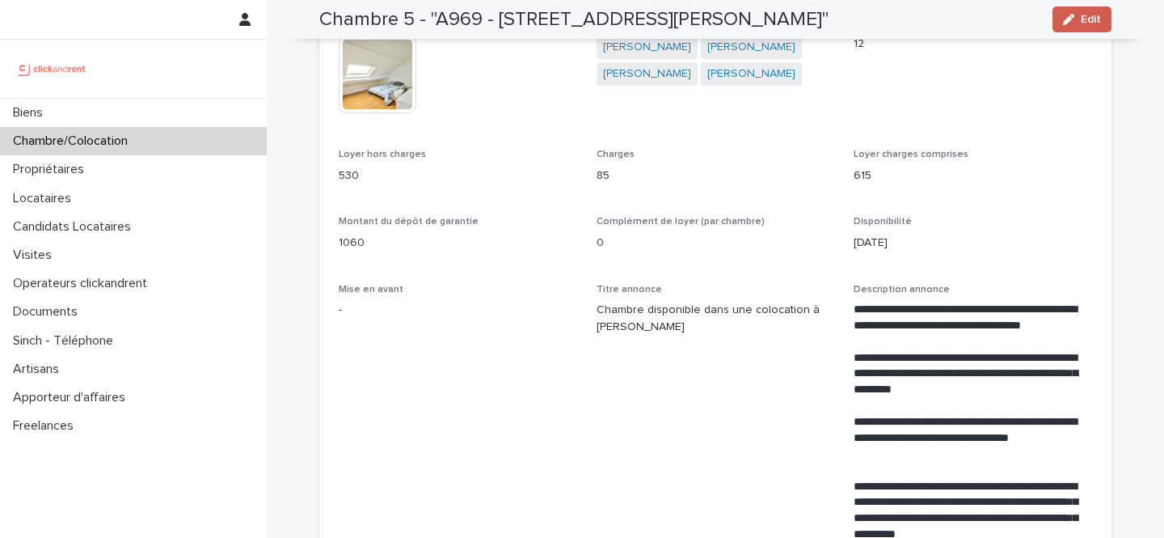
click at [1070, 20] on icon "button" at bounding box center [1068, 19] width 11 height 11
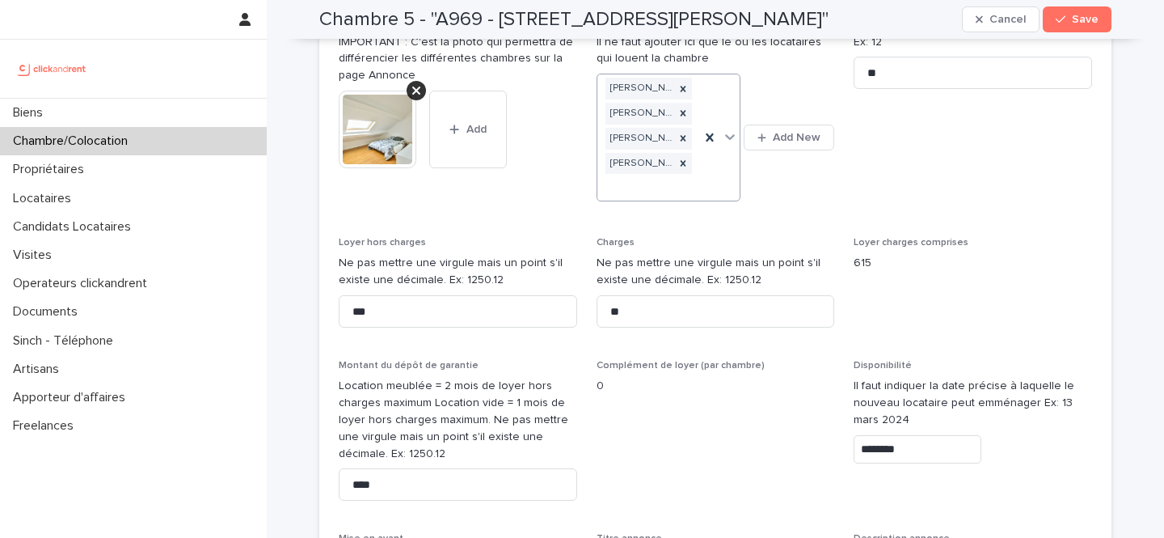
scroll to position [620, 0]
click at [408, 296] on input "***" at bounding box center [458, 310] width 239 height 32
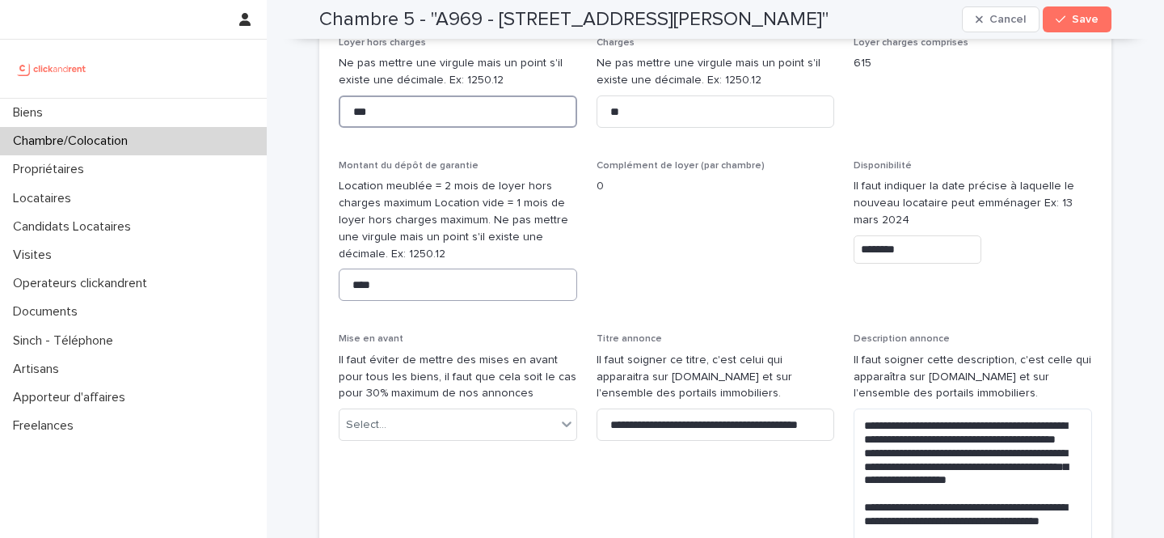
scroll to position [823, 0]
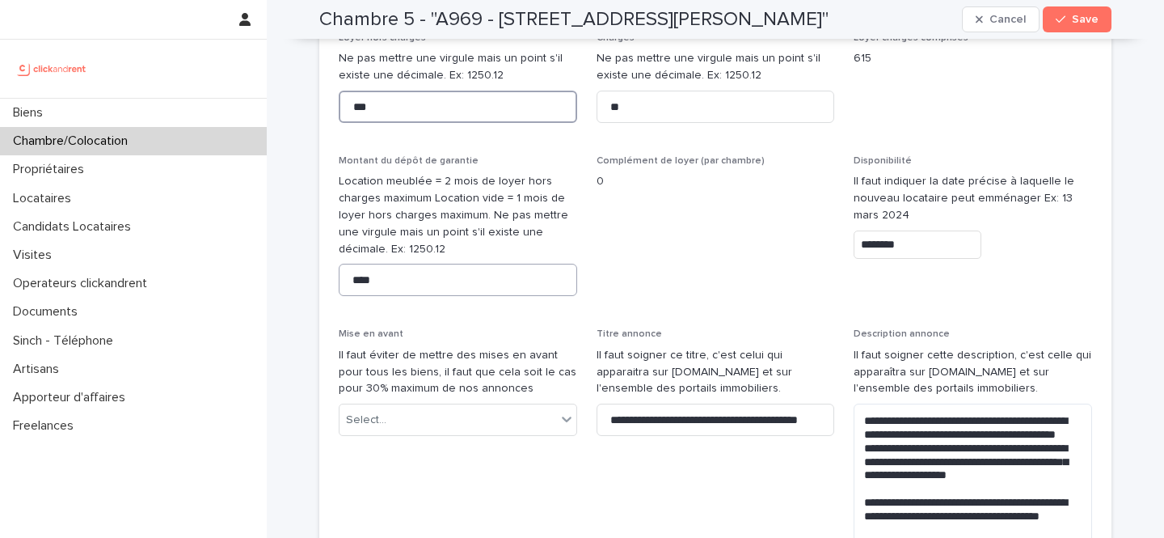
type input "***"
click at [407, 265] on input "****" at bounding box center [458, 280] width 239 height 32
type input "****"
click at [1071, 11] on button "Save" at bounding box center [1077, 19] width 69 height 26
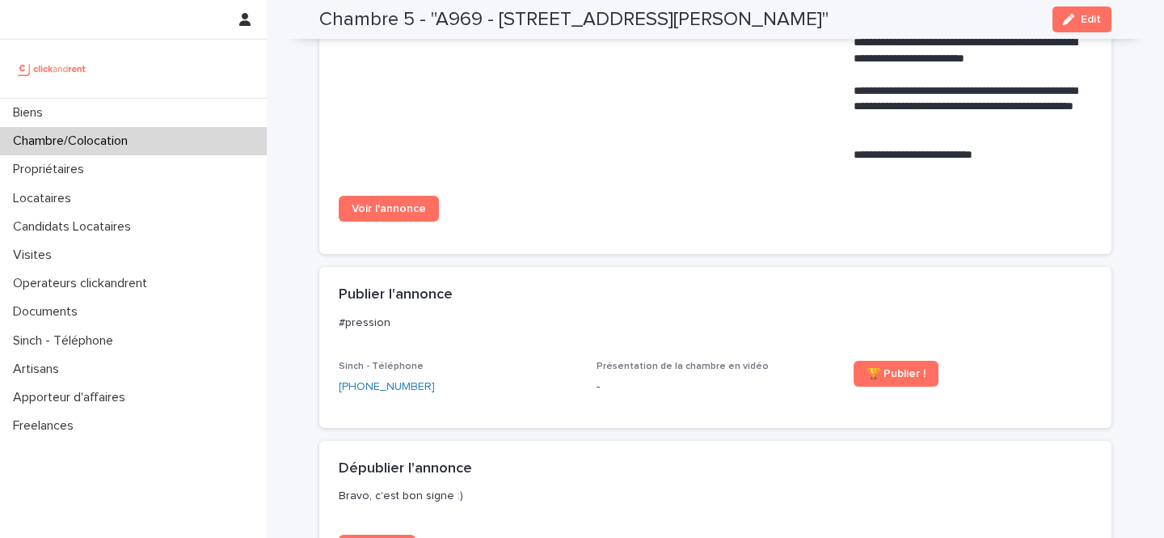
scroll to position [952, 0]
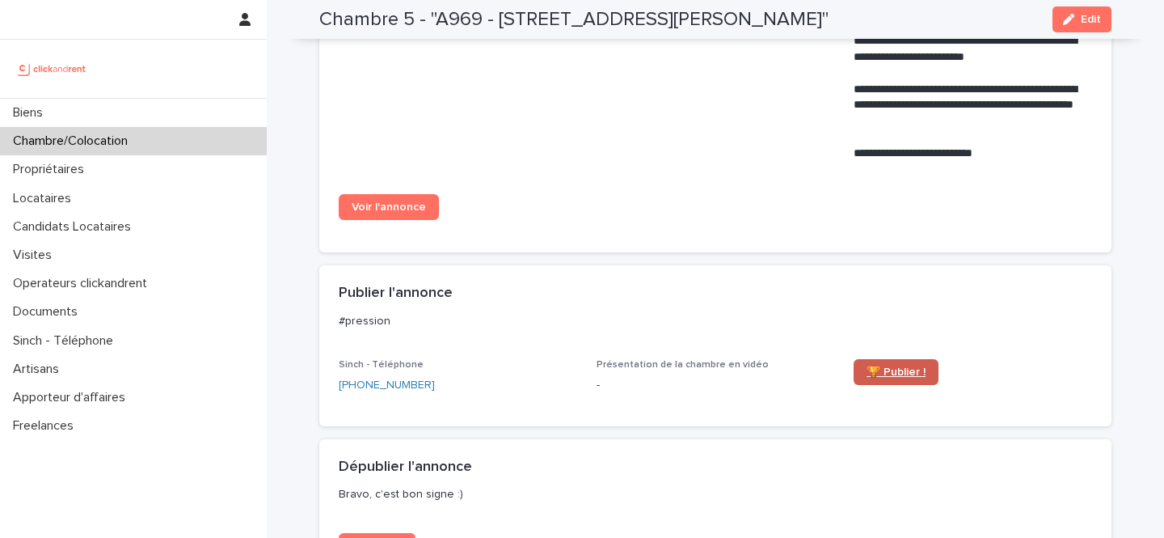
click at [894, 375] on span "🏆 Publier !" at bounding box center [896, 371] width 59 height 11
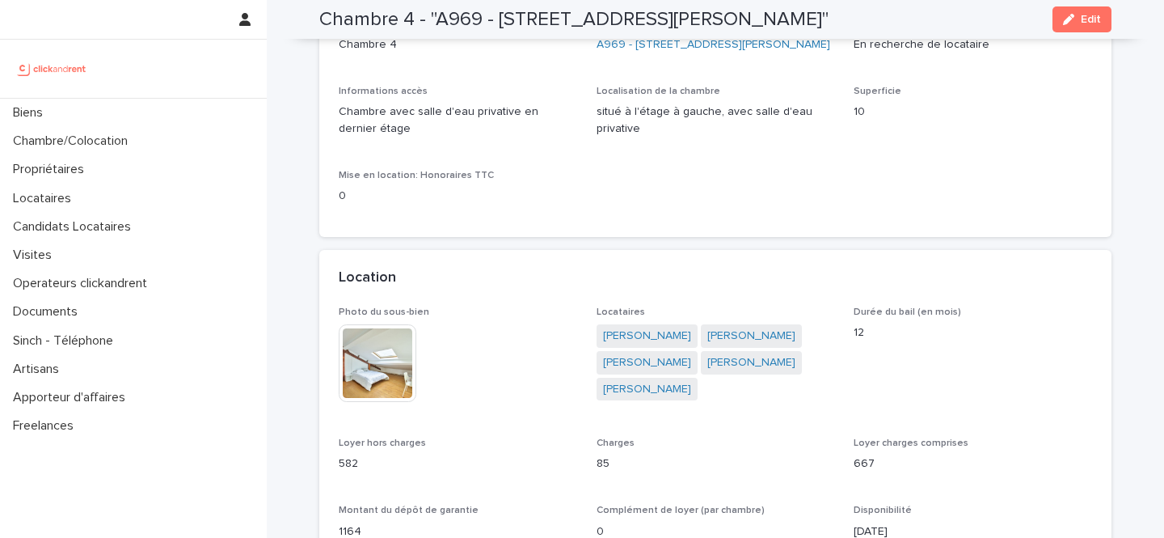
scroll to position [58, 0]
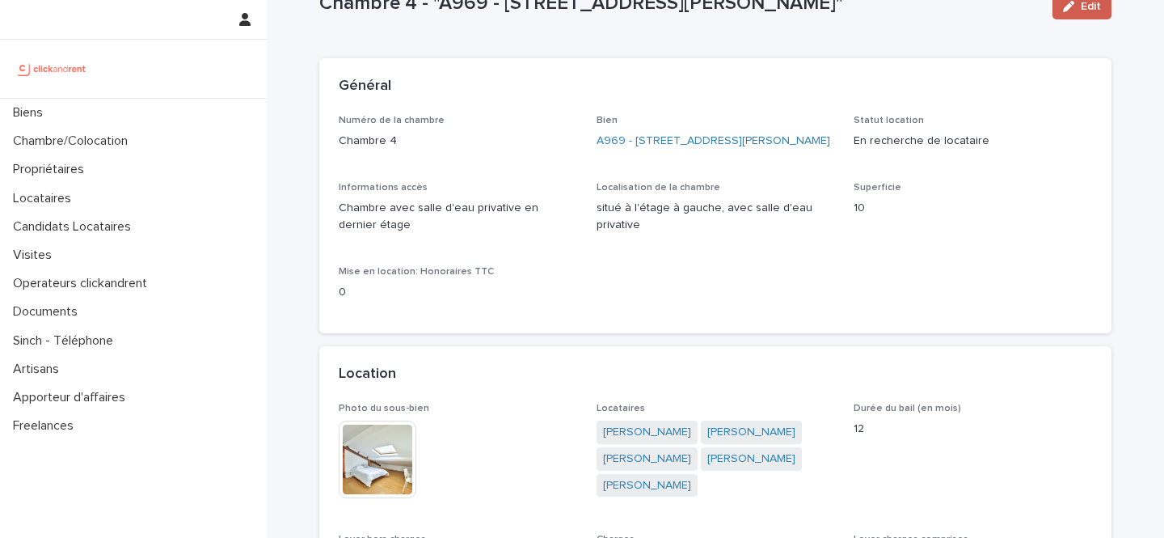
click at [1086, 14] on button "Edit" at bounding box center [1082, 7] width 59 height 26
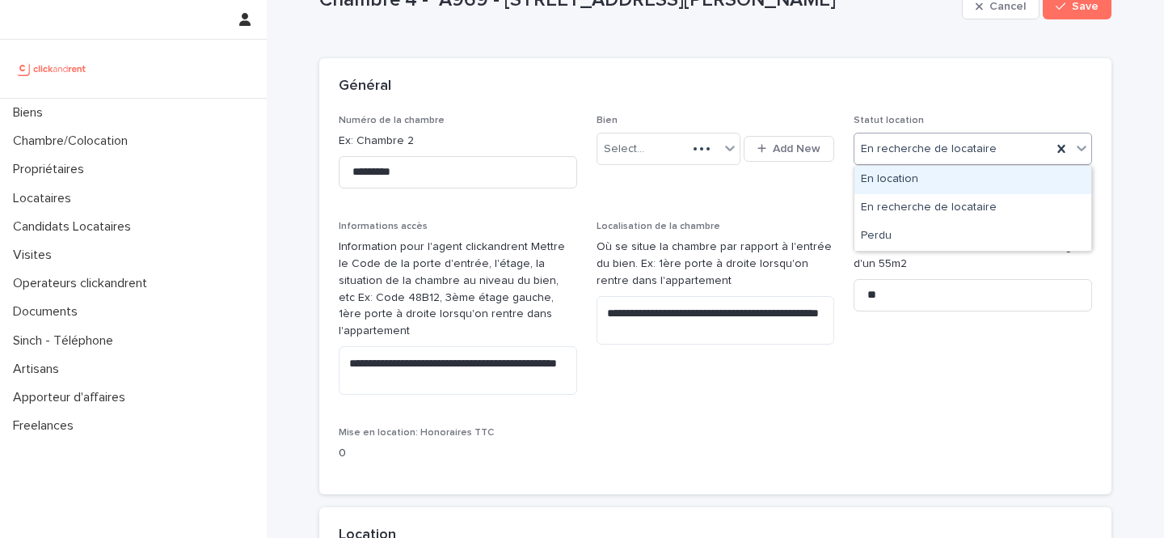
click at [944, 163] on div "En recherche de locataire" at bounding box center [973, 149] width 239 height 32
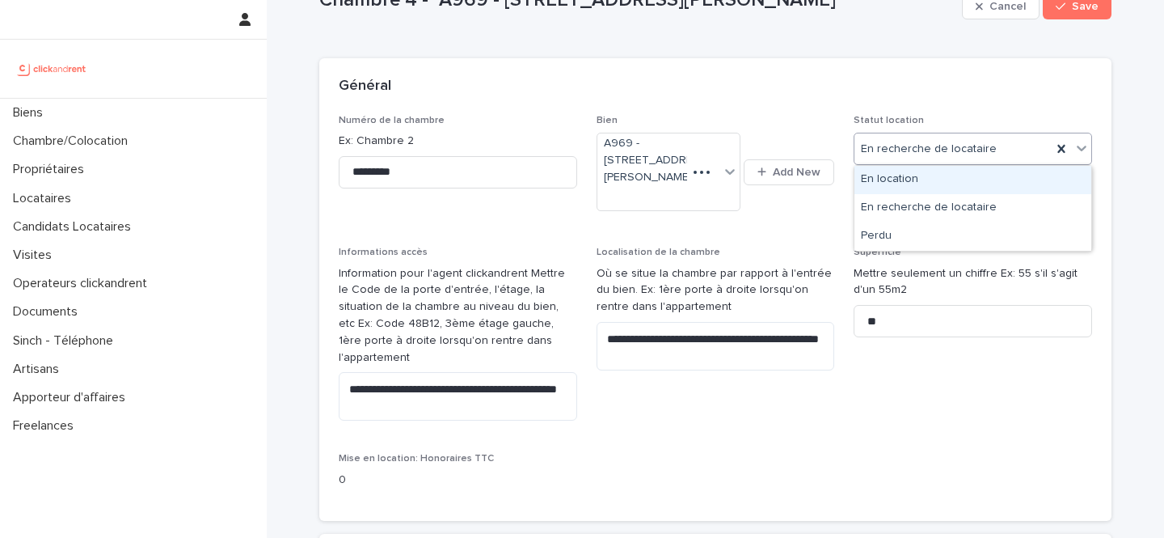
click at [935, 184] on div "En location" at bounding box center [973, 180] width 237 height 28
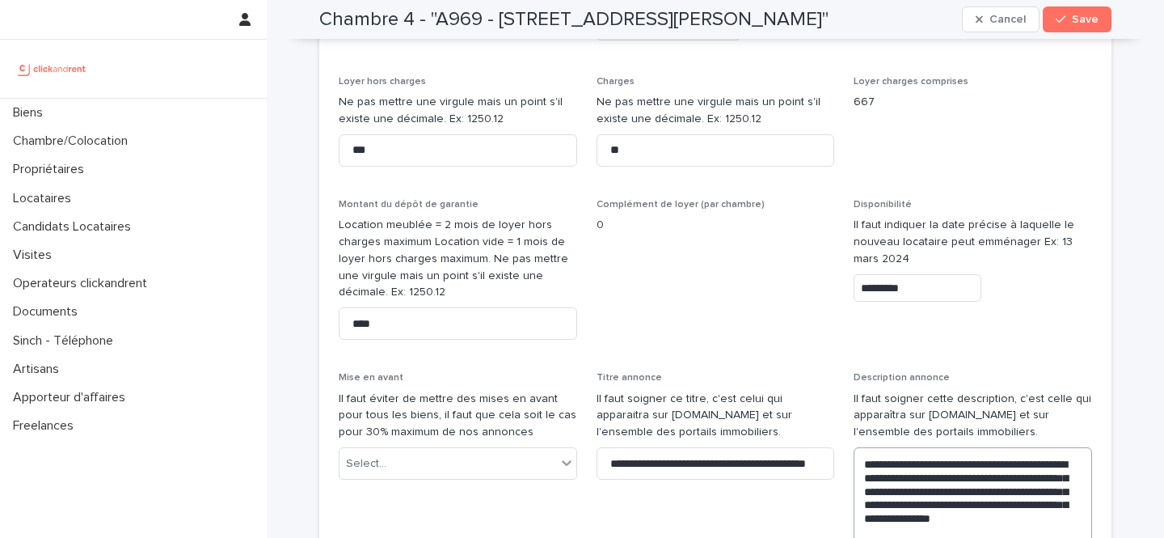
scroll to position [811, 0]
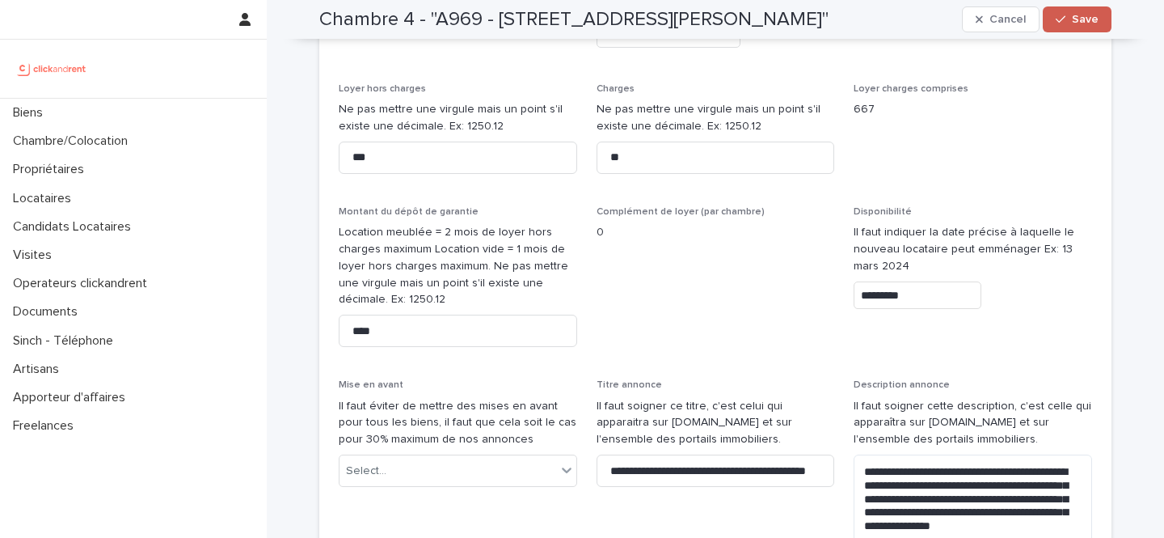
click at [1093, 9] on button "Save" at bounding box center [1077, 19] width 69 height 26
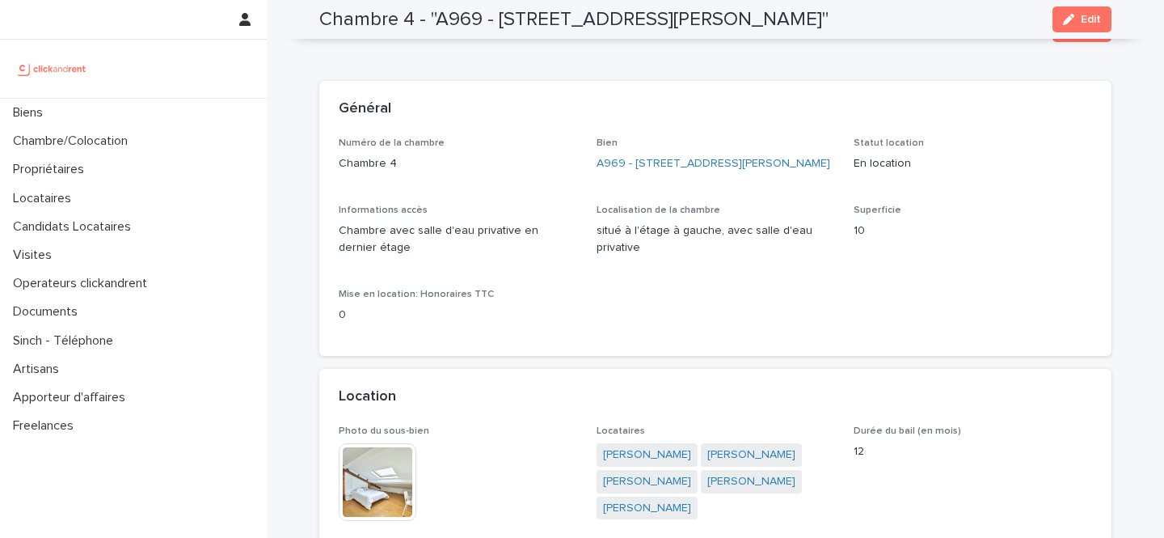
scroll to position [0, 0]
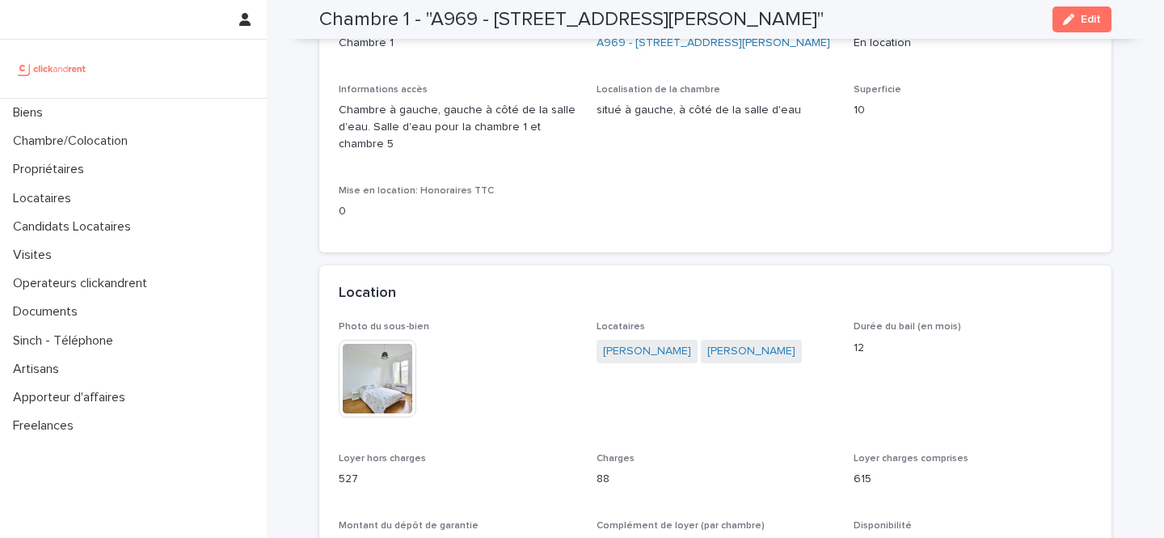
scroll to position [155, 0]
click at [342, 483] on p "527" at bounding box center [458, 479] width 239 height 17
copy p "527"
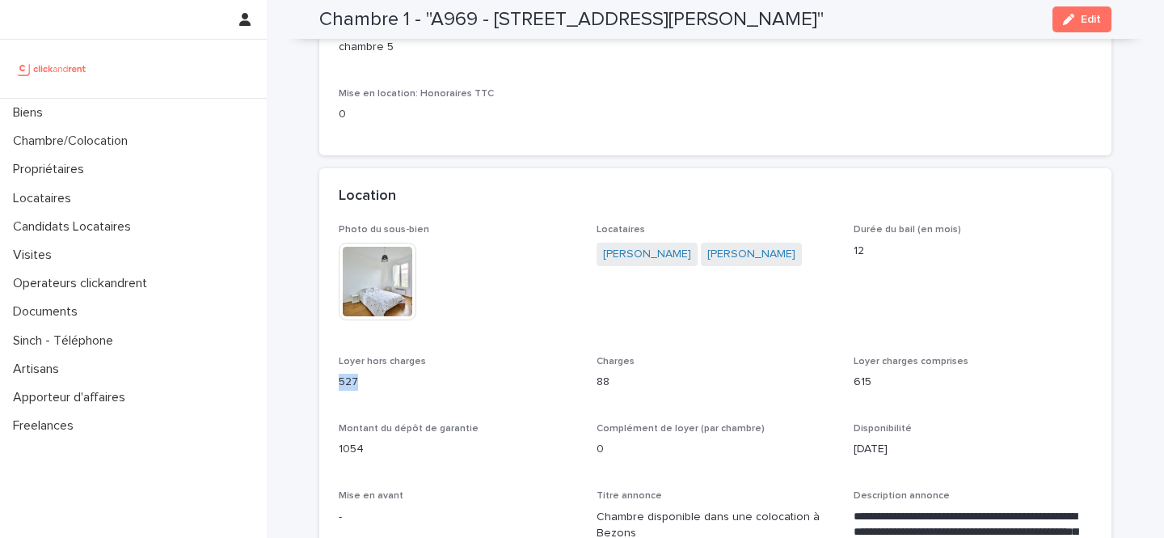
scroll to position [252, 0]
click at [359, 448] on p "1054" at bounding box center [458, 450] width 239 height 17
click at [354, 444] on p "1054" at bounding box center [458, 450] width 239 height 17
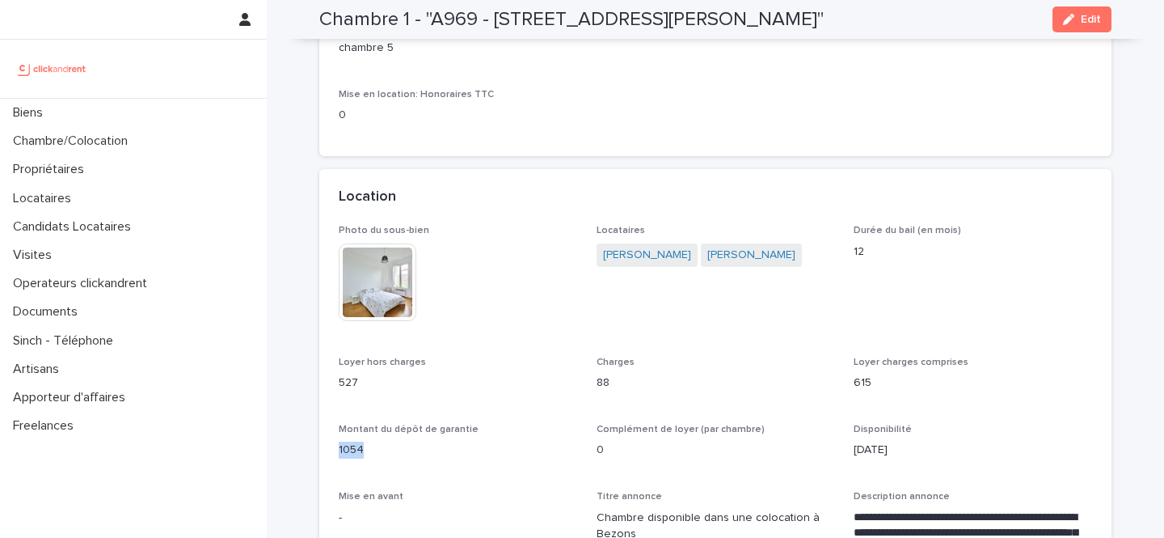
copy p "1054"
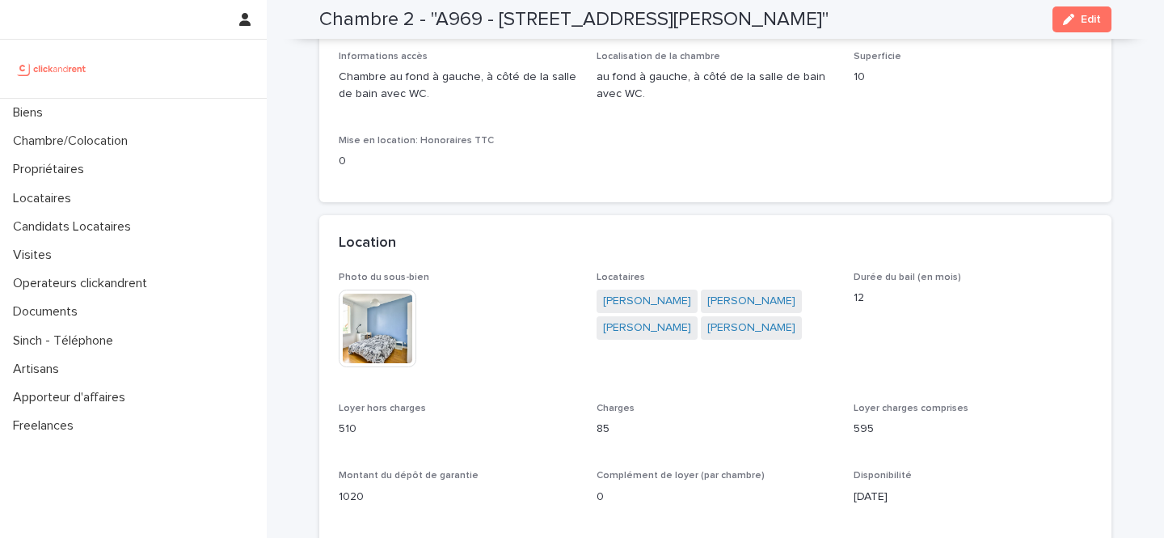
scroll to position [187, 0]
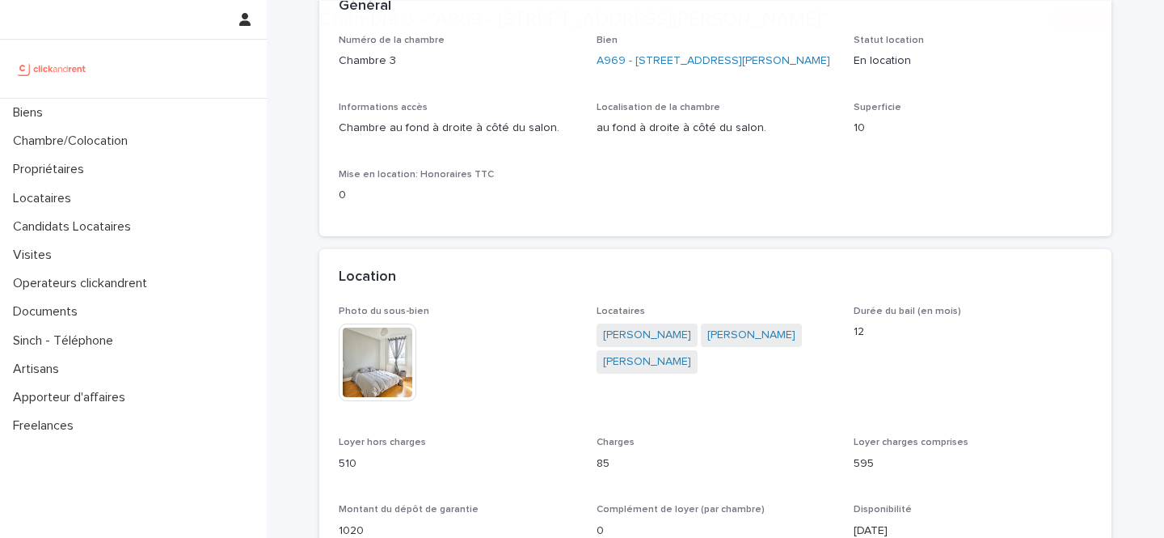
scroll to position [141, 0]
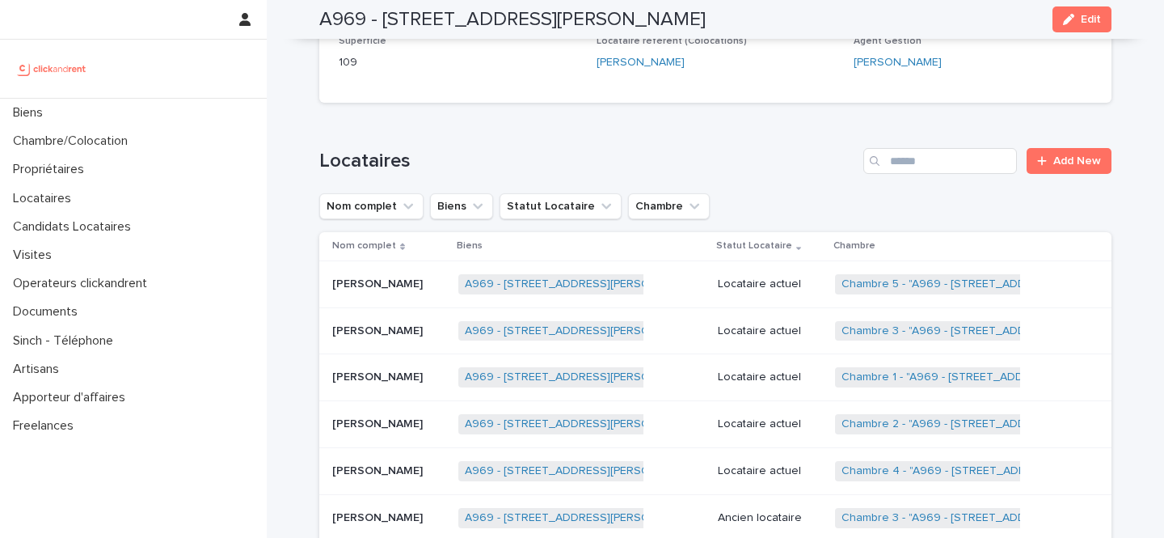
scroll to position [741, 0]
click at [400, 285] on p at bounding box center [388, 283] width 113 height 14
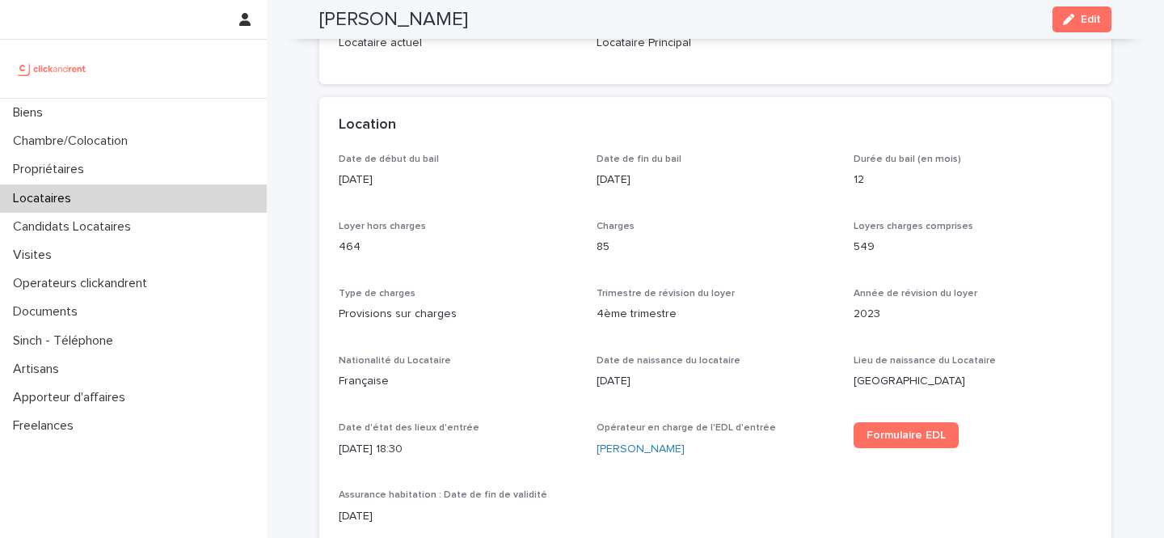
scroll to position [429, 0]
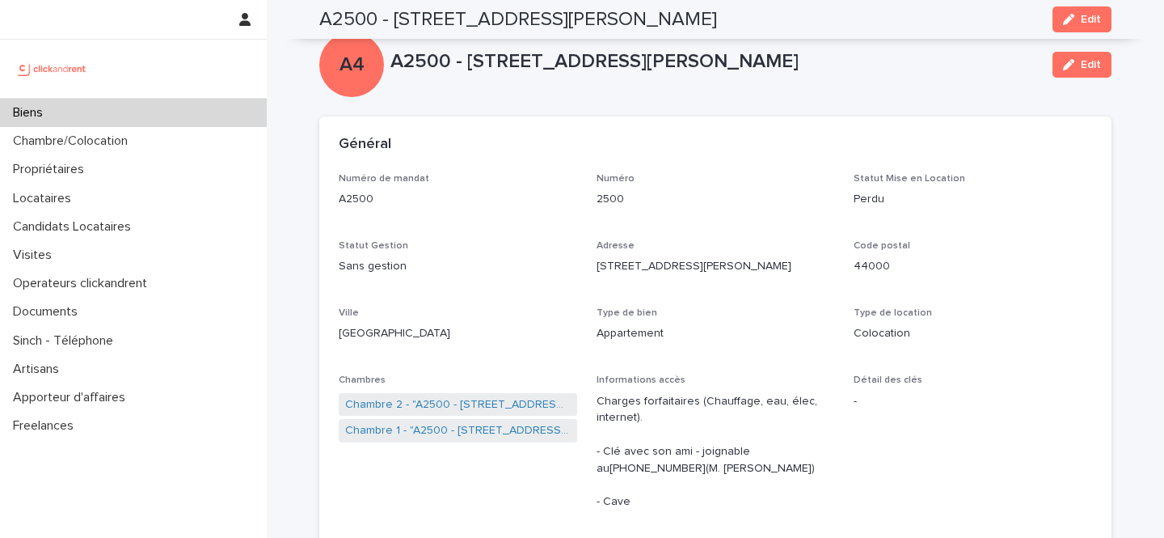
scroll to position [167, 0]
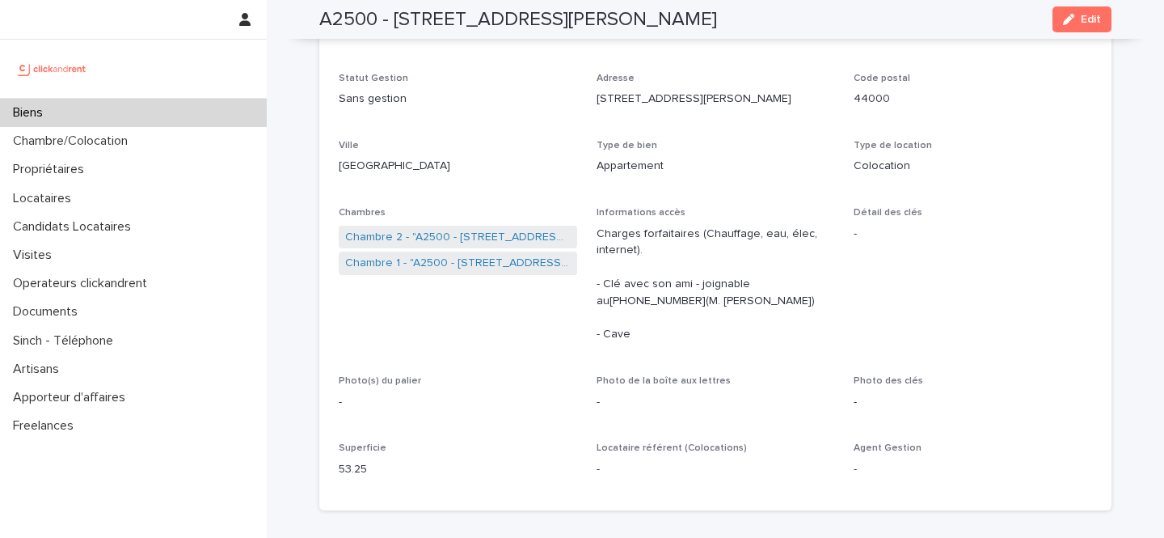
click at [141, 101] on div "Biens" at bounding box center [133, 113] width 267 height 28
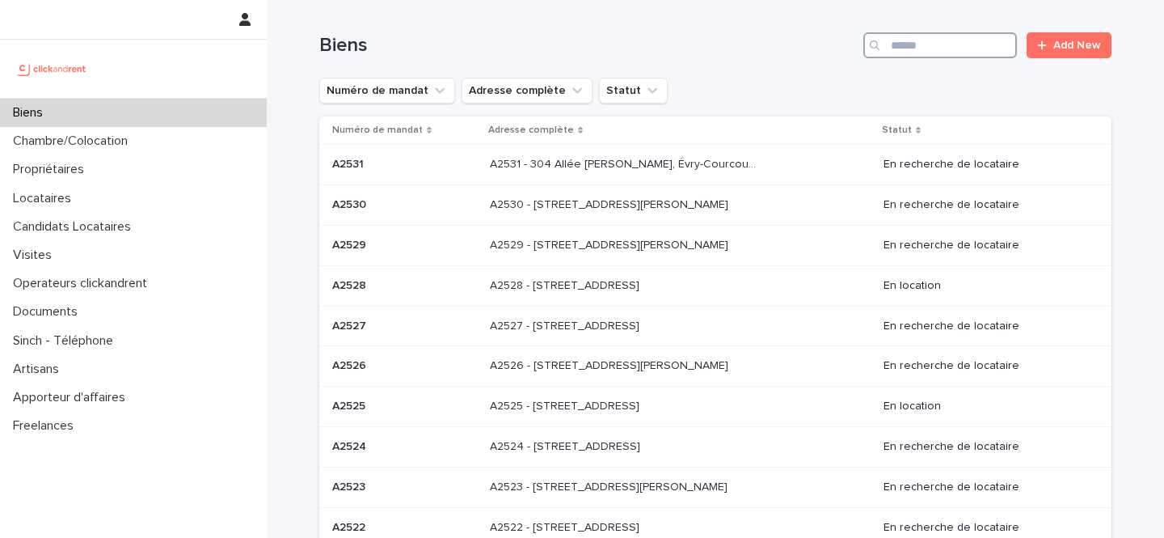
click at [956, 36] on input "Search" at bounding box center [941, 45] width 154 height 26
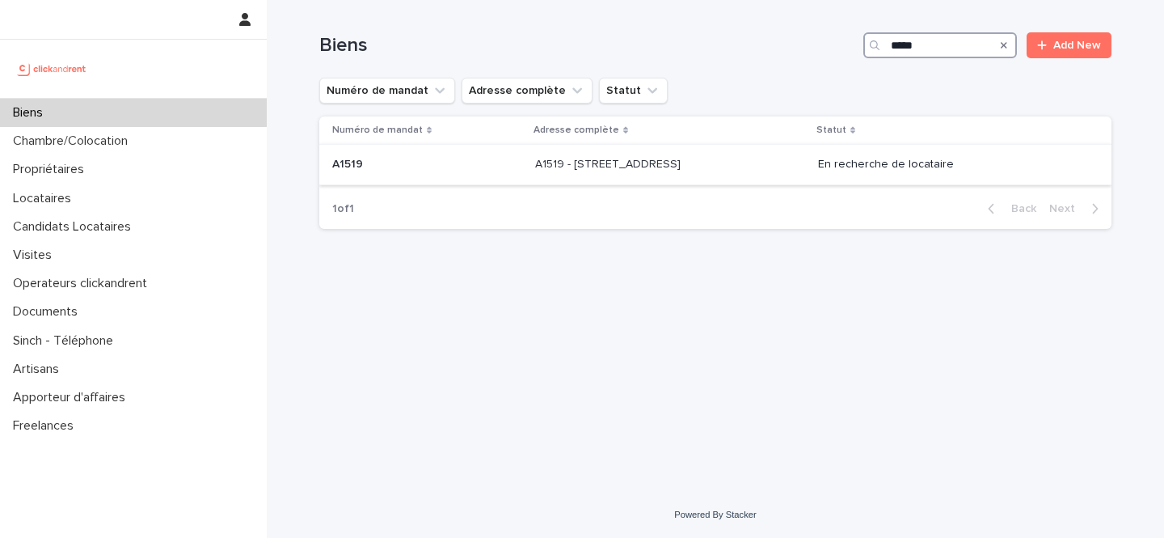
type input "*****"
click at [585, 174] on div "A1519 - 17 avenue de Caen, Rouen 76100 A1519 - 17 avenue de Caen, Rouen 76100" at bounding box center [670, 164] width 270 height 27
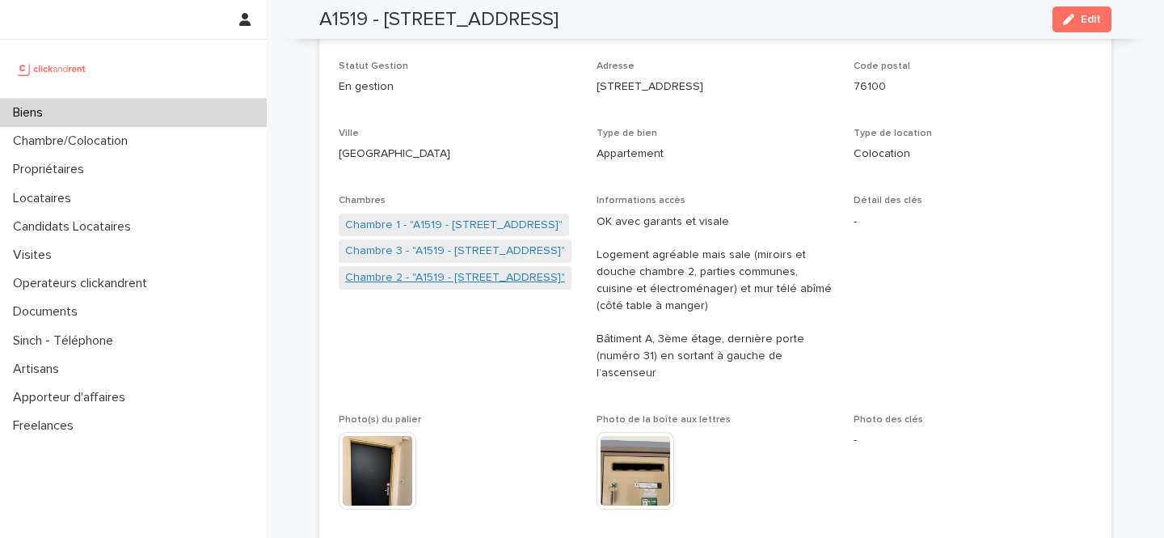
scroll to position [180, 0]
click at [511, 224] on link "Chambre 1 - "A1519 - [STREET_ADDRESS]"" at bounding box center [454, 224] width 218 height 17
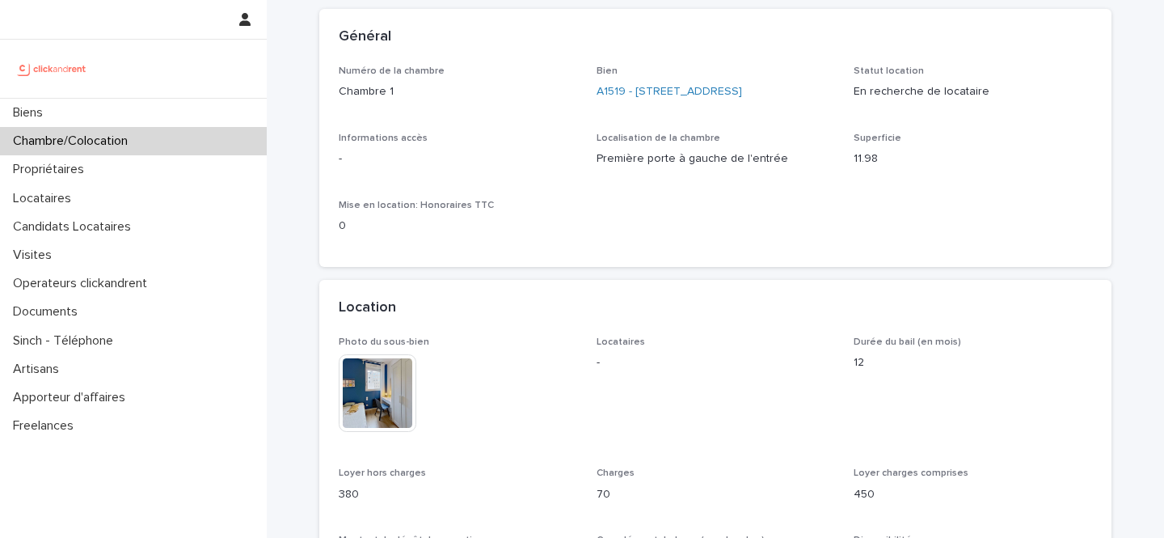
scroll to position [412, 0]
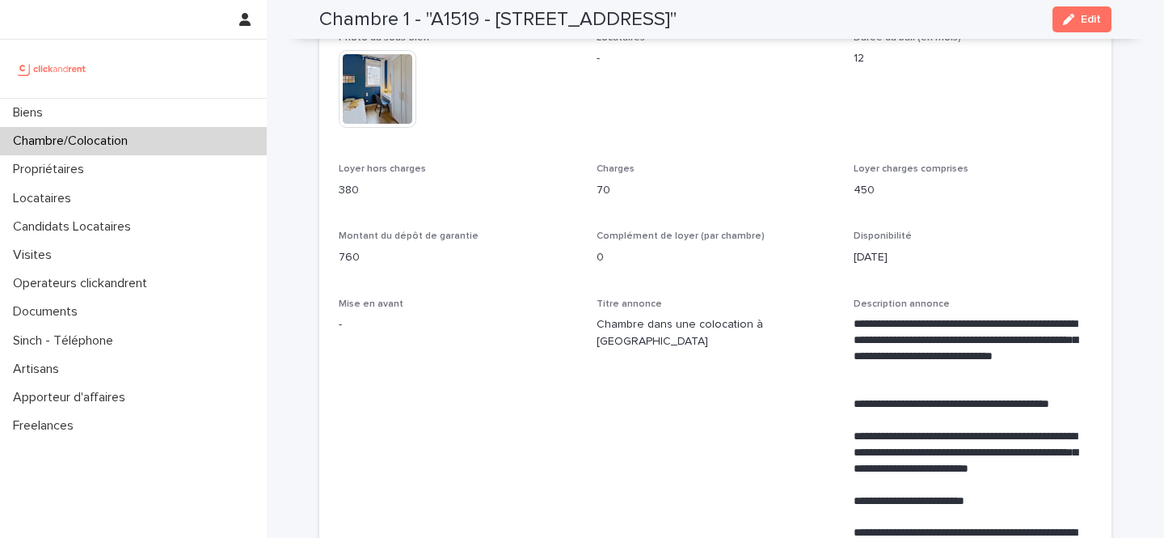
click at [348, 192] on p "380" at bounding box center [458, 190] width 239 height 17
copy p "380"
click at [604, 187] on p "70" at bounding box center [716, 190] width 239 height 17
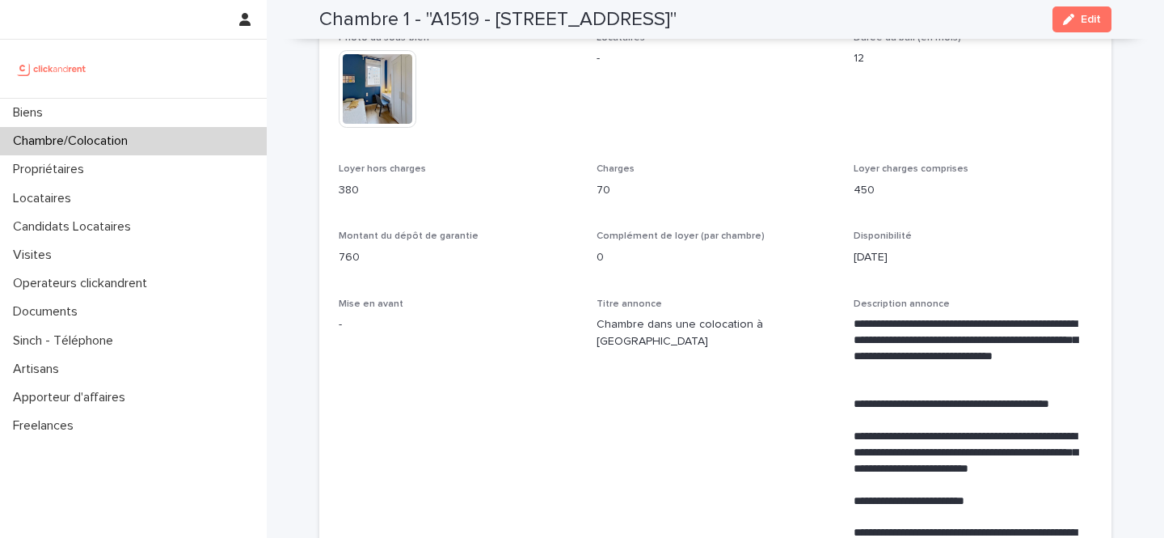
click at [340, 264] on p "760" at bounding box center [458, 257] width 239 height 17
click at [340, 263] on p "760" at bounding box center [458, 257] width 239 height 17
copy p "760"
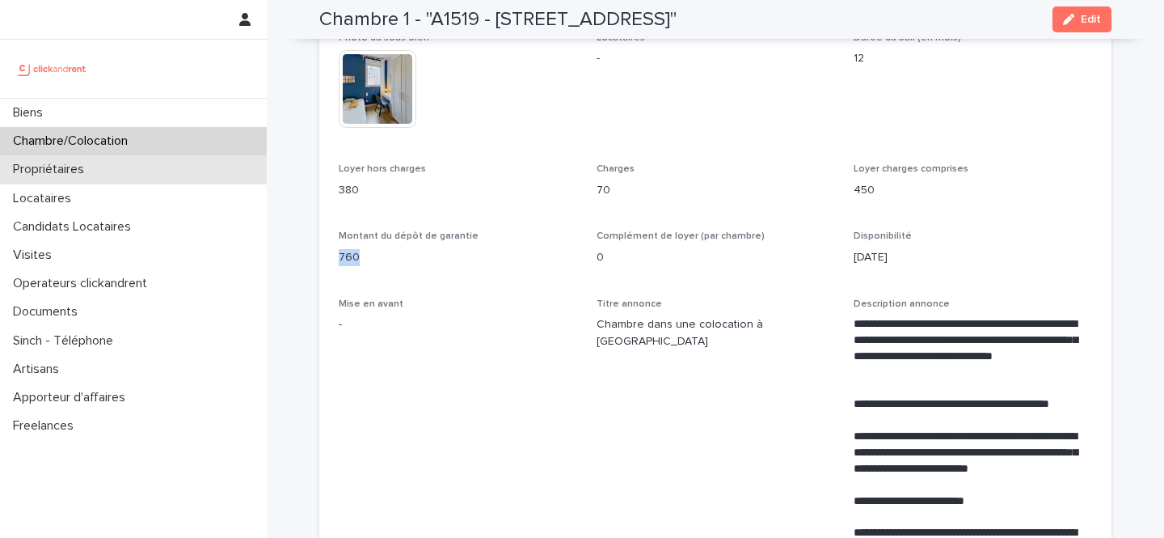
click at [81, 170] on p "Propriétaires" at bounding box center [51, 169] width 91 height 15
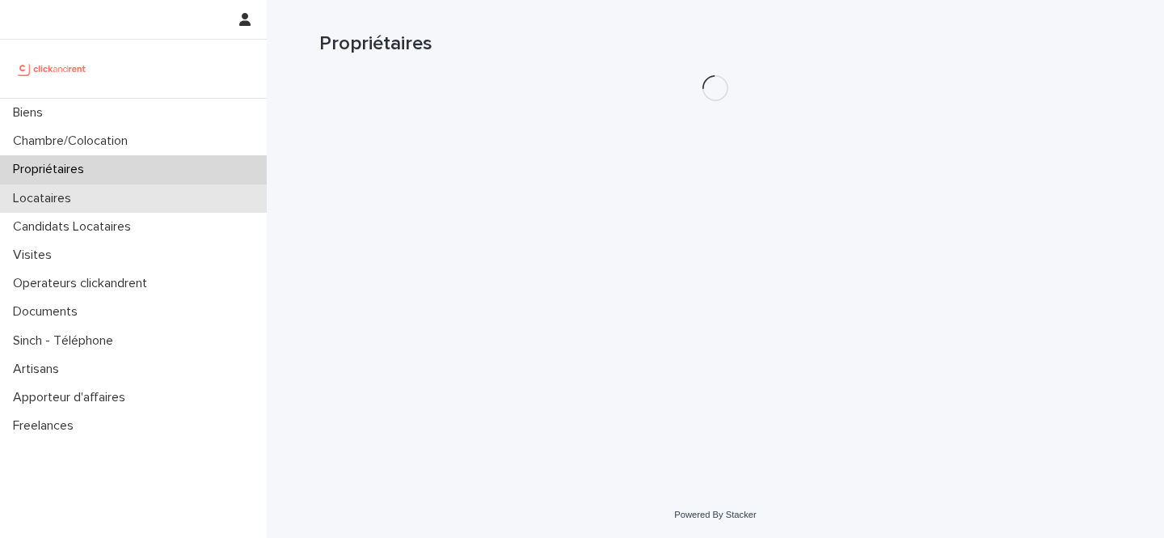
click at [81, 200] on p "Locataires" at bounding box center [45, 198] width 78 height 15
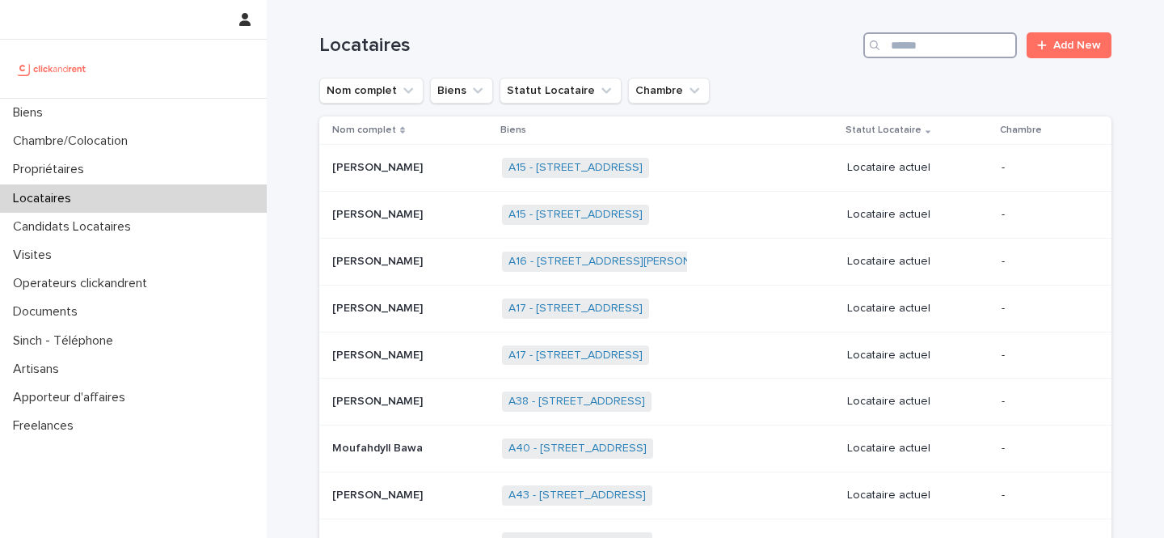
click at [954, 40] on input "Search" at bounding box center [941, 45] width 154 height 26
paste input "**********"
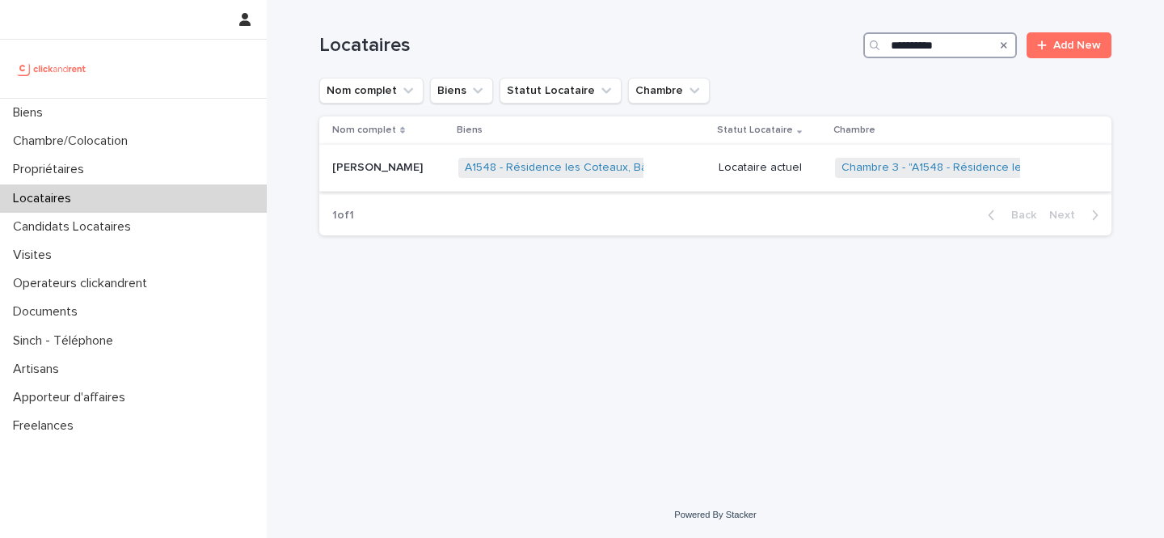
type input "**********"
click at [678, 166] on div "A1548 - Résidence les Coteaux, Bâtiment A2, Longjumeau 91160 + 0" at bounding box center [582, 167] width 247 height 33
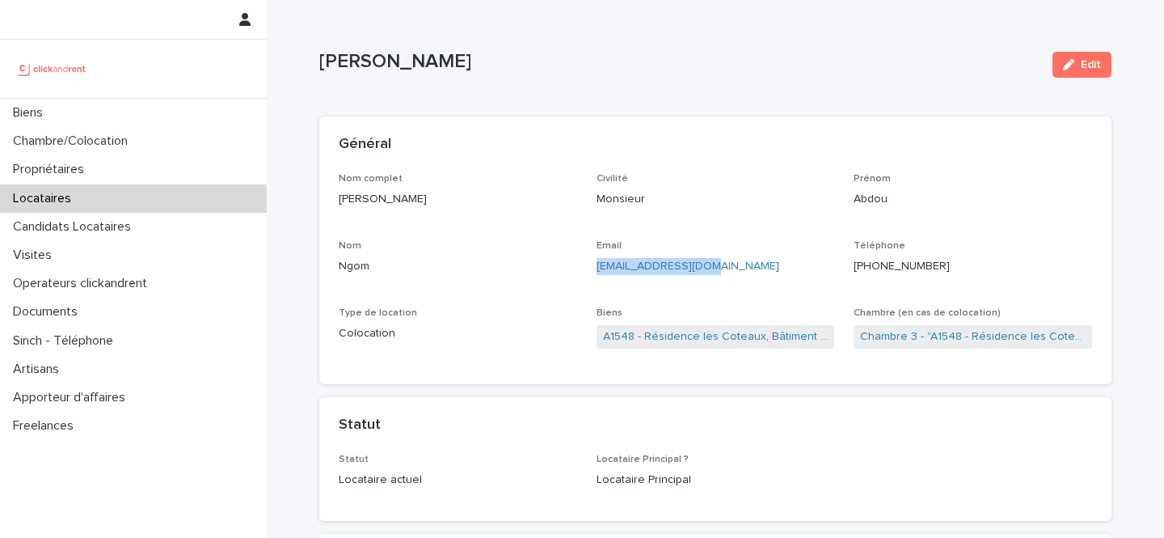
drag, startPoint x: 738, startPoint y: 265, endPoint x: 594, endPoint y: 273, distance: 144.1
click at [594, 273] on div "Nom complet Abdou Ngom Civilité Monsieur Prénom Abdou Nom Ngom Email ngom24220@…" at bounding box center [716, 269] width 754 height 192
copy link "ngom24220@gmail.com"
drag, startPoint x: 594, startPoint y: 340, endPoint x: 632, endPoint y: 337, distance: 38.1
click at [632, 337] on div "Nom complet Abdou Ngom Civilité Monsieur Prénom Abdou Nom Ngom Email ngom24220@…" at bounding box center [716, 269] width 754 height 192
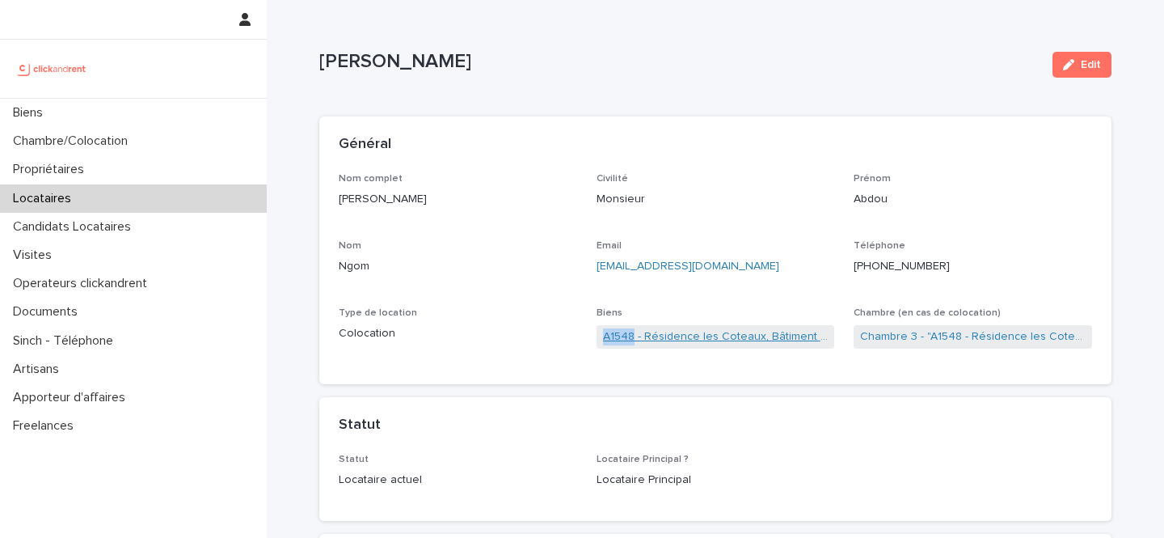
copy link "A1548"
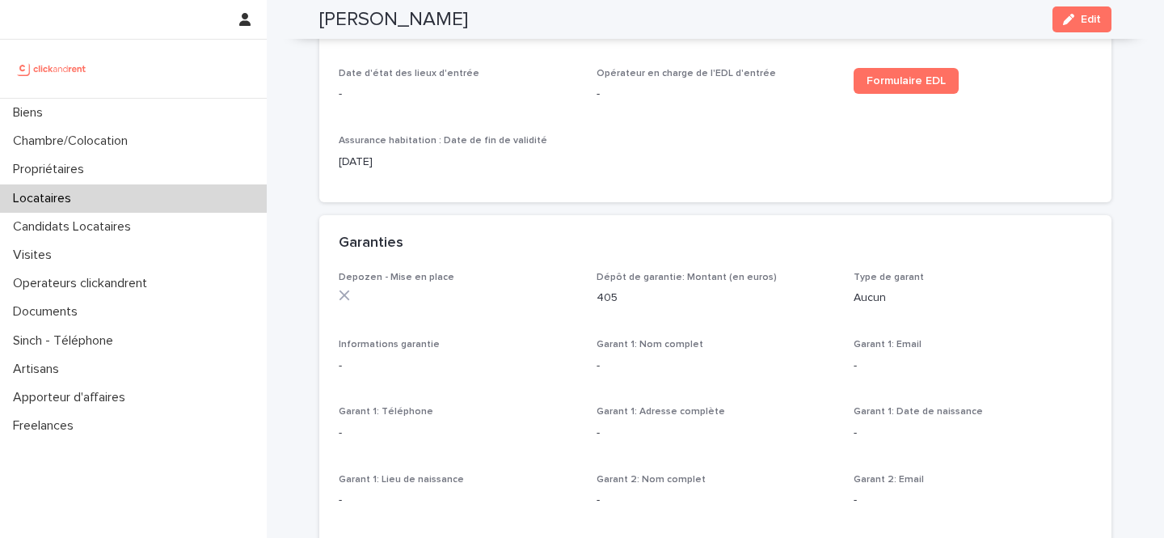
scroll to position [809, 0]
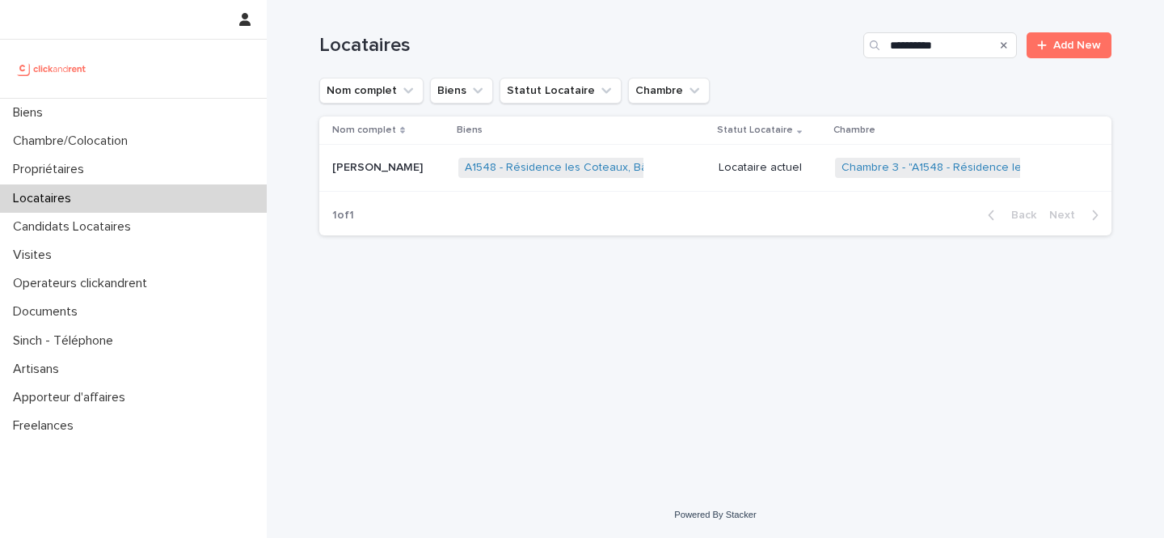
click at [599, 163] on link "A1548 - Résidence les Coteaux, Bâtiment A2, Longjumeau 91160" at bounding box center [632, 168] width 335 height 14
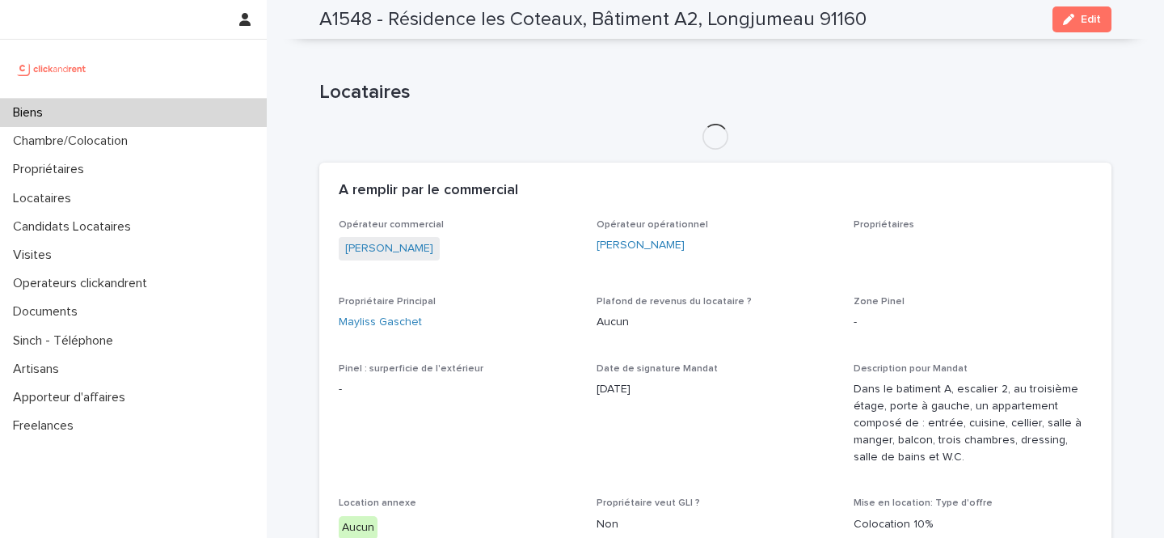
scroll to position [604, 0]
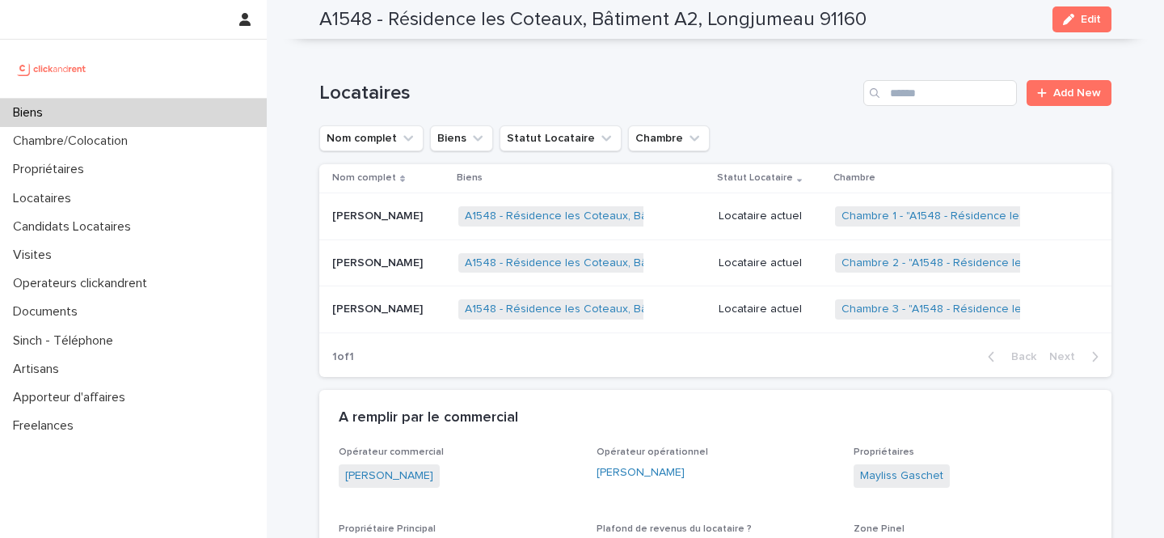
click at [797, 217] on p "Locataire actuel" at bounding box center [771, 216] width 104 height 14
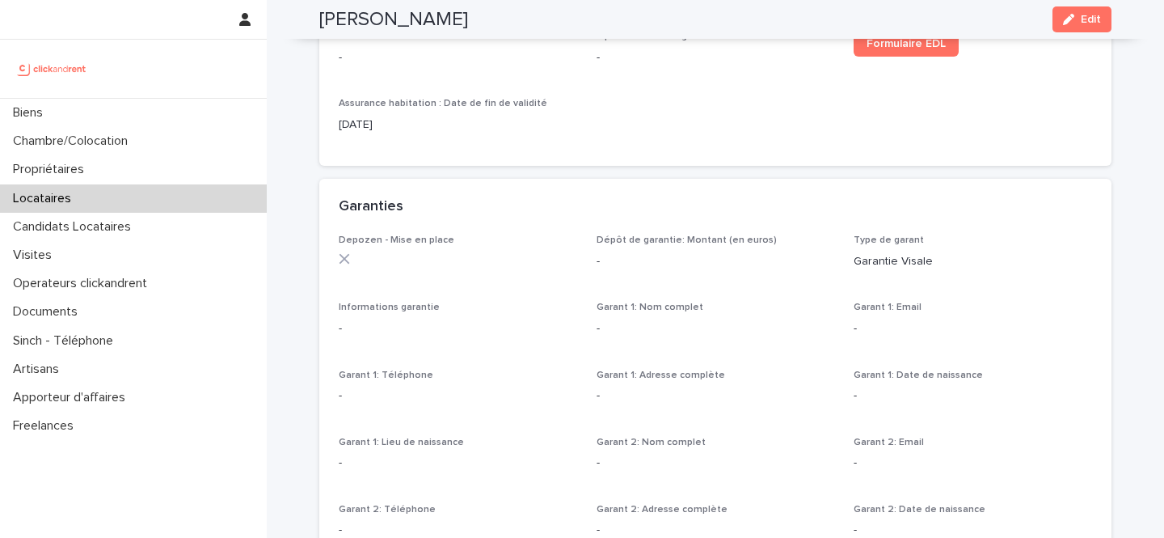
scroll to position [1007, 0]
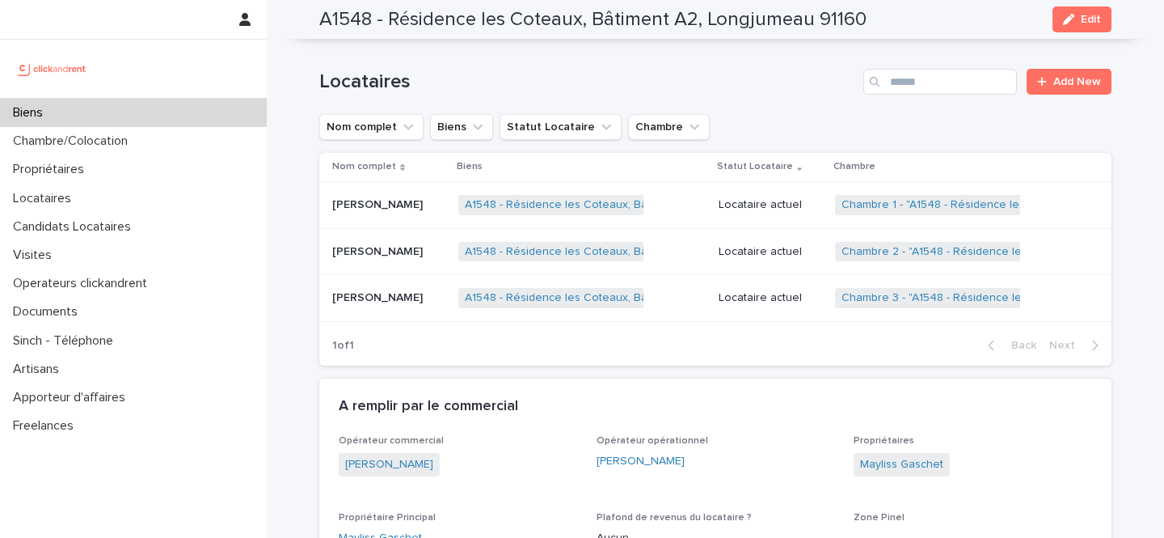
scroll to position [597, 0]
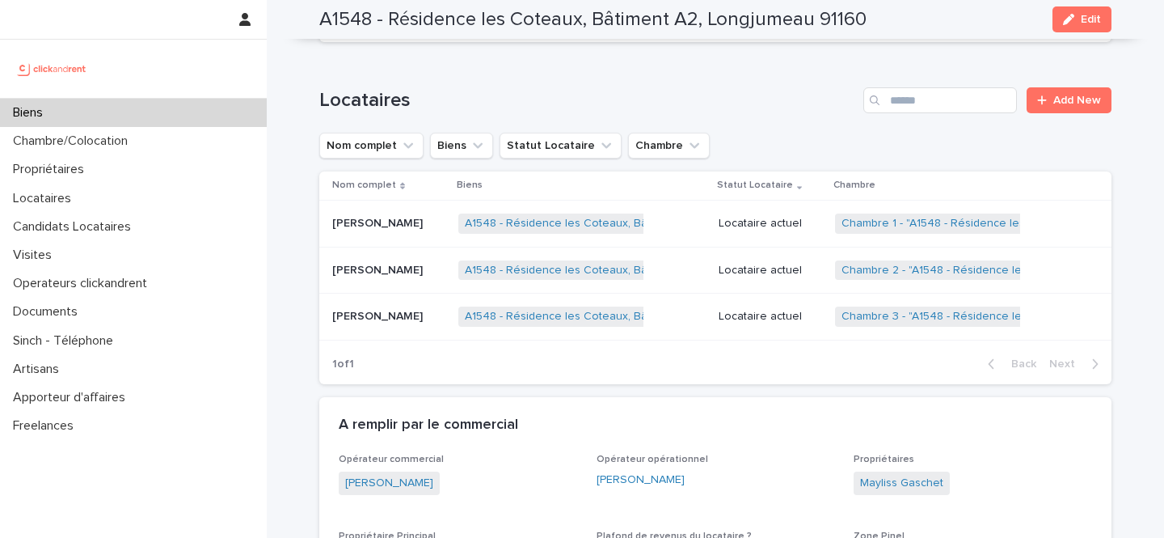
click at [742, 259] on div "Locataire actuel" at bounding box center [771, 270] width 104 height 27
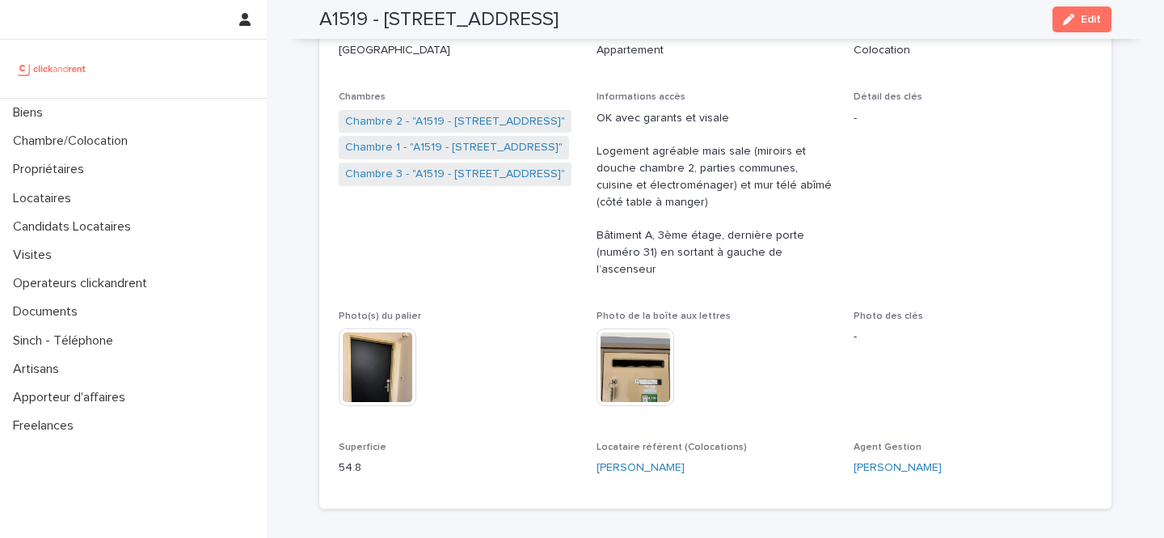
scroll to position [285, 0]
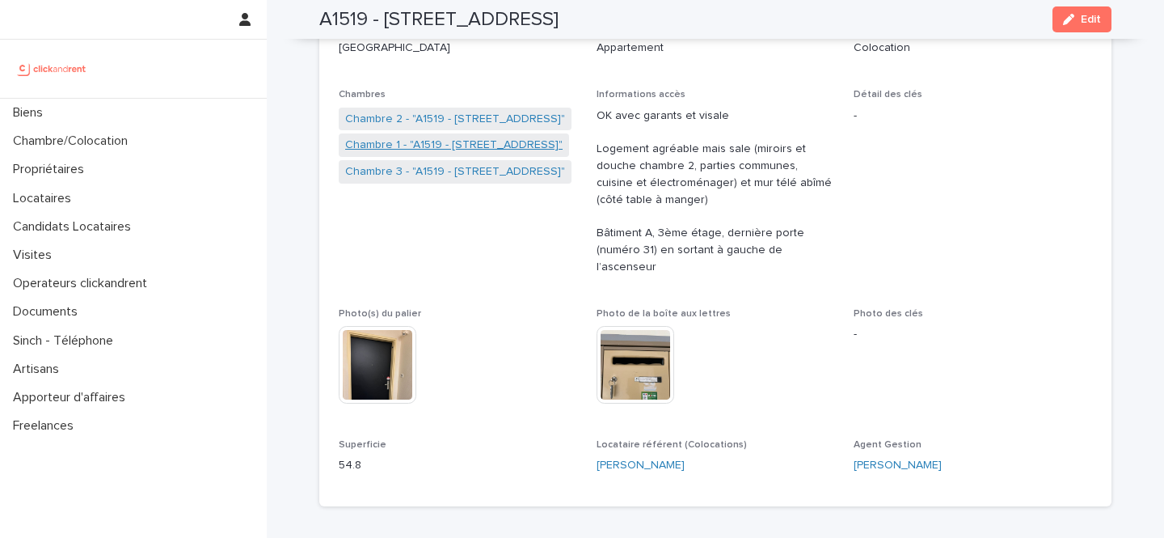
click at [525, 145] on link "Chambre 1 - "A1519 - [STREET_ADDRESS]"" at bounding box center [454, 145] width 218 height 17
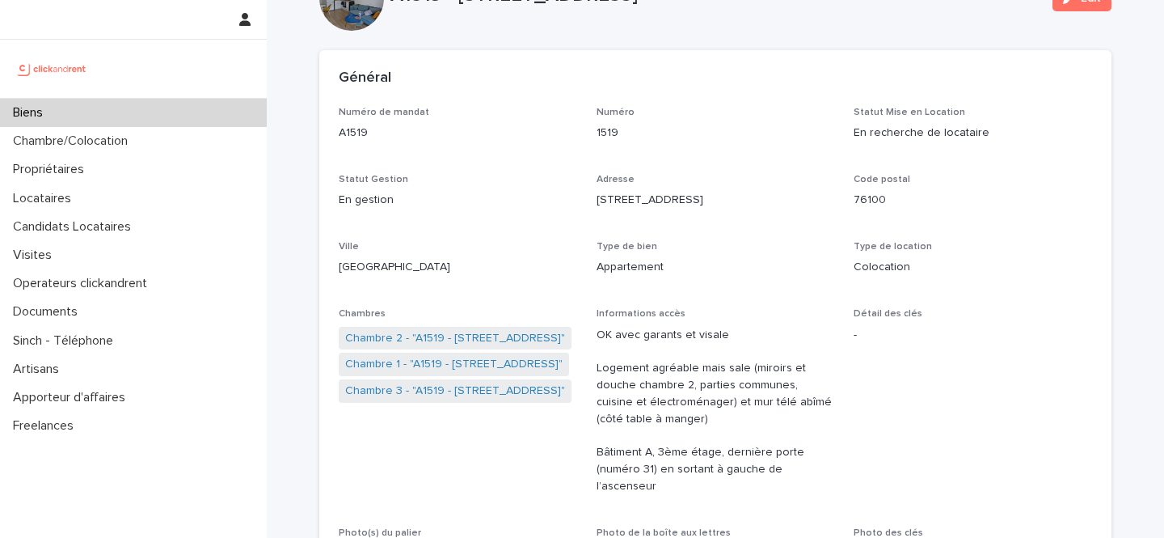
scroll to position [167, 0]
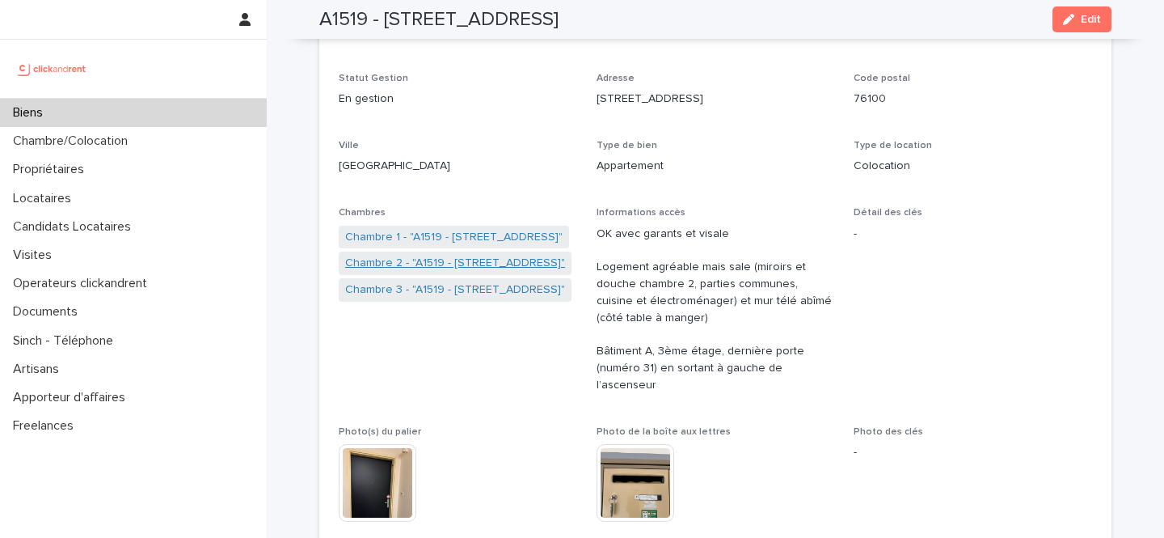
click at [476, 261] on link "Chambre 2 - "A1519 - [STREET_ADDRESS]"" at bounding box center [455, 263] width 220 height 17
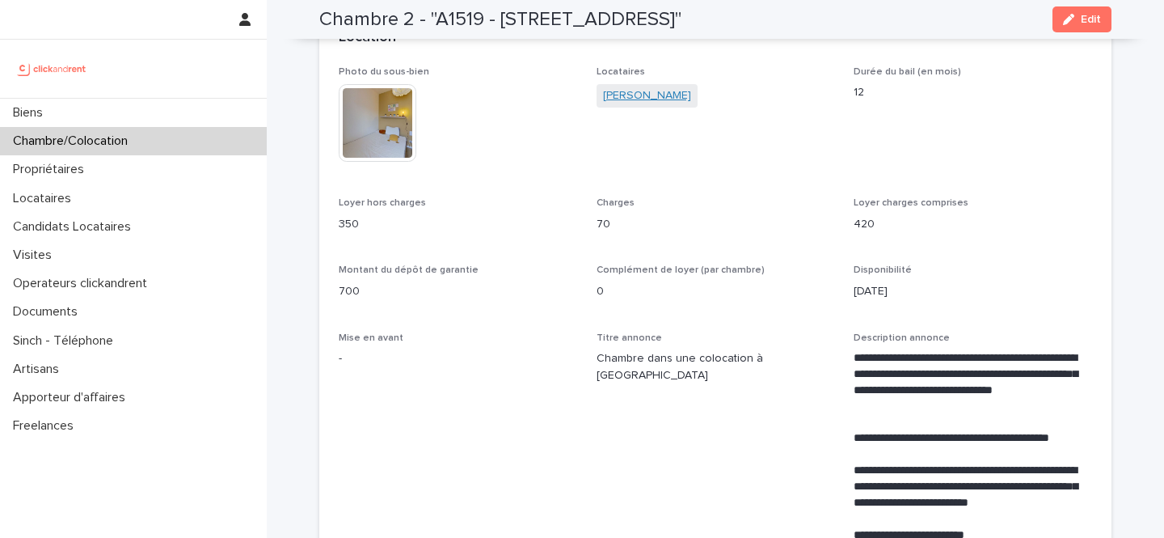
scroll to position [381, 0]
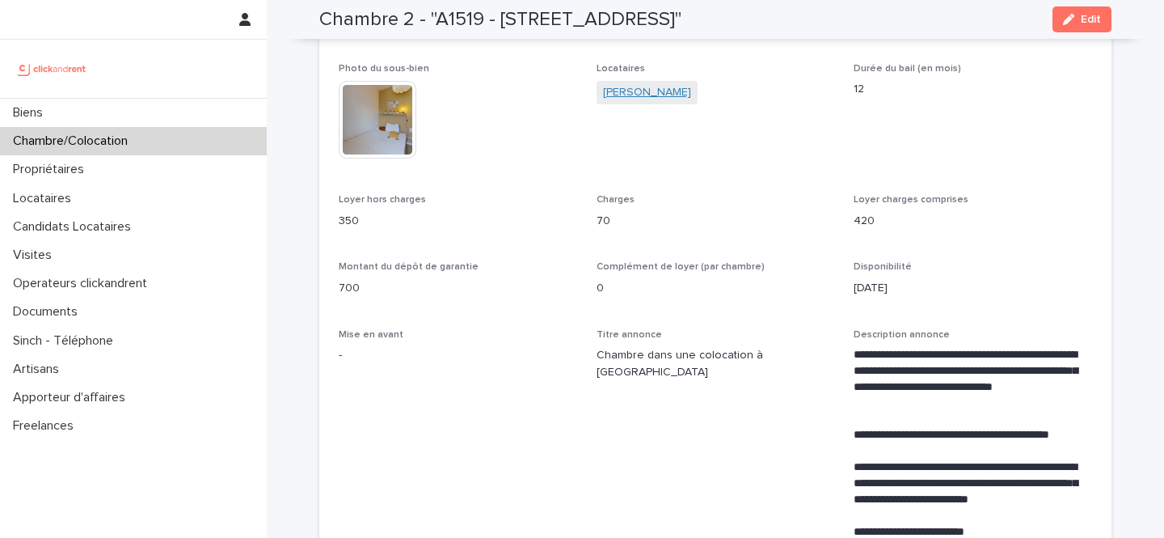
click at [683, 93] on link "[PERSON_NAME] [PERSON_NAME]" at bounding box center [647, 92] width 88 height 17
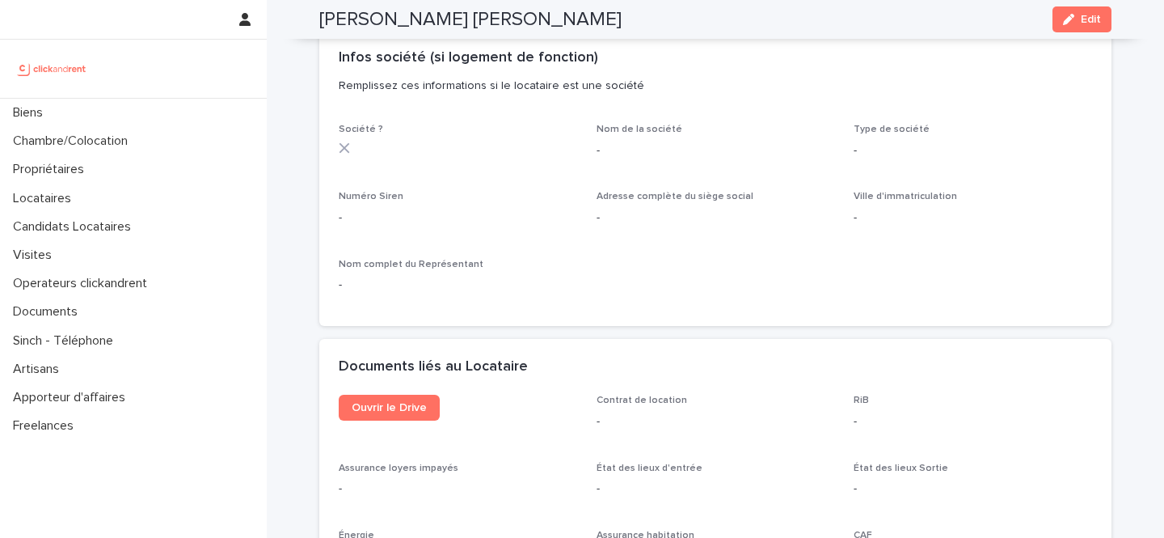
scroll to position [1523, 0]
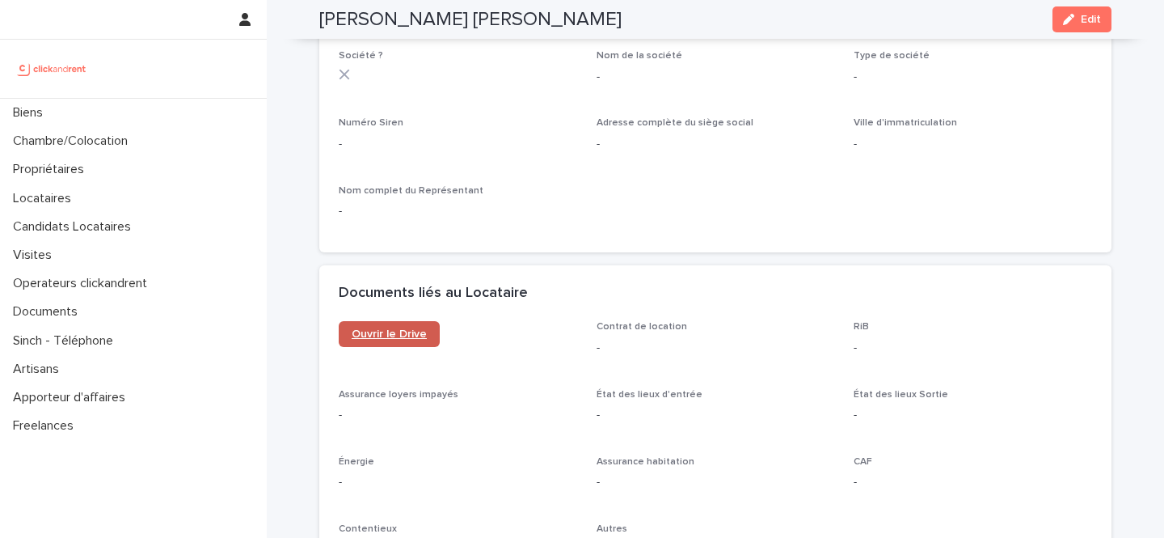
click at [424, 335] on span "Ouvrir le Drive" at bounding box center [389, 333] width 75 height 11
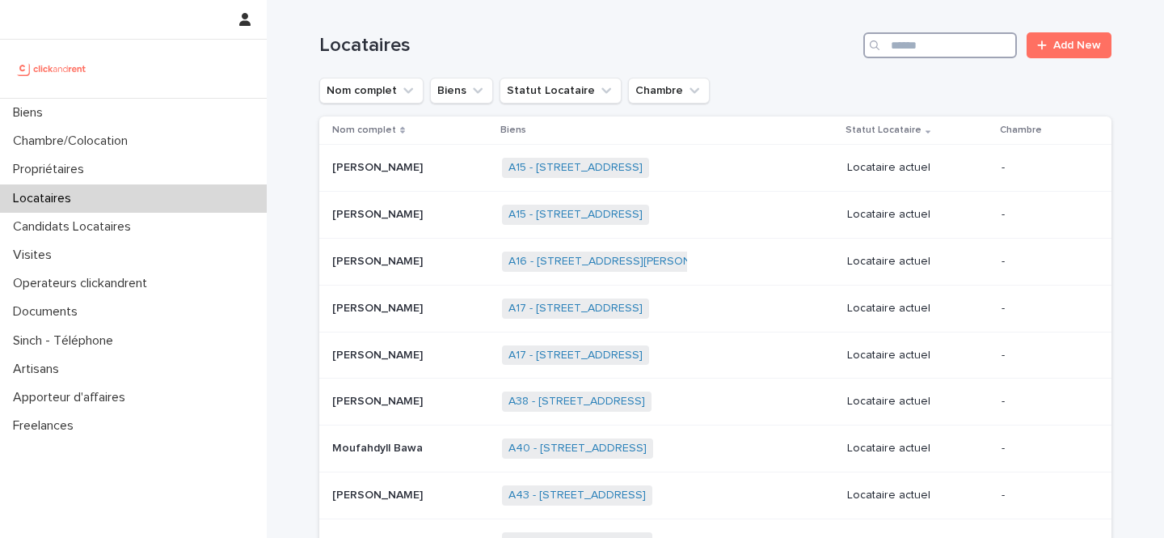
click at [940, 45] on input "Search" at bounding box center [941, 45] width 154 height 26
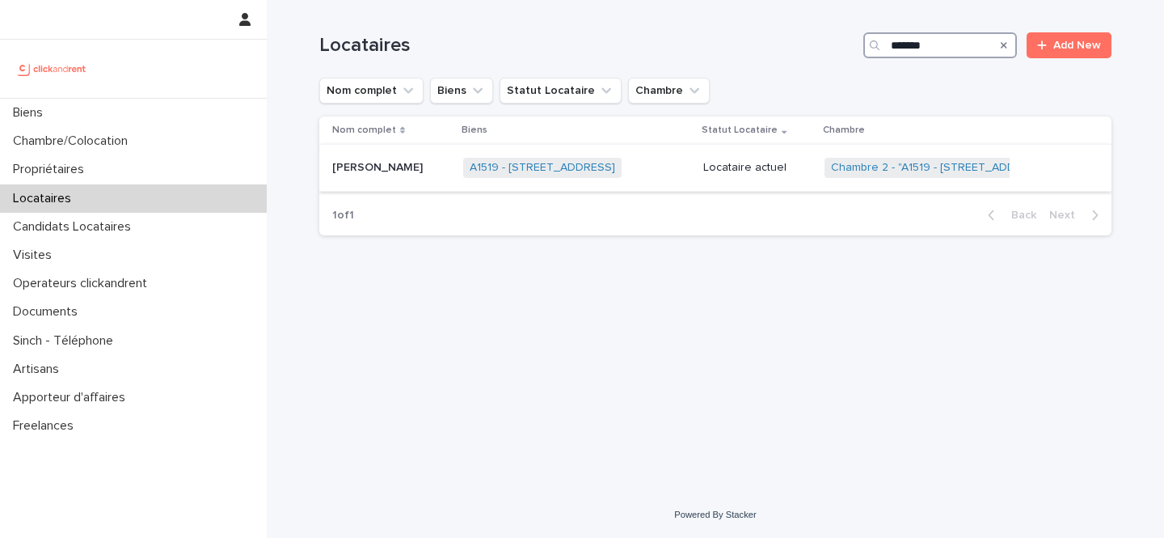
type input "*******"
click at [422, 173] on p "[PERSON_NAME]" at bounding box center [379, 166] width 94 height 17
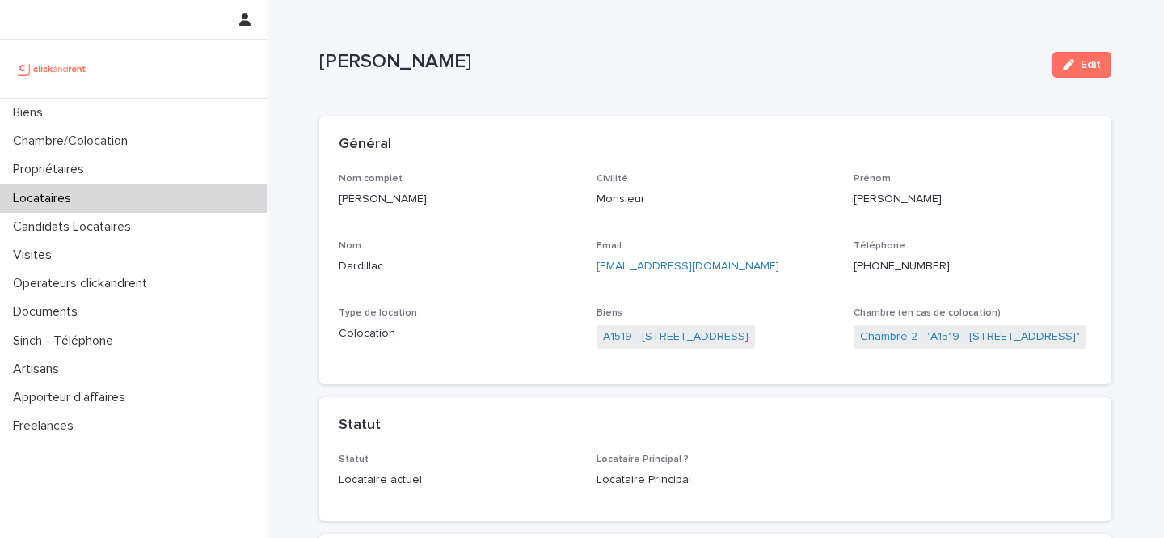
click at [708, 340] on link "A1519 - [STREET_ADDRESS]" at bounding box center [676, 336] width 146 height 17
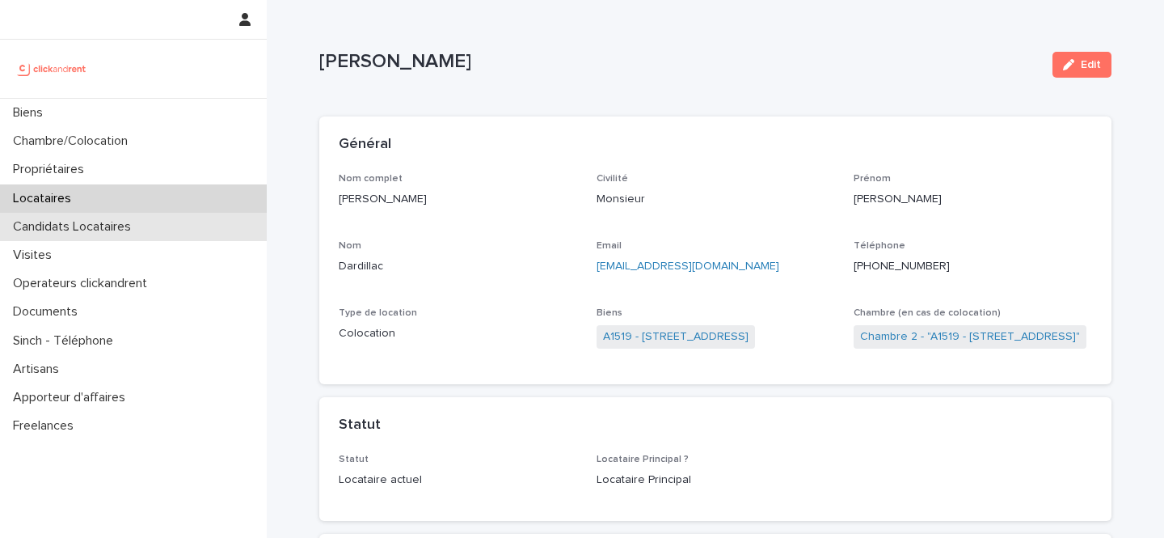
click at [105, 223] on p "Candidats Locataires" at bounding box center [74, 226] width 137 height 15
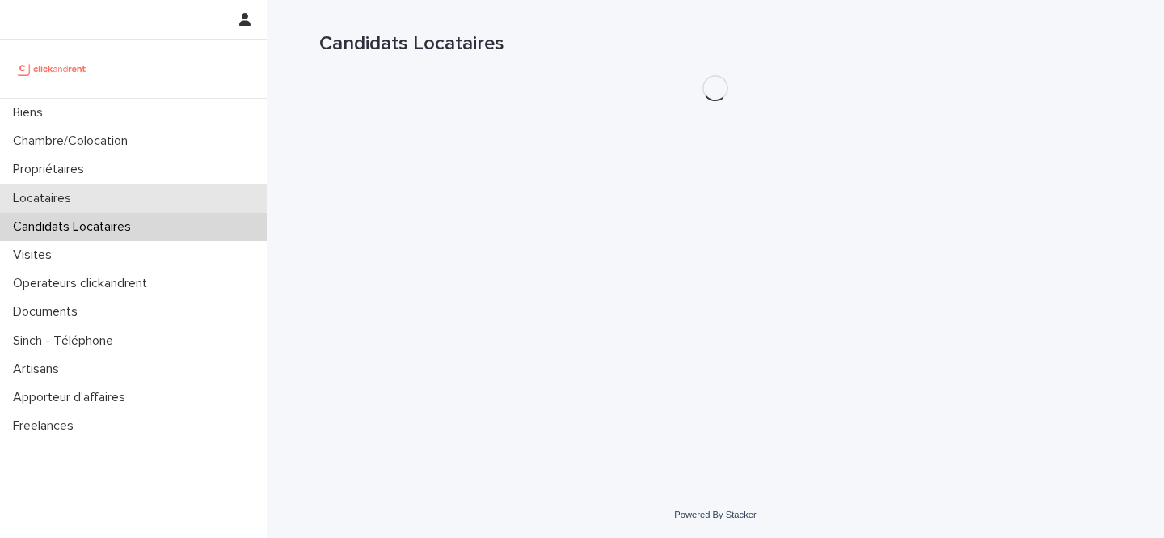
click at [114, 198] on div "Locataires" at bounding box center [133, 198] width 267 height 28
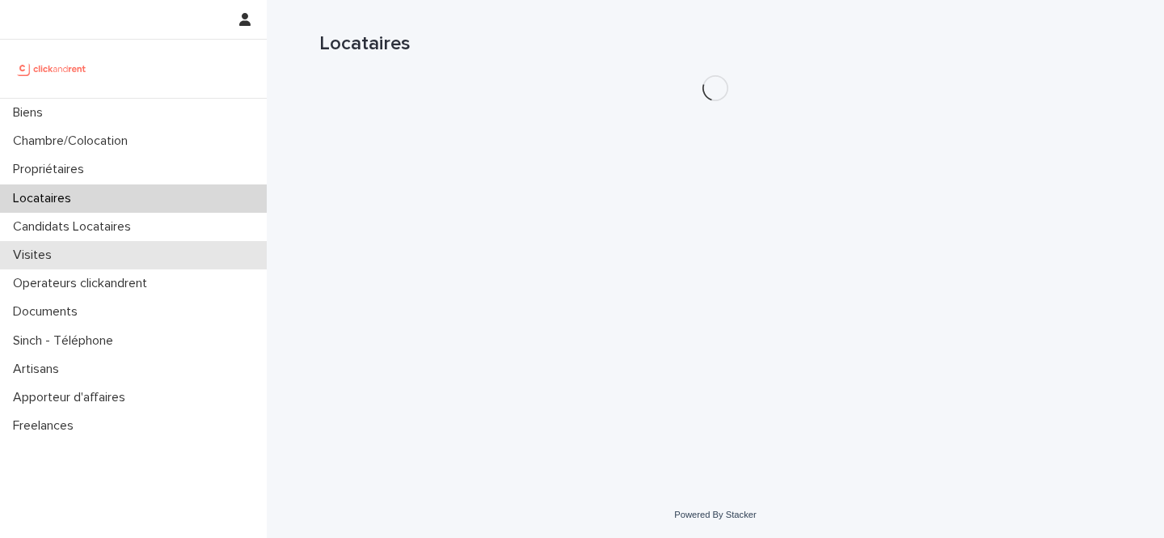
click at [163, 245] on div "Visites" at bounding box center [133, 255] width 267 height 28
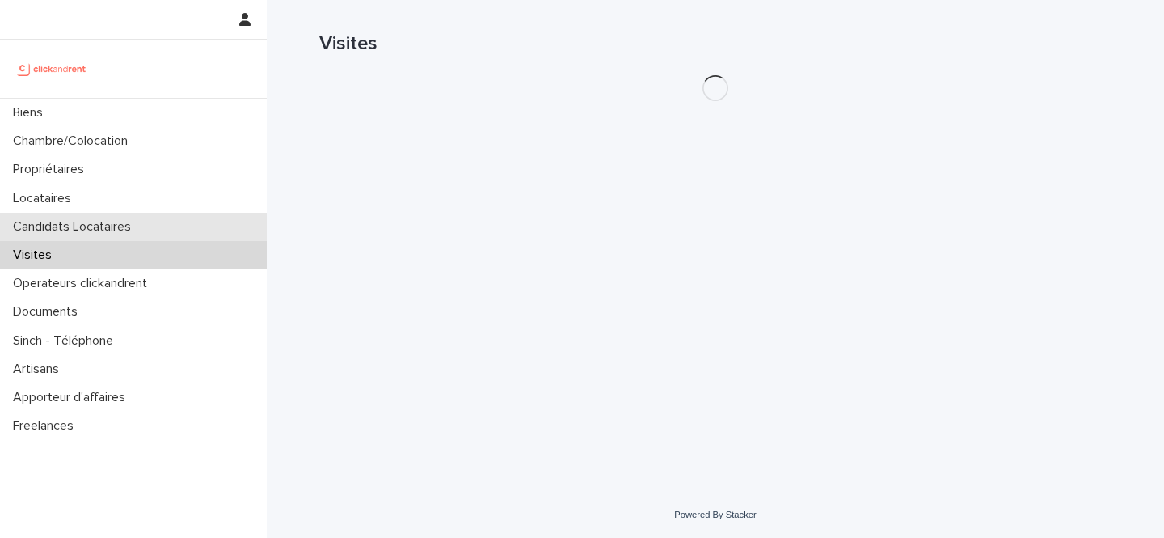
click at [167, 234] on div "Candidats Locataires" at bounding box center [133, 227] width 267 height 28
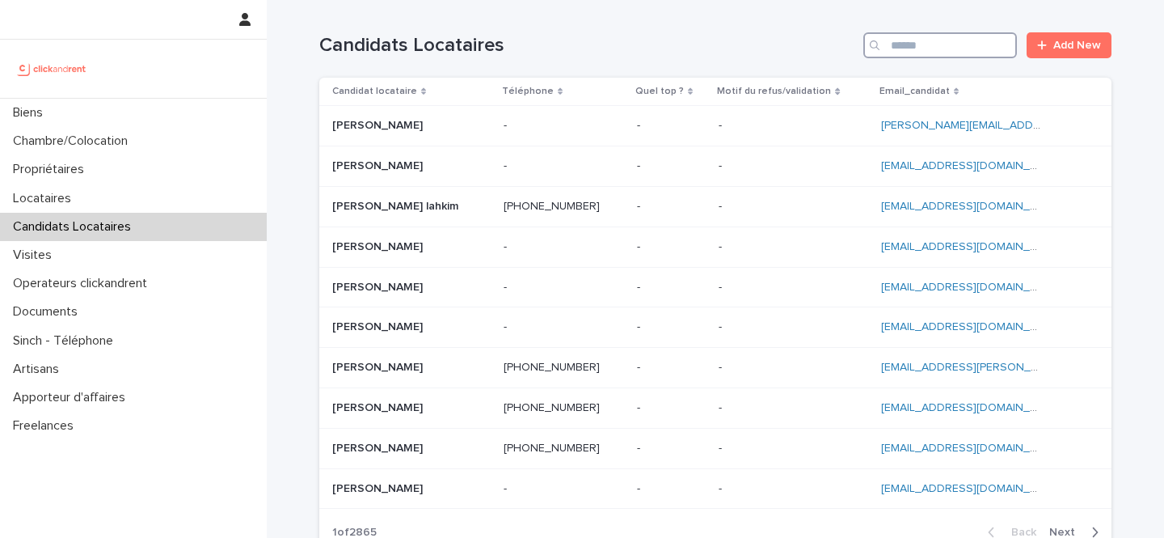
click at [961, 53] on input "Search" at bounding box center [941, 45] width 154 height 26
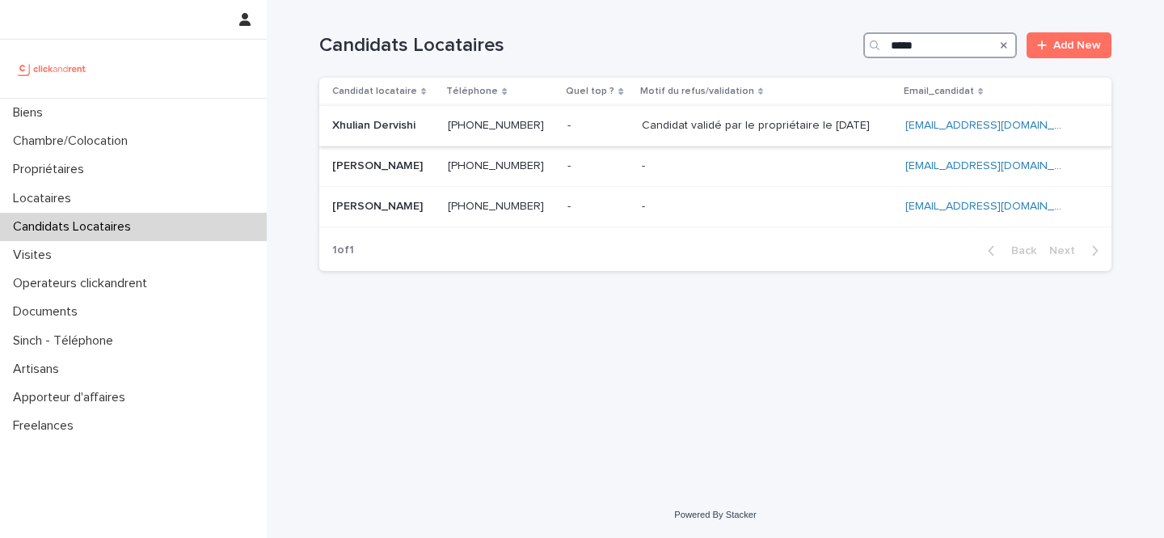
type input "*****"
click at [401, 129] on p "Xhulian Dervishi" at bounding box center [375, 124] width 87 height 17
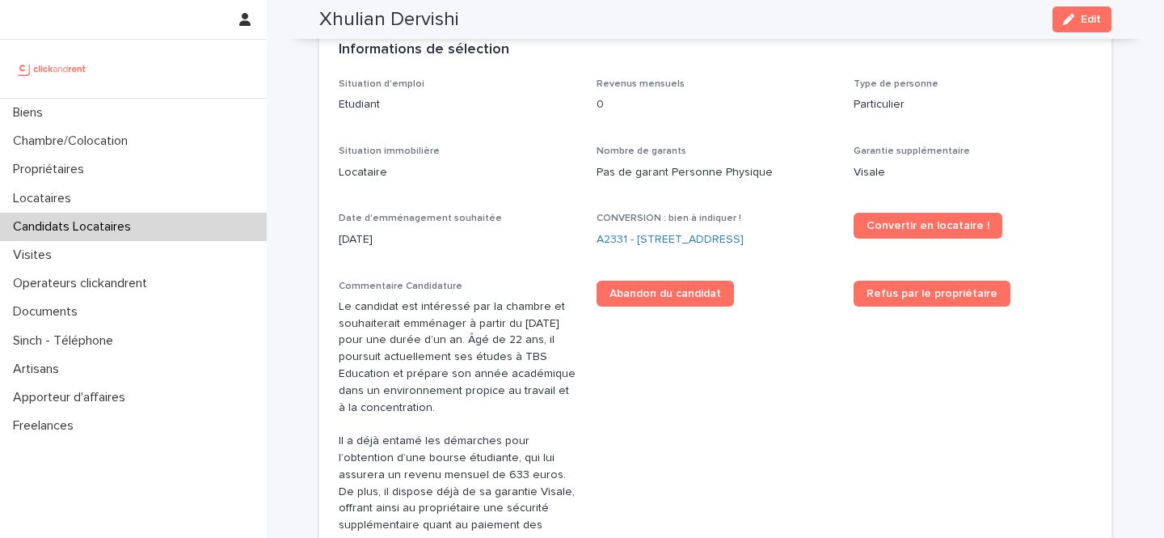
scroll to position [451, 0]
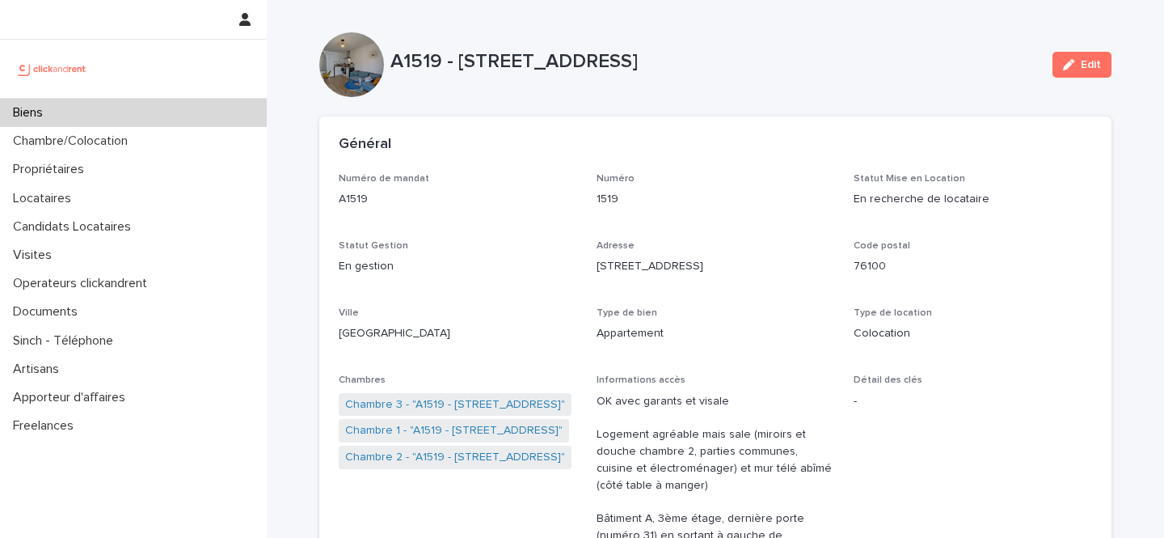
click at [457, 54] on p "A1519 - [STREET_ADDRESS]" at bounding box center [715, 61] width 649 height 23
drag, startPoint x: 457, startPoint y: 54, endPoint x: 722, endPoint y: 52, distance: 265.3
click at [722, 52] on p "A1519 - [STREET_ADDRESS]" at bounding box center [715, 61] width 649 height 23
copy p "[STREET_ADDRESS]"
click at [421, 54] on p "A1519 - [STREET_ADDRESS]" at bounding box center [715, 61] width 649 height 23
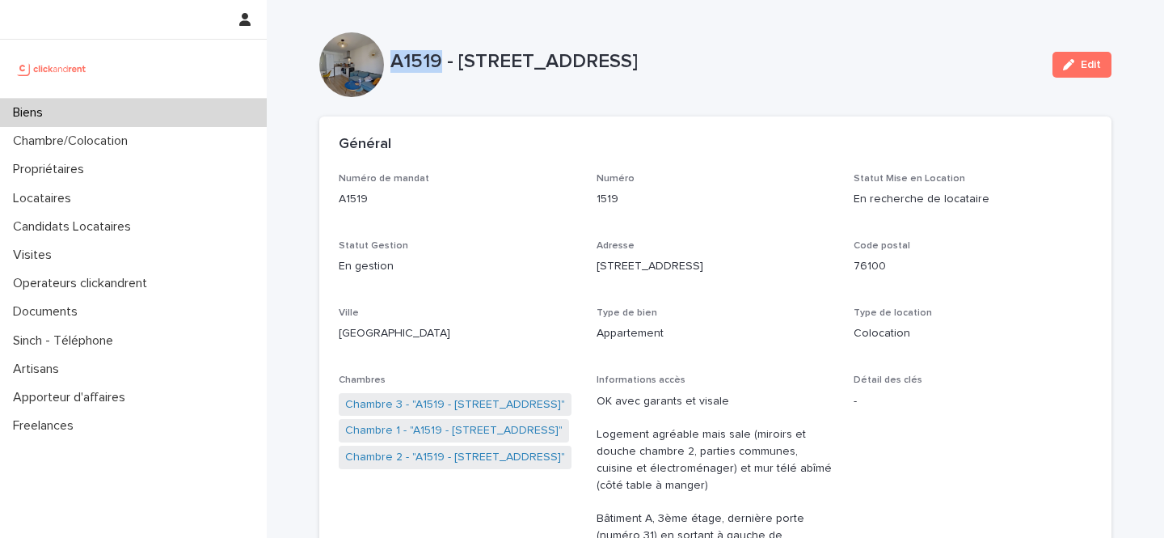
click at [421, 54] on p "A1519 - [STREET_ADDRESS]" at bounding box center [715, 61] width 649 height 23
copy p "A1519"
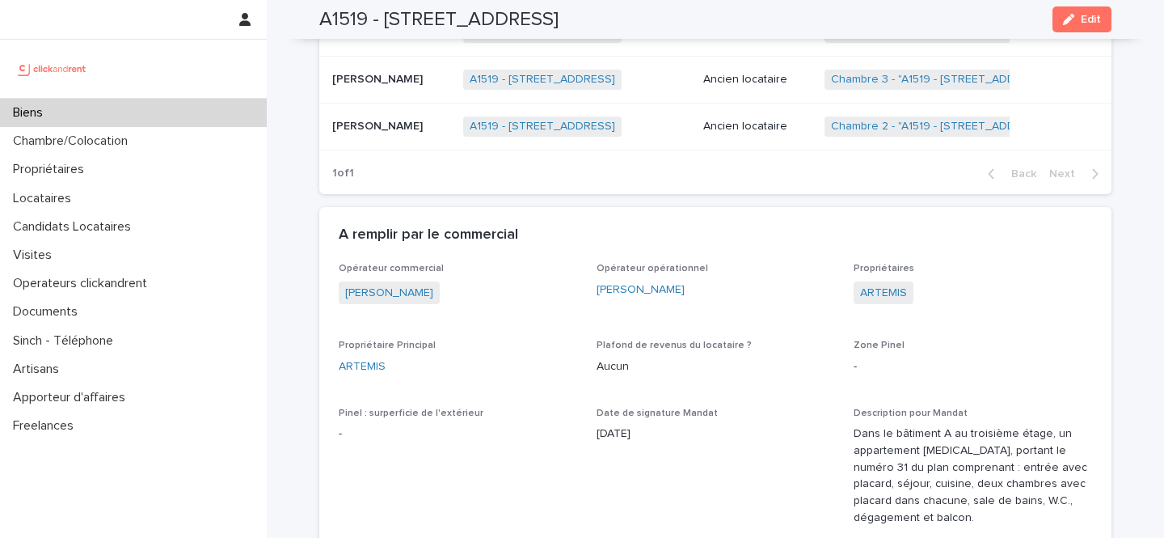
scroll to position [1011, 0]
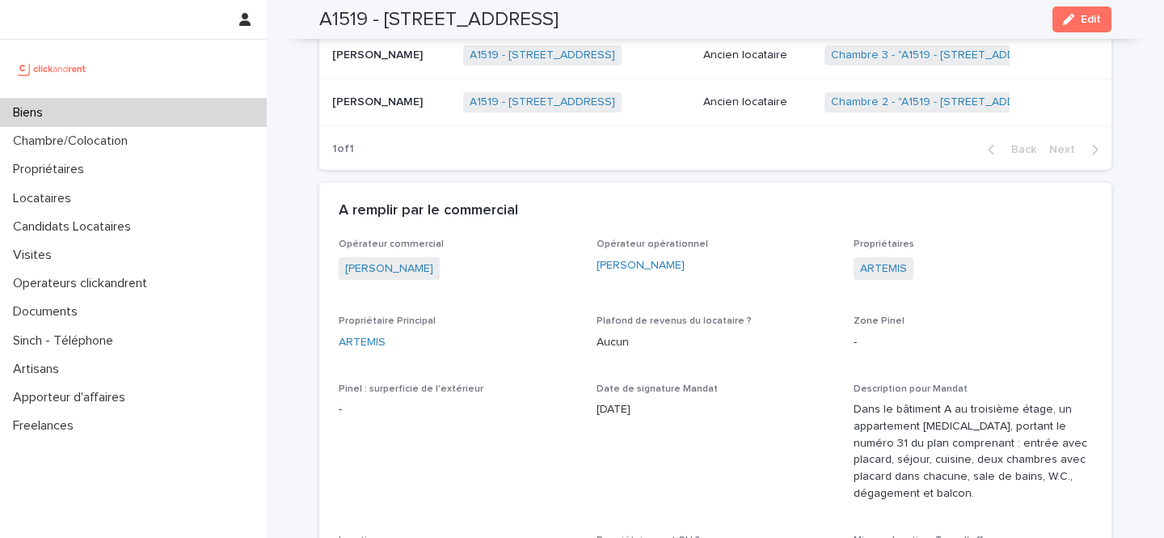
click at [927, 409] on p "Dans le bâtiment A au troisième étage, un appartement [MEDICAL_DATA], portant l…" at bounding box center [973, 451] width 239 height 101
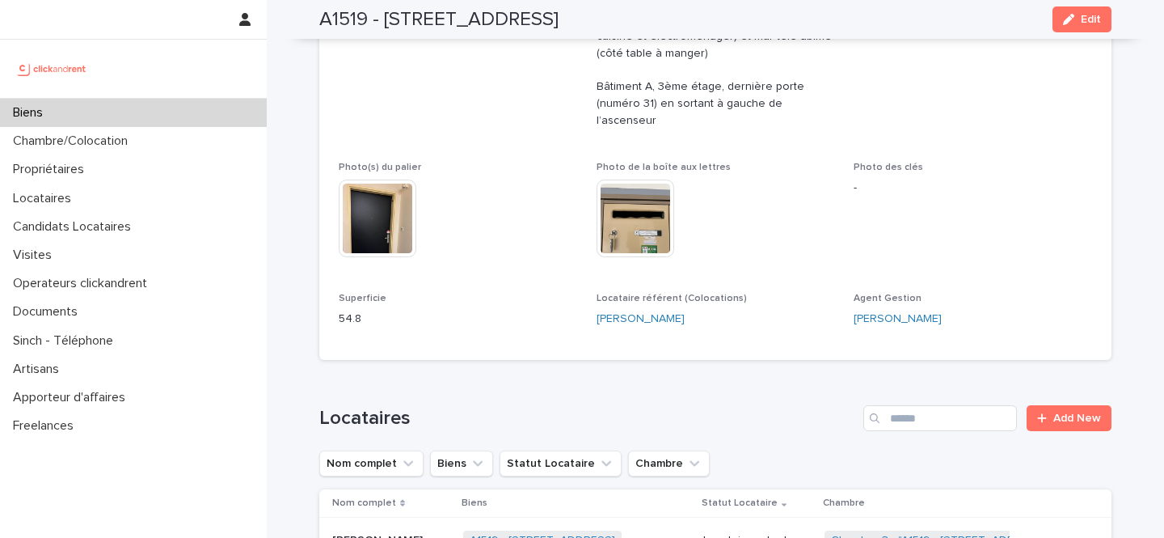
scroll to position [428, 0]
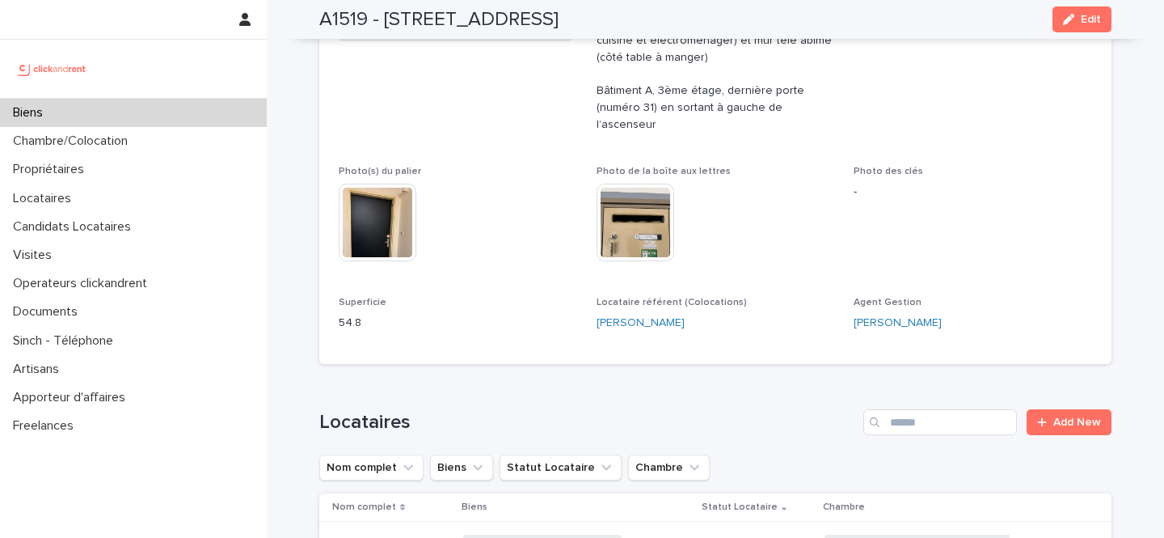
click at [353, 315] on p "54.8" at bounding box center [458, 323] width 239 height 17
copy p "54.8"
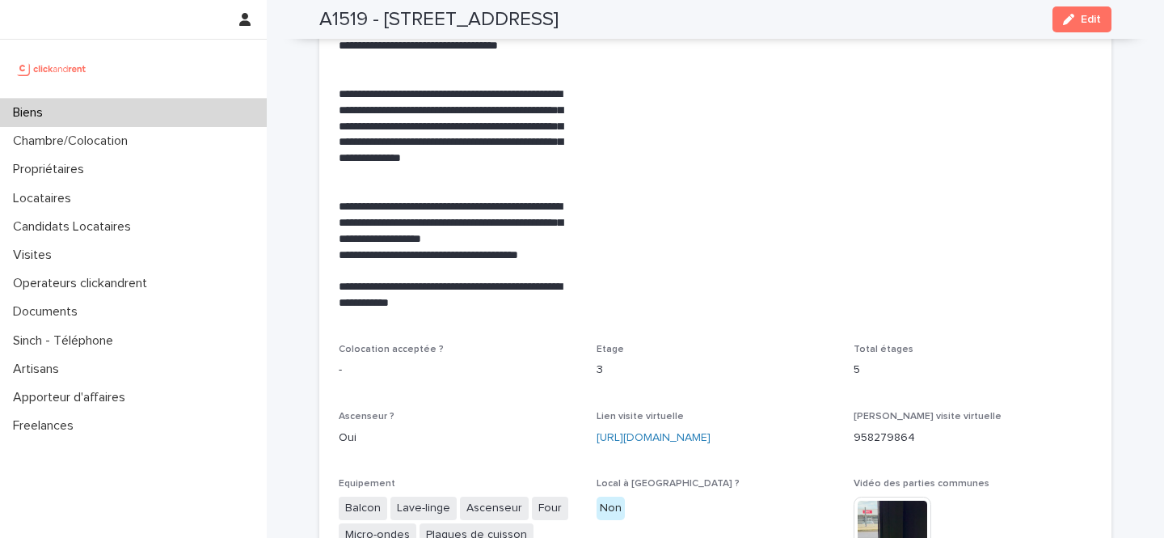
scroll to position [3467, 0]
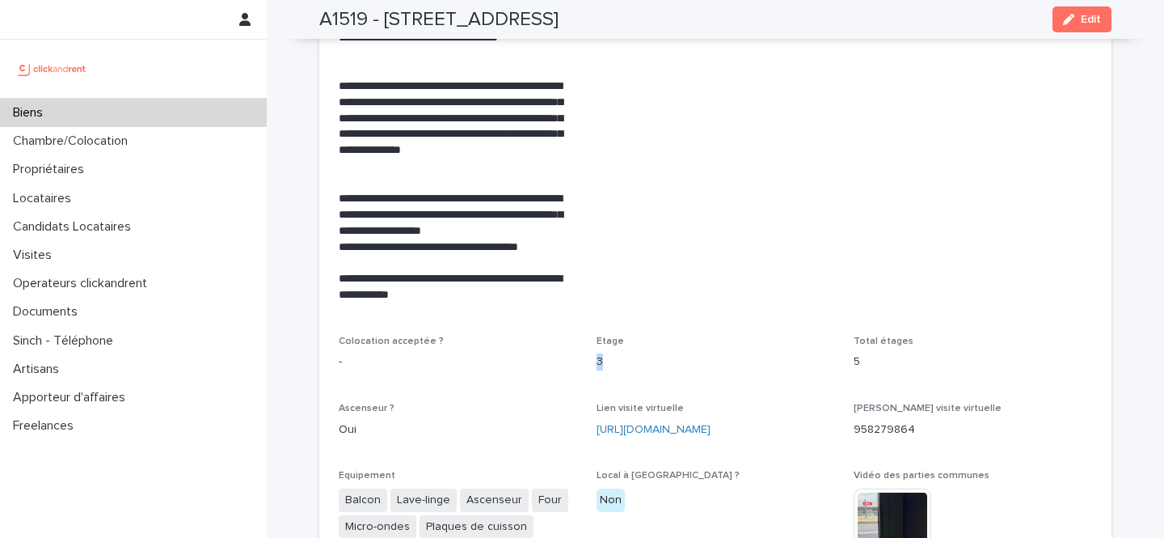
drag, startPoint x: 606, startPoint y: 319, endPoint x: 590, endPoint y: 319, distance: 16.2
copy p "3"
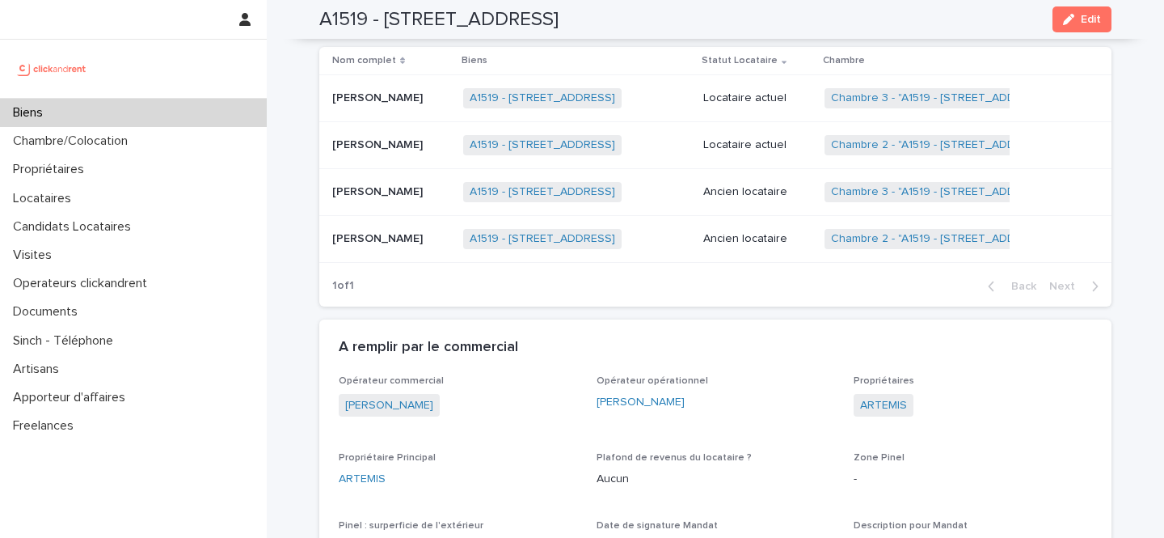
scroll to position [867, 0]
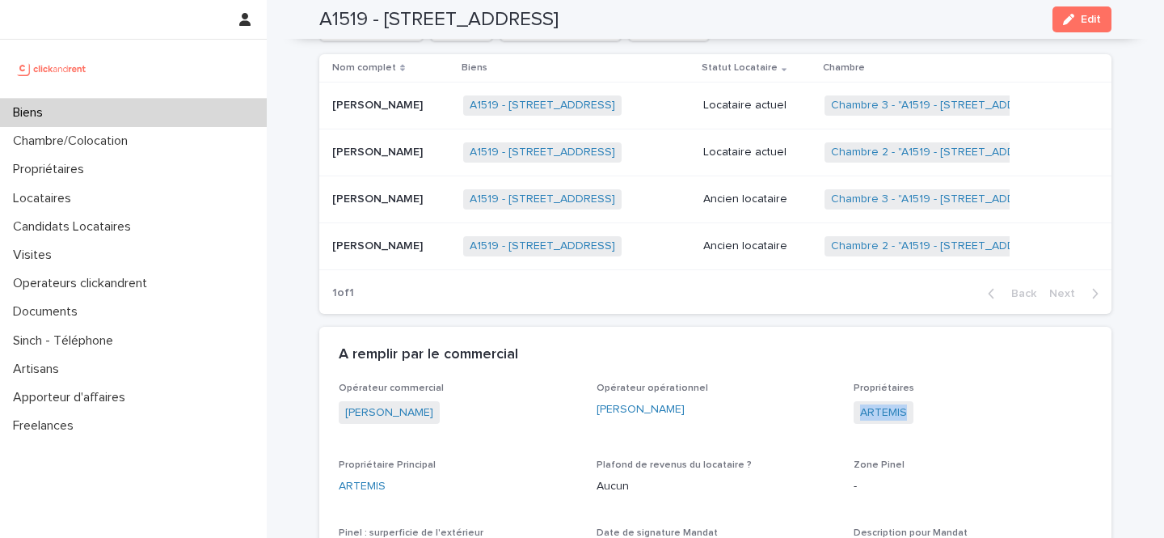
drag, startPoint x: 932, startPoint y: 396, endPoint x: 852, endPoint y: 396, distance: 80.1
copy link "ARTEMIS"
click at [436, 129] on td "Jean-[PERSON_NAME] Jean-[PERSON_NAME]" at bounding box center [387, 152] width 137 height 47
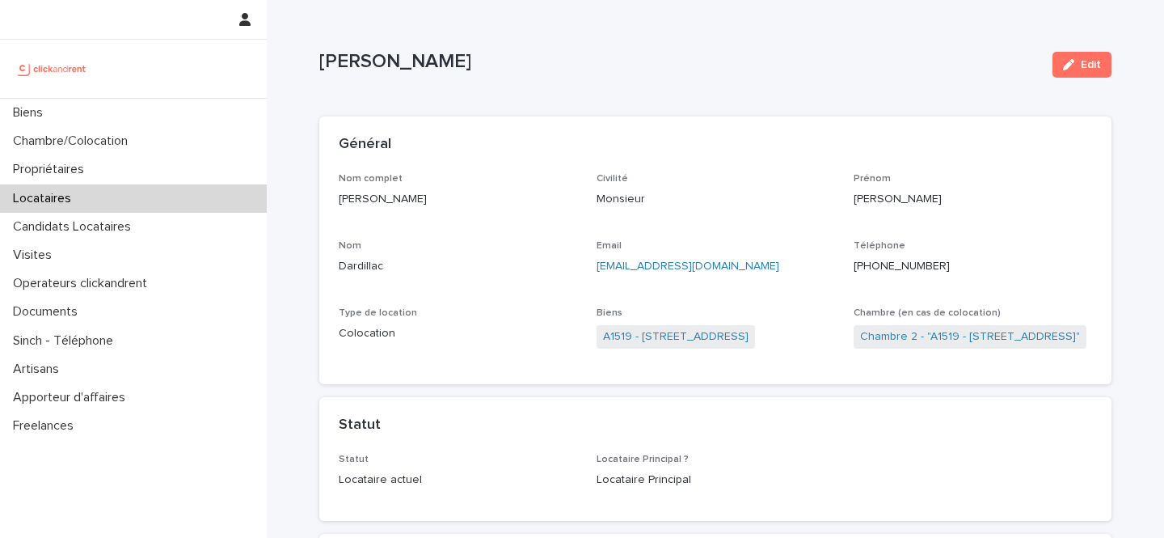
click at [437, 197] on p "[PERSON_NAME]" at bounding box center [458, 199] width 239 height 17
drag, startPoint x: 437, startPoint y: 197, endPoint x: 344, endPoint y: 199, distance: 92.2
click at [344, 199] on p "[PERSON_NAME]" at bounding box center [458, 199] width 239 height 17
copy p "[PERSON_NAME]"
drag, startPoint x: 721, startPoint y: 265, endPoint x: 593, endPoint y: 262, distance: 127.8
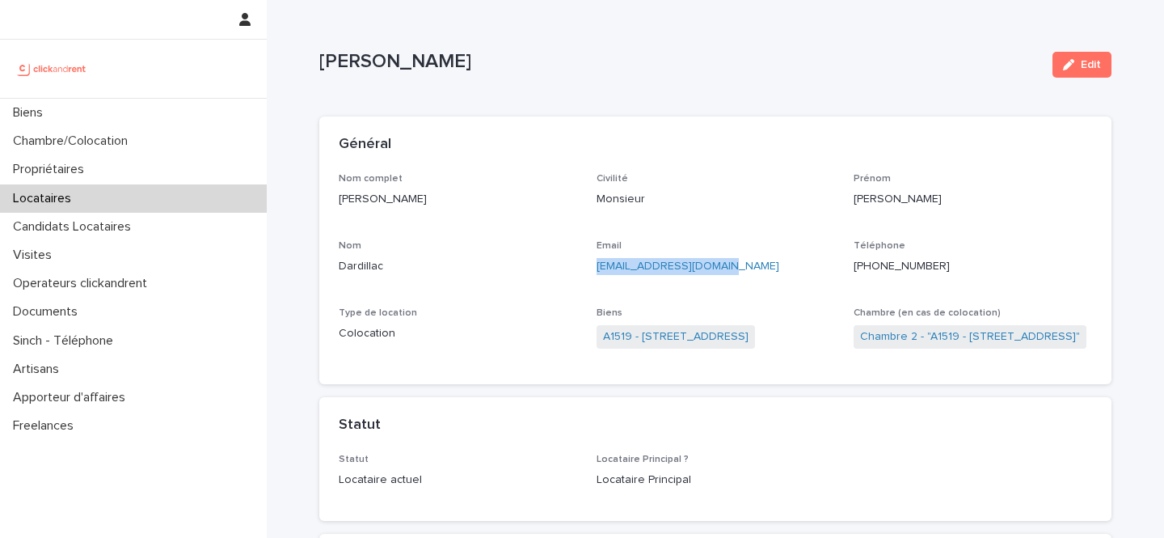
click at [593, 262] on div "Nom complet [PERSON_NAME] Civilité Monsieur [PERSON_NAME] Email [EMAIL_ADDRESS]…" at bounding box center [716, 269] width 754 height 192
copy link "[EMAIL_ADDRESS][DOMAIN_NAME]"
drag, startPoint x: 950, startPoint y: 265, endPoint x: 869, endPoint y: 268, distance: 81.7
click at [869, 268] on p "[PHONE_NUMBER]" at bounding box center [973, 266] width 239 height 17
copy ringoverc2c-number-84e06f14122c "[PHONE_NUMBER]"
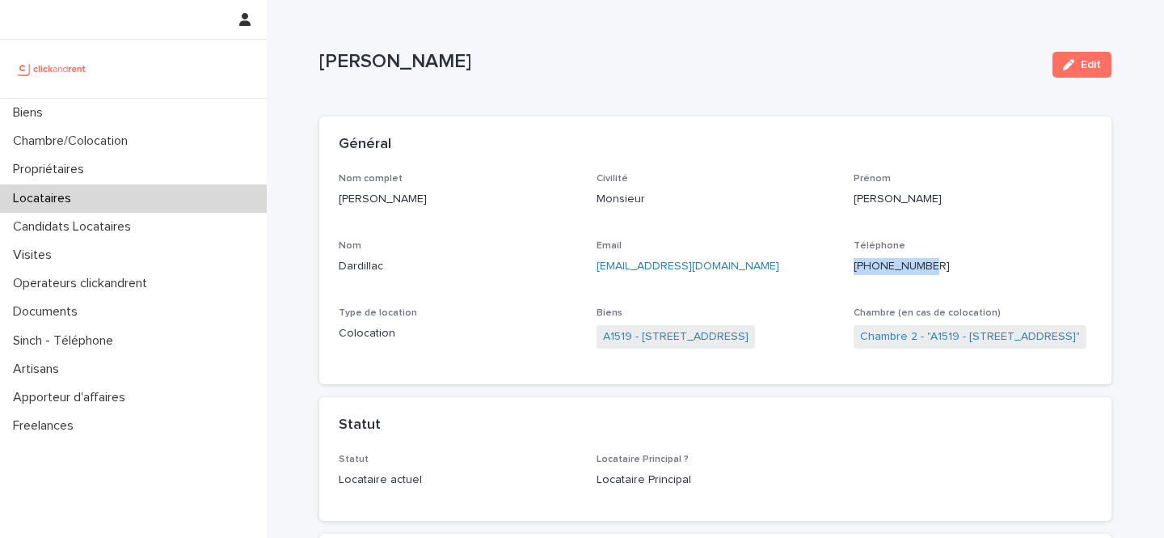
scroll to position [608, 0]
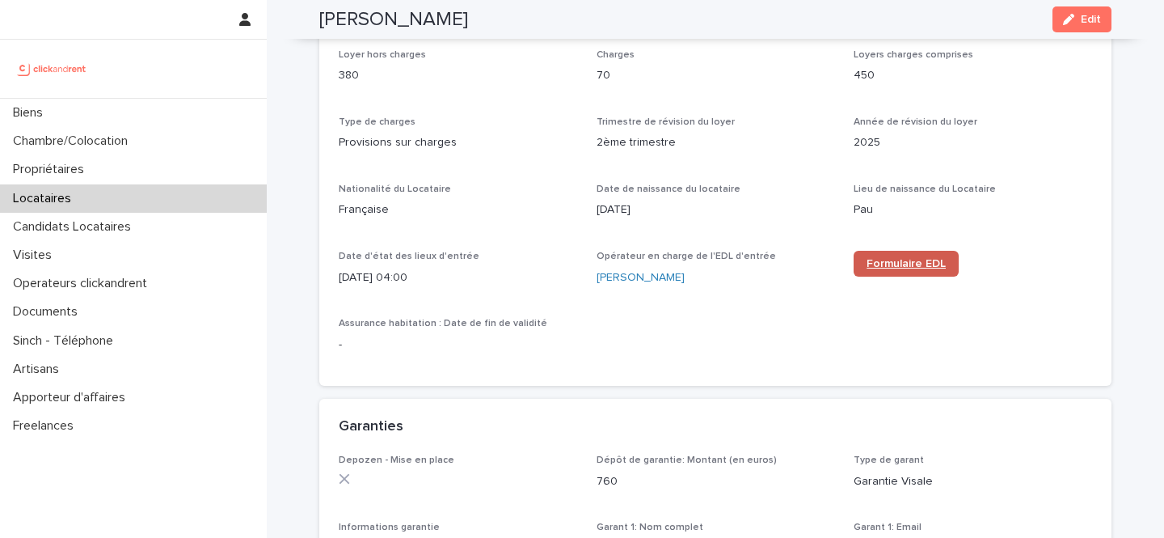
click at [923, 266] on span "Formulaire EDL" at bounding box center [906, 263] width 79 height 11
